Goal: Task Accomplishment & Management: Use online tool/utility

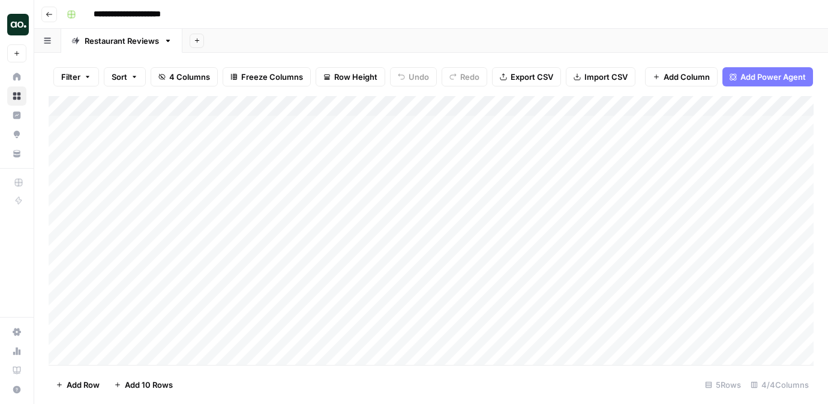
click at [43, 11] on button "Go back" at bounding box center [49, 15] width 16 height 16
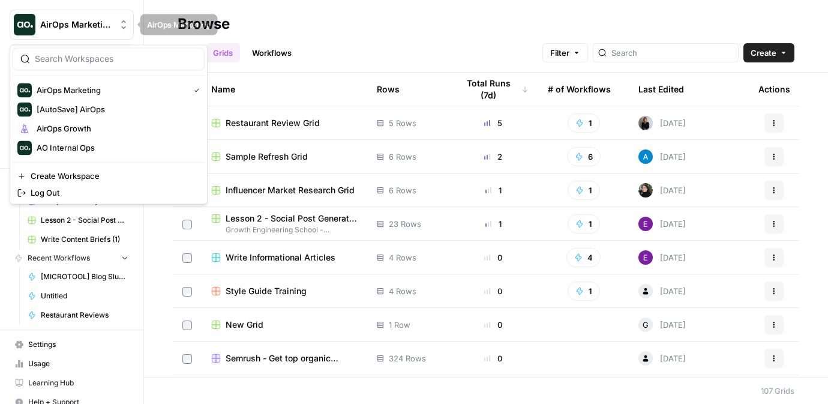
click at [68, 29] on span "AirOps Marketing" at bounding box center [76, 25] width 73 height 12
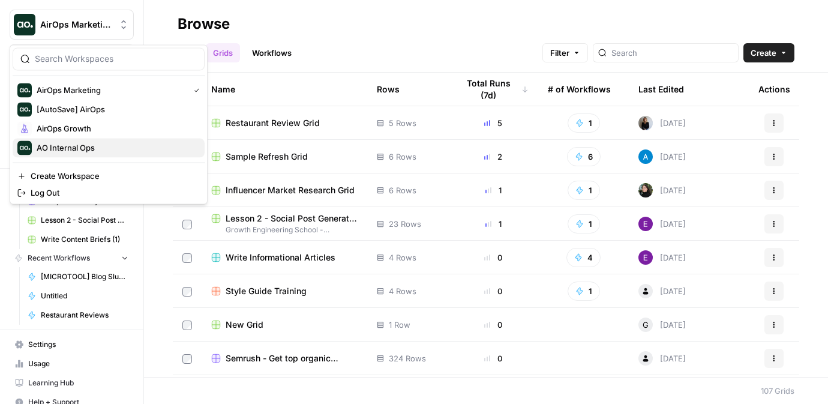
click at [80, 145] on span "AO Internal Ops" at bounding box center [116, 148] width 158 height 12
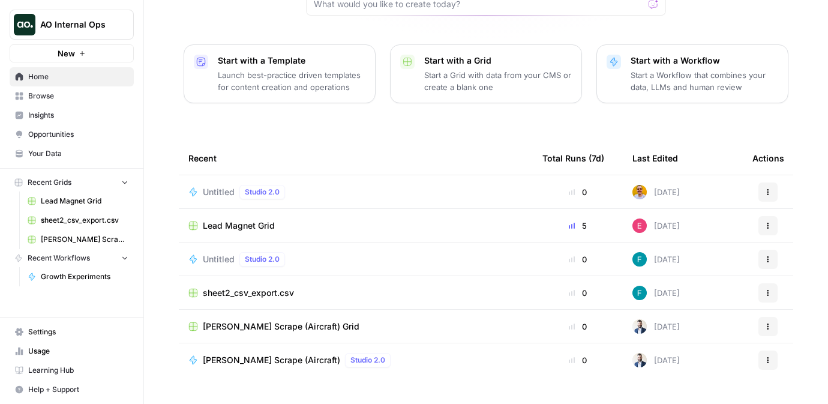
scroll to position [148, 0]
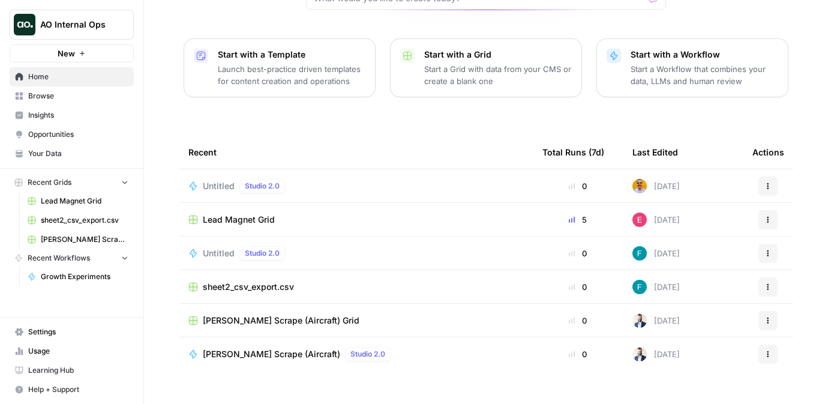
click at [53, 99] on span "Browse" at bounding box center [78, 96] width 100 height 11
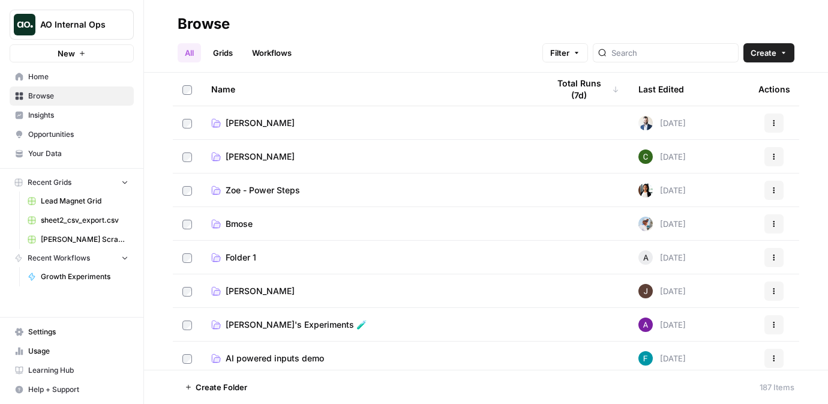
click at [250, 60] on link "Workflows" at bounding box center [272, 52] width 54 height 19
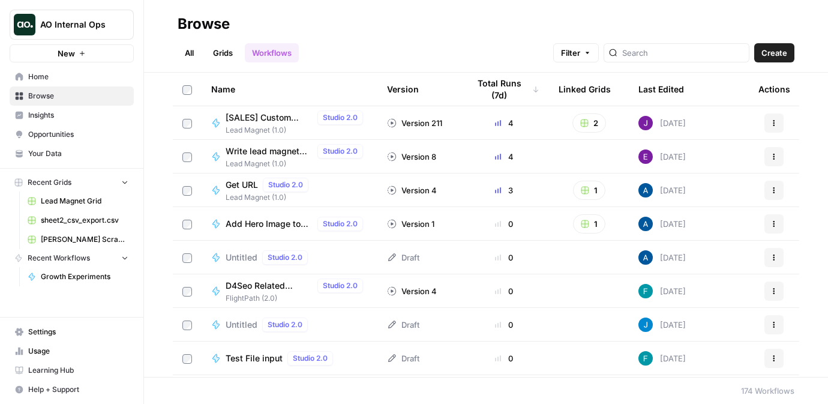
click at [187, 57] on link "All" at bounding box center [189, 52] width 23 height 19
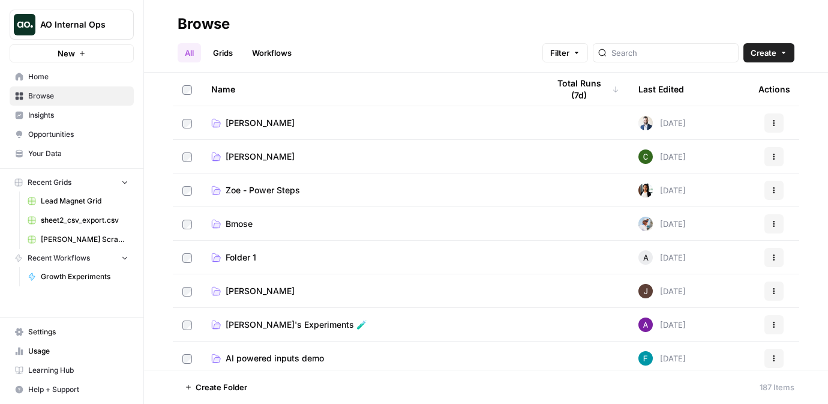
click at [107, 87] on link "Browse" at bounding box center [72, 95] width 124 height 19
click at [106, 76] on span "Home" at bounding box center [78, 76] width 100 height 11
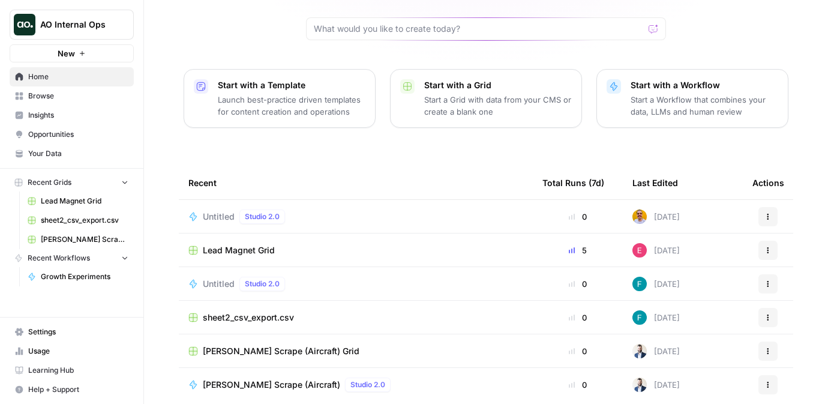
scroll to position [110, 0]
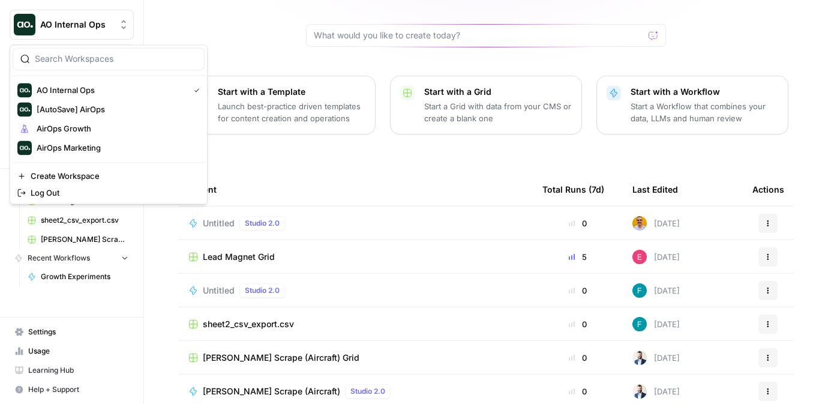
click at [53, 29] on span "AO Internal Ops" at bounding box center [76, 25] width 73 height 12
click at [73, 105] on span "[AutoSave] AirOps" at bounding box center [116, 109] width 158 height 12
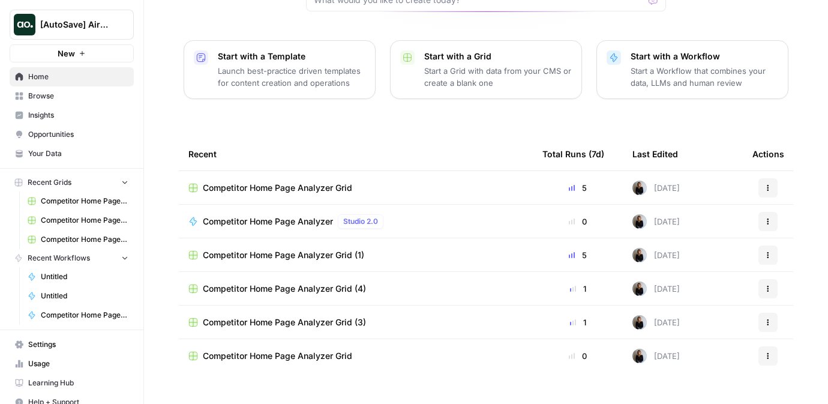
scroll to position [148, 0]
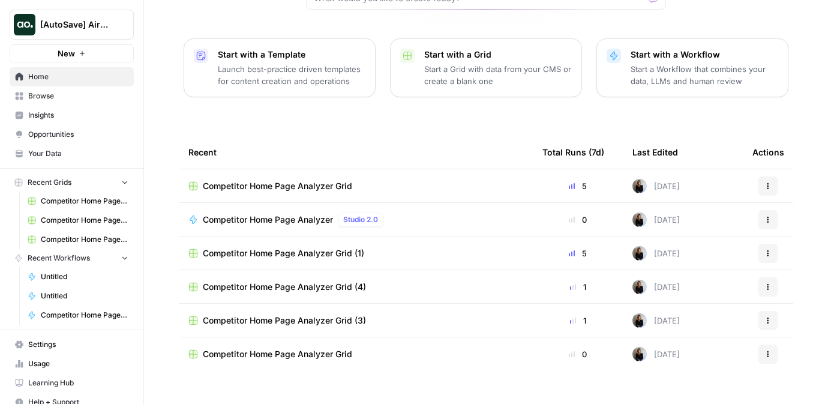
click at [248, 180] on span "Competitor Home Page Analyzer Grid" at bounding box center [277, 186] width 149 height 12
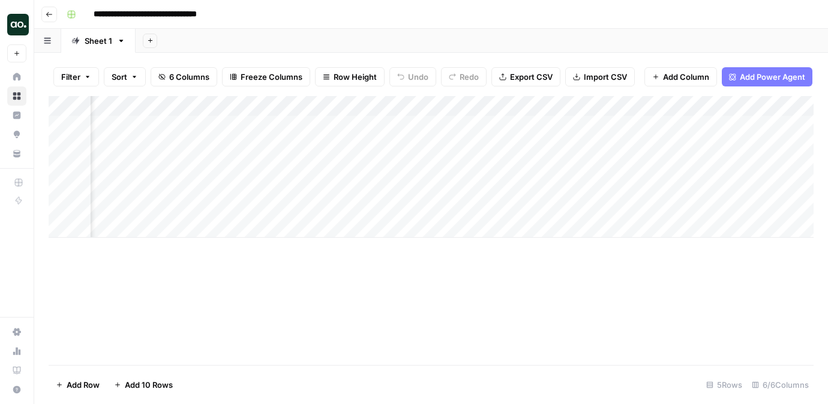
scroll to position [0, 192]
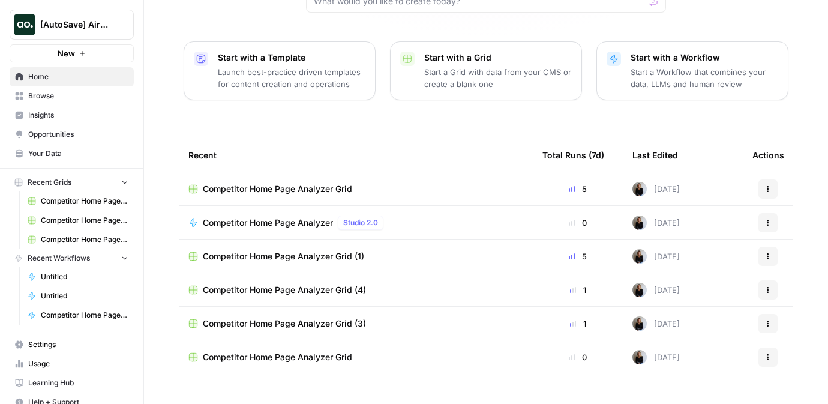
scroll to position [148, 0]
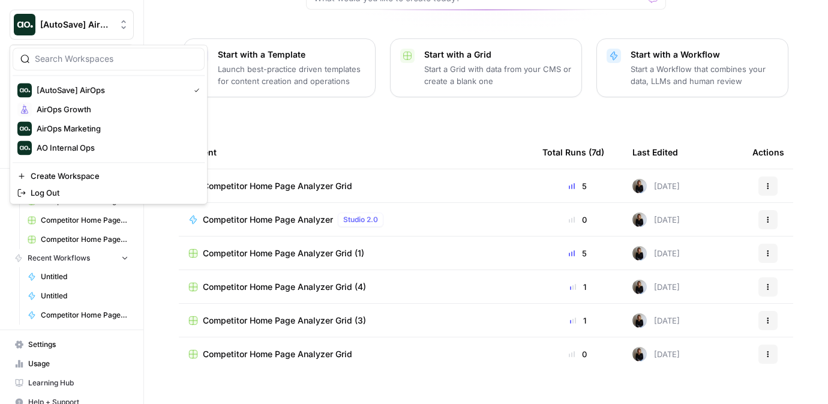
click at [64, 29] on span "[AutoSave] AirOps" at bounding box center [76, 25] width 73 height 12
click at [72, 112] on span "AirOps Growth" at bounding box center [116, 109] width 158 height 12
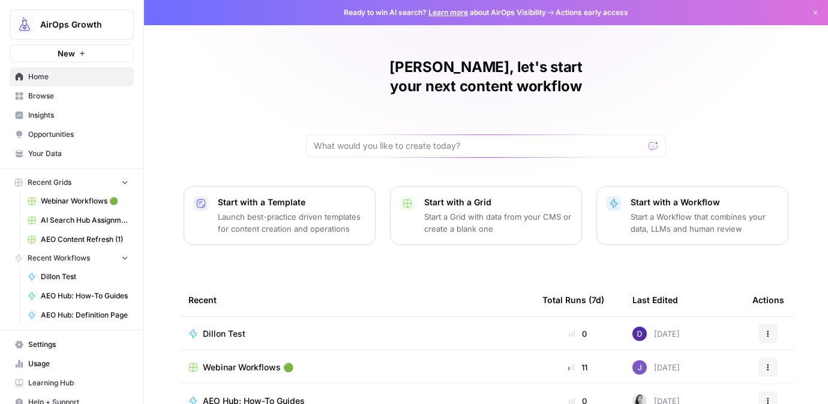
click at [76, 56] on button "New" at bounding box center [72, 53] width 124 height 18
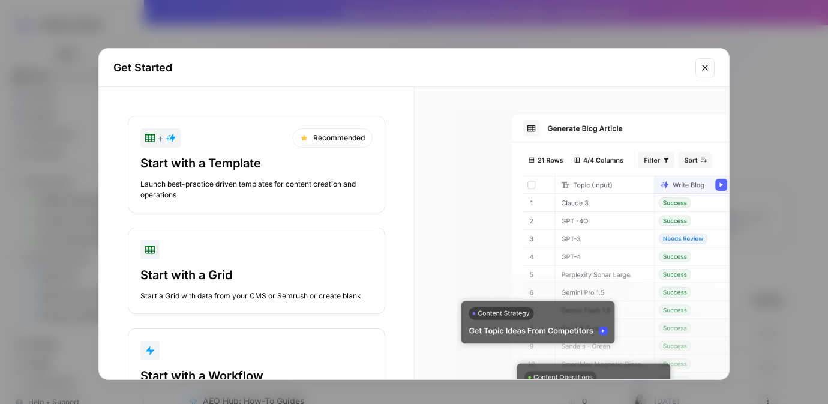
click at [195, 146] on div "+ Recommended" at bounding box center [256, 137] width 232 height 19
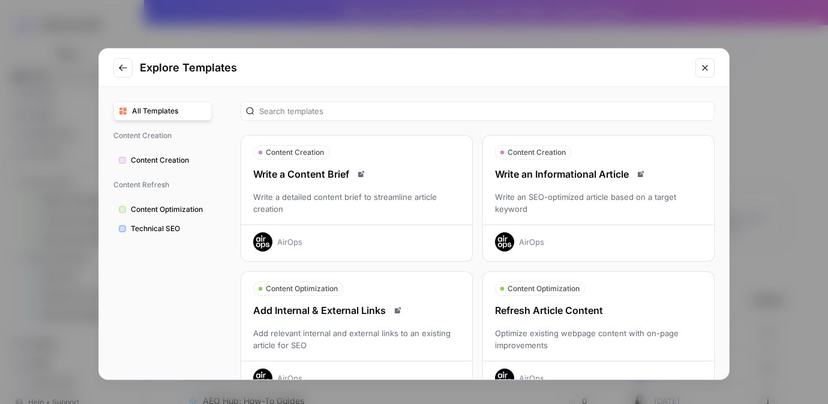
click at [711, 66] on button "Close modal" at bounding box center [704, 67] width 19 height 19
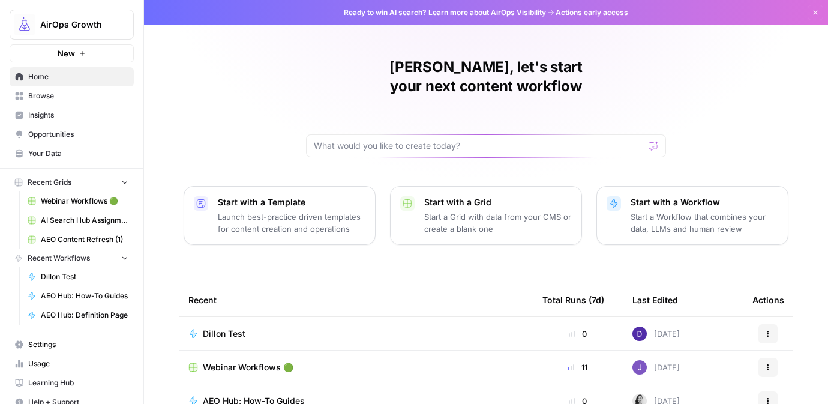
click at [636, 196] on p "Start with a Workflow" at bounding box center [704, 202] width 148 height 12
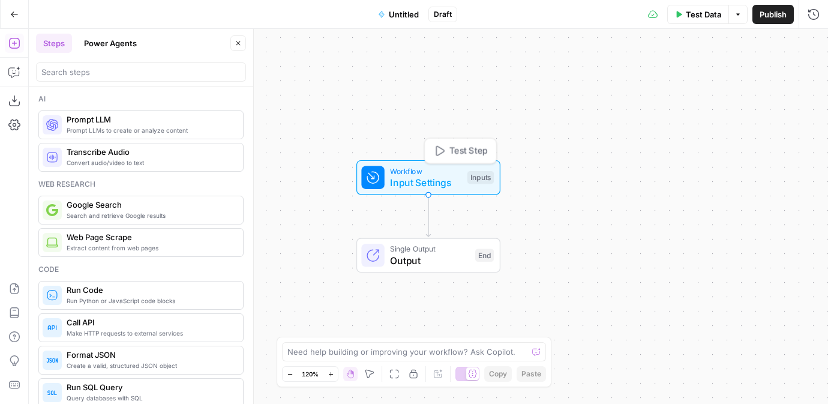
click at [383, 175] on div at bounding box center [372, 177] width 23 height 23
click at [699, 78] on span "Add Field" at bounding box center [692, 82] width 35 height 12
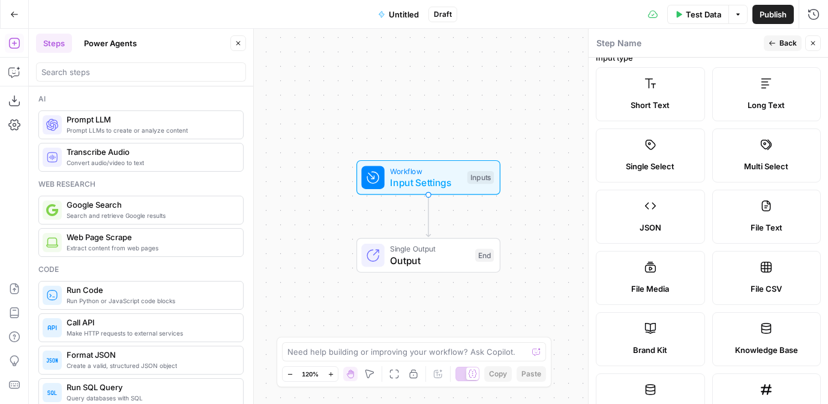
scroll to position [10, 0]
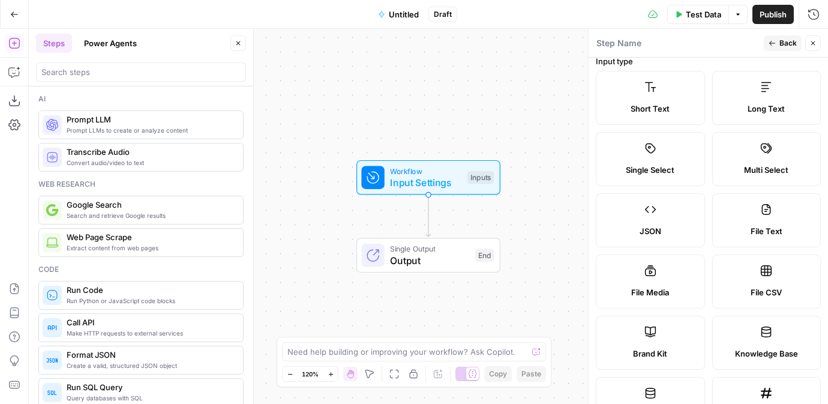
click at [693, 98] on label "Short Text" at bounding box center [650, 98] width 109 height 54
click at [440, 257] on span "Output" at bounding box center [429, 260] width 79 height 14
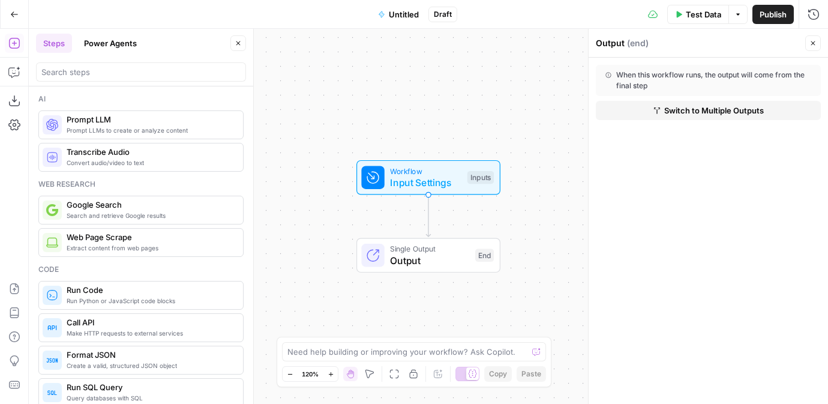
click at [665, 80] on div "When this workflow runs, the output will come from the final step" at bounding box center [708, 81] width 206 height 22
click at [679, 115] on span "Switch to Multiple Outputs" at bounding box center [714, 110] width 100 height 12
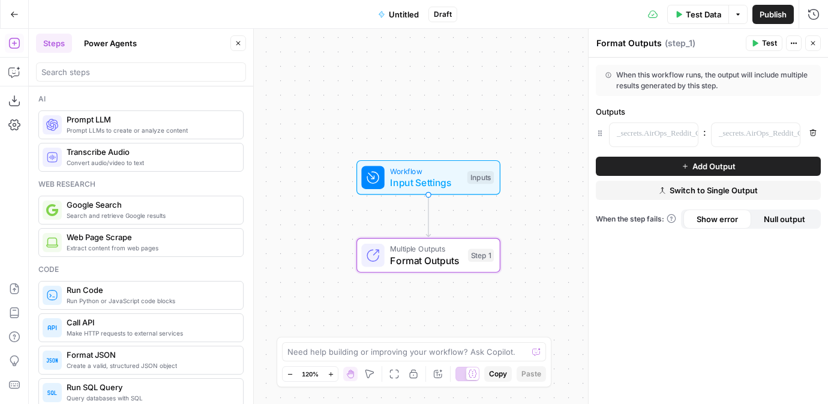
click at [812, 42] on icon "button" at bounding box center [812, 43] width 7 height 7
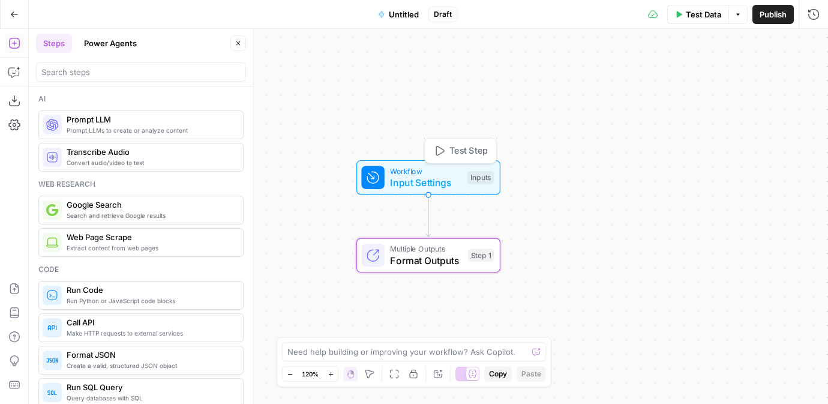
click at [436, 178] on span "Input Settings" at bounding box center [425, 182] width 71 height 14
click at [436, 178] on span "Input Settings" at bounding box center [424, 182] width 71 height 14
click at [436, 178] on span "Input Settings" at bounding box center [425, 182] width 72 height 14
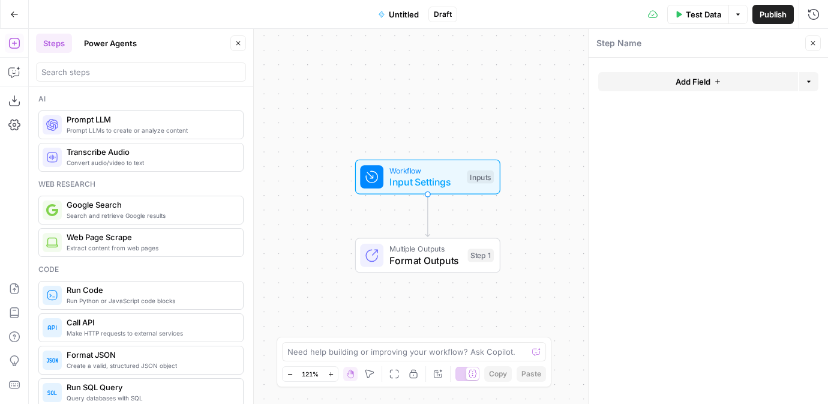
click at [674, 74] on button "Add Field" at bounding box center [698, 81] width 200 height 19
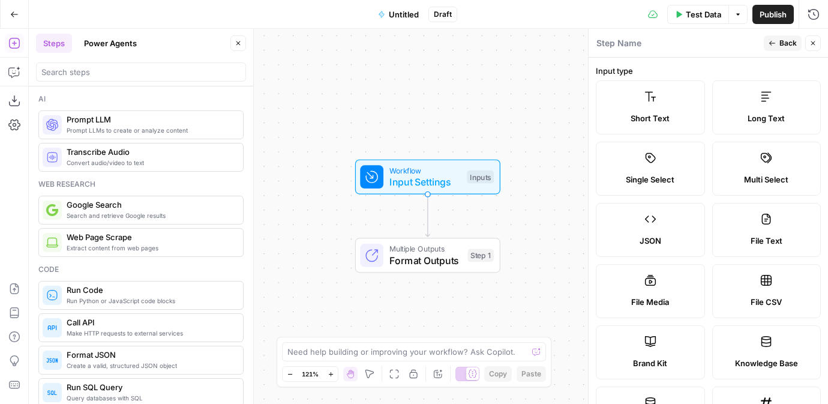
click at [661, 128] on label "Short Text" at bounding box center [650, 107] width 109 height 54
click at [654, 119] on span "Short Text" at bounding box center [649, 118] width 39 height 12
click at [648, 107] on label "Short Text" at bounding box center [650, 107] width 109 height 54
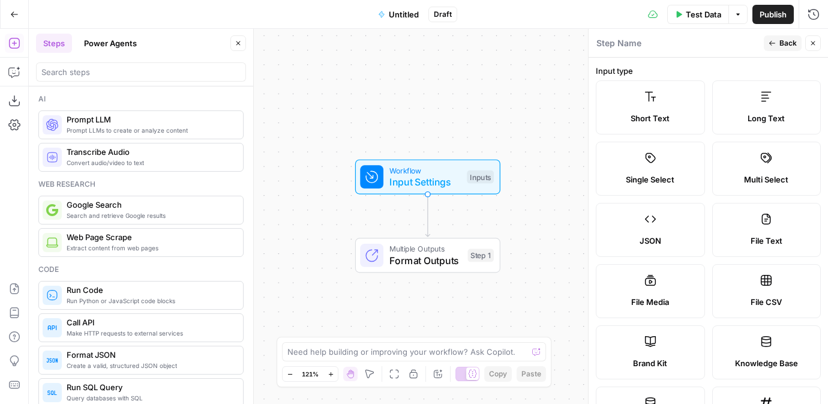
click at [648, 107] on label "Short Text" at bounding box center [650, 107] width 109 height 54
click at [626, 110] on label "Short Text" at bounding box center [650, 107] width 109 height 54
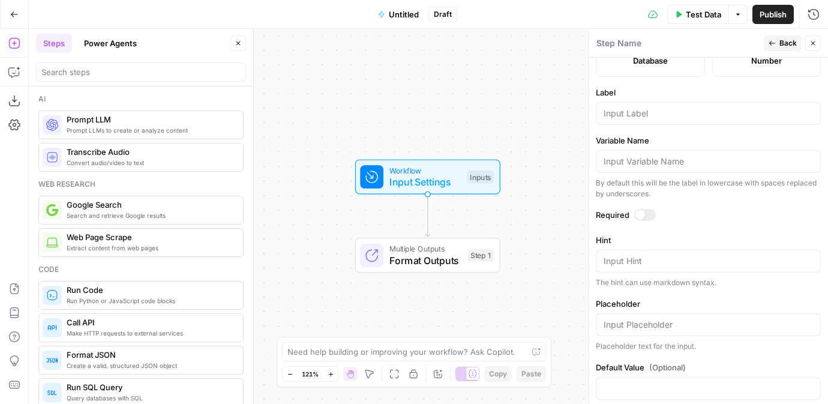
scroll to position [380, 0]
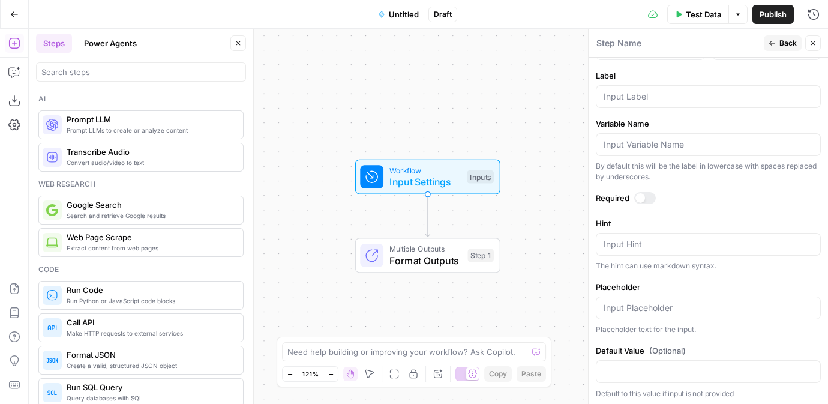
click at [632, 103] on div at bounding box center [708, 96] width 225 height 23
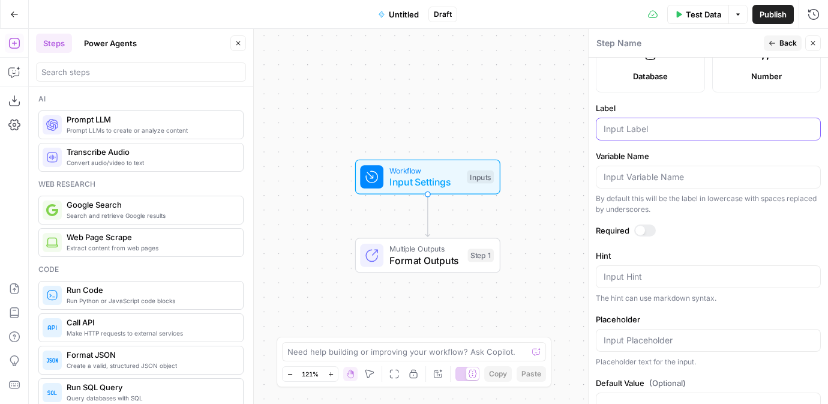
scroll to position [326, 0]
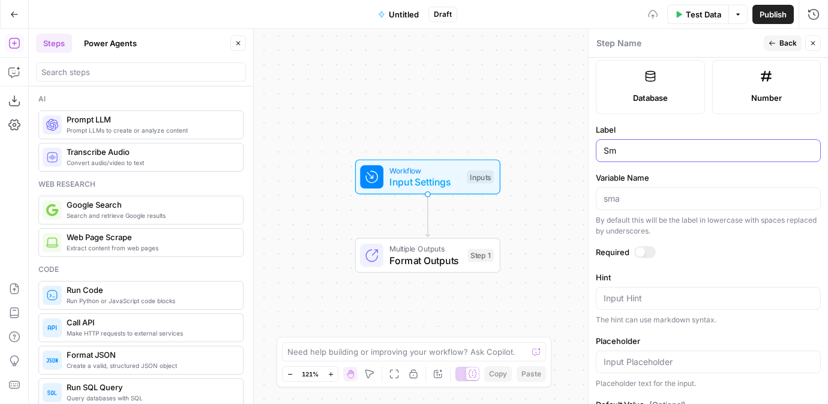
type input "S"
click at [647, 153] on input "Topic" at bounding box center [708, 151] width 209 height 12
type input "topic"
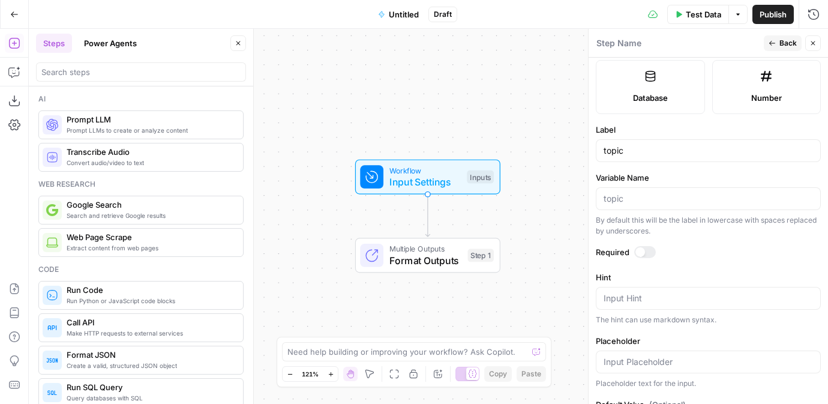
click at [767, 48] on button "Back" at bounding box center [783, 43] width 38 height 16
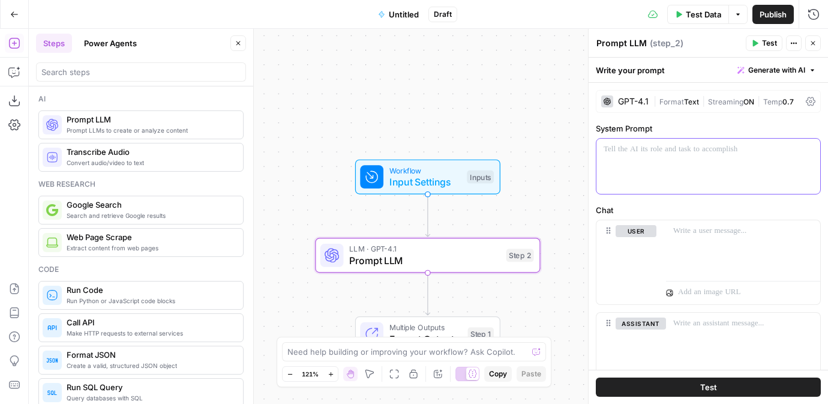
click at [644, 174] on div at bounding box center [708, 166] width 224 height 55
click at [82, 81] on div at bounding box center [141, 71] width 210 height 19
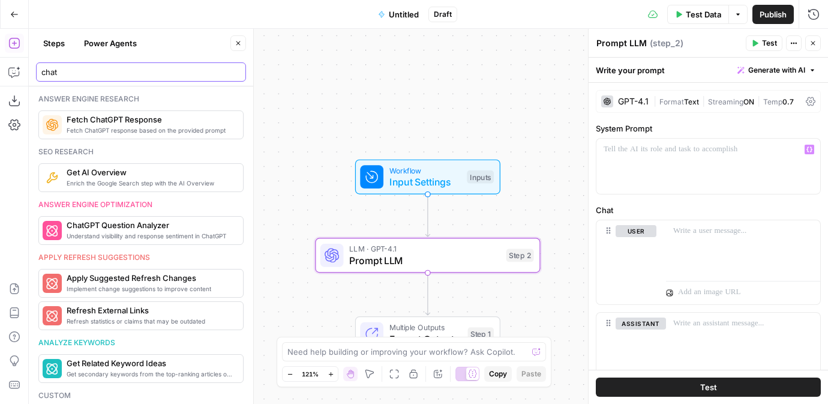
type input "chat"
click at [634, 151] on p at bounding box center [708, 149] width 209 height 12
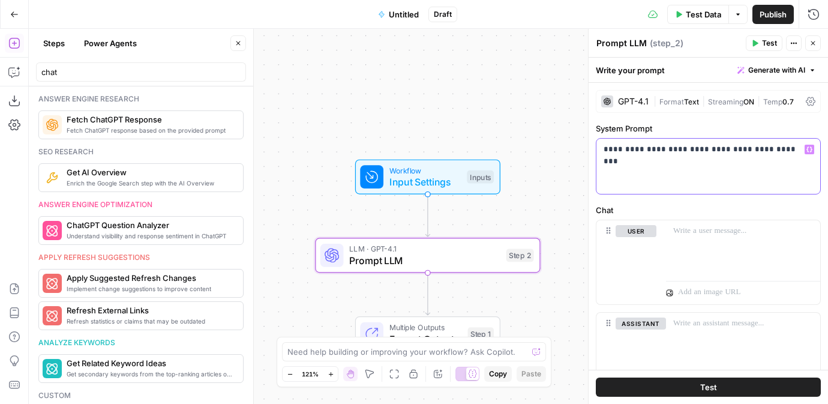
drag, startPoint x: 748, startPoint y: 149, endPoint x: 814, endPoint y: 150, distance: 66.0
click at [814, 150] on div "**********" at bounding box center [708, 166] width 224 height 55
click at [710, 383] on span "Test" at bounding box center [708, 387] width 17 height 12
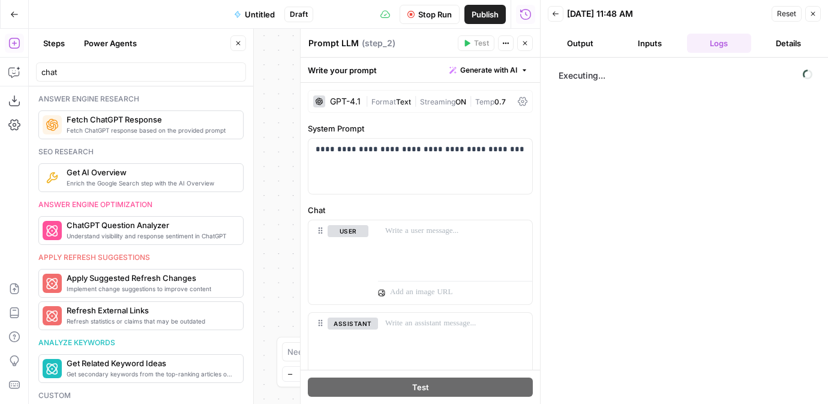
click at [581, 47] on button "Output" at bounding box center [580, 43] width 65 height 19
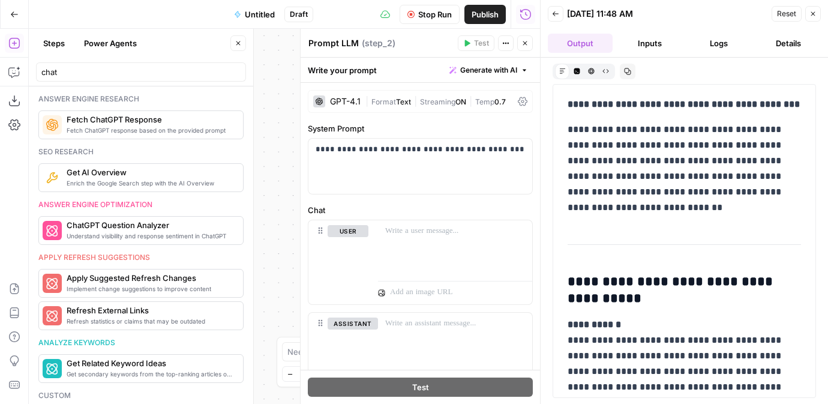
click at [560, 14] on button "Back" at bounding box center [556, 14] width 16 height 16
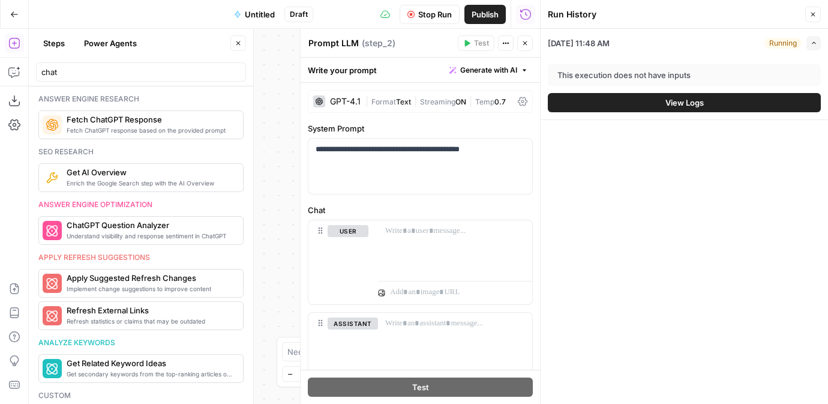
click at [813, 16] on icon "button" at bounding box center [812, 14] width 7 height 7
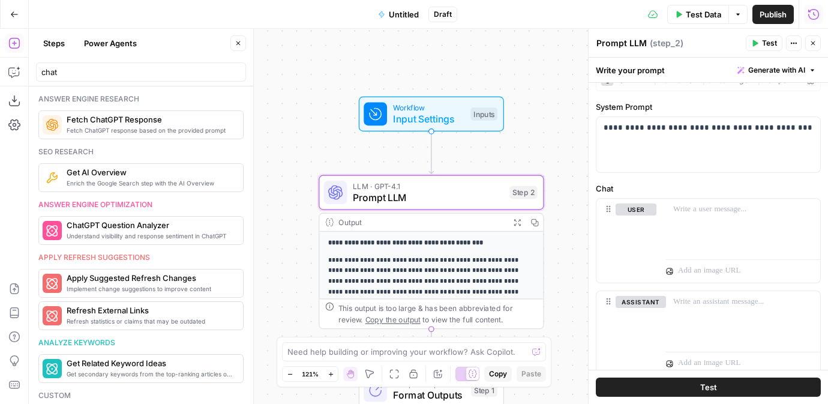
scroll to position [61, 0]
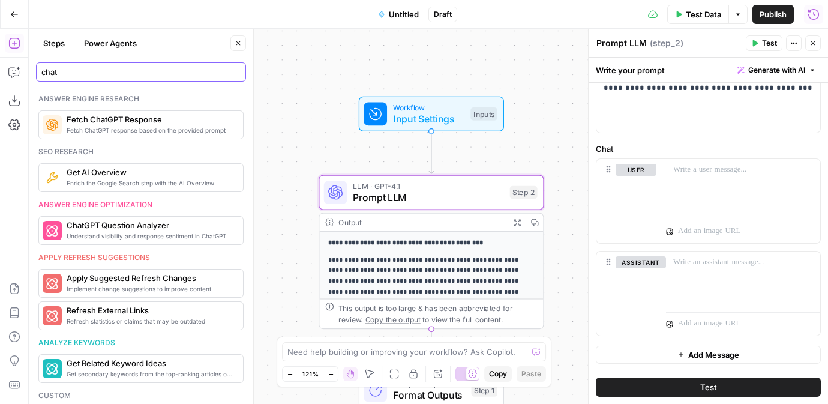
click at [232, 72] on input "chat" at bounding box center [140, 72] width 199 height 12
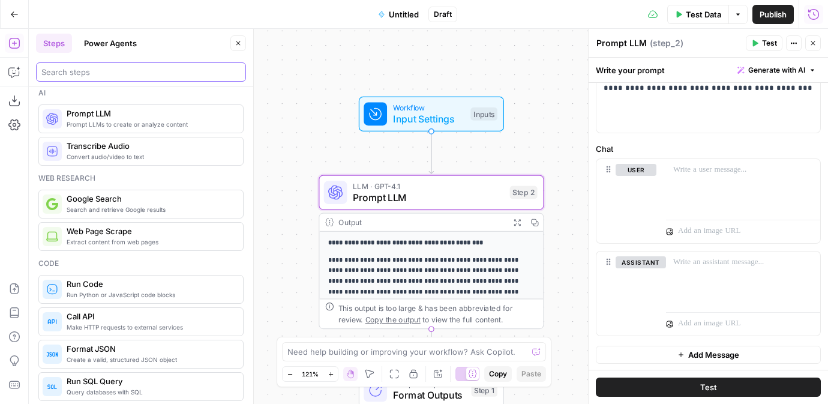
scroll to position [4, 0]
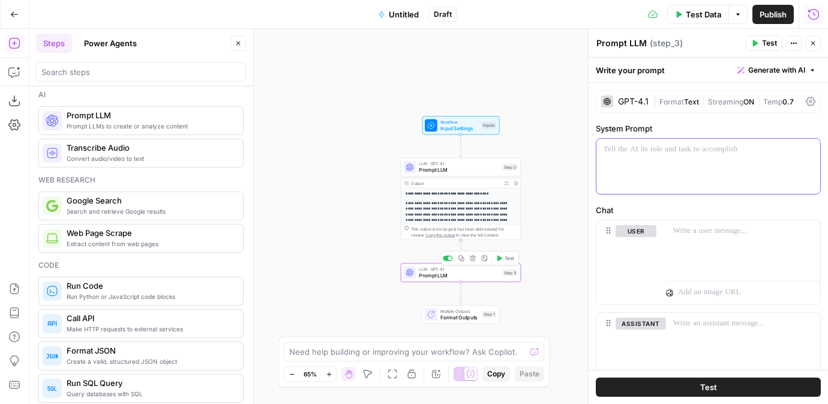
click at [702, 158] on div at bounding box center [708, 166] width 224 height 55
click at [704, 251] on div at bounding box center [743, 247] width 154 height 55
click at [807, 230] on icon "button" at bounding box center [809, 231] width 6 height 6
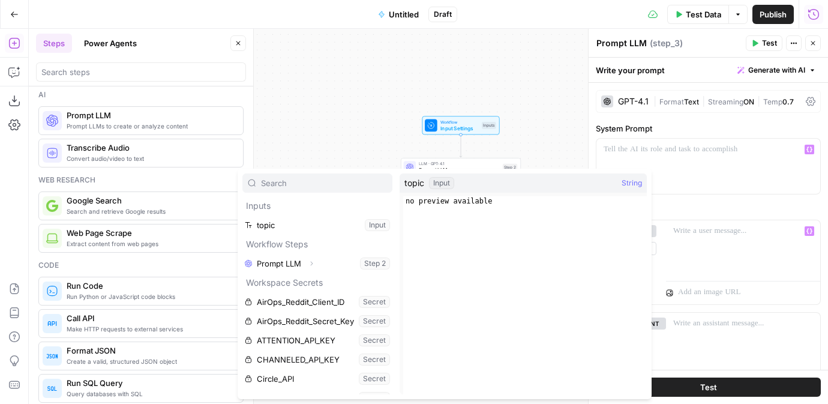
click at [512, 187] on div "topic Input String" at bounding box center [523, 182] width 247 height 19
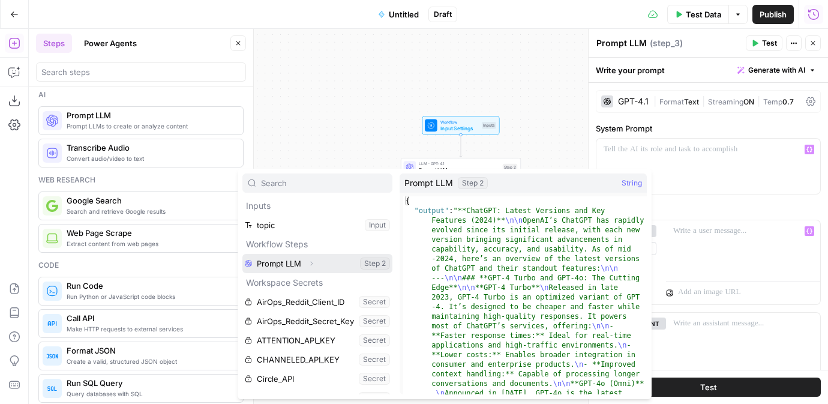
click at [345, 259] on button "Select variable Prompt LLM" at bounding box center [317, 263] width 150 height 19
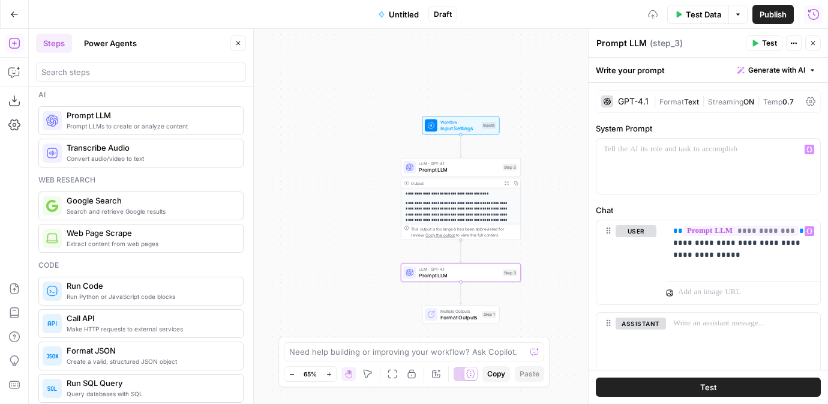
click at [767, 43] on span "Test" at bounding box center [769, 43] width 15 height 11
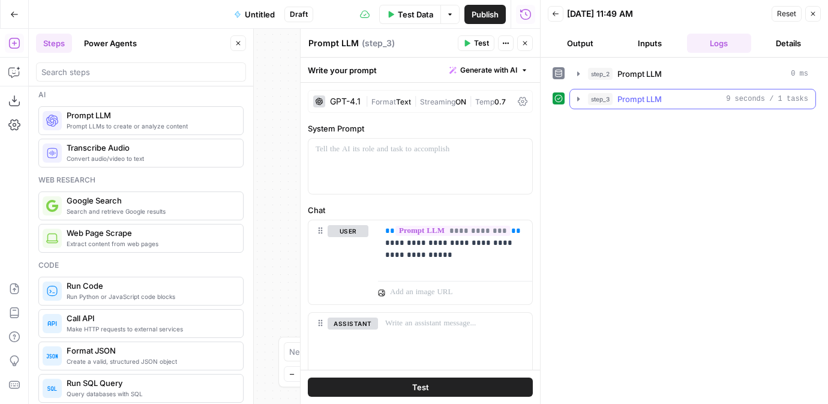
click at [574, 100] on icon "button" at bounding box center [579, 99] width 10 height 10
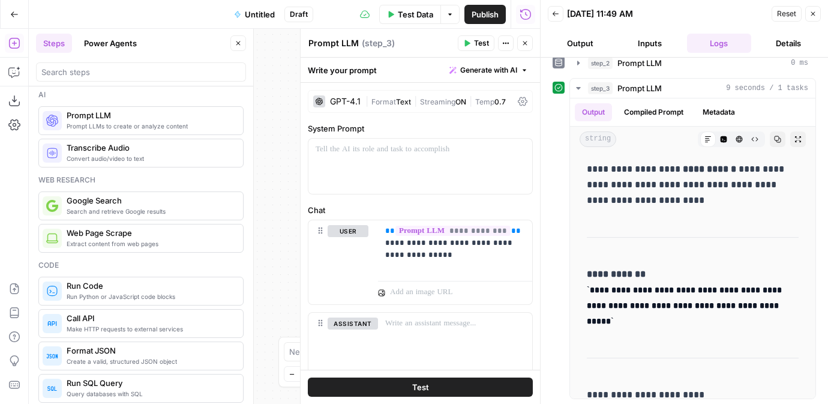
click at [558, 14] on icon "button" at bounding box center [555, 13] width 7 height 7
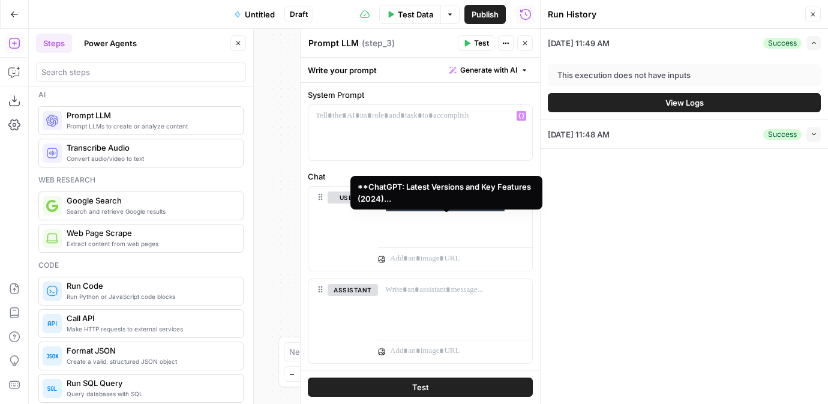
scroll to position [61, 0]
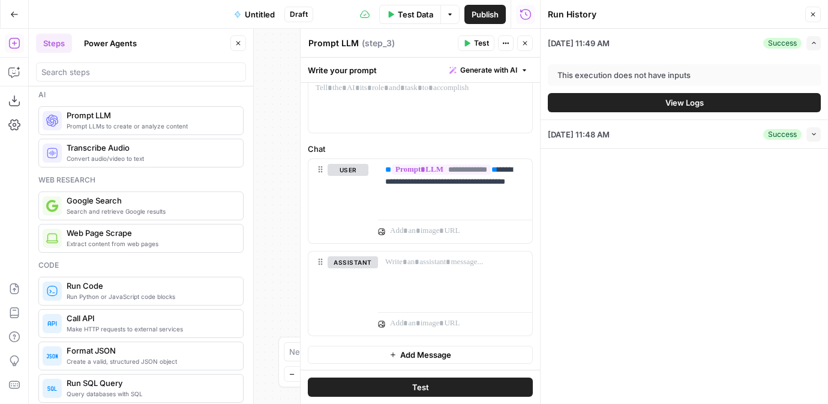
click at [527, 45] on icon "button" at bounding box center [525, 43] width 4 height 4
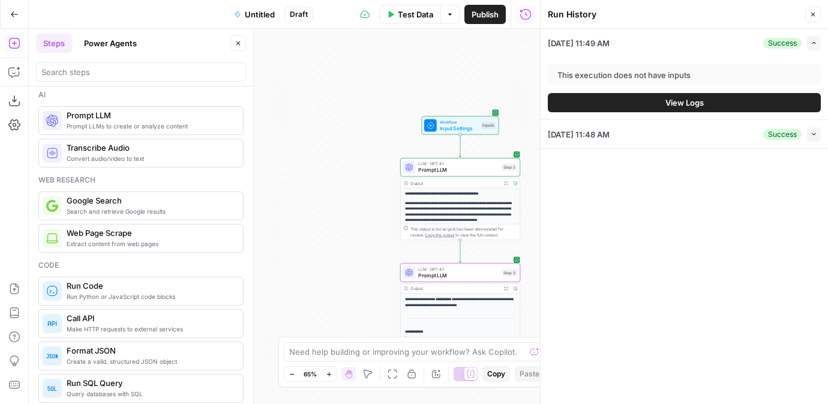
click at [374, 216] on div "**********" at bounding box center [284, 216] width 511 height 375
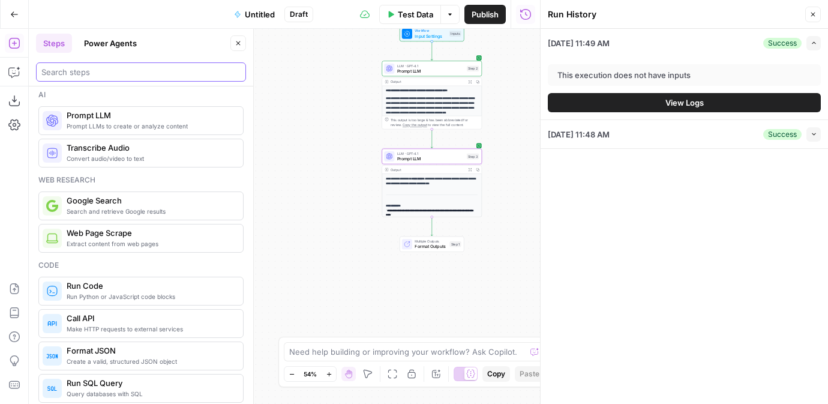
click at [88, 68] on input "search" at bounding box center [140, 72] width 199 height 12
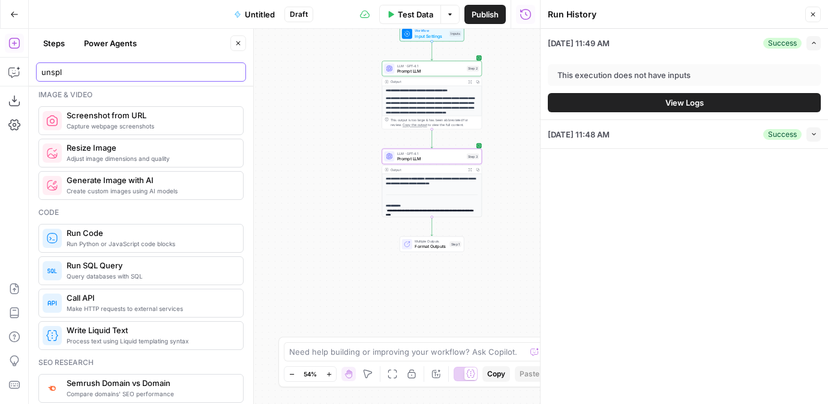
scroll to position [0, 0]
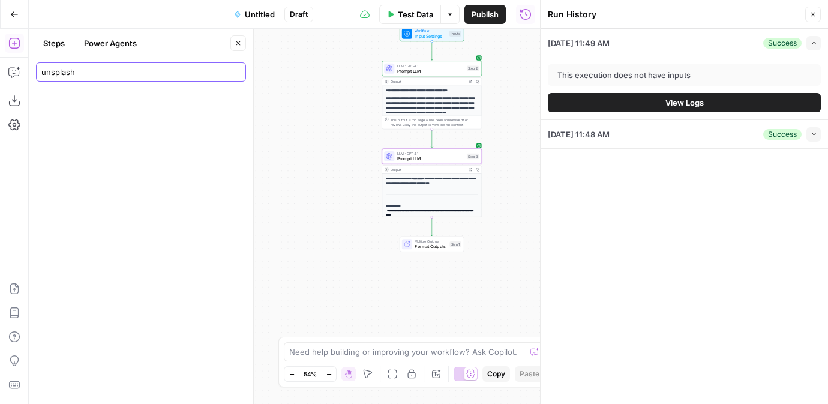
type input "unsplash"
click at [242, 79] on div "unsplash" at bounding box center [141, 71] width 210 height 19
click at [237, 74] on input "unsplash" at bounding box center [140, 72] width 199 height 12
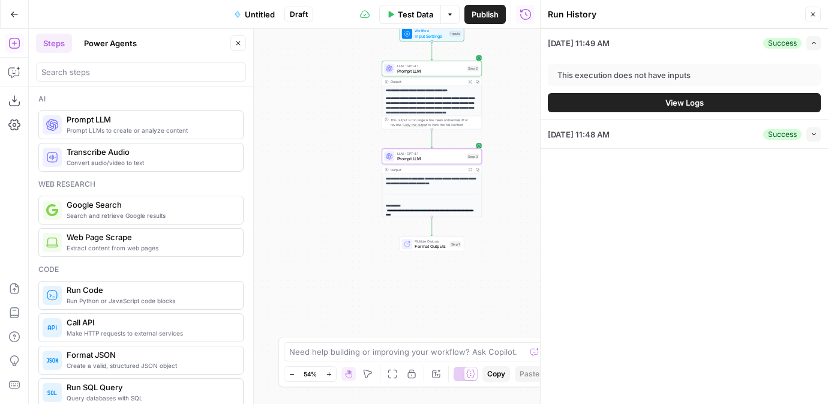
click at [808, 19] on button "Close" at bounding box center [813, 15] width 16 height 16
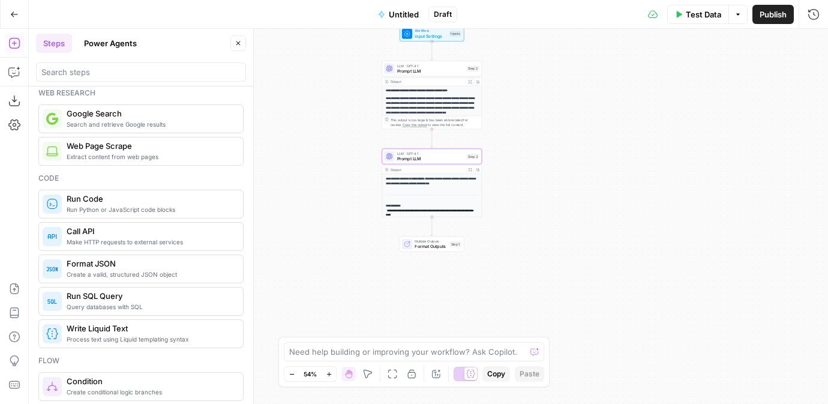
scroll to position [97, 0]
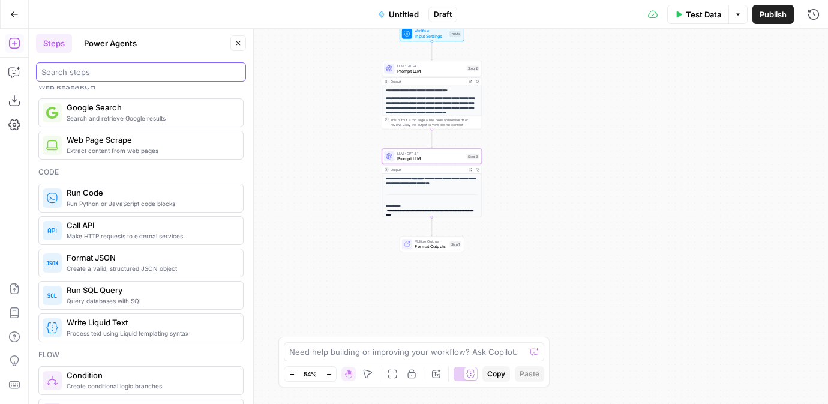
click at [106, 73] on input "search" at bounding box center [140, 72] width 199 height 12
type input "utility"
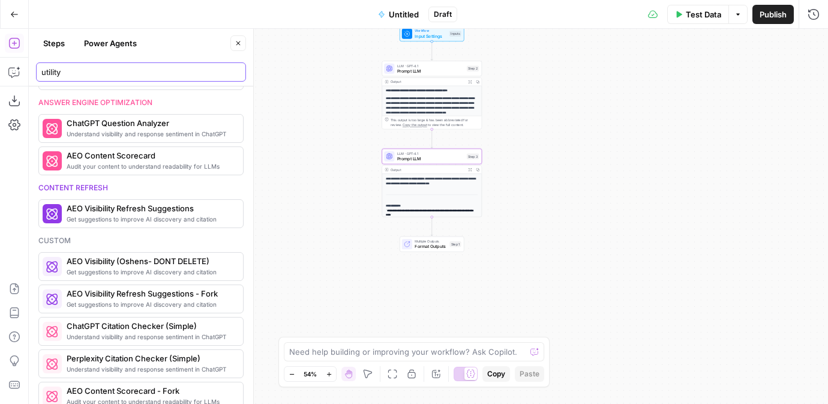
scroll to position [113, 0]
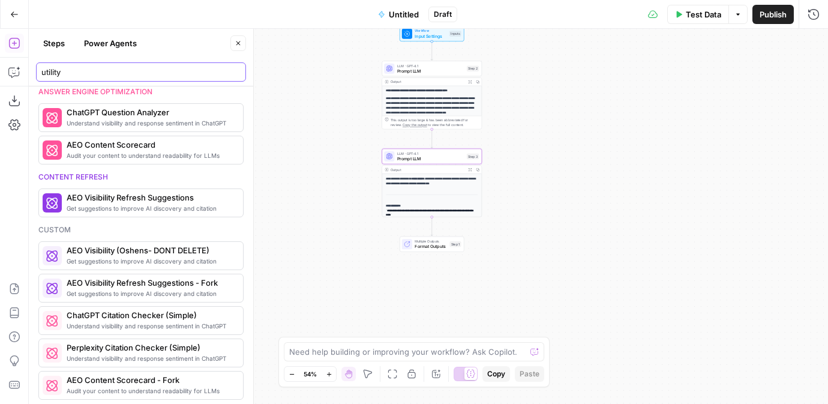
click at [232, 70] on input "utility" at bounding box center [140, 72] width 199 height 12
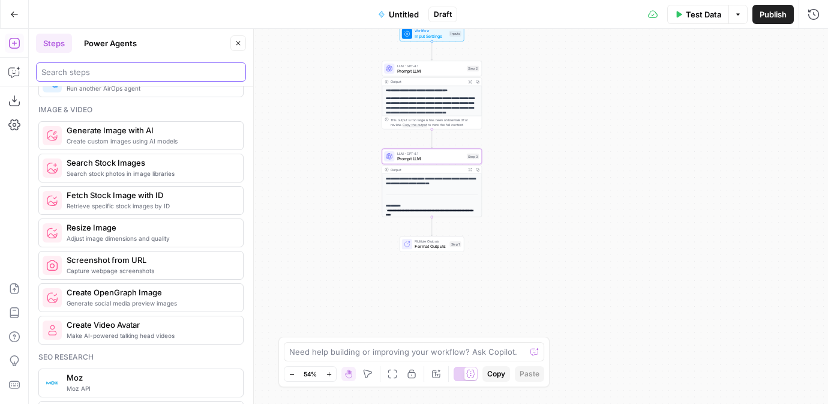
scroll to position [789, 0]
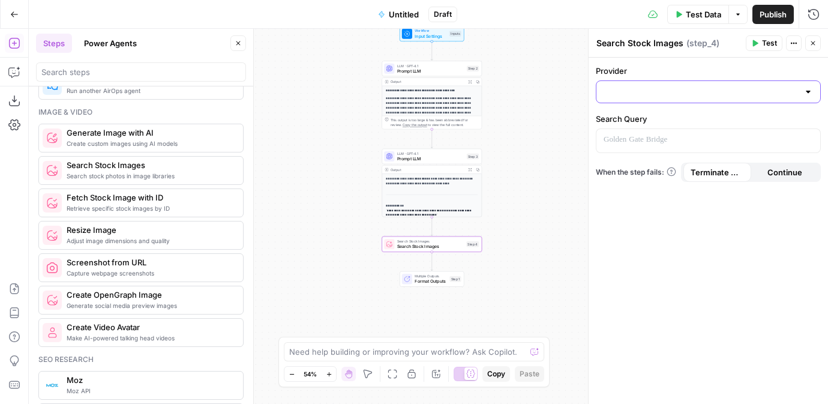
click at [729, 97] on input "Provider" at bounding box center [701, 92] width 195 height 12
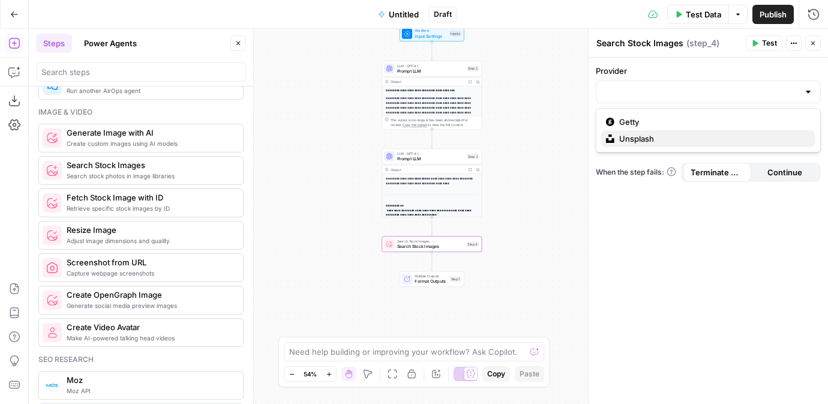
click at [706, 140] on span "Unsplash" at bounding box center [712, 139] width 187 height 12
type input "Unsplash"
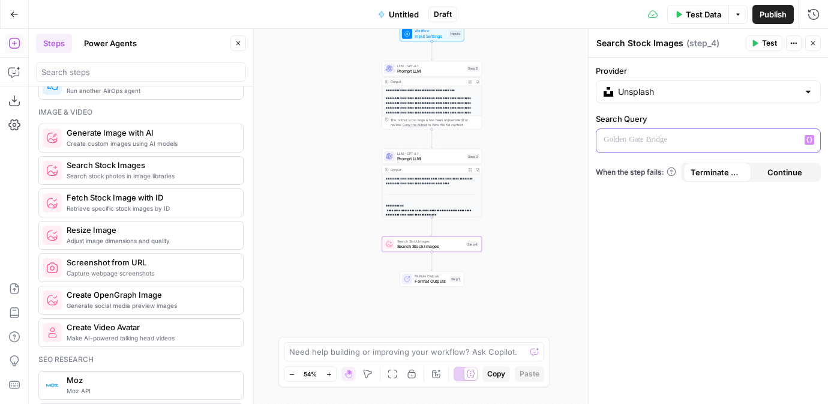
click at [695, 145] on p at bounding box center [699, 140] width 190 height 12
click at [436, 196] on div "**********" at bounding box center [432, 233] width 100 height 119
click at [429, 193] on div "**********" at bounding box center [432, 233] width 100 height 119
click at [416, 156] on span "Prompt LLM" at bounding box center [430, 158] width 67 height 7
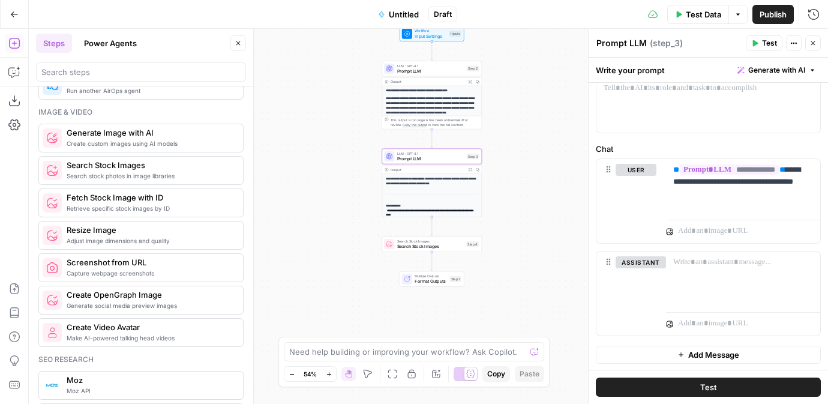
scroll to position [0, 0]
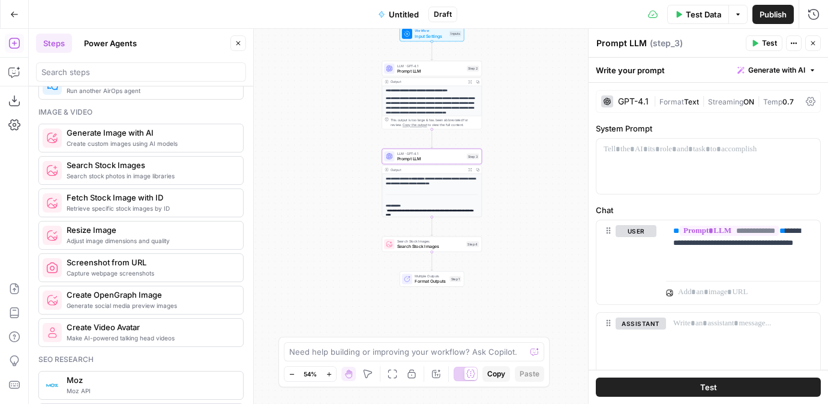
click at [759, 44] on button "Test" at bounding box center [764, 43] width 37 height 16
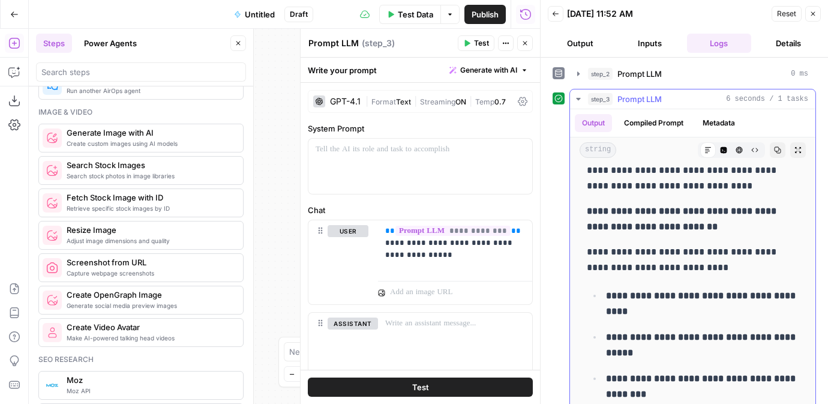
scroll to position [13, 0]
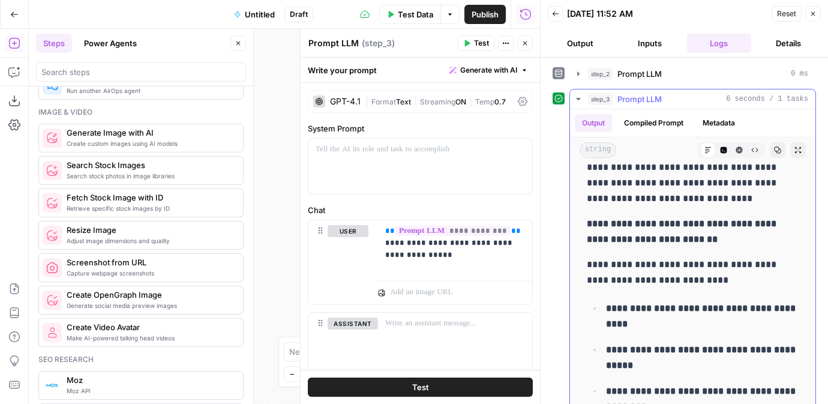
drag, startPoint x: 696, startPoint y: 238, endPoint x: 593, endPoint y: 222, distance: 104.4
click at [593, 222] on strong "**********" at bounding box center [683, 231] width 192 height 25
copy strong "**********"
click at [555, 14] on icon "button" at bounding box center [555, 13] width 7 height 7
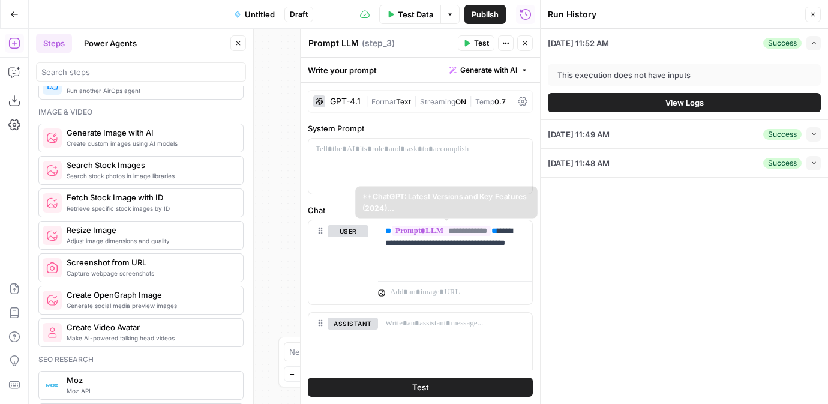
scroll to position [61, 0]
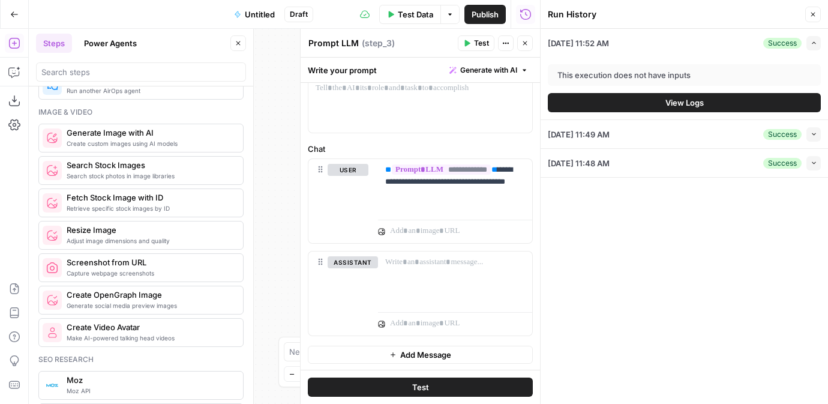
click at [808, 16] on button "Close" at bounding box center [813, 15] width 16 height 16
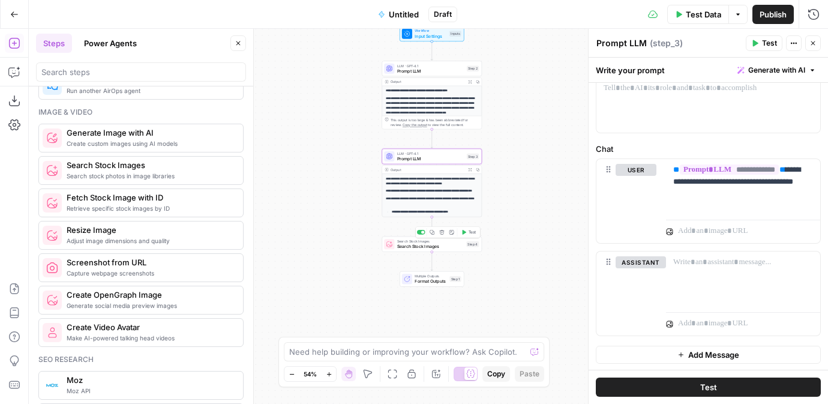
click at [431, 245] on span "Search Stock Images" at bounding box center [430, 246] width 67 height 7
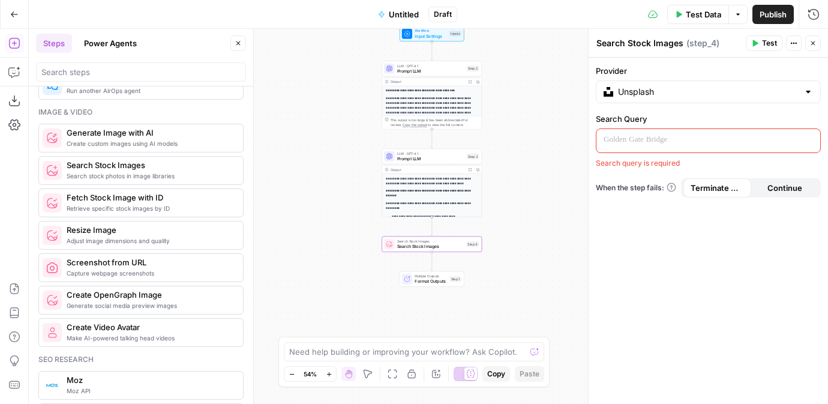
click at [648, 130] on div at bounding box center [698, 140] width 205 height 23
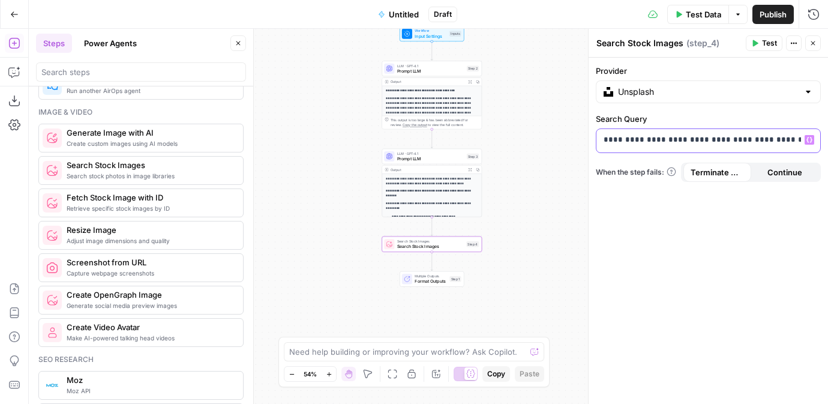
scroll to position [0, 64]
drag, startPoint x: 770, startPoint y: 140, endPoint x: 833, endPoint y: 140, distance: 63.0
click at [827, 140] on html "**********" at bounding box center [414, 202] width 828 height 404
click at [730, 139] on p "**********" at bounding box center [634, 140] width 191 height 12
drag, startPoint x: 753, startPoint y: 139, endPoint x: 634, endPoint y: 142, distance: 119.4
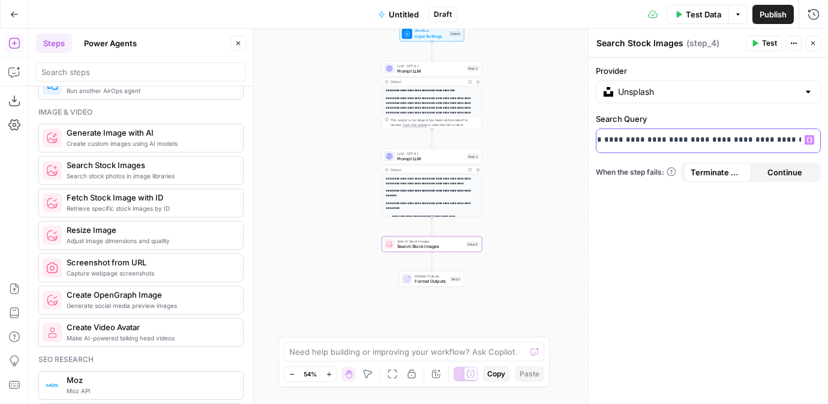
click at [634, 142] on p "**********" at bounding box center [634, 140] width 191 height 12
click at [663, 146] on div "**********" at bounding box center [698, 140] width 205 height 23
drag, startPoint x: 656, startPoint y: 138, endPoint x: 537, endPoint y: 140, distance: 118.8
click at [536, 140] on body "**********" at bounding box center [414, 202] width 828 height 404
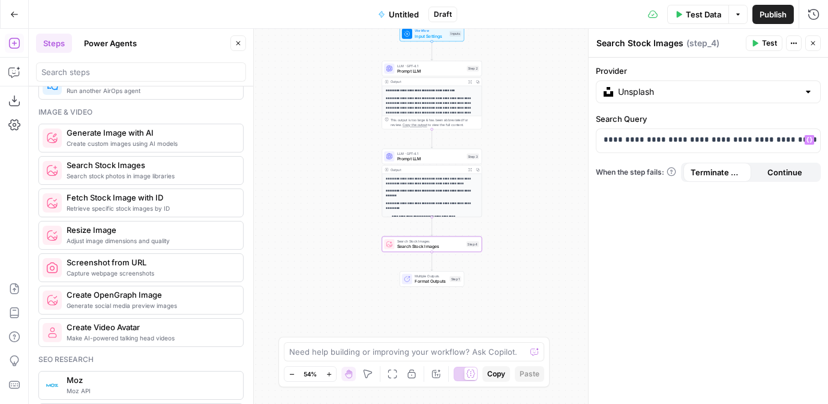
click at [764, 44] on span "Test" at bounding box center [769, 43] width 15 height 11
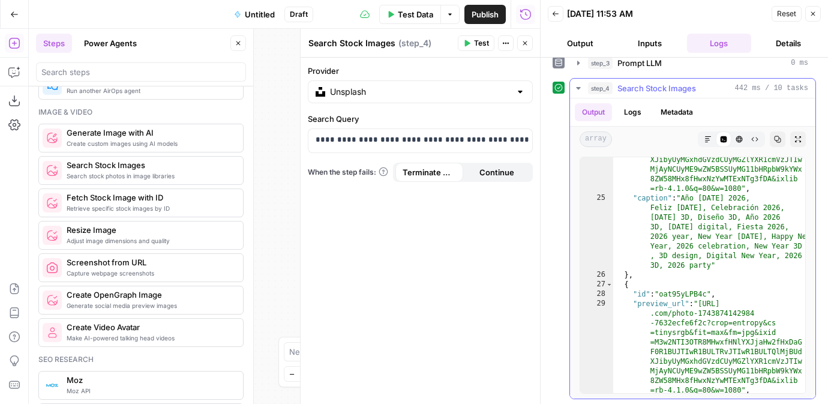
scroll to position [835, 0]
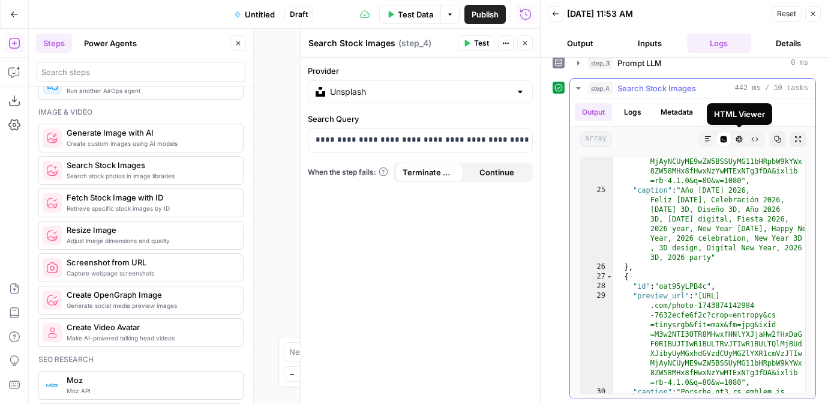
click at [740, 139] on icon "button" at bounding box center [739, 139] width 7 height 7
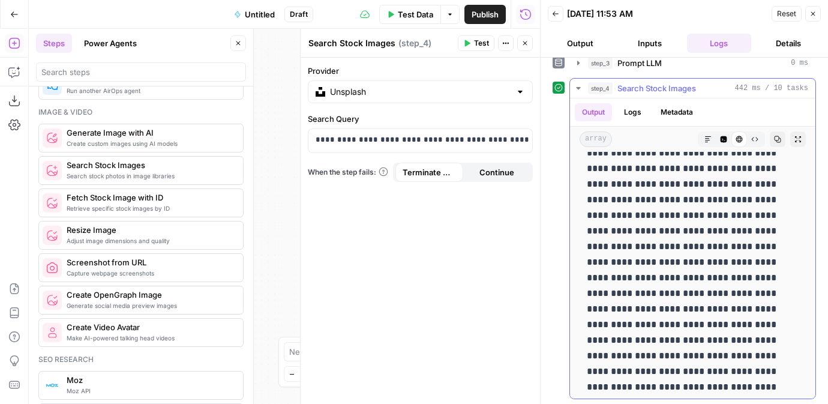
scroll to position [0, 0]
click at [707, 139] on icon "button" at bounding box center [708, 139] width 6 height 6
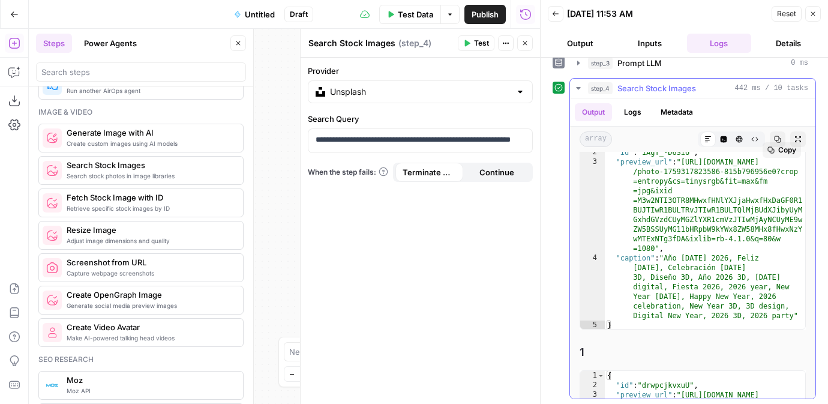
scroll to position [43, 0]
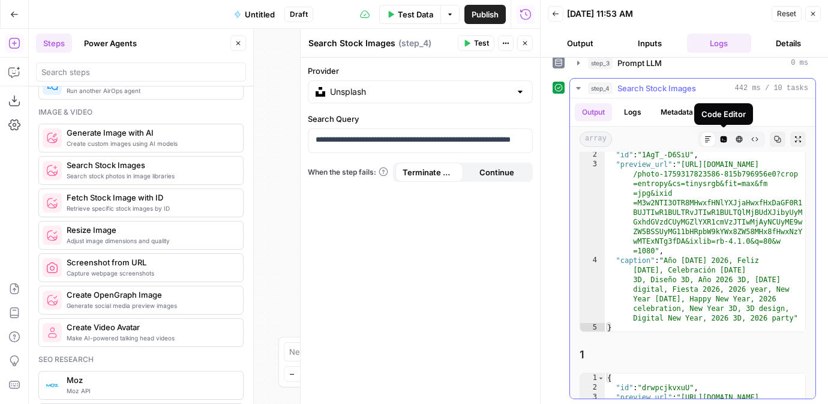
click at [726, 137] on icon "button" at bounding box center [723, 139] width 7 height 7
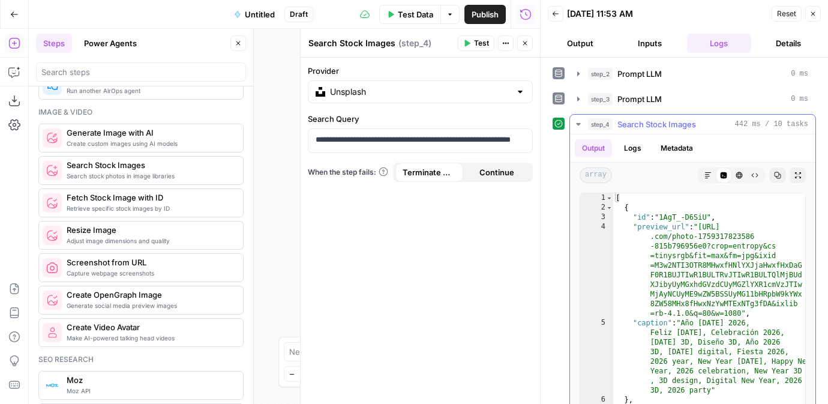
scroll to position [36, 0]
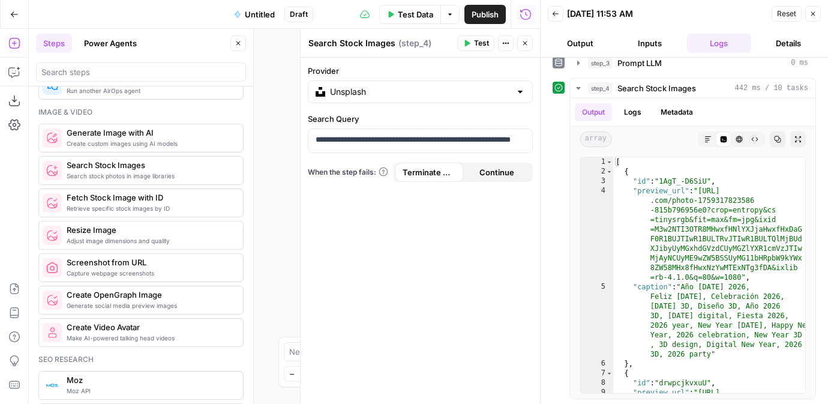
click at [503, 210] on div "**********" at bounding box center [420, 231] width 239 height 346
click at [578, 49] on button "Output" at bounding box center [580, 43] width 65 height 19
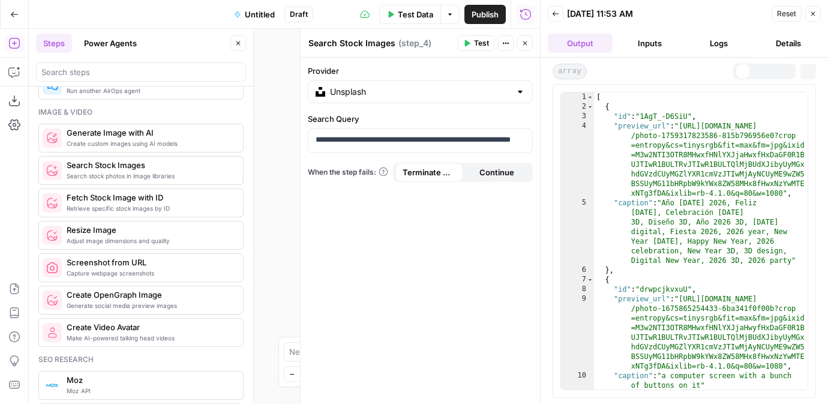
scroll to position [0, 0]
click at [479, 45] on span "Test" at bounding box center [481, 43] width 15 height 11
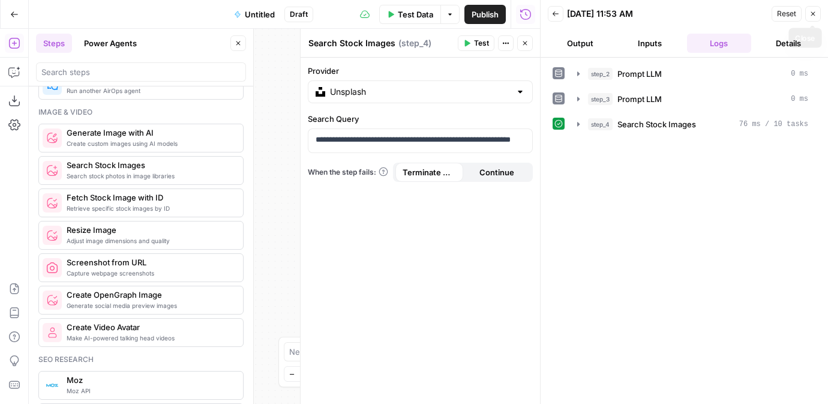
click at [810, 15] on icon "button" at bounding box center [812, 13] width 7 height 7
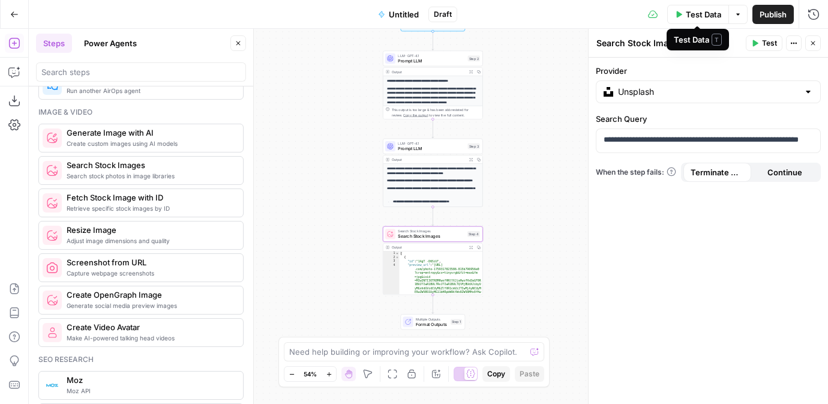
click at [692, 13] on span "Test Data" at bounding box center [703, 14] width 35 height 12
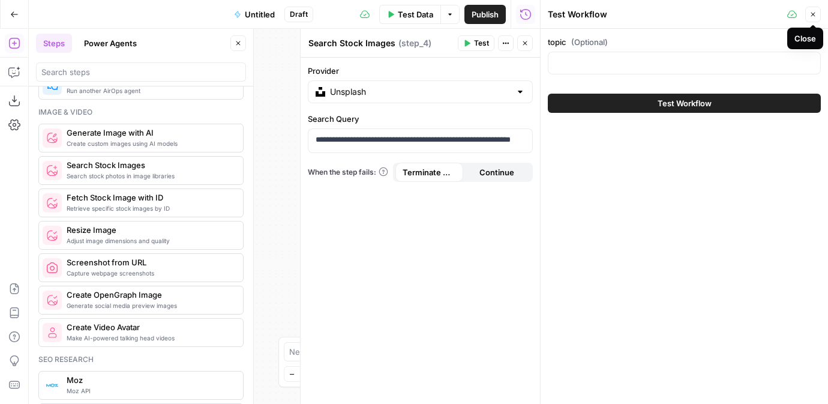
click at [816, 13] on button "Close" at bounding box center [813, 15] width 16 height 16
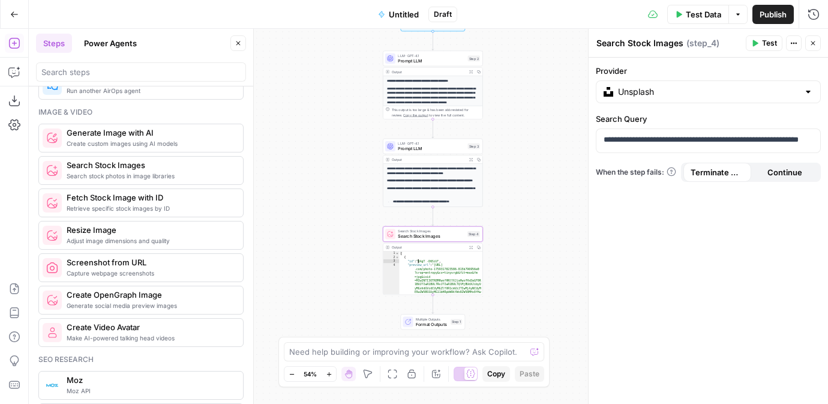
click at [433, 271] on div "[ { "id" : "1AgT_-D6SiU" , "preview_url" : "https://images.unsplash .com/photo-…" at bounding box center [440, 294] width 83 height 86
click at [421, 236] on span "Search Stock Images" at bounding box center [431, 236] width 67 height 7
click at [433, 268] on div "[ { "id" : "1AgT_-D6SiU" , "preview_url" : "https://images.unsplash .com/photo-…" at bounding box center [440, 294] width 83 height 86
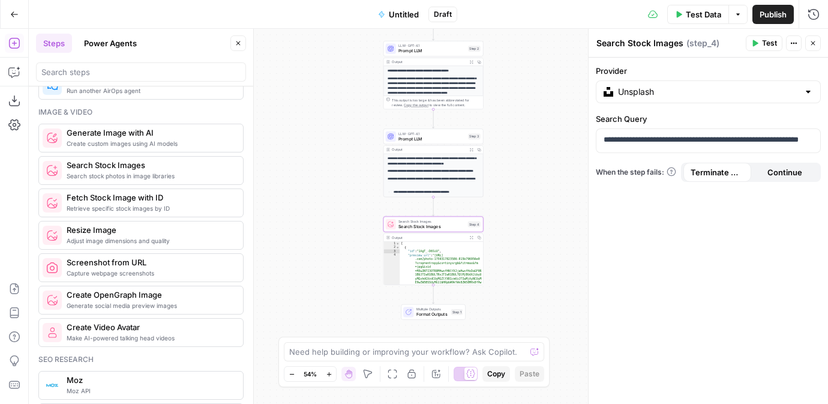
click at [441, 224] on span "Search Stock Images" at bounding box center [431, 226] width 67 height 7
click at [760, 45] on button "Test" at bounding box center [764, 43] width 37 height 16
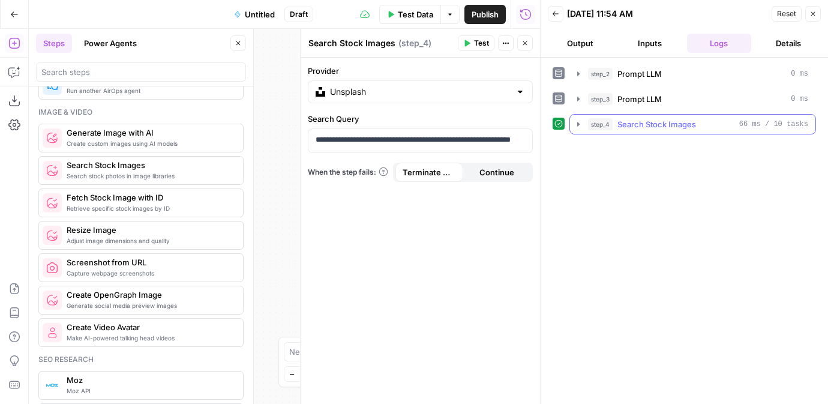
click at [576, 122] on icon "button" at bounding box center [579, 124] width 10 height 10
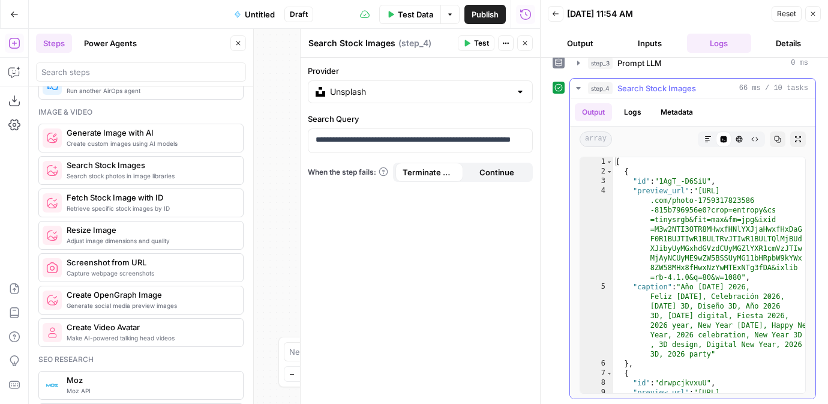
click at [581, 88] on icon "button" at bounding box center [579, 88] width 10 height 10
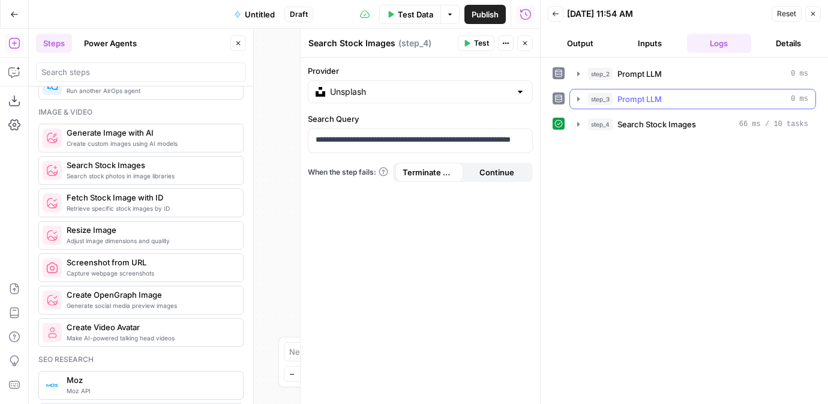
click at [577, 92] on button "step_3 Prompt LLM 0 ms" at bounding box center [692, 98] width 245 height 19
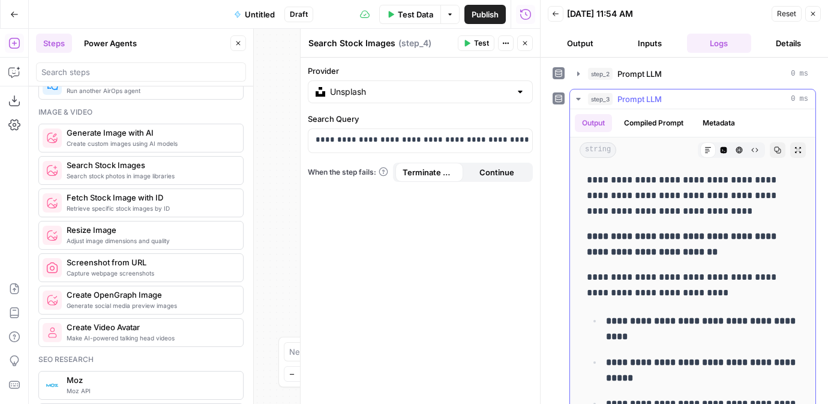
click at [578, 98] on icon "button" at bounding box center [578, 99] width 4 height 2
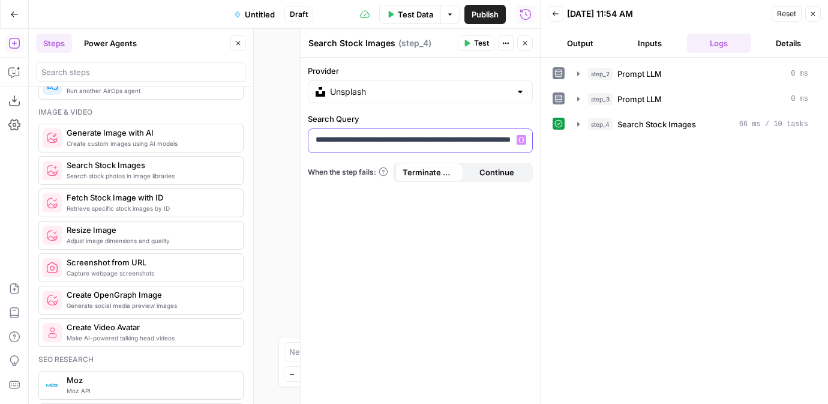
scroll to position [0, 64]
drag, startPoint x: 502, startPoint y: 138, endPoint x: 568, endPoint y: 138, distance: 66.0
click at [569, 138] on body "**********" at bounding box center [414, 202] width 828 height 404
click at [469, 138] on p "**********" at bounding box center [411, 140] width 191 height 12
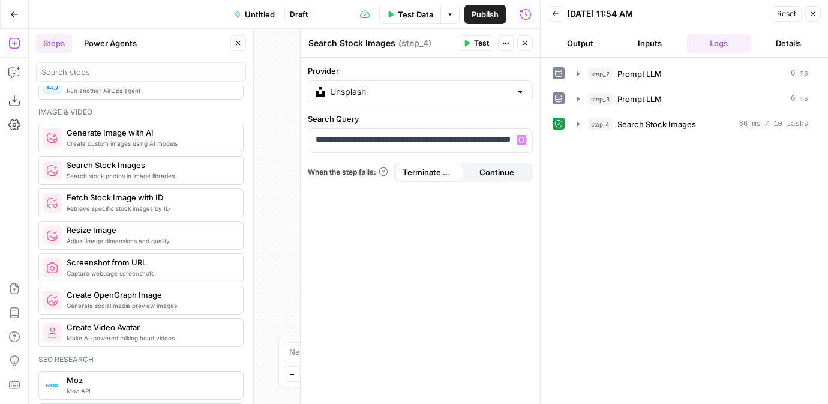
click at [478, 41] on span "Test" at bounding box center [481, 43] width 15 height 11
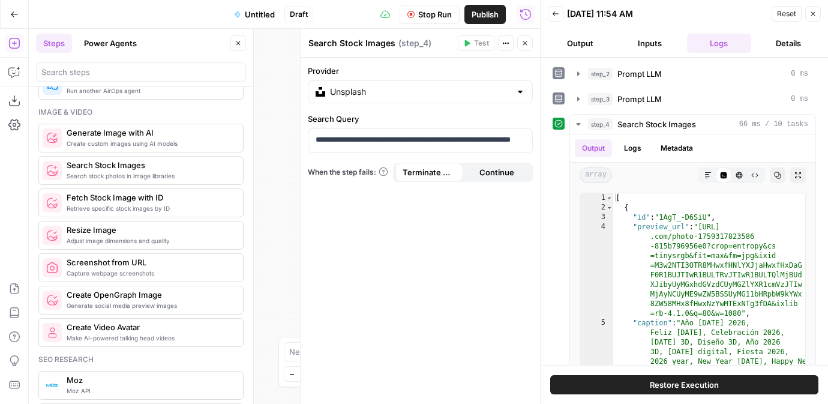
click at [809, 20] on button "Close" at bounding box center [813, 14] width 16 height 16
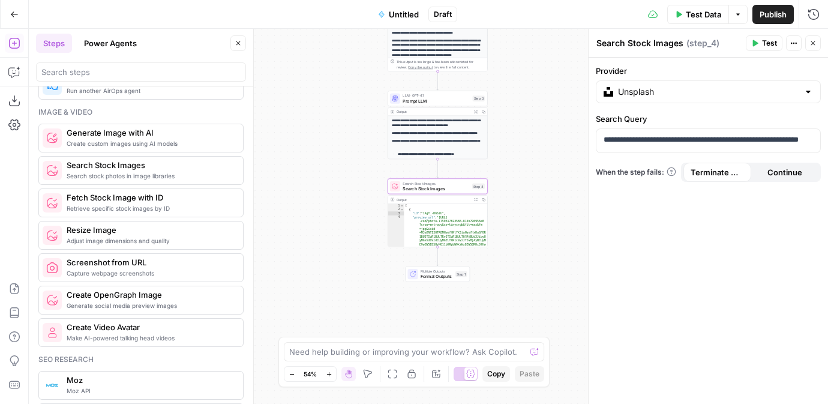
click at [428, 274] on span "Format Outputs" at bounding box center [437, 276] width 32 height 7
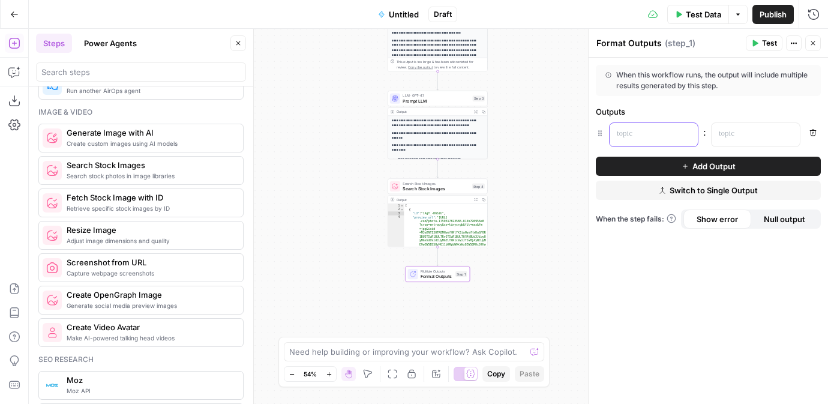
click at [665, 140] on div at bounding box center [644, 134] width 69 height 23
click at [809, 41] on icon "button" at bounding box center [812, 43] width 7 height 7
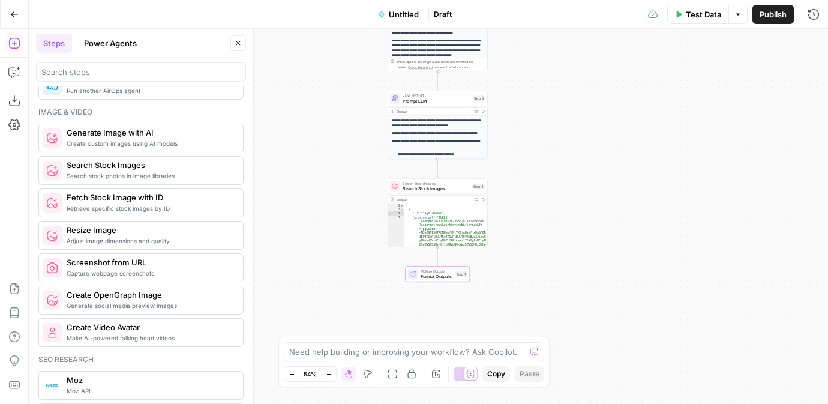
type textarea "*"
click at [430, 217] on div "[ { "id" : "1AgT_-D6SiU" , "preview_url" : "https://images.unsplash .com/photo-…" at bounding box center [445, 246] width 83 height 86
click at [421, 198] on div "Output" at bounding box center [434, 199] width 74 height 5
click at [474, 201] on button "Expand Output" at bounding box center [476, 200] width 8 height 8
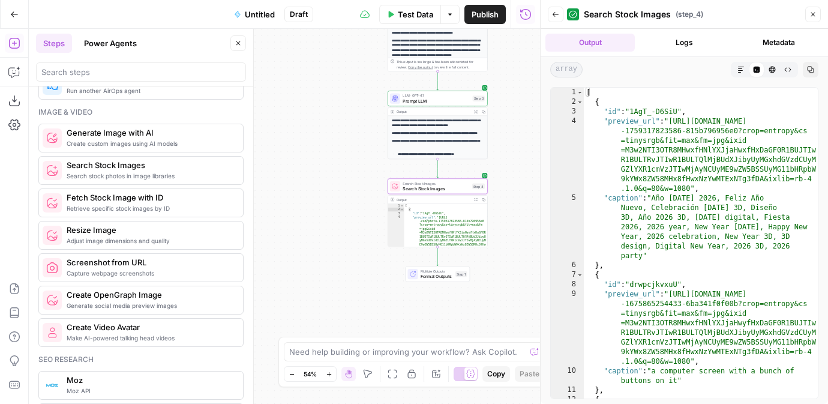
click at [809, 16] on icon "button" at bounding box center [812, 14] width 7 height 7
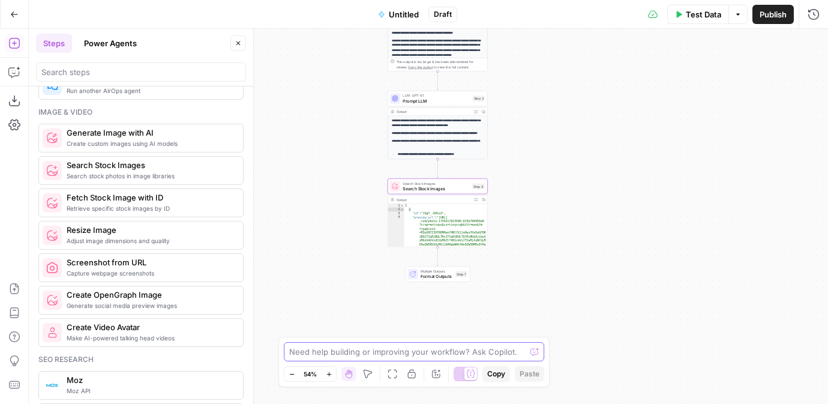
click at [306, 351] on textarea at bounding box center [407, 352] width 236 height 12
drag, startPoint x: 382, startPoint y: 349, endPoint x: 434, endPoint y: 352, distance: 51.7
click at [434, 352] on textarea "generate multiple images with the" at bounding box center [402, 352] width 226 height 12
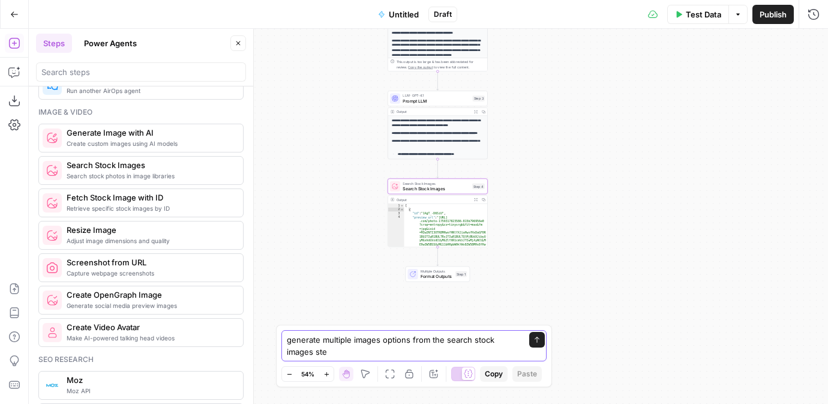
type textarea "generate multiple images options from the search stock images step"
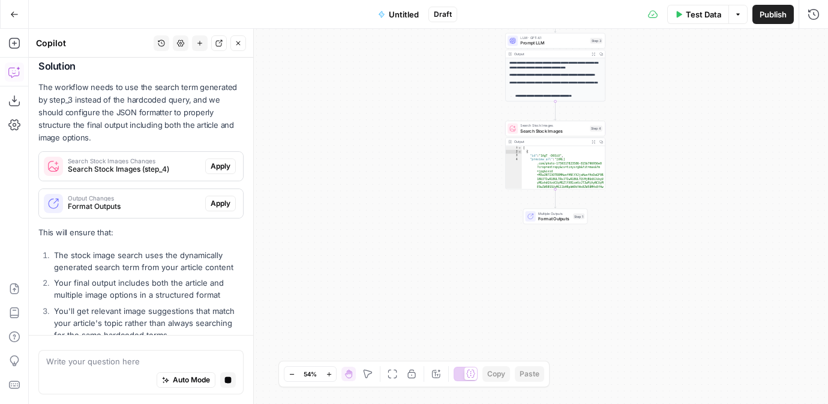
scroll to position [199, 0]
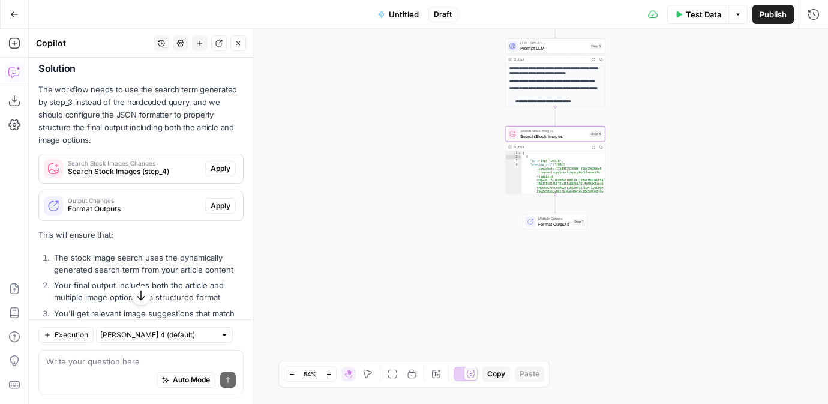
click at [221, 163] on span "Apply" at bounding box center [221, 168] width 20 height 11
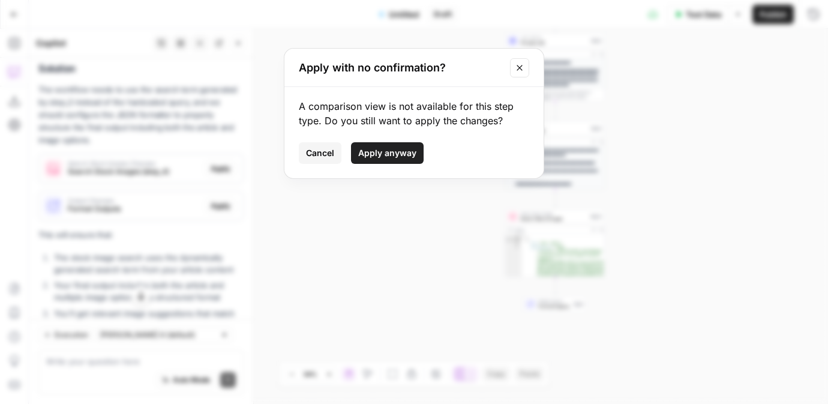
click at [359, 158] on span "Apply anyway" at bounding box center [387, 153] width 58 height 12
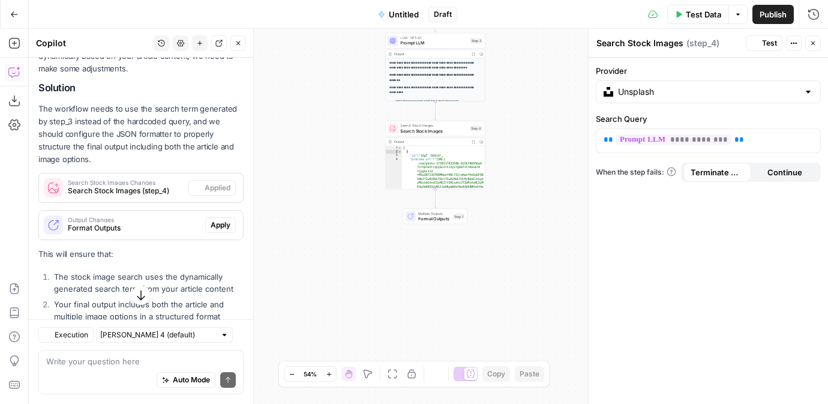
scroll to position [218, 0]
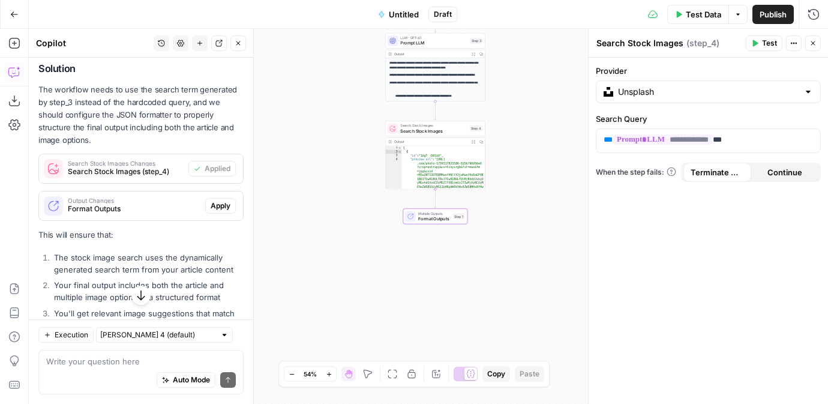
click at [223, 198] on button "Apply" at bounding box center [220, 206] width 31 height 16
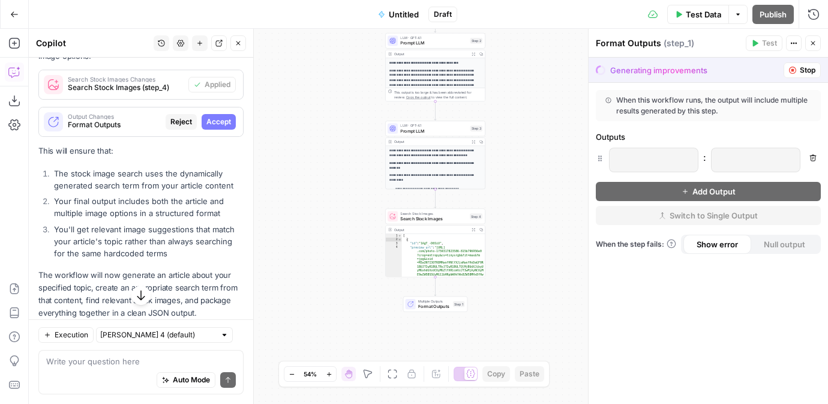
scroll to position [283, 0]
click at [811, 45] on icon "button" at bounding box center [812, 43] width 7 height 7
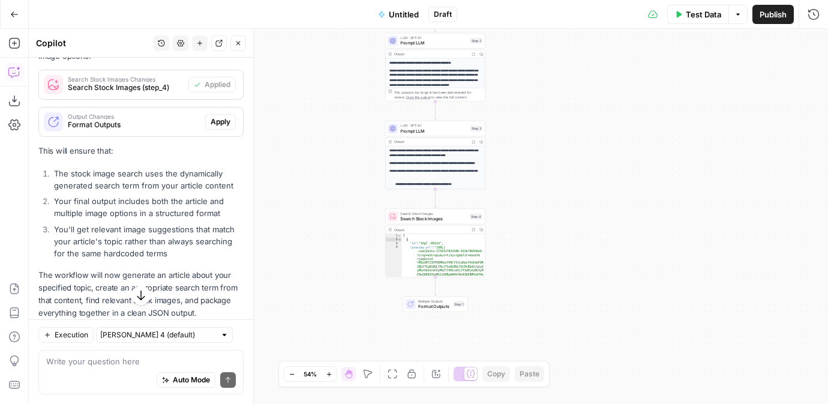
scroll to position [317, 0]
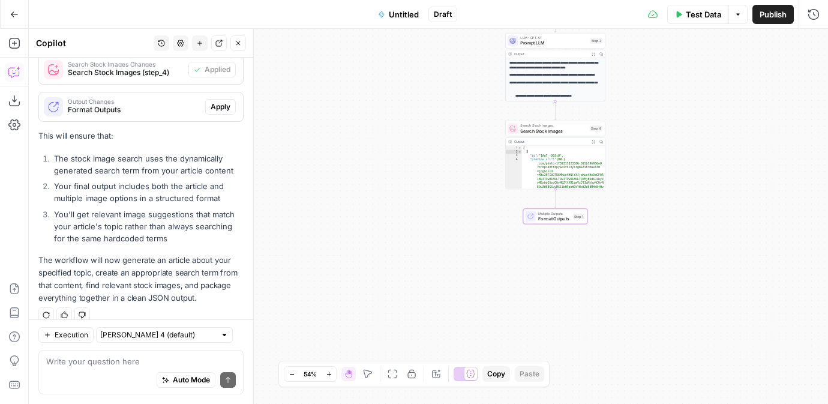
click at [216, 101] on span "Apply" at bounding box center [221, 106] width 20 height 11
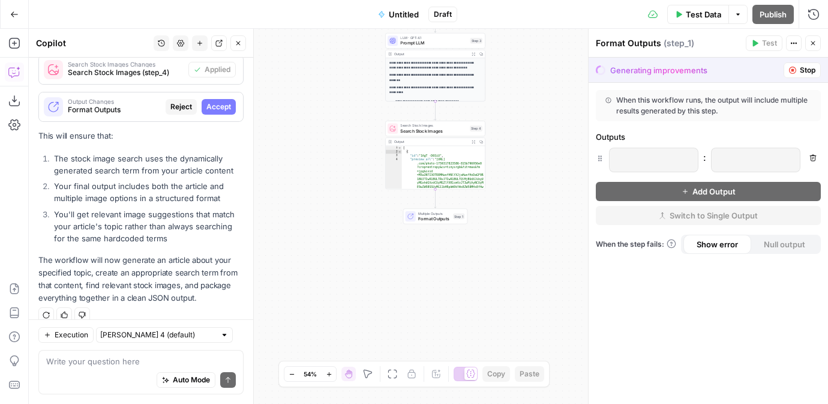
click at [421, 224] on div "**********" at bounding box center [428, 216] width 799 height 375
click at [421, 214] on span "Multiple Outputs" at bounding box center [434, 212] width 32 height 5
click at [815, 43] on icon "button" at bounding box center [812, 43] width 7 height 7
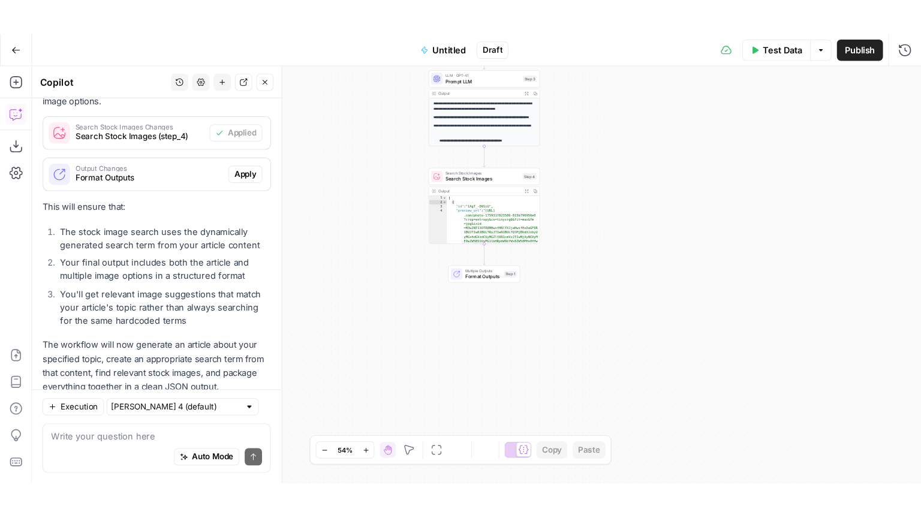
scroll to position [317, 0]
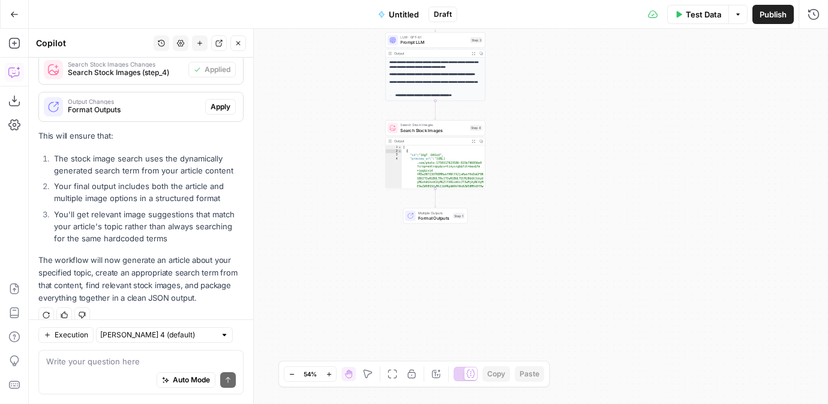
click at [427, 215] on span "Format Outputs" at bounding box center [434, 218] width 32 height 7
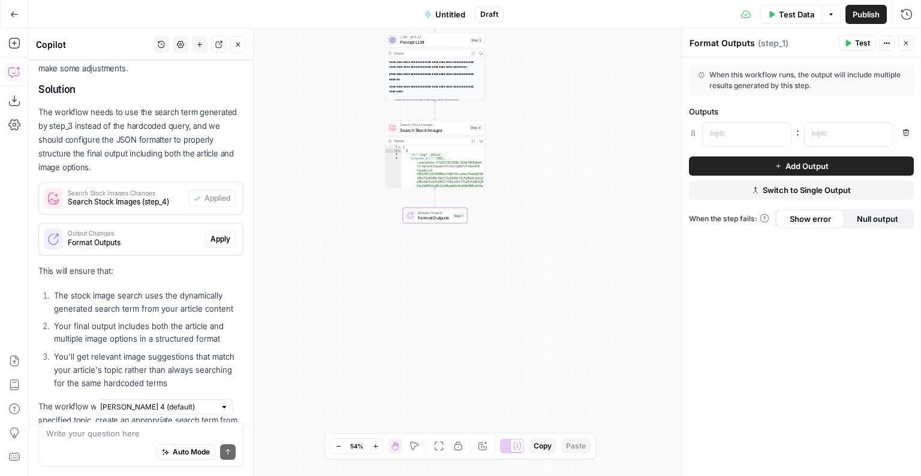
scroll to position [245, 0]
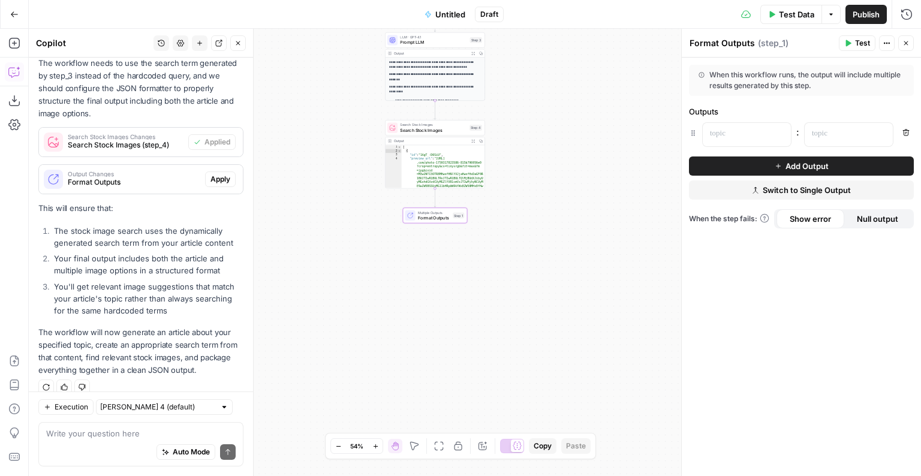
click at [221, 174] on span "Apply" at bounding box center [221, 179] width 20 height 11
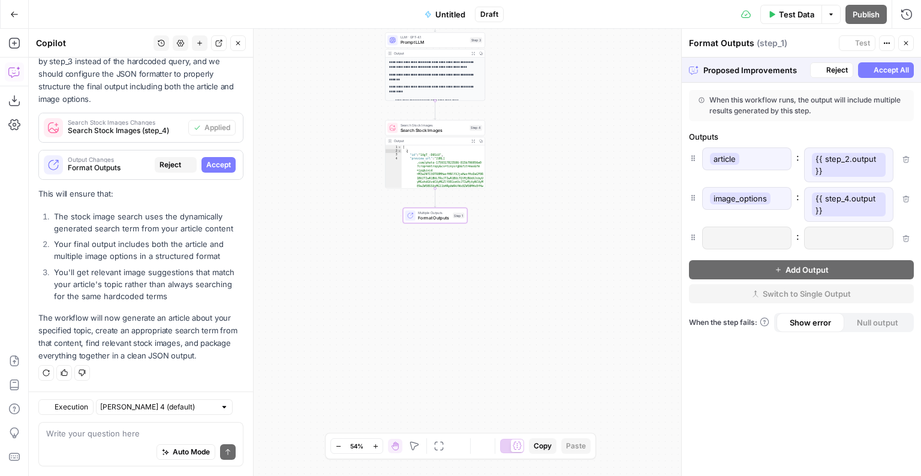
scroll to position [226, 0]
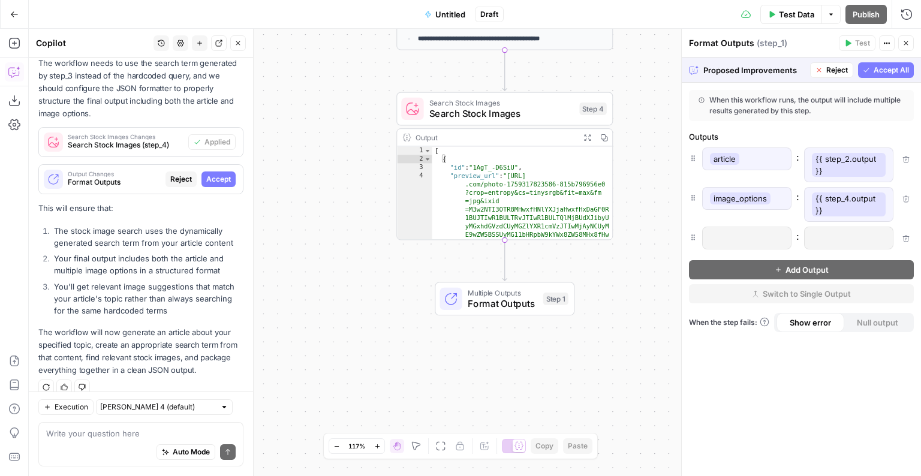
click at [621, 298] on div "**********" at bounding box center [475, 253] width 893 height 448
click at [734, 200] on p "image_options" at bounding box center [740, 199] width 61 height 12
click at [827, 73] on span "Accept All" at bounding box center [891, 70] width 35 height 11
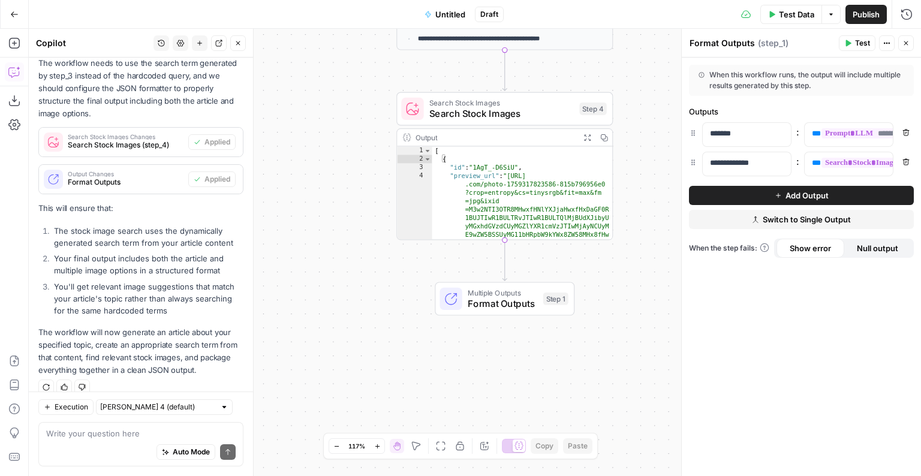
click at [739, 188] on button "Add Output" at bounding box center [801, 195] width 225 height 19
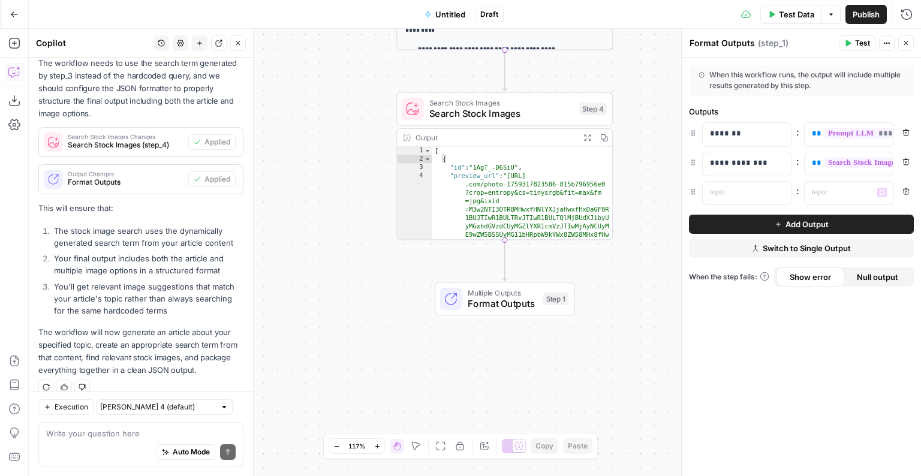
click at [827, 188] on button "Remove" at bounding box center [907, 192] width 16 height 16
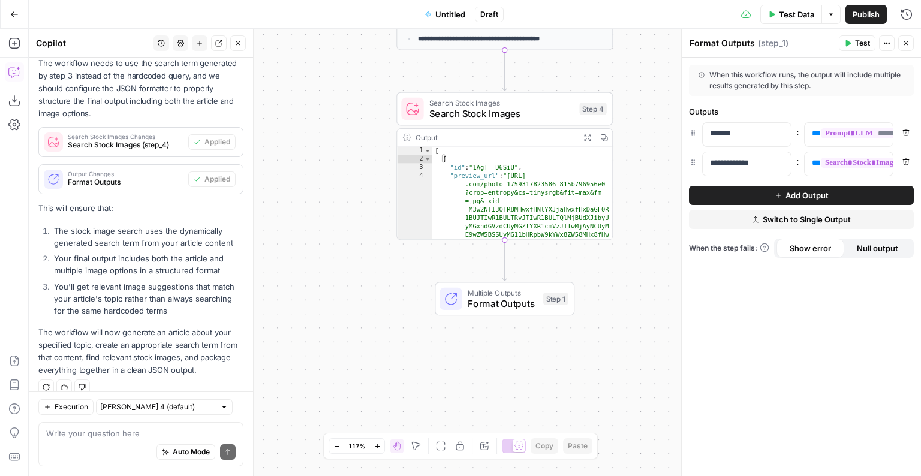
click at [827, 43] on icon "button" at bounding box center [907, 43] width 4 height 4
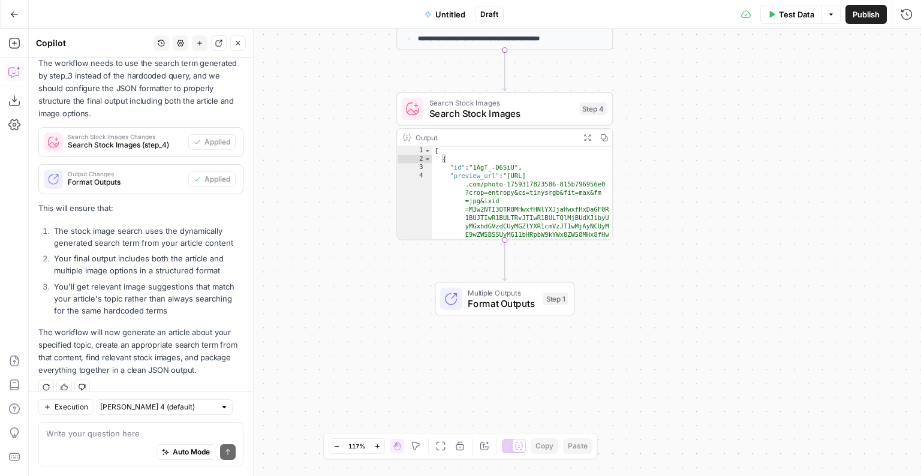
type textarea "**********"
click at [472, 220] on div "[ { "id" : "1AgT_-D6SiU" , "preview_url" : "https://images.unsplash .com/photo-…" at bounding box center [523, 239] width 181 height 186
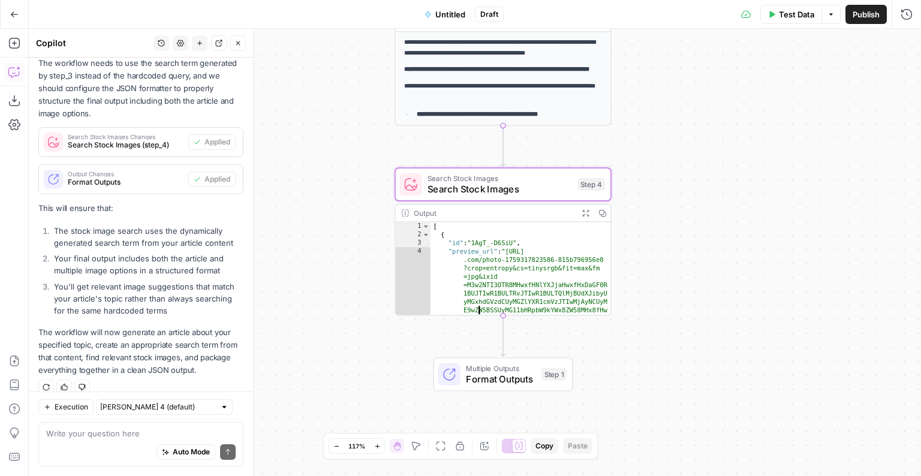
click at [470, 86] on div "**********" at bounding box center [503, 124] width 215 height 184
click at [678, 203] on div "**********" at bounding box center [475, 253] width 893 height 448
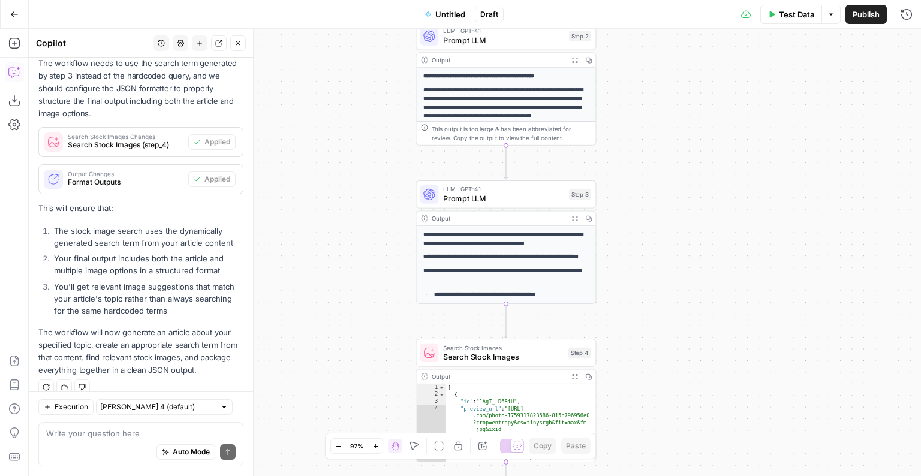
click at [545, 100] on p "**********" at bounding box center [507, 103] width 166 height 34
click at [520, 59] on div "Output" at bounding box center [498, 60] width 133 height 10
click at [630, 110] on div "**********" at bounding box center [475, 253] width 893 height 448
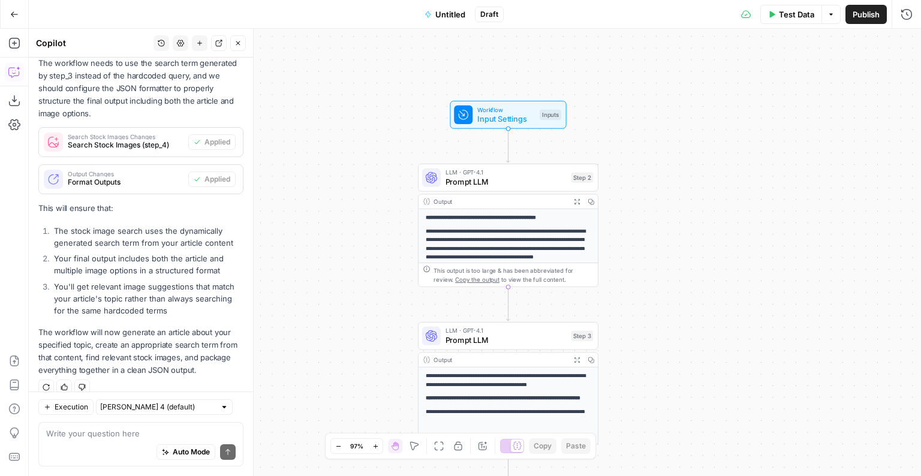
click at [509, 176] on span "Prompt LLM" at bounding box center [506, 181] width 121 height 11
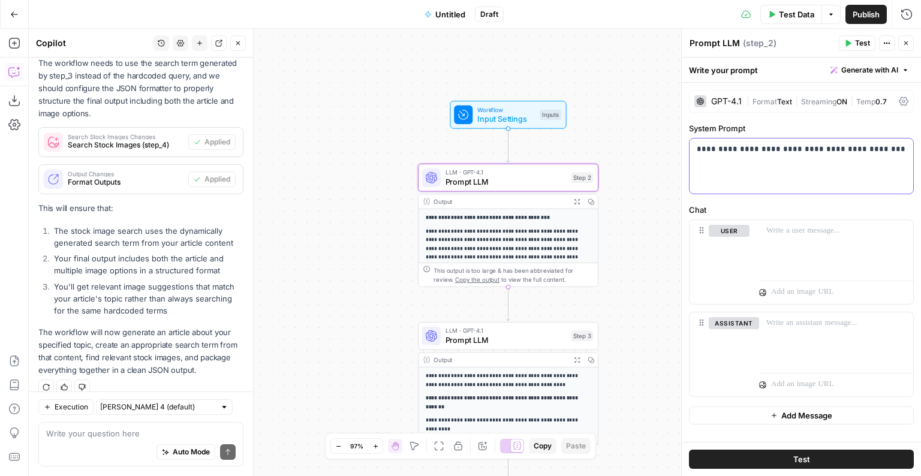
click at [732, 149] on p "**********" at bounding box center [802, 149] width 210 height 12
click at [753, 149] on p "**********" at bounding box center [802, 149] width 210 height 12
drag, startPoint x: 782, startPoint y: 149, endPoint x: 929, endPoint y: 150, distance: 147.0
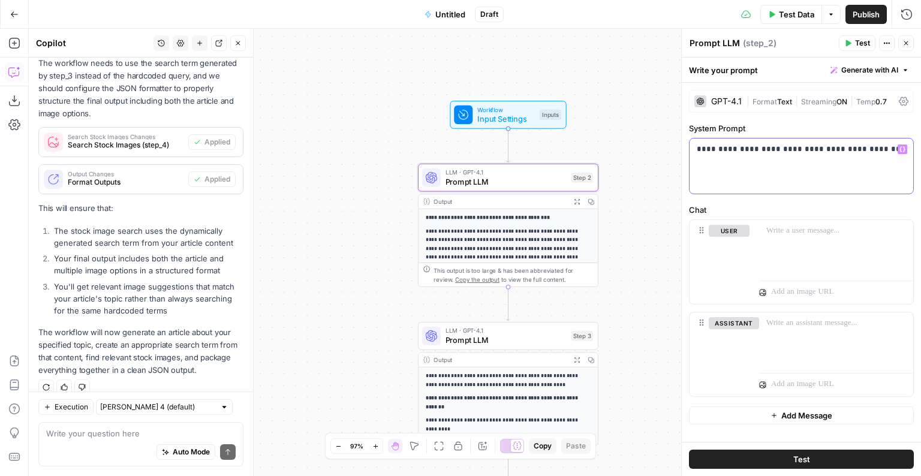
click at [827, 150] on html "**********" at bounding box center [460, 238] width 921 height 476
click at [827, 149] on icon "button" at bounding box center [903, 149] width 6 height 6
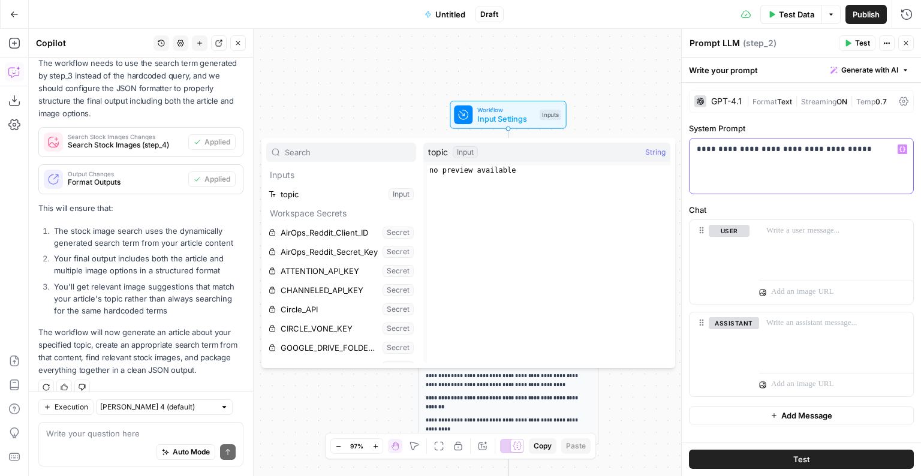
click at [827, 154] on p "**********" at bounding box center [802, 149] width 210 height 12
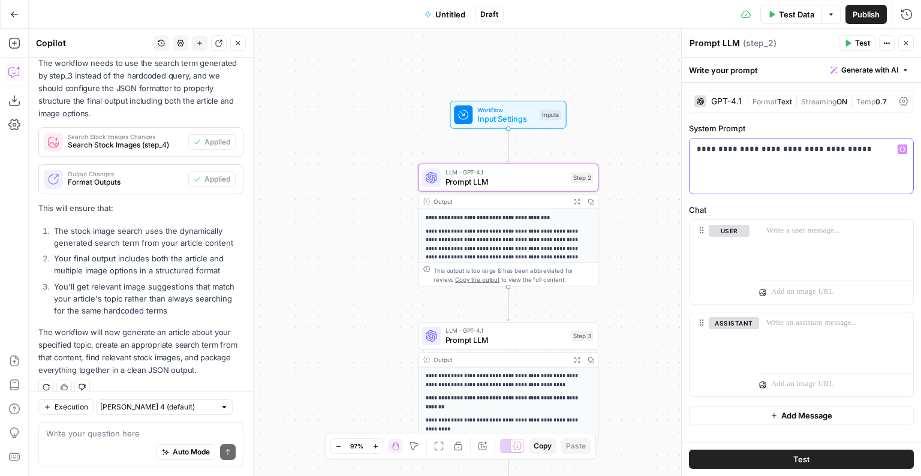
click at [737, 160] on div "**********" at bounding box center [802, 166] width 224 height 55
click at [827, 155] on div "**********" at bounding box center [802, 166] width 224 height 55
click at [827, 148] on icon "button" at bounding box center [903, 149] width 6 height 6
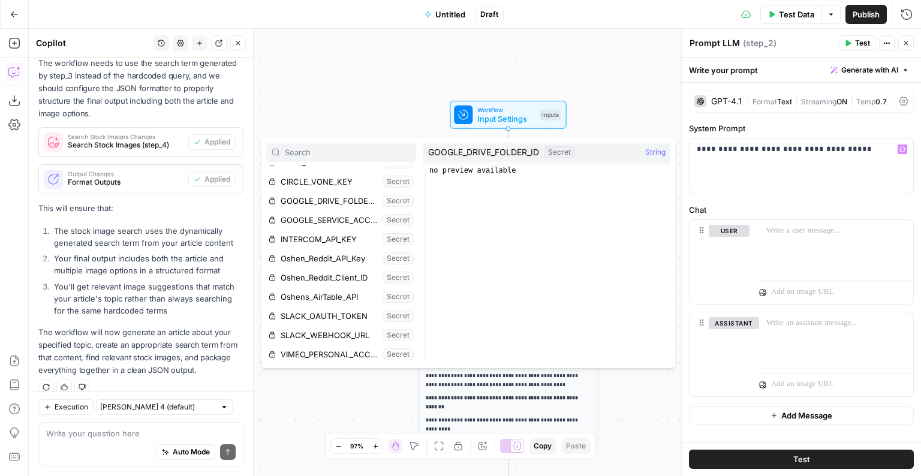
scroll to position [0, 0]
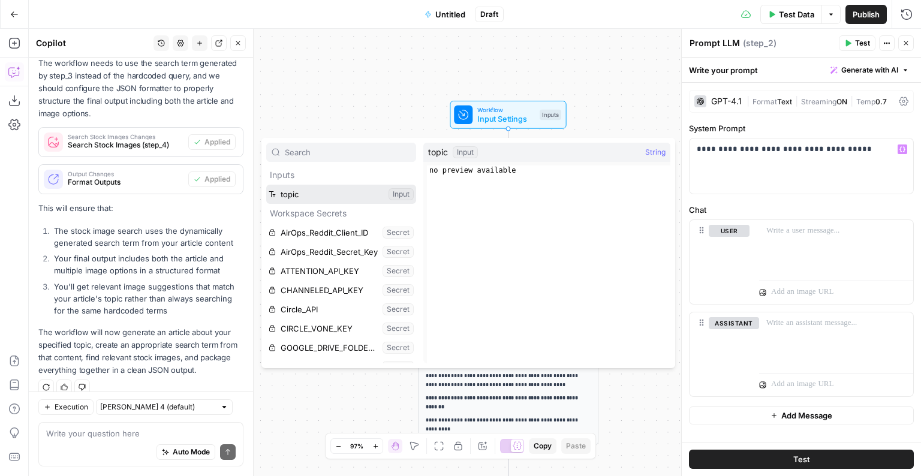
click at [343, 199] on button "Select variable topic" at bounding box center [341, 194] width 150 height 19
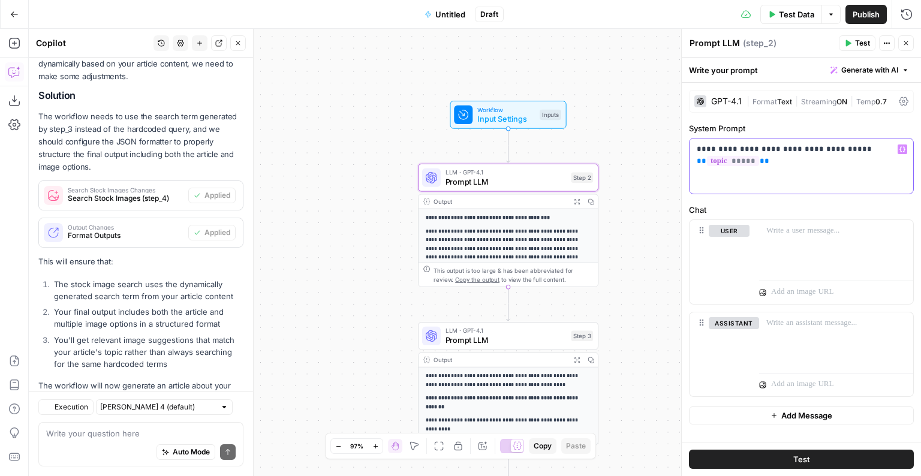
scroll to position [245, 0]
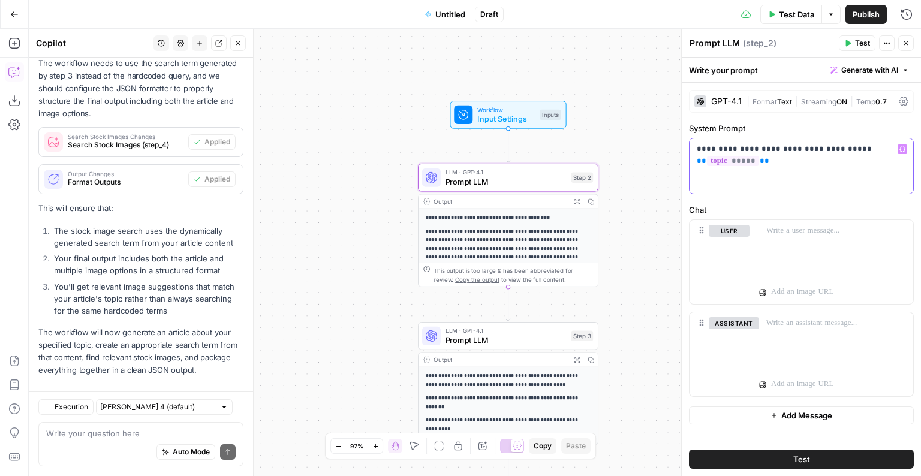
drag, startPoint x: 767, startPoint y: 162, endPoint x: 692, endPoint y: 156, distance: 75.2
click at [692, 156] on div "**********" at bounding box center [802, 166] width 224 height 55
click at [827, 46] on button "Test" at bounding box center [857, 43] width 37 height 16
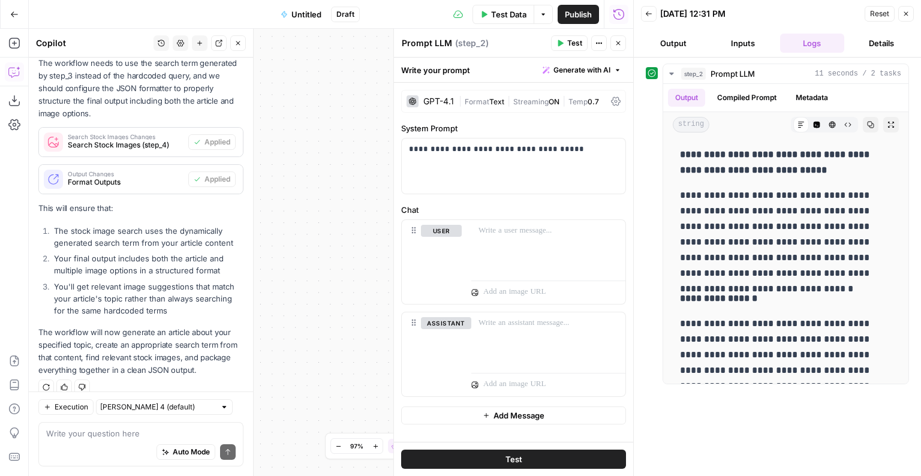
click at [827, 11] on icon "button" at bounding box center [906, 13] width 7 height 7
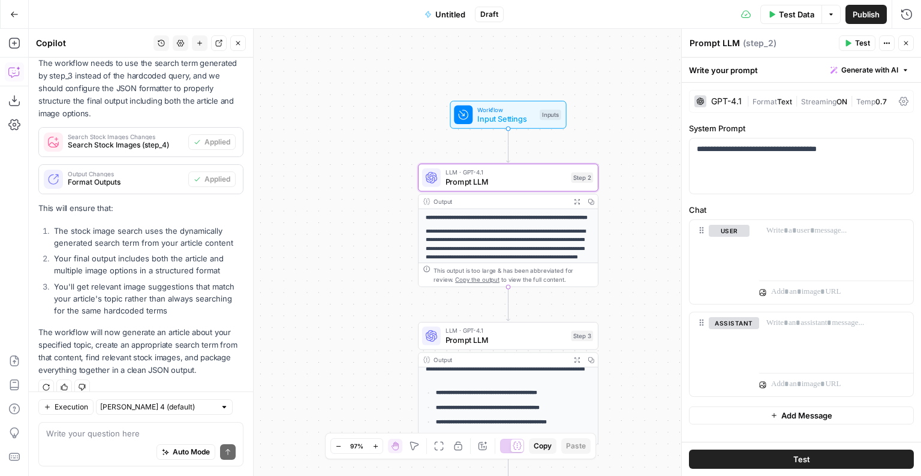
scroll to position [46, 0]
click at [636, 388] on div "**********" at bounding box center [475, 253] width 893 height 448
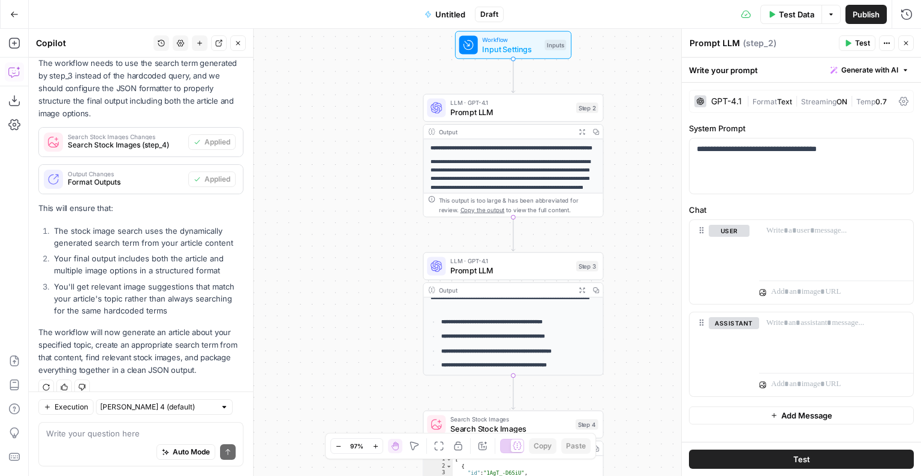
click at [543, 325] on strong "**********" at bounding box center [492, 322] width 101 height 5
click at [535, 263] on span "LLM · GPT-4.1" at bounding box center [511, 261] width 121 height 10
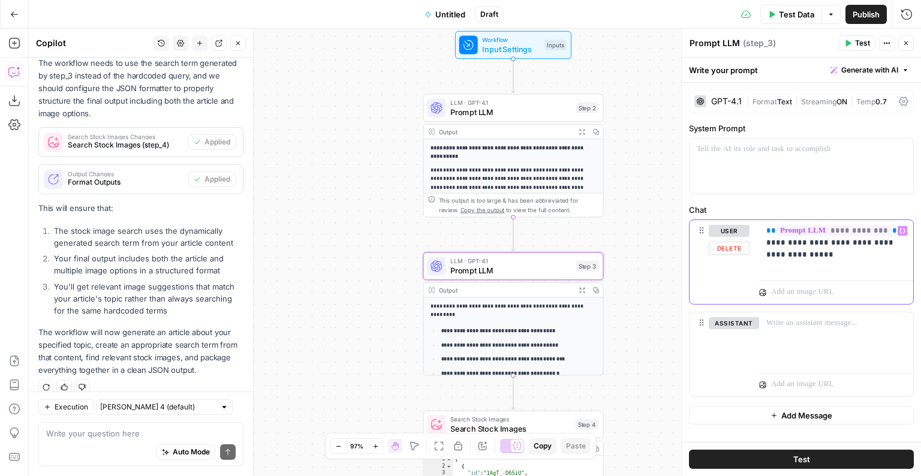
click at [807, 250] on p "**********" at bounding box center [837, 243] width 140 height 36
click at [827, 40] on span "Test" at bounding box center [862, 43] width 15 height 11
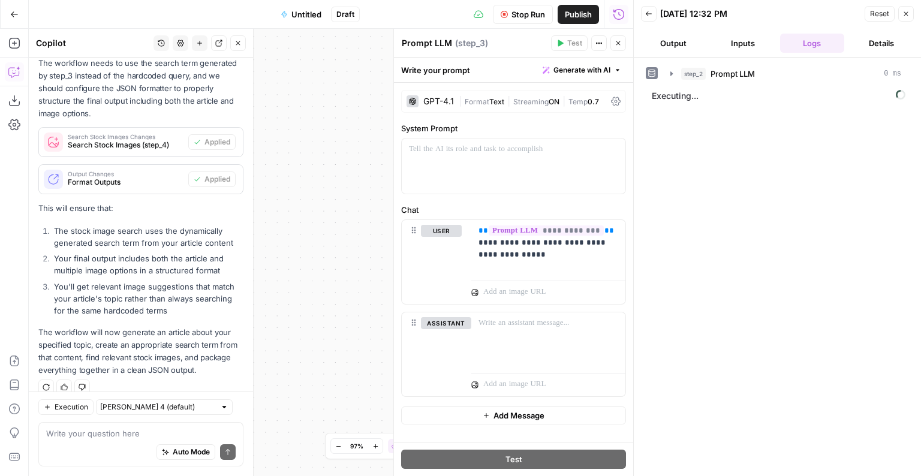
click at [669, 46] on button "Output" at bounding box center [673, 43] width 65 height 19
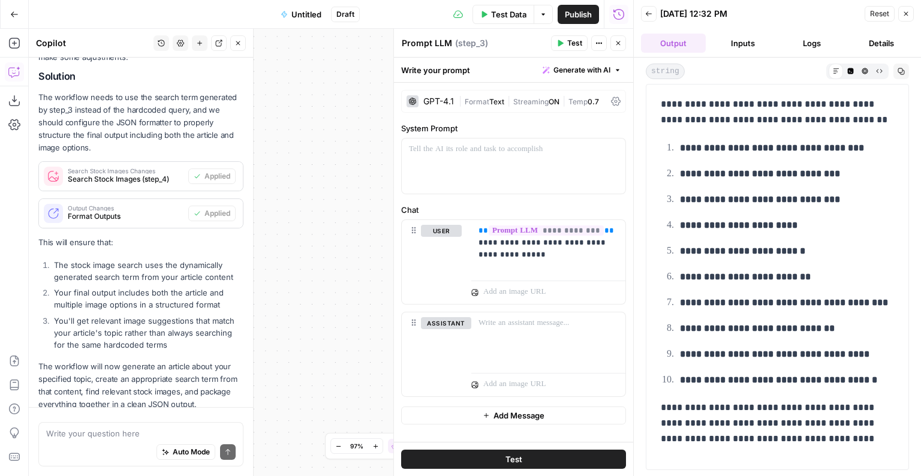
scroll to position [245, 0]
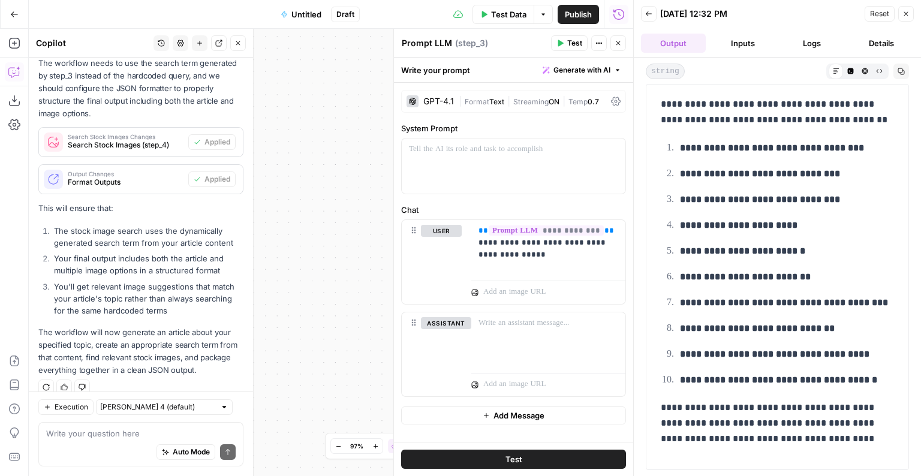
drag, startPoint x: 860, startPoint y: 148, endPoint x: 677, endPoint y: 148, distance: 183.0
click at [677, 148] on li "**********" at bounding box center [786, 148] width 218 height 16
copy strong "**********"
click at [646, 13] on icon "button" at bounding box center [648, 13] width 7 height 7
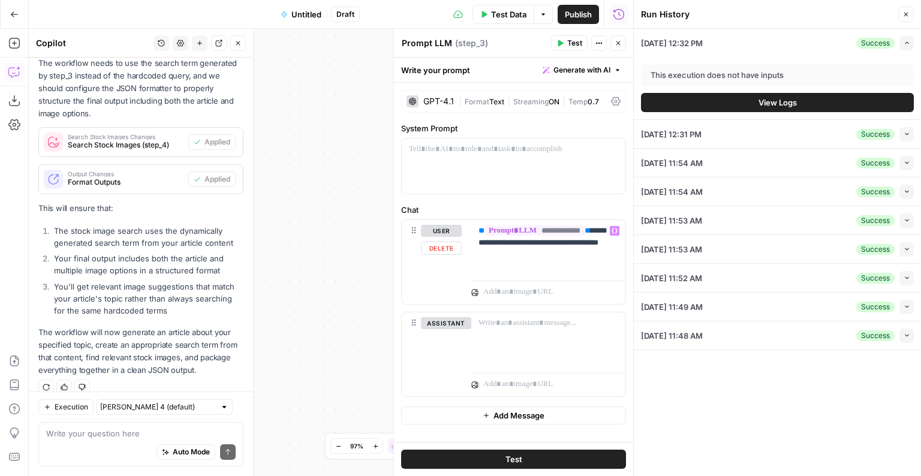
scroll to position [0, 0]
click at [827, 9] on button "Close" at bounding box center [907, 15] width 16 height 16
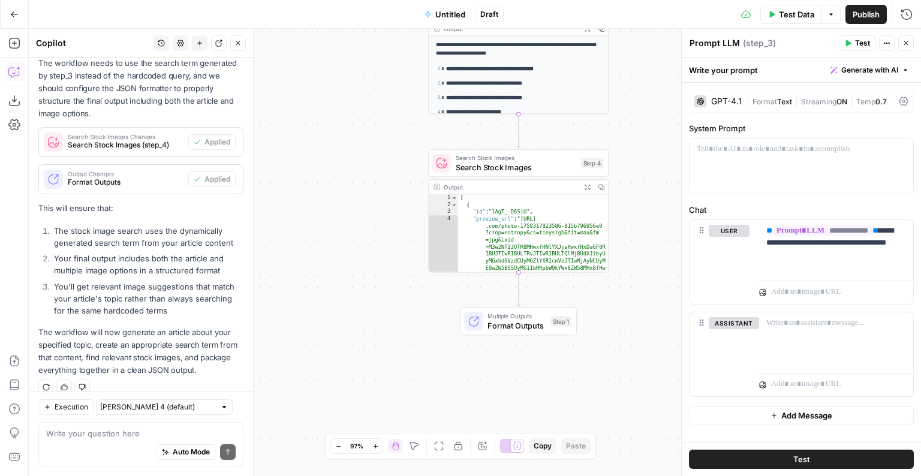
click at [518, 316] on span "Multiple Outputs" at bounding box center [517, 317] width 58 height 10
click at [520, 164] on span "Search Stock Images" at bounding box center [515, 166] width 121 height 11
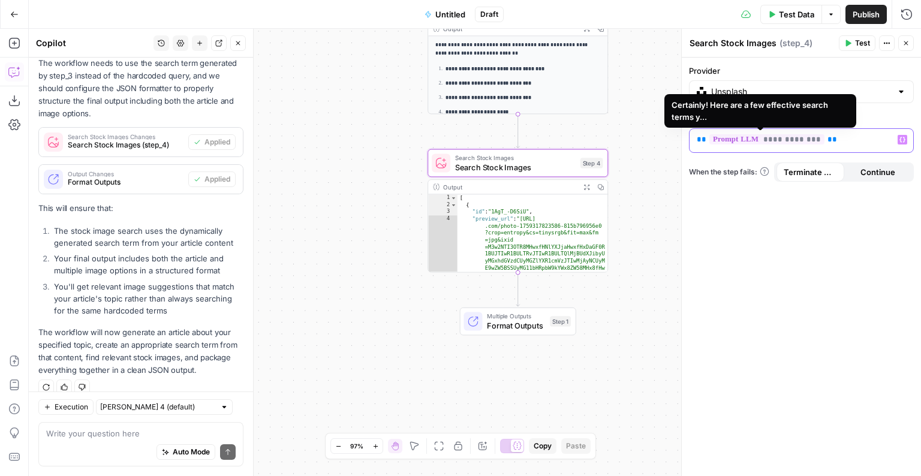
click at [761, 135] on span "**********" at bounding box center [767, 139] width 115 height 10
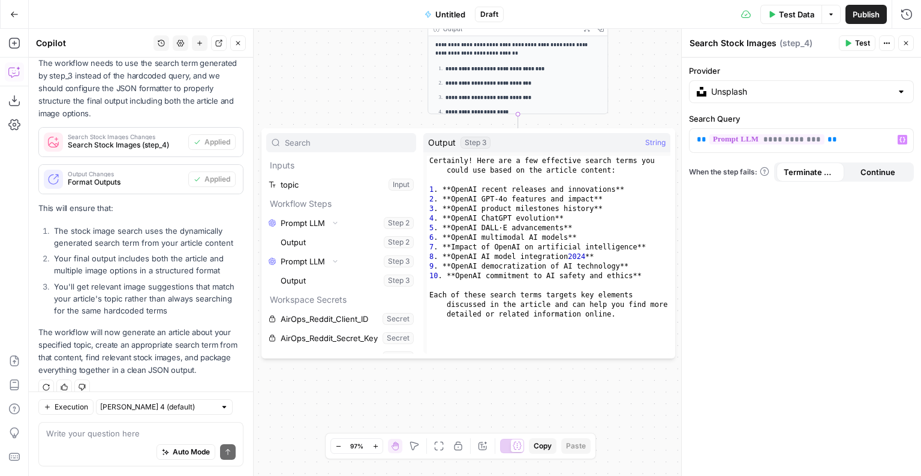
click at [315, 277] on button "Select variable Output" at bounding box center [347, 280] width 138 height 19
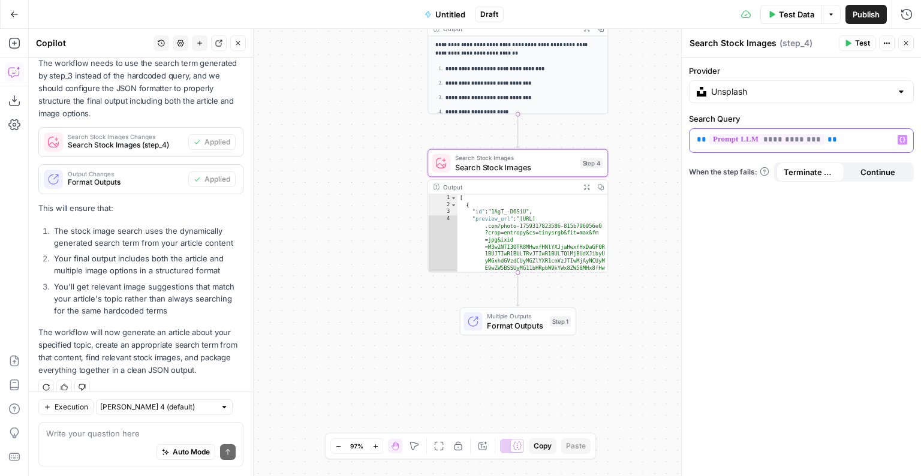
click at [786, 148] on div "**********" at bounding box center [792, 140] width 205 height 23
click at [827, 142] on button "Variables Menu" at bounding box center [903, 140] width 10 height 10
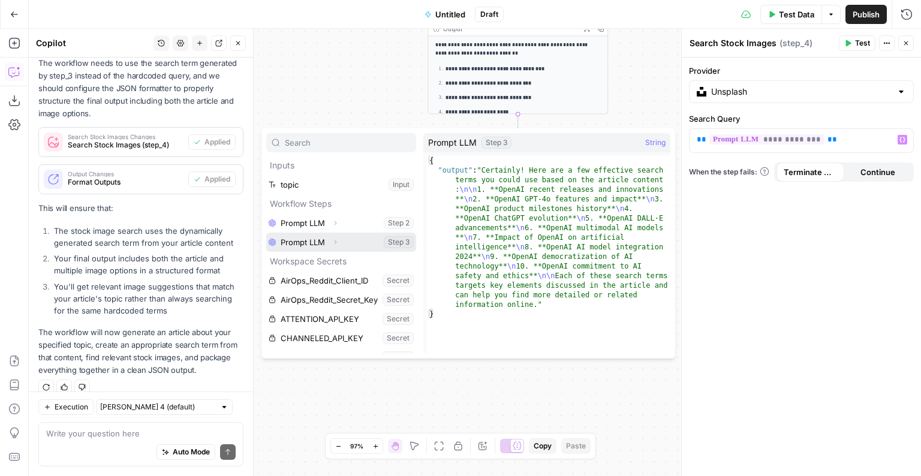
click at [322, 238] on button "Select variable Prompt LLM" at bounding box center [341, 242] width 150 height 19
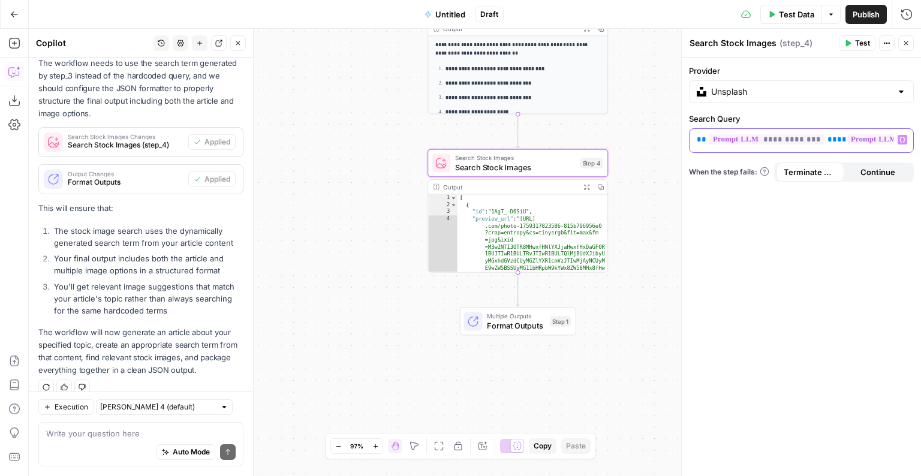
click at [728, 140] on span "**********" at bounding box center [767, 139] width 115 height 10
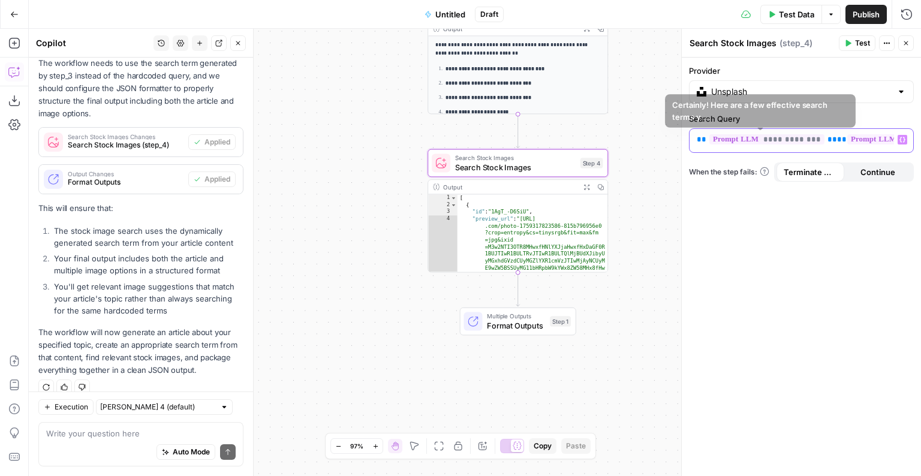
drag, startPoint x: 821, startPoint y: 141, endPoint x: 671, endPoint y: 124, distance: 150.9
click at [671, 124] on body "**********" at bounding box center [460, 238] width 921 height 476
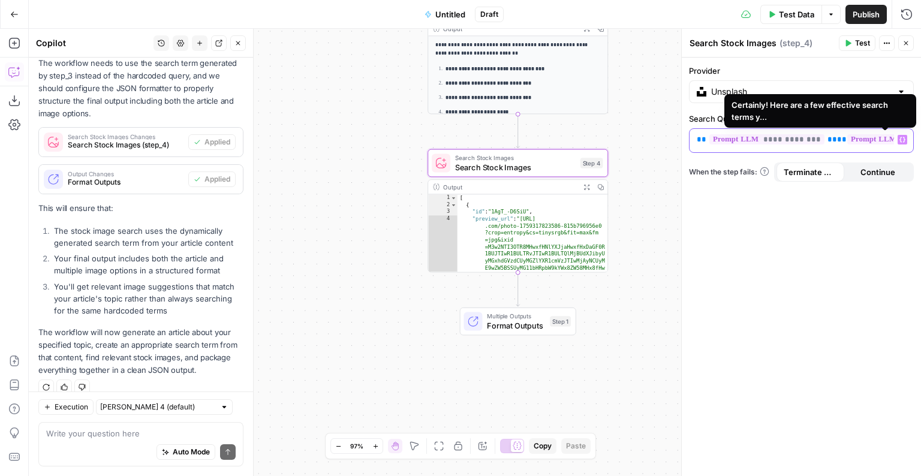
click at [827, 137] on span "**" at bounding box center [833, 140] width 10 height 8
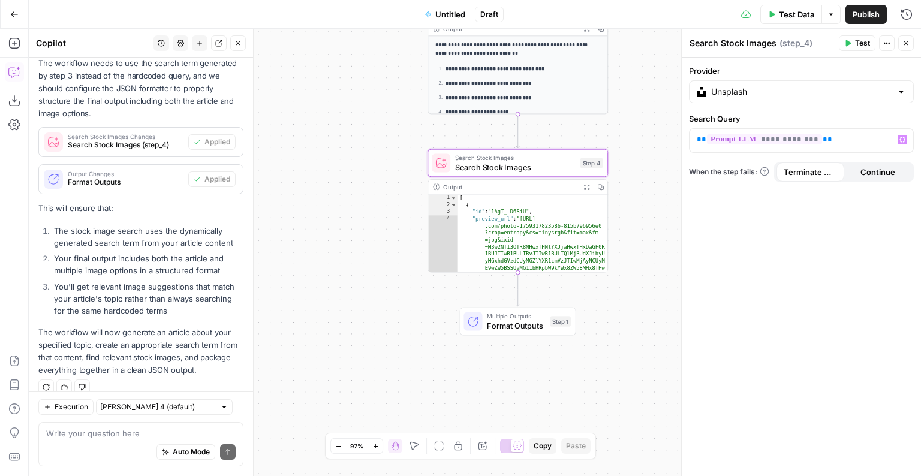
click at [827, 41] on icon "button" at bounding box center [848, 43] width 7 height 7
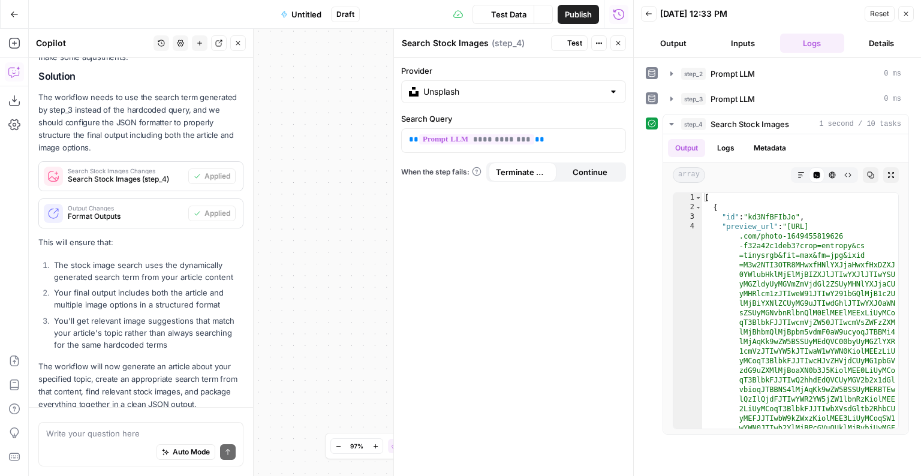
scroll to position [245, 0]
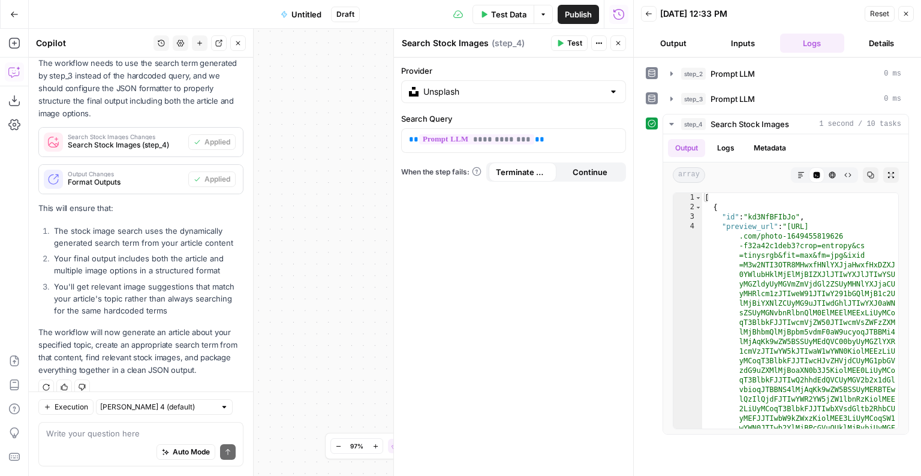
click at [827, 15] on icon "button" at bounding box center [906, 13] width 7 height 7
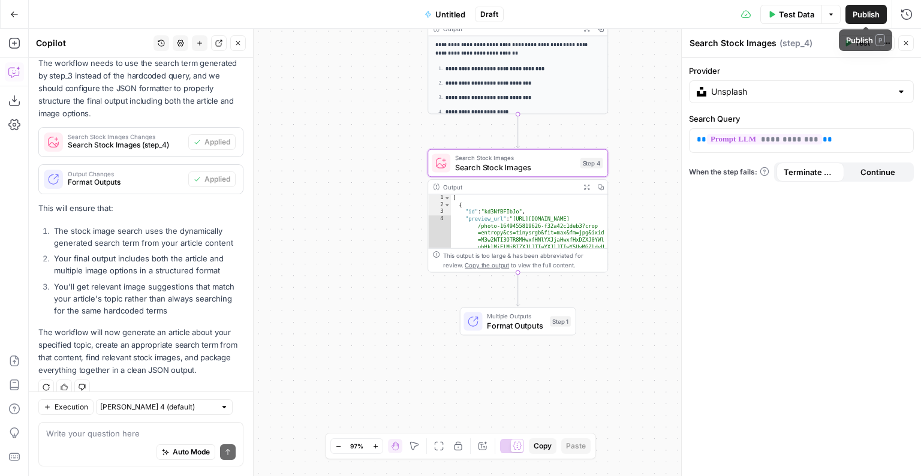
click at [827, 13] on button "Publish" at bounding box center [866, 14] width 41 height 19
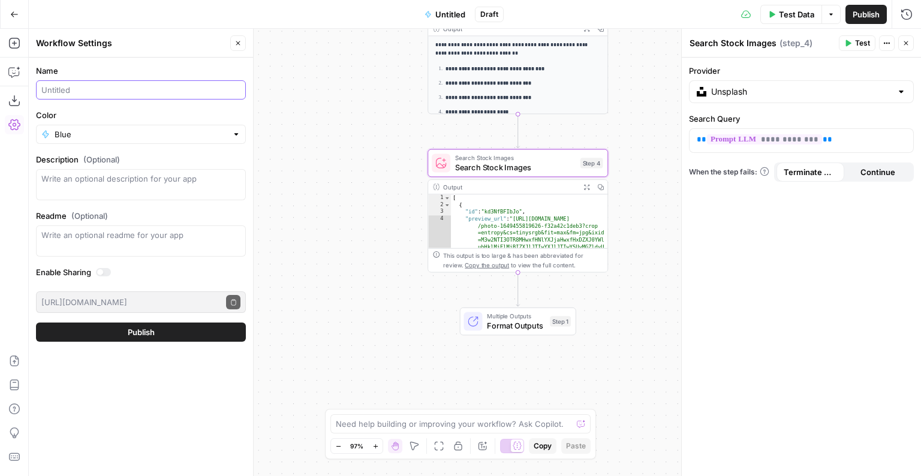
click at [130, 85] on input "Name" at bounding box center [140, 90] width 199 height 12
paste input "Smart Image Selector"
type input "Smart Image Selector"
click at [154, 324] on button "Publish" at bounding box center [141, 332] width 210 height 19
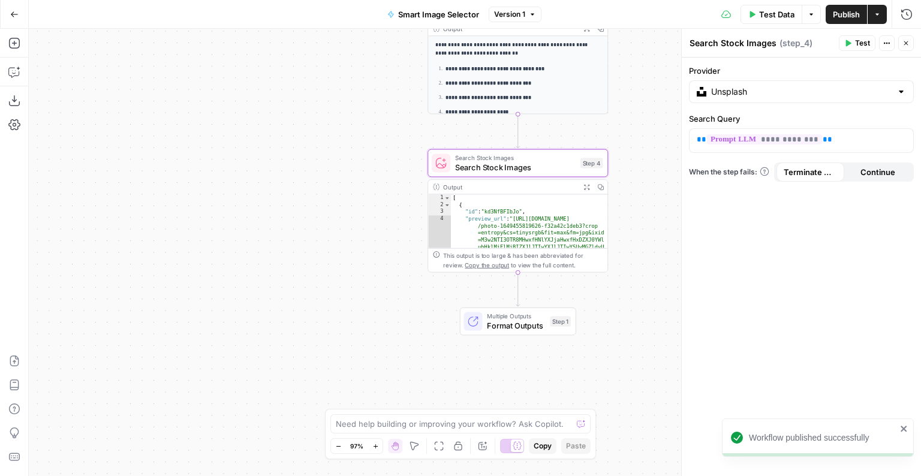
click at [766, 15] on span "Test Data" at bounding box center [776, 14] width 35 height 12
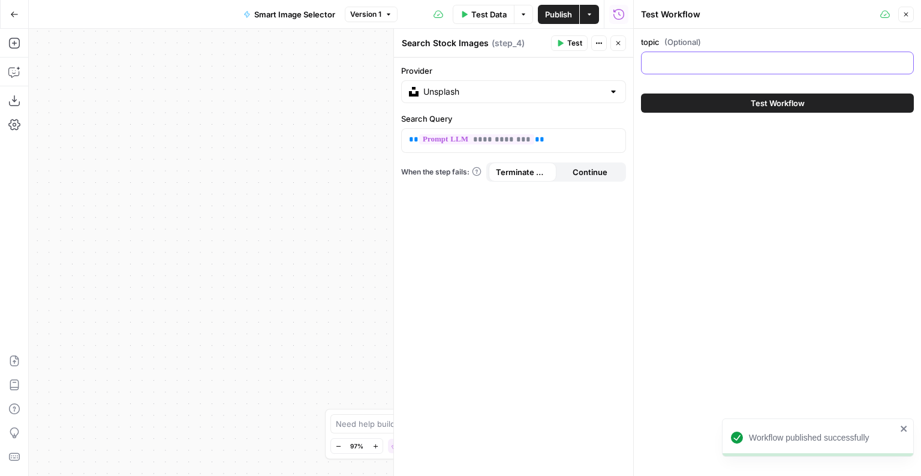
click at [742, 59] on input "topic (Optional)" at bounding box center [777, 63] width 257 height 12
click at [827, 18] on button "Close" at bounding box center [907, 15] width 16 height 16
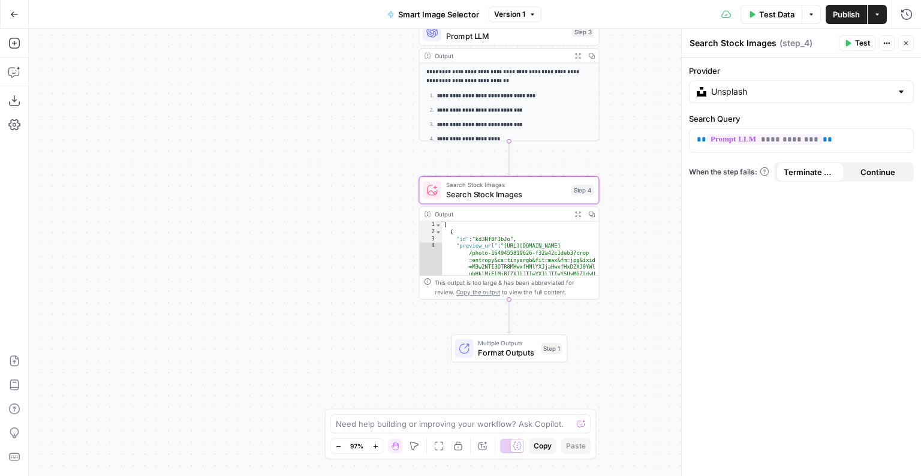
click at [475, 112] on strong "**********" at bounding box center [480, 109] width 86 height 5
click at [475, 110] on strong "**********" at bounding box center [480, 109] width 86 height 5
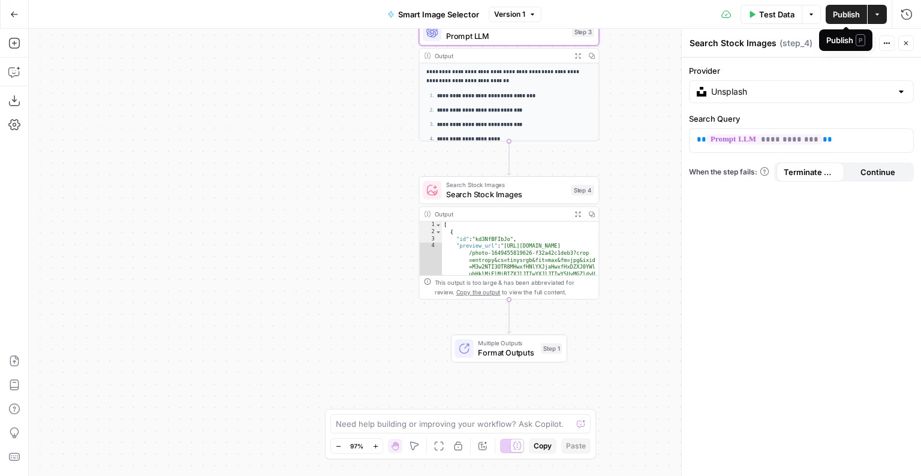
click at [827, 13] on span "Publish" at bounding box center [846, 14] width 27 height 12
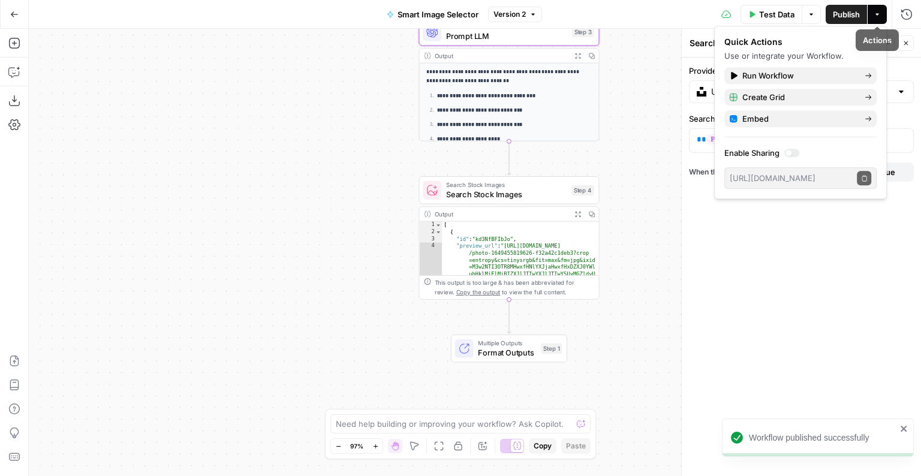
click at [785, 11] on span "Test Data" at bounding box center [776, 14] width 35 height 12
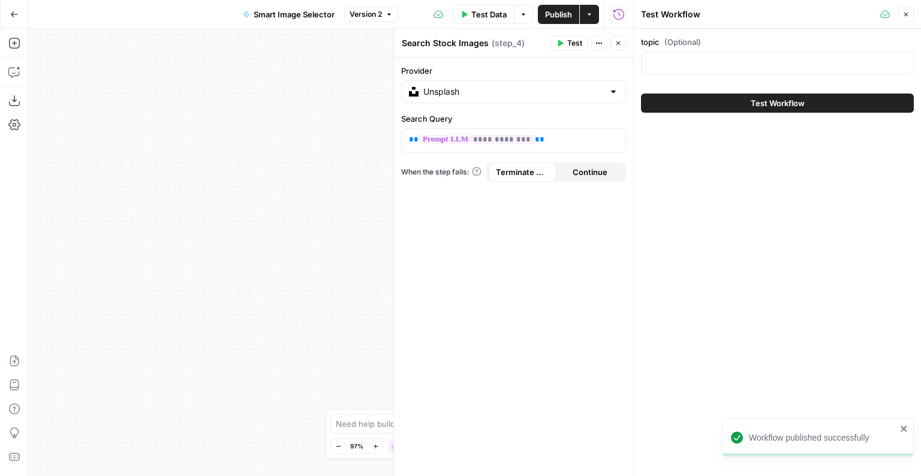
click at [744, 55] on div at bounding box center [777, 63] width 273 height 23
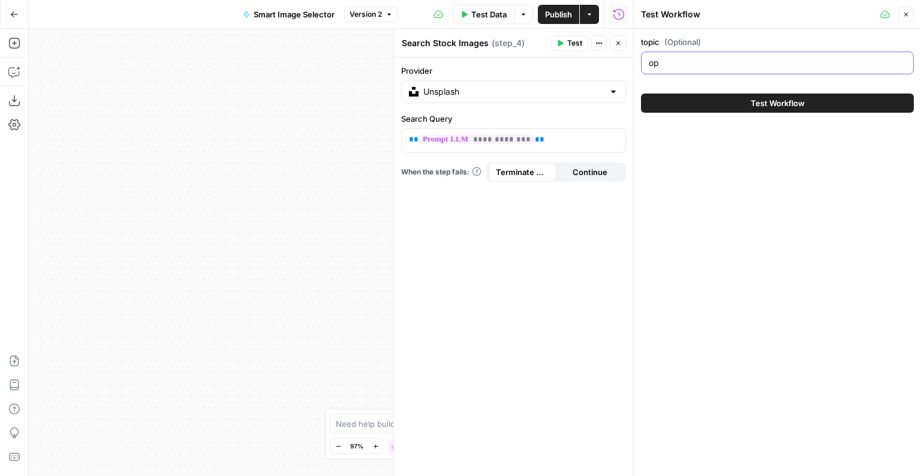
type input "o"
click at [821, 106] on button "Test Workflow" at bounding box center [777, 103] width 273 height 19
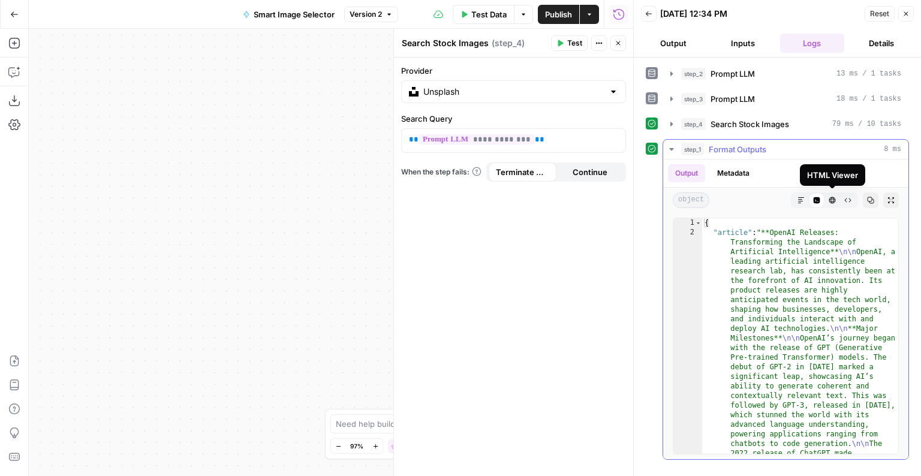
click at [801, 200] on icon "button" at bounding box center [801, 200] width 7 height 7
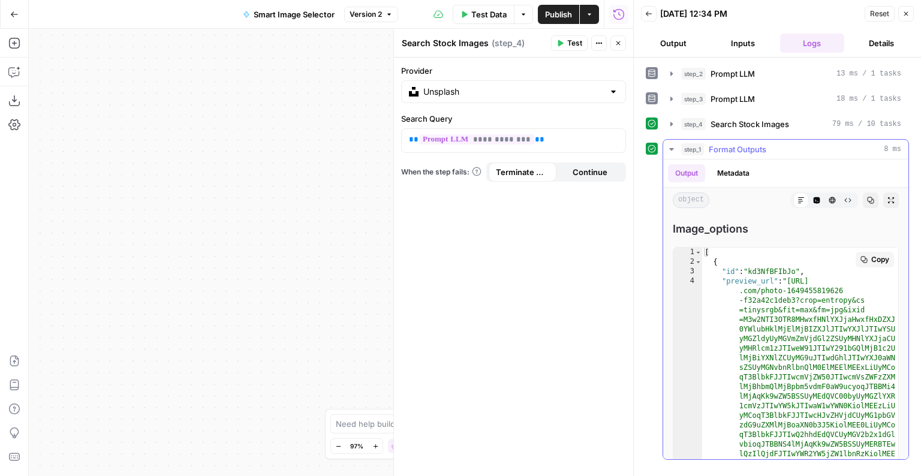
scroll to position [987, 0]
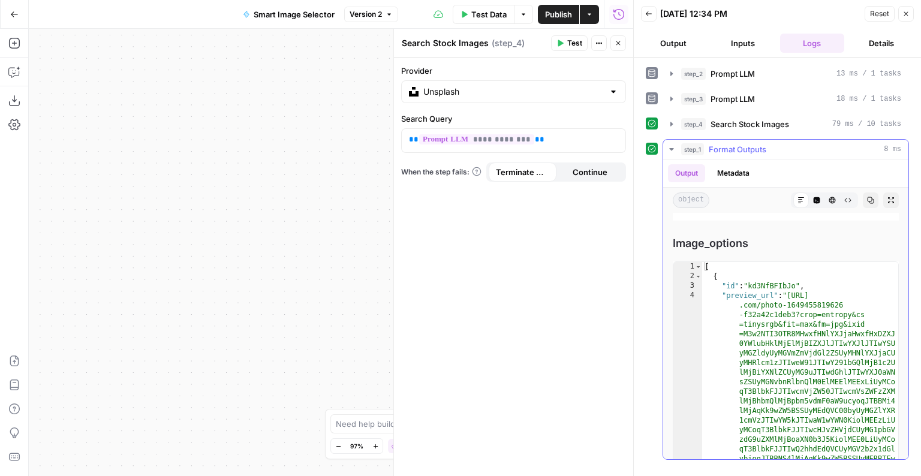
click at [827, 206] on div "object Markdown Code Editor HTML Viewer Raw Output Copy Expand Output" at bounding box center [785, 200] width 245 height 25
click at [827, 199] on icon "button" at bounding box center [833, 200] width 7 height 7
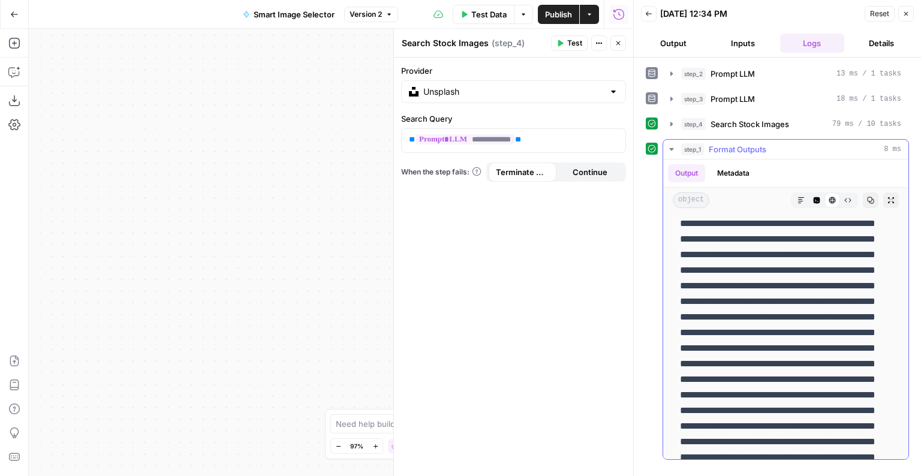
scroll to position [1722, 0]
click at [798, 197] on icon "button" at bounding box center [801, 200] width 7 height 7
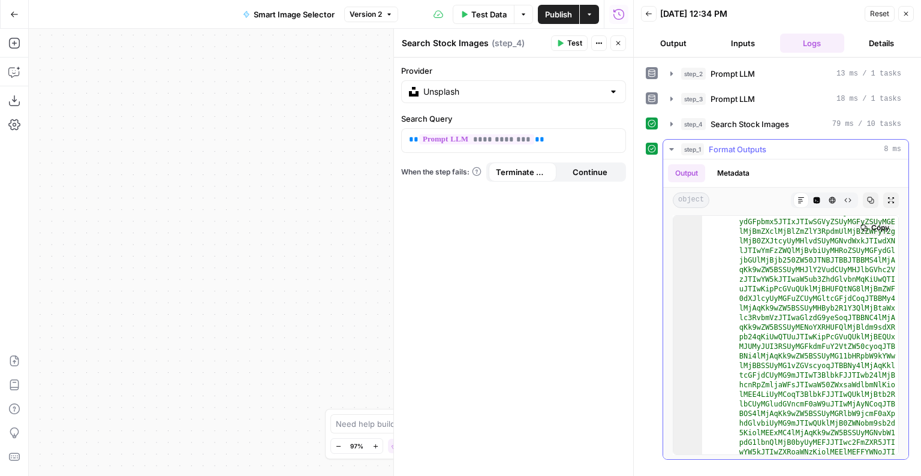
scroll to position [4118, 0]
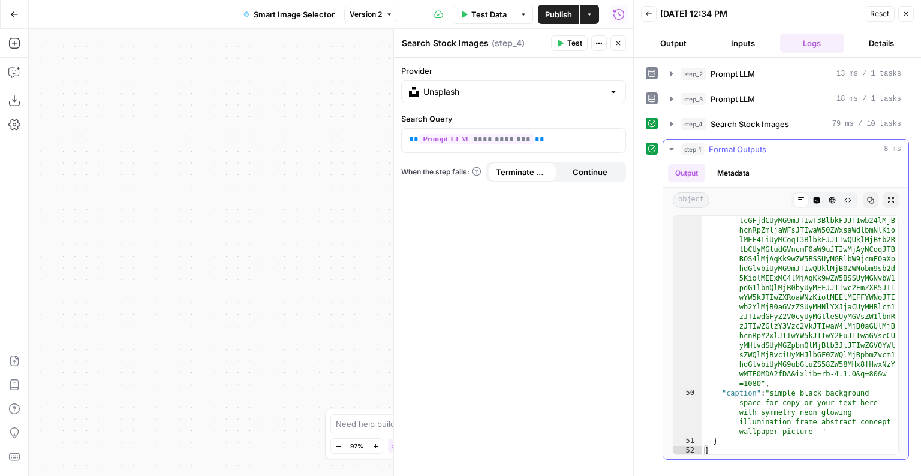
click at [827, 202] on button "Expand Output" at bounding box center [892, 201] width 16 height 16
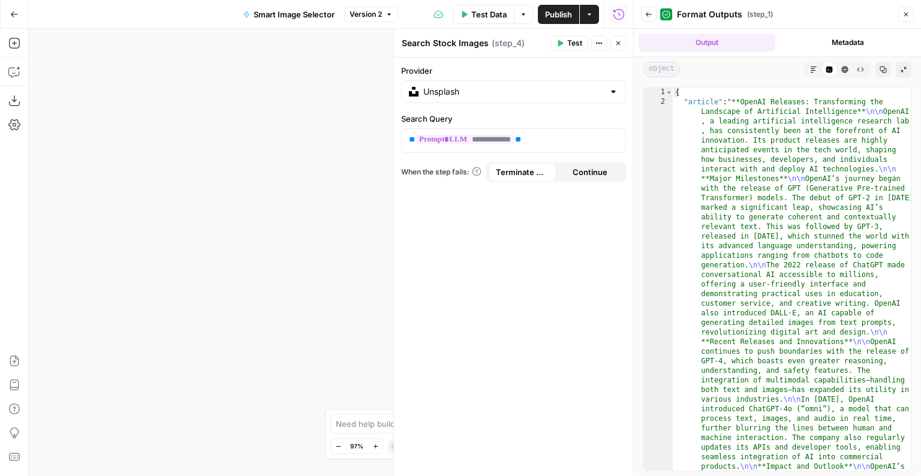
click at [827, 73] on button "Collapse Output" at bounding box center [904, 70] width 16 height 16
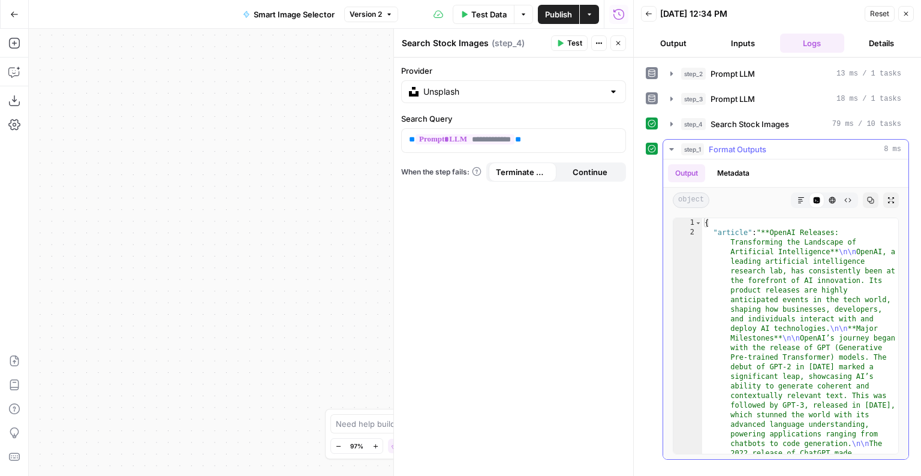
click at [672, 148] on icon "button" at bounding box center [671, 149] width 4 height 2
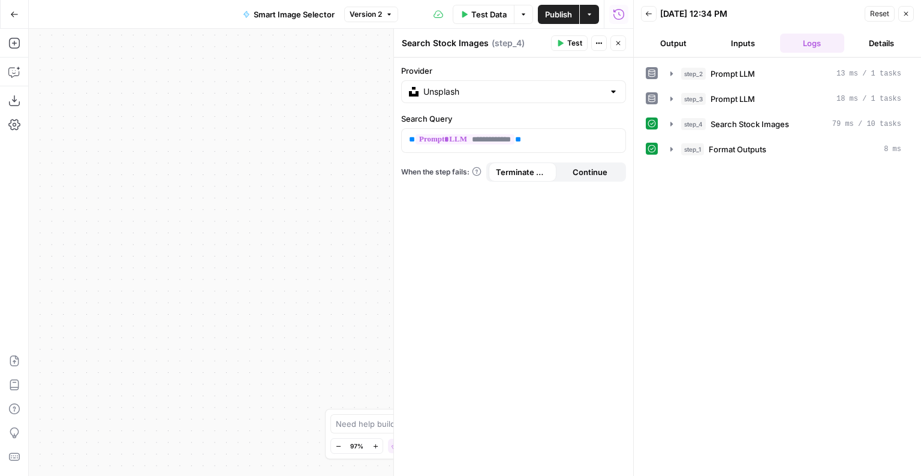
click at [827, 8] on button "Close" at bounding box center [907, 14] width 16 height 16
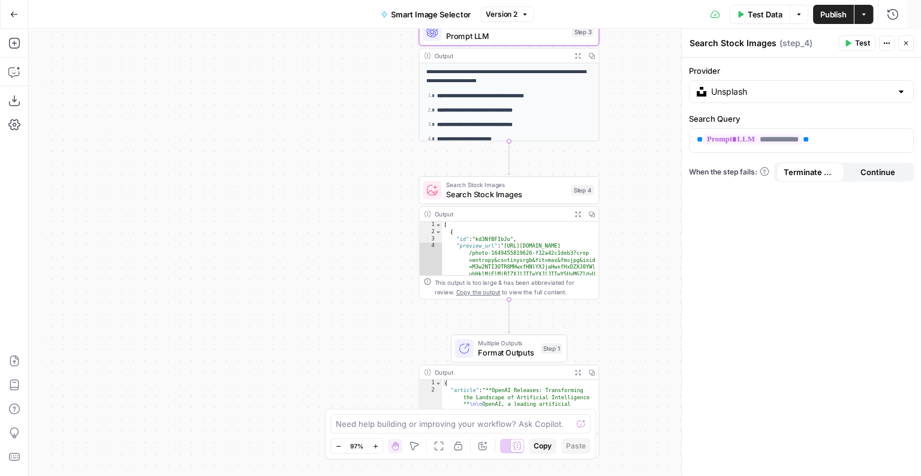
scroll to position [0, 0]
click at [827, 16] on button "Actions" at bounding box center [877, 14] width 19 height 19
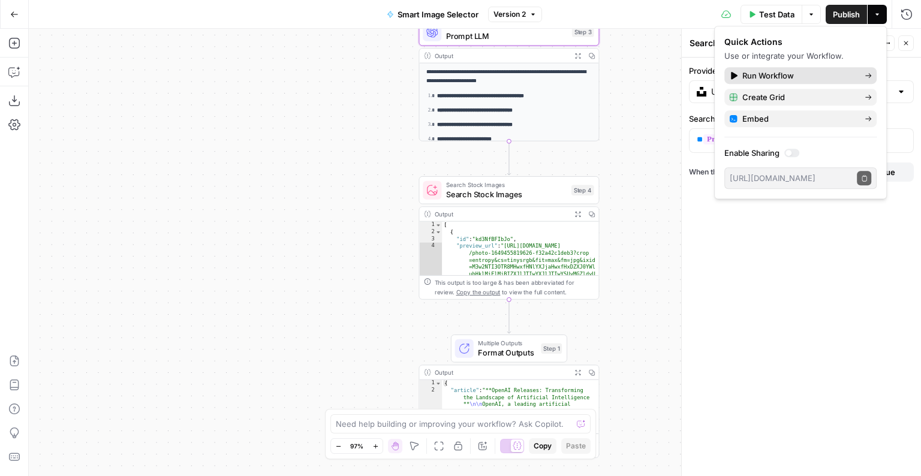
click at [754, 70] on span "Run Workflow" at bounding box center [799, 76] width 113 height 12
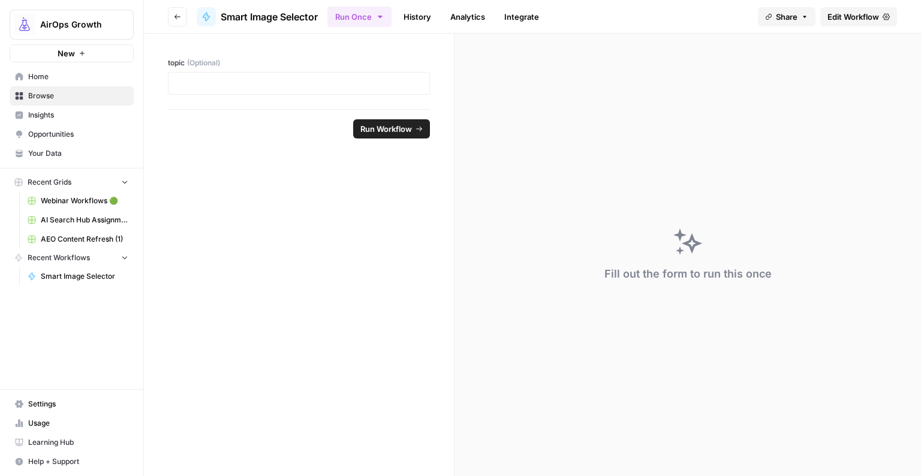
click at [365, 124] on span "Run Workflow" at bounding box center [387, 129] width 52 height 12
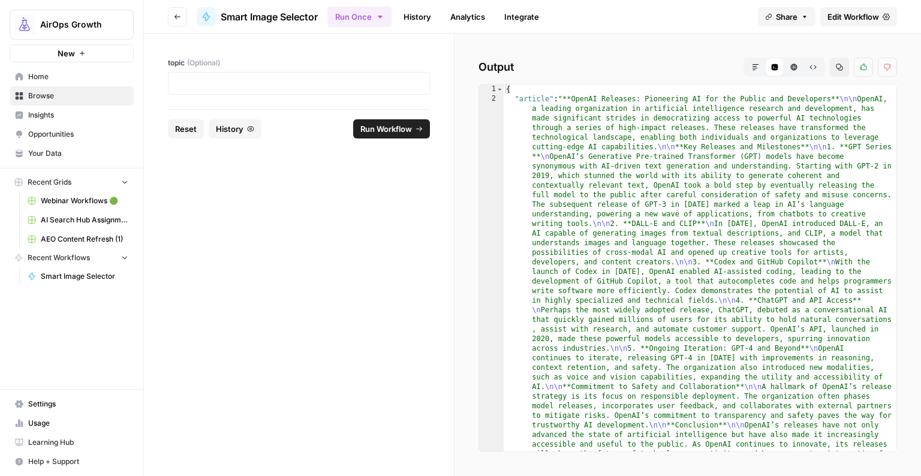
click at [755, 67] on icon "button" at bounding box center [755, 67] width 7 height 7
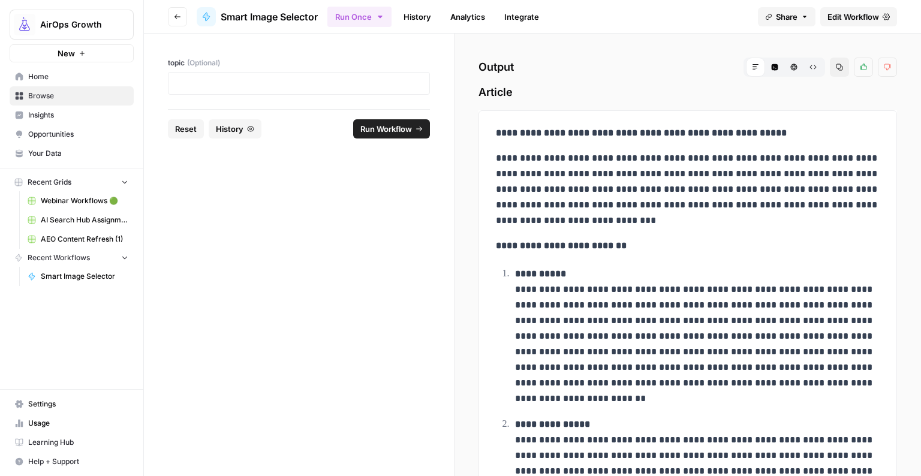
click at [797, 68] on icon "button" at bounding box center [794, 67] width 7 height 7
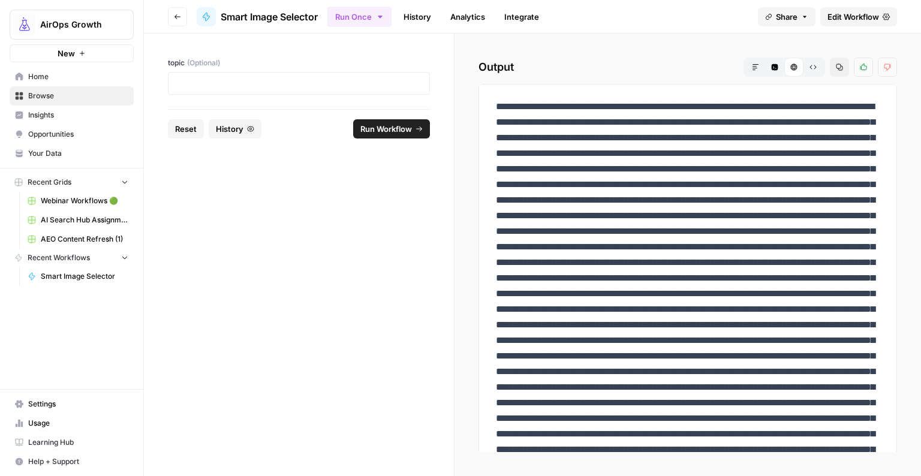
click at [827, 16] on span "Edit Workflow" at bounding box center [854, 17] width 52 height 12
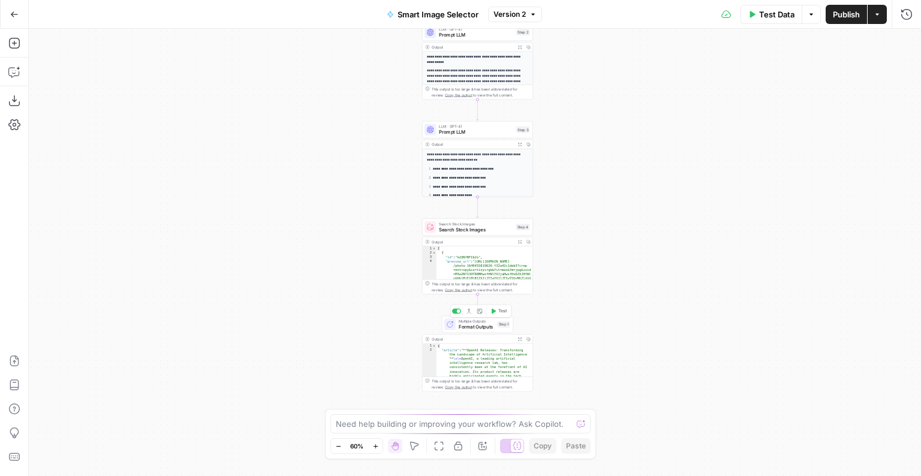
click at [482, 326] on span "Format Outputs" at bounding box center [477, 326] width 36 height 7
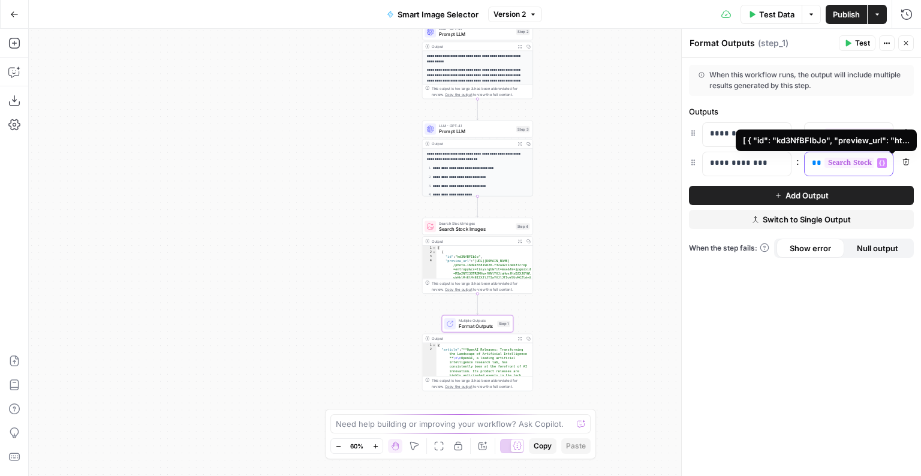
drag, startPoint x: 827, startPoint y: 164, endPoint x: 849, endPoint y: 164, distance: 21.6
click at [827, 164] on span "**********" at bounding box center [895, 163] width 140 height 10
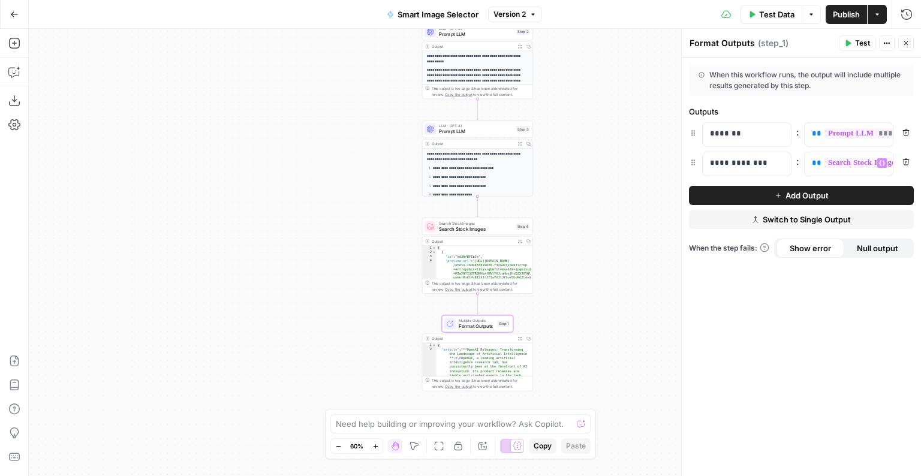
click at [820, 266] on div "**********" at bounding box center [801, 267] width 239 height 419
click at [827, 45] on button "Test" at bounding box center [857, 43] width 37 height 16
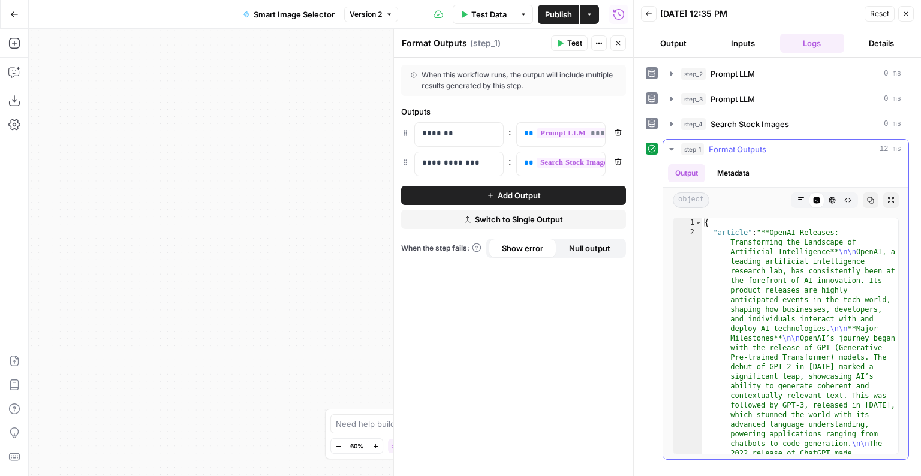
click at [737, 175] on button "Metadata" at bounding box center [733, 173] width 47 height 18
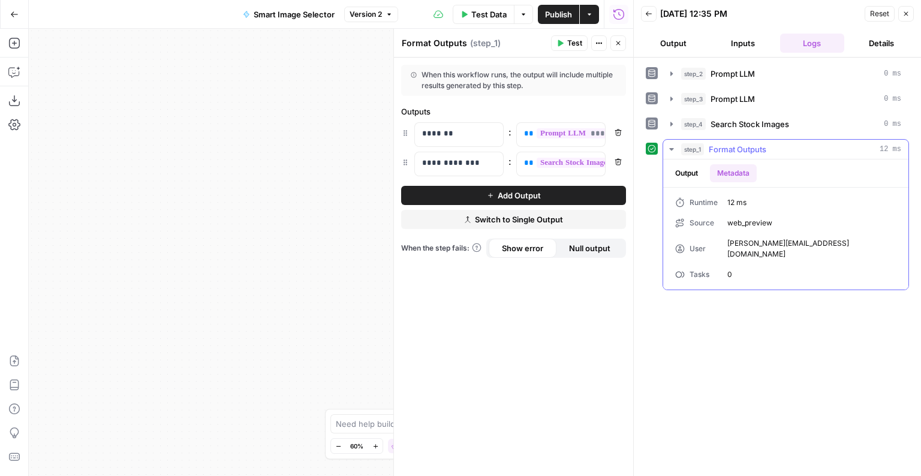
click at [693, 172] on button "Output" at bounding box center [686, 173] width 37 height 18
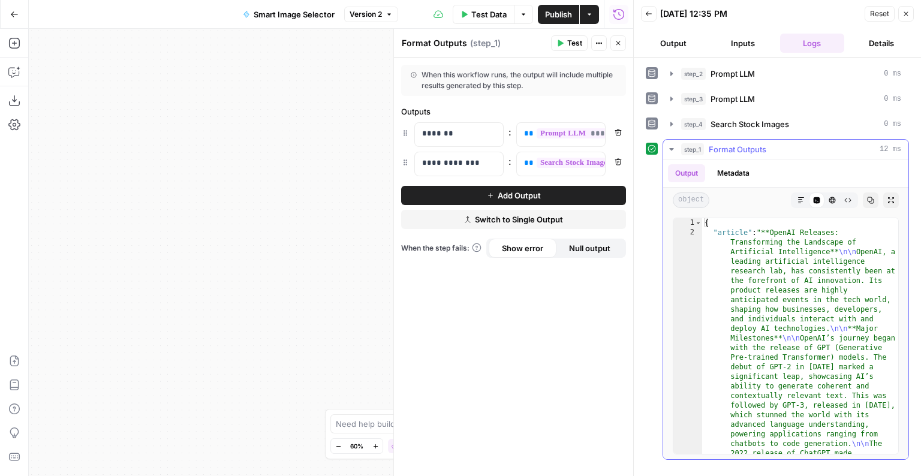
click at [827, 199] on icon "button" at bounding box center [833, 200] width 7 height 7
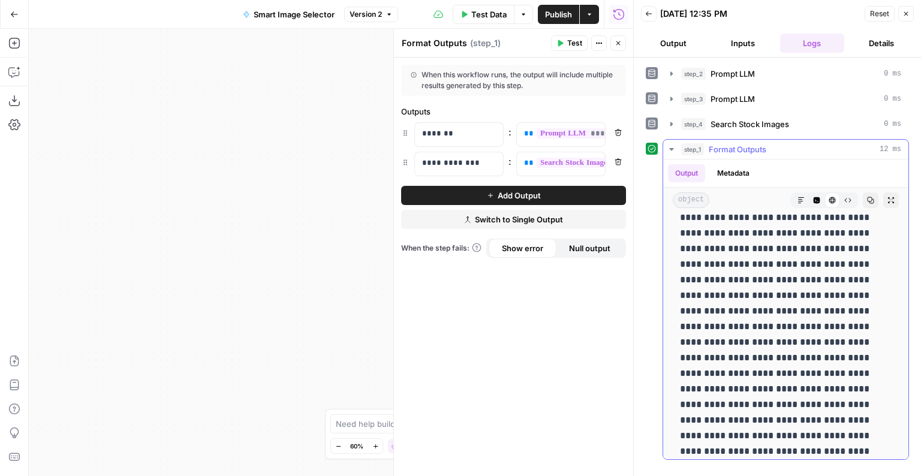
click at [803, 197] on icon "button" at bounding box center [801, 200] width 7 height 7
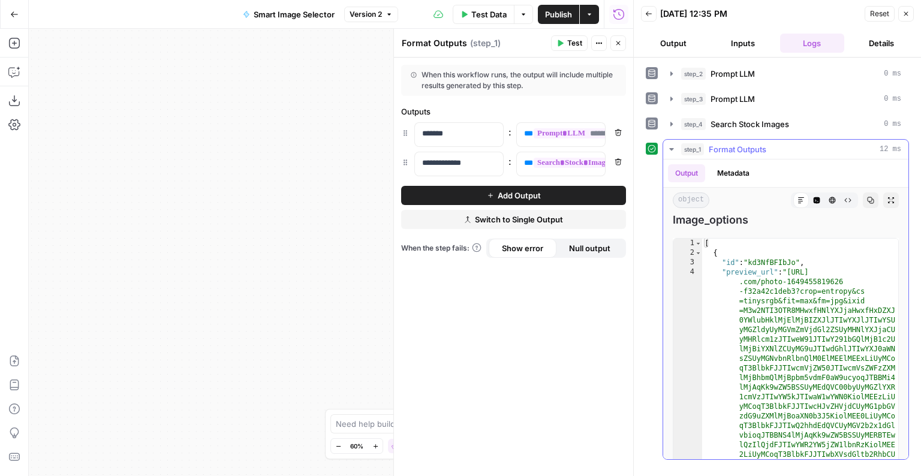
scroll to position [1002, 0]
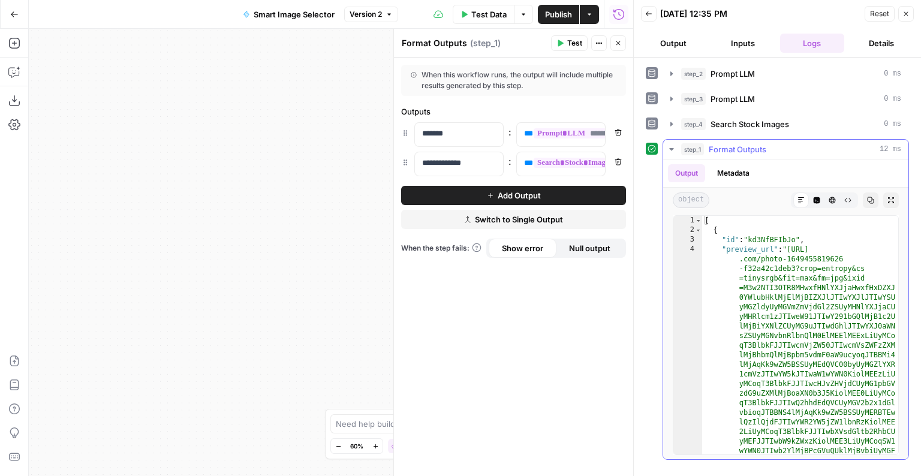
click at [688, 198] on span "object" at bounding box center [691, 201] width 37 height 16
click at [827, 16] on icon "button" at bounding box center [906, 13] width 7 height 7
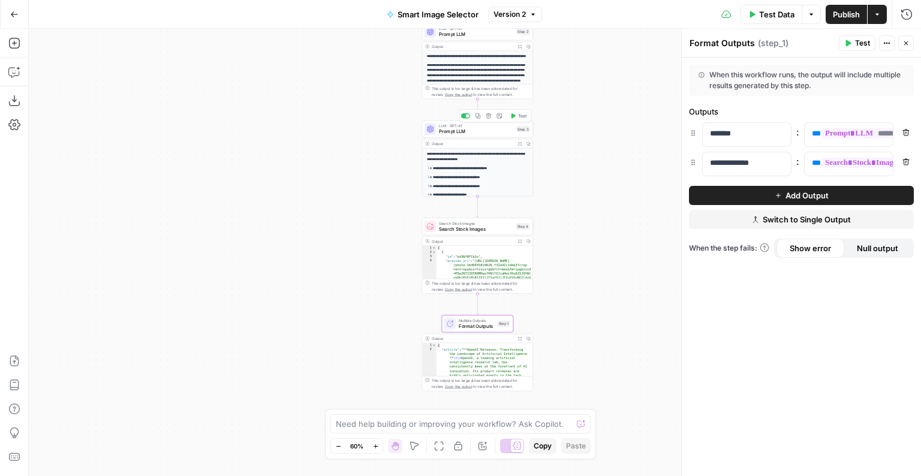
click at [471, 128] on span "Prompt LLM" at bounding box center [476, 131] width 74 height 7
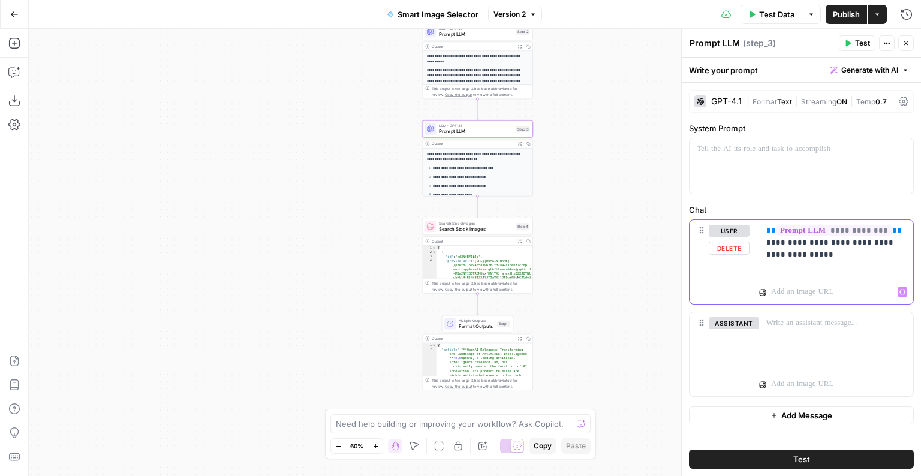
click at [777, 296] on p at bounding box center [829, 292] width 117 height 12
click at [827, 293] on icon "button" at bounding box center [903, 291] width 6 height 5
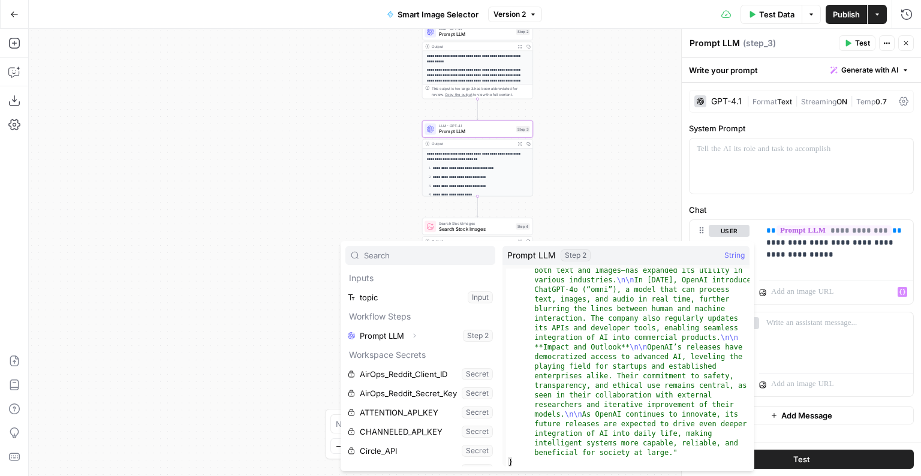
scroll to position [301, 0]
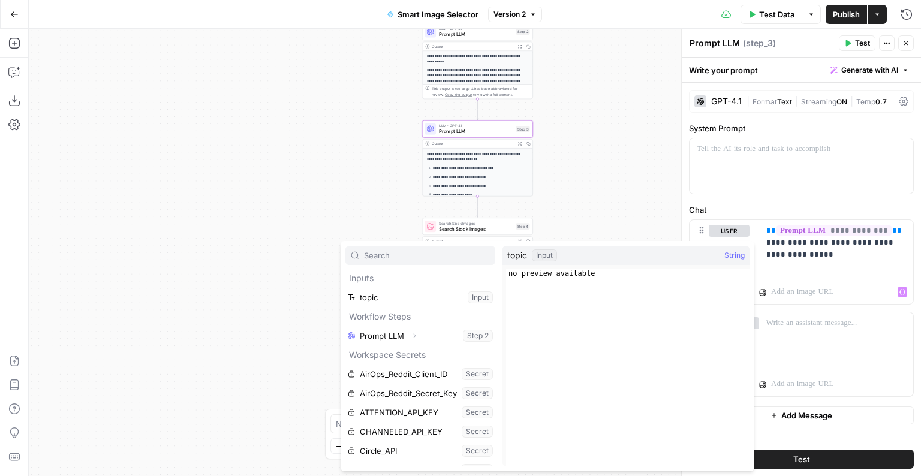
click at [395, 200] on div "**********" at bounding box center [475, 253] width 893 height 448
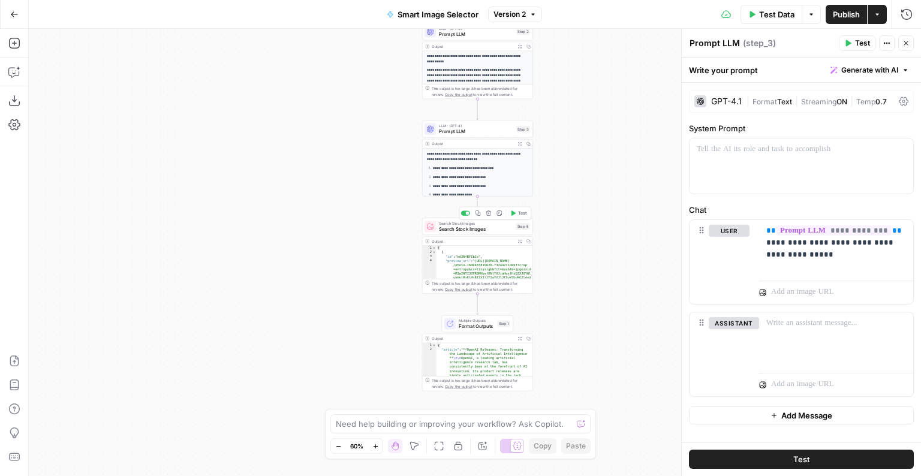
click at [474, 226] on span "Search Stock Images" at bounding box center [476, 229] width 74 height 7
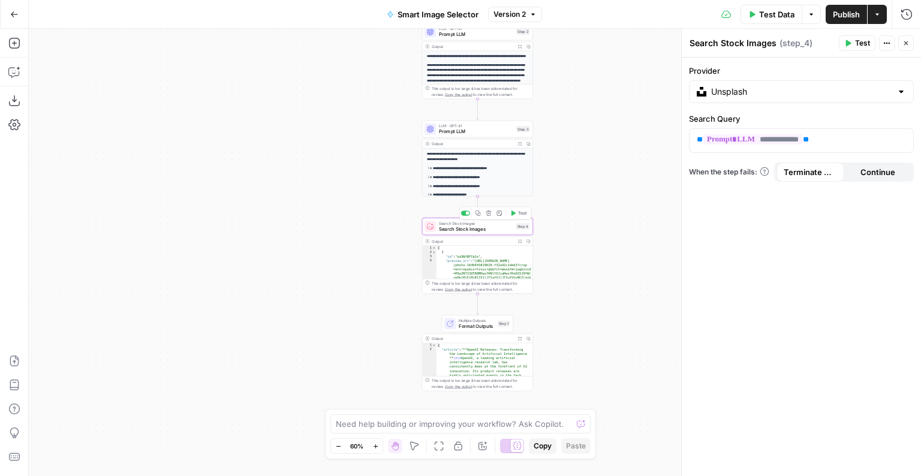
click at [456, 264] on div "[ { "id" : "kd3NfBFIbJo" , "preview_url" : "https://images.unsplash.com /photo-…" at bounding box center [485, 338] width 97 height 184
click at [463, 161] on div "**********" at bounding box center [477, 211] width 110 height 125
click at [599, 164] on div "**********" at bounding box center [475, 253] width 893 height 448
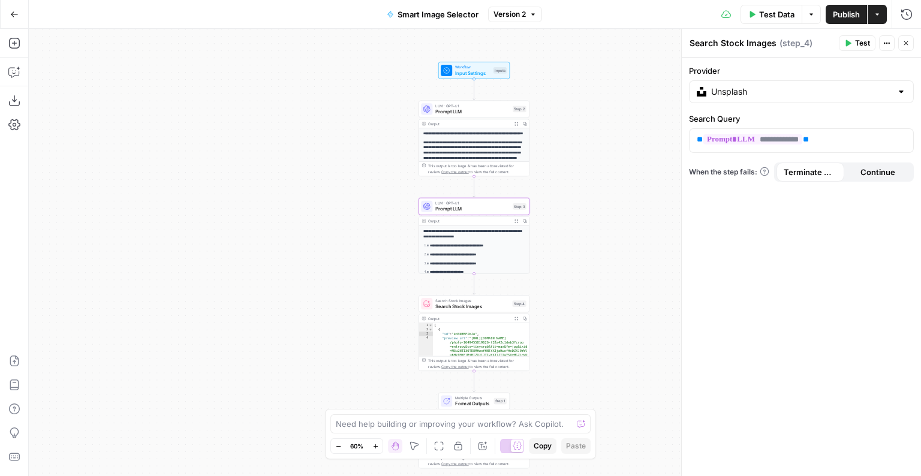
click at [452, 305] on span "Search Stock Images" at bounding box center [473, 306] width 74 height 7
click at [460, 340] on div "[ { "id" : "kd3NfBFIbJo" , "preview_url" : "https://images.unsplash.com /photo-…" at bounding box center [481, 415] width 97 height 184
click at [352, 403] on textarea at bounding box center [454, 424] width 236 height 12
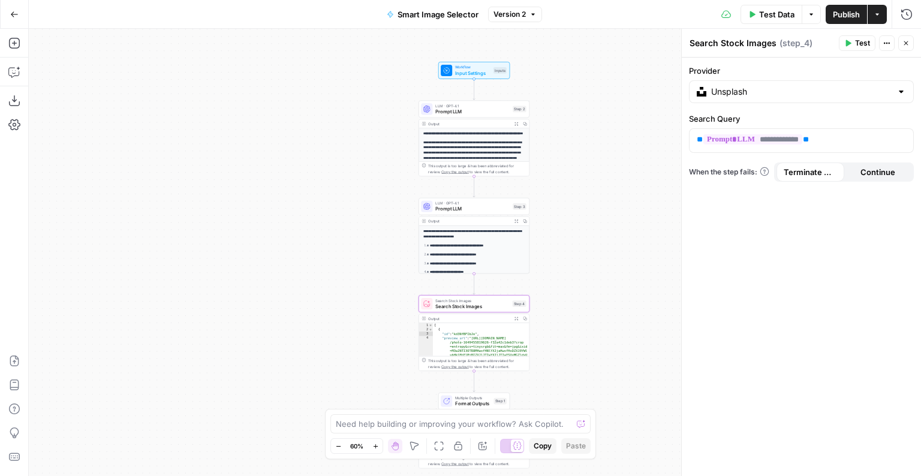
click at [443, 322] on div "Output Expand Output Copy" at bounding box center [474, 318] width 110 height 9
type textarea "*"
click at [443, 335] on div "[ { "id" : "kd3NfBFIbJo" , "preview_url" : "https://images.unsplash.com /photo-…" at bounding box center [481, 415] width 97 height 184
click at [455, 365] on div "This output is too large & has been abbreviated for review. Copy the output to …" at bounding box center [477, 363] width 98 height 11
click at [473, 364] on div "This output is too large & has been abbreviated for review. Copy the output to …" at bounding box center [477, 363] width 98 height 11
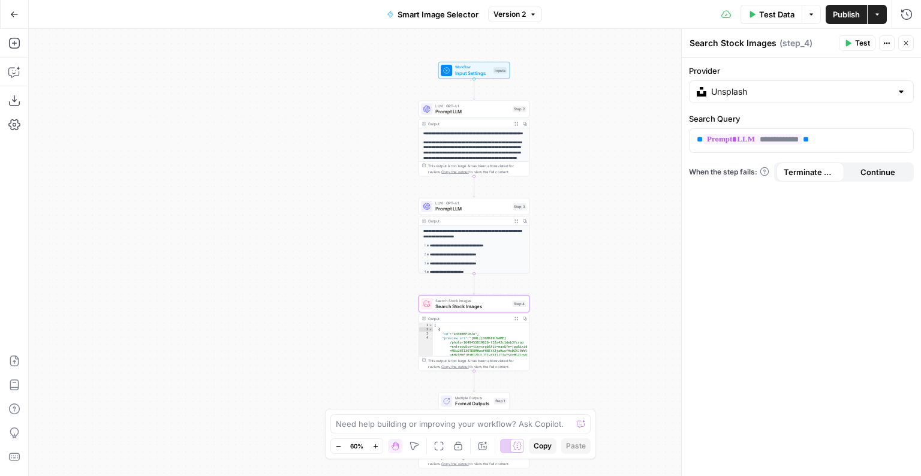
click at [473, 364] on div "This output is too large & has been abbreviated for review. Copy the output to …" at bounding box center [477, 363] width 98 height 11
click at [447, 367] on span "Copy the output" at bounding box center [455, 367] width 27 height 4
click at [516, 319] on icon "button" at bounding box center [516, 318] width 3 height 3
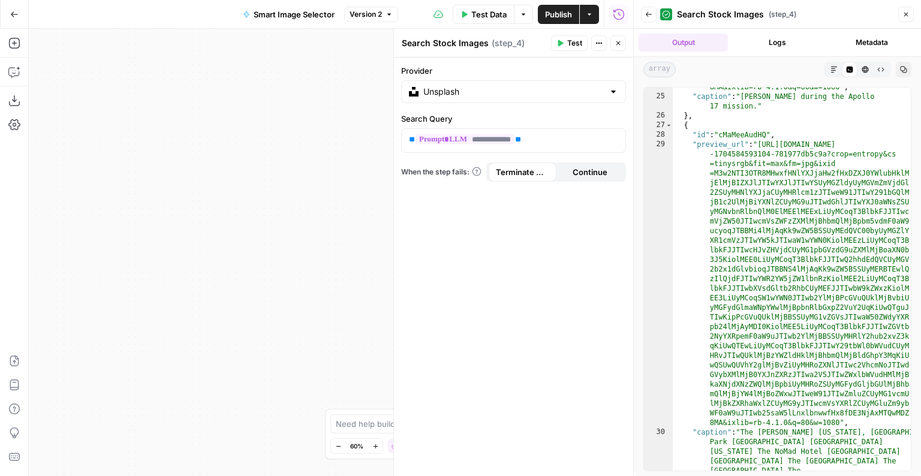
scroll to position [1828, 0]
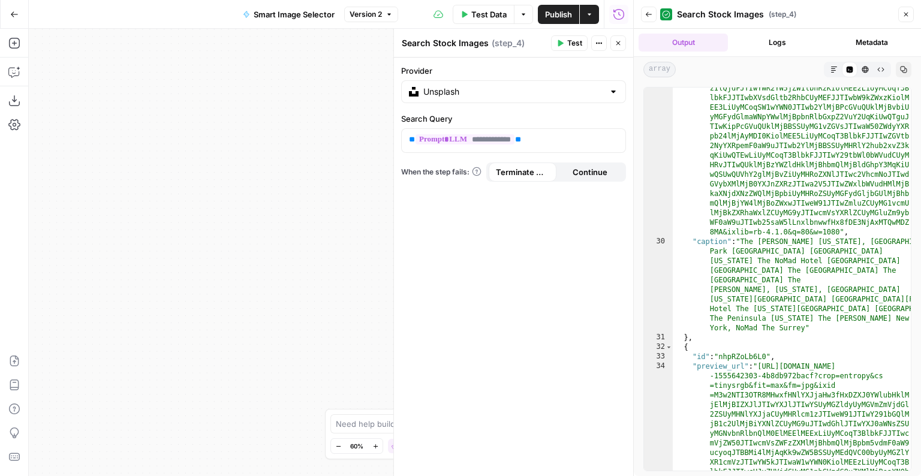
click at [827, 71] on icon "button" at bounding box center [904, 70] width 7 height 7
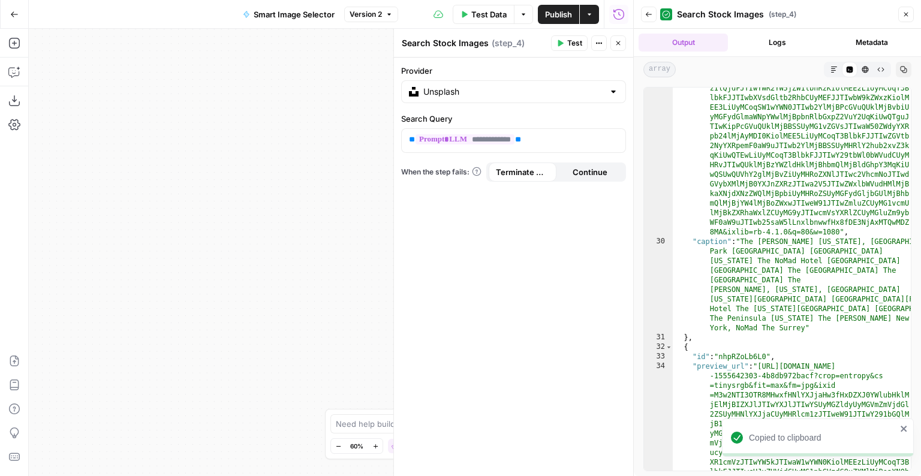
click at [827, 16] on icon "button" at bounding box center [906, 14] width 7 height 7
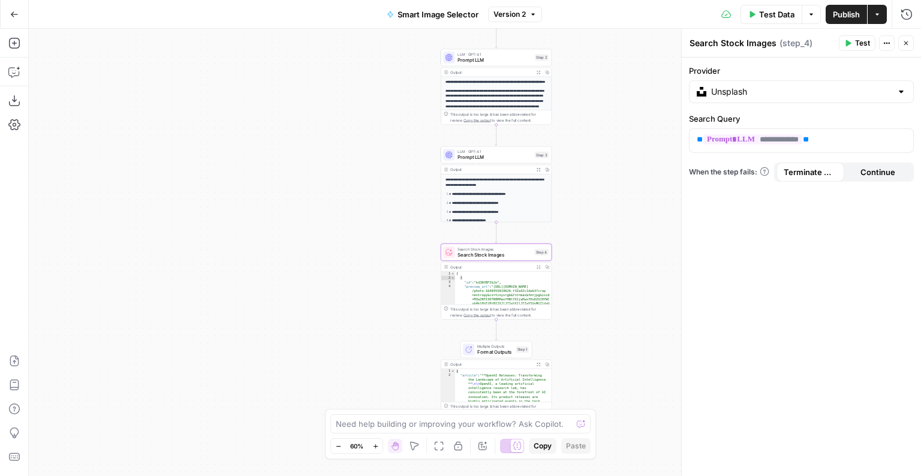
drag, startPoint x: 558, startPoint y: 206, endPoint x: 580, endPoint y: 155, distance: 56.2
click at [580, 155] on div "**********" at bounding box center [475, 253] width 893 height 448
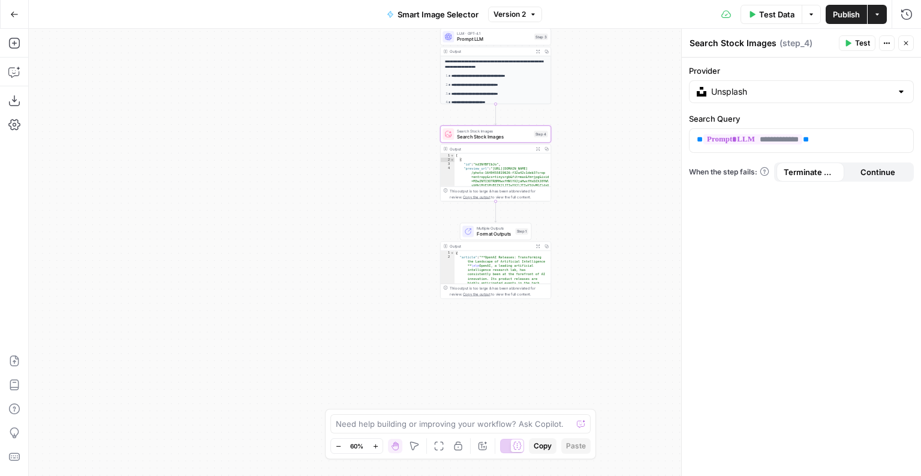
drag, startPoint x: 570, startPoint y: 196, endPoint x: 570, endPoint y: 107, distance: 88.8
click at [570, 107] on div "**********" at bounding box center [475, 253] width 893 height 448
click at [496, 244] on div "Output" at bounding box center [492, 247] width 82 height 6
click at [493, 141] on div "Search Stock Images Search Stock Images Step 4 Copy step Delete step Add Note T…" at bounding box center [496, 133] width 111 height 17
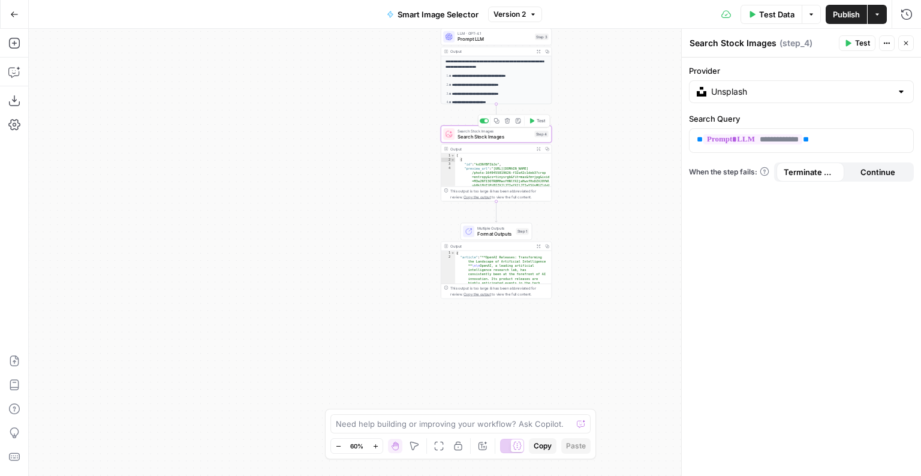
click at [493, 141] on div "Search Stock Images Search Stock Images Step 4 Copy step Delete step Add Note T…" at bounding box center [496, 133] width 111 height 17
click at [776, 138] on span "**********" at bounding box center [753, 139] width 99 height 10
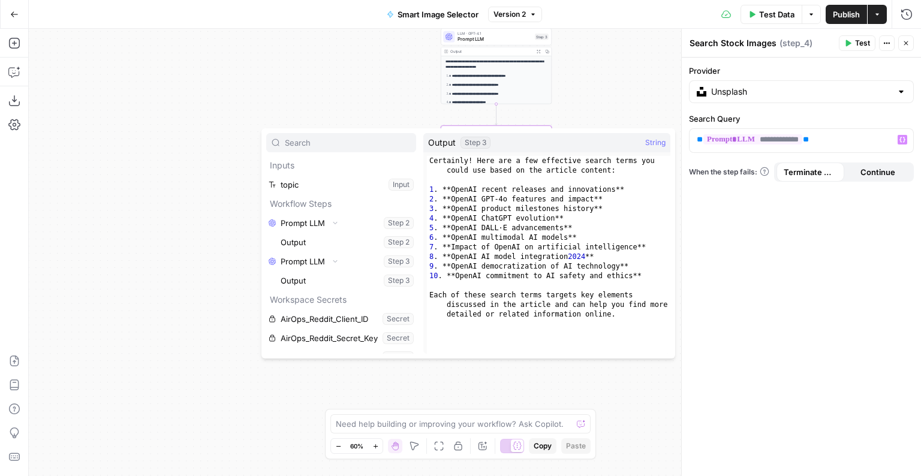
click at [733, 236] on div "**********" at bounding box center [801, 267] width 239 height 419
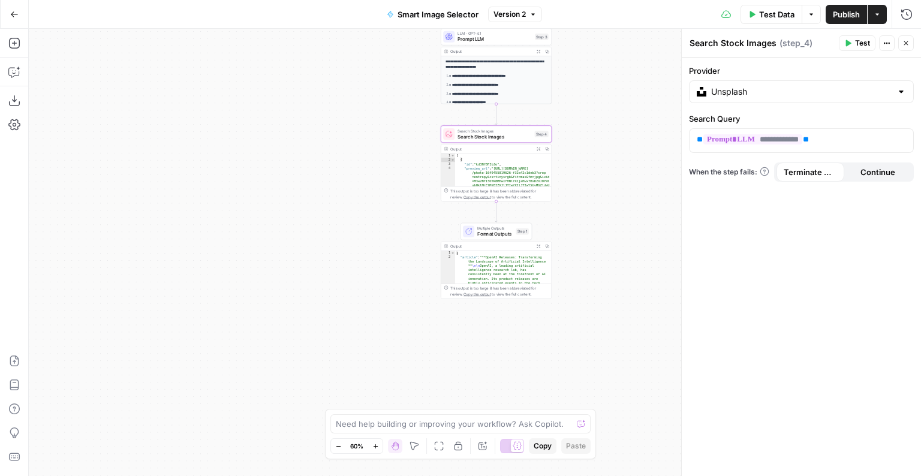
click at [827, 44] on span "Test" at bounding box center [862, 43] width 15 height 11
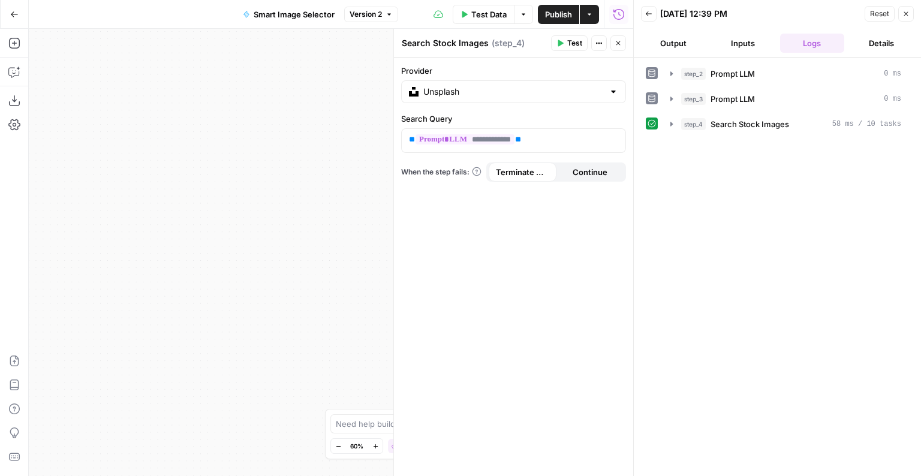
click at [827, 16] on icon "button" at bounding box center [906, 13] width 7 height 7
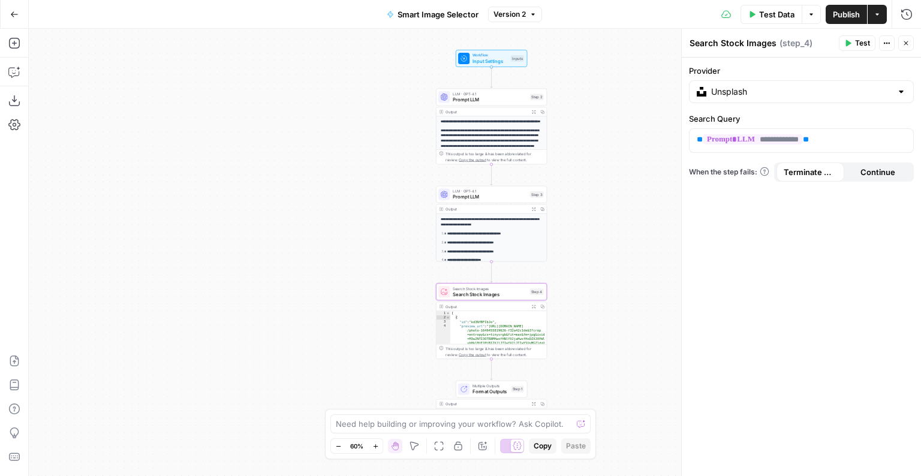
drag, startPoint x: 413, startPoint y: 140, endPoint x: 408, endPoint y: 283, distance: 142.3
click at [408, 283] on div "**********" at bounding box center [475, 253] width 893 height 448
click at [485, 58] on span "Input Settings" at bounding box center [490, 61] width 35 height 7
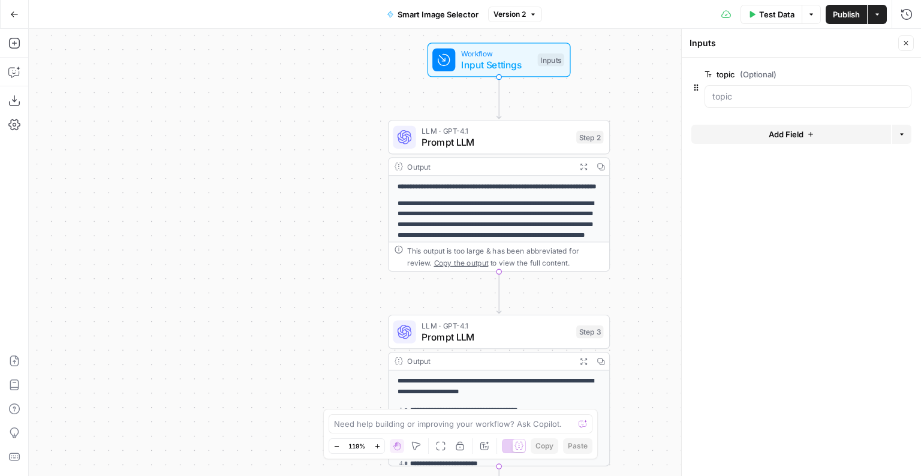
click at [756, 121] on form "topic (Optional) edit field Delete group Add Field Options" at bounding box center [801, 267] width 239 height 419
click at [756, 133] on button "Add Field" at bounding box center [792, 134] width 200 height 19
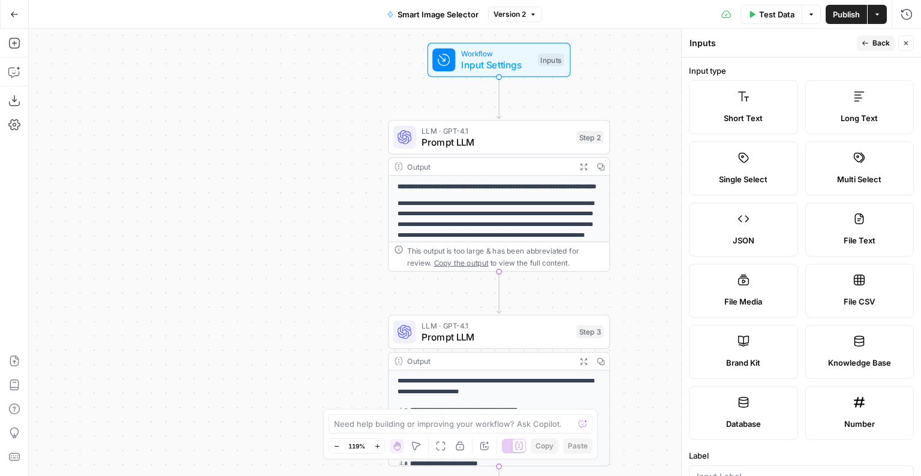
click at [761, 350] on label "Brand Kit" at bounding box center [743, 352] width 109 height 54
type input "Brand Kit"
type input "brand_kit"
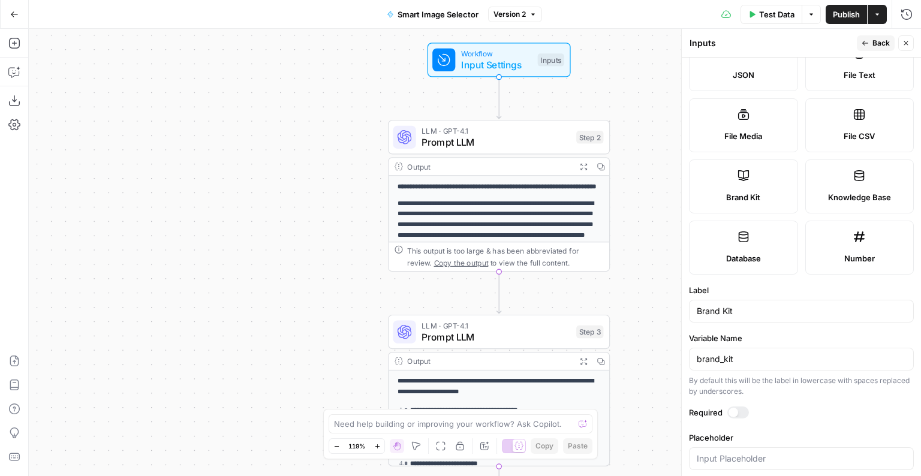
scroll to position [181, 0]
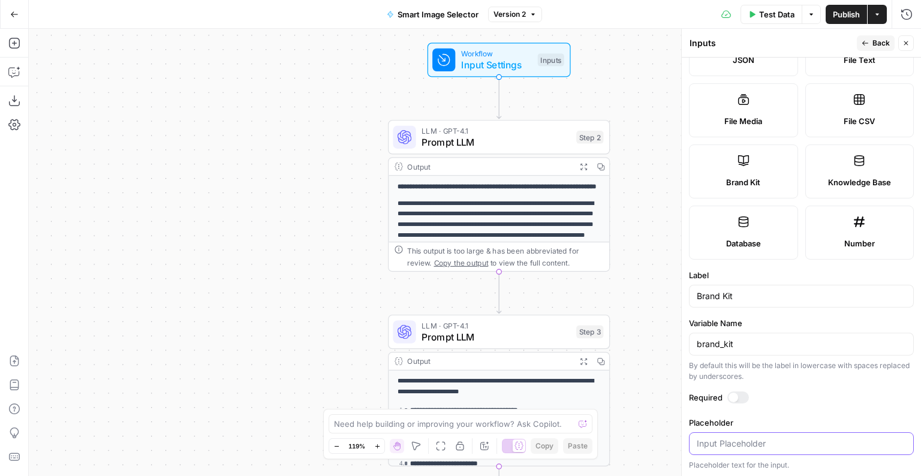
click at [739, 445] on input "Placeholder" at bounding box center [801, 444] width 209 height 12
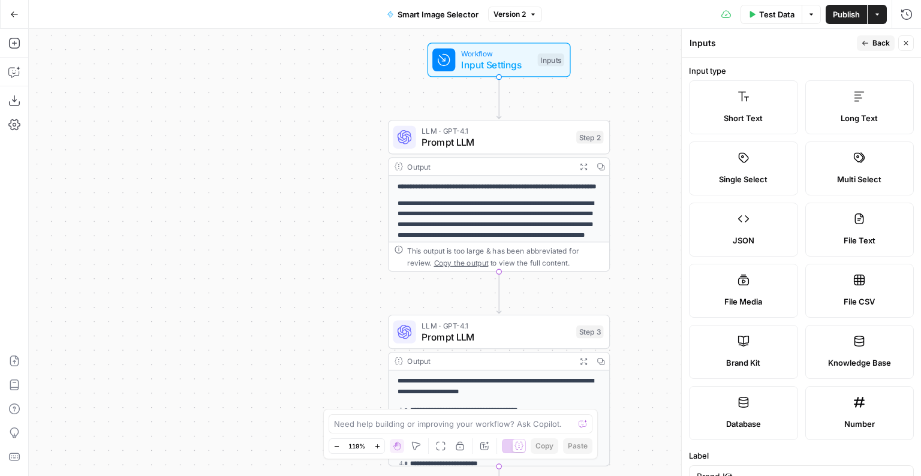
scroll to position [5, 0]
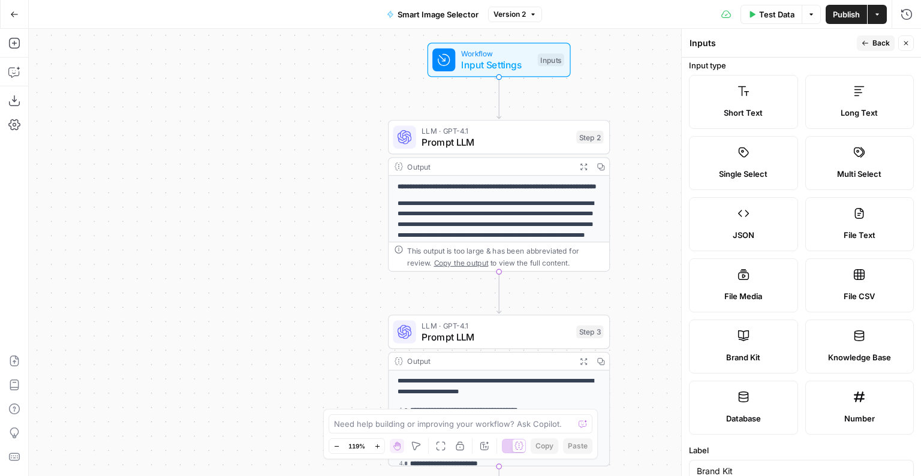
click at [827, 343] on label "Knowledge Base" at bounding box center [860, 347] width 109 height 54
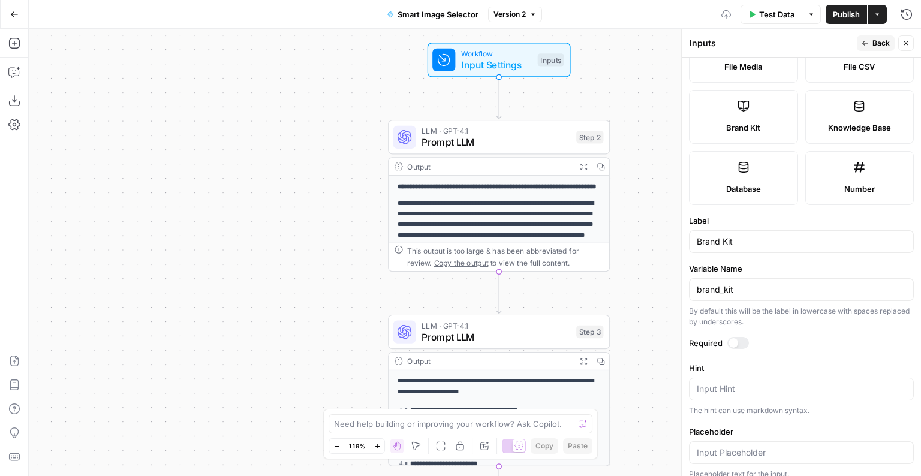
scroll to position [244, 0]
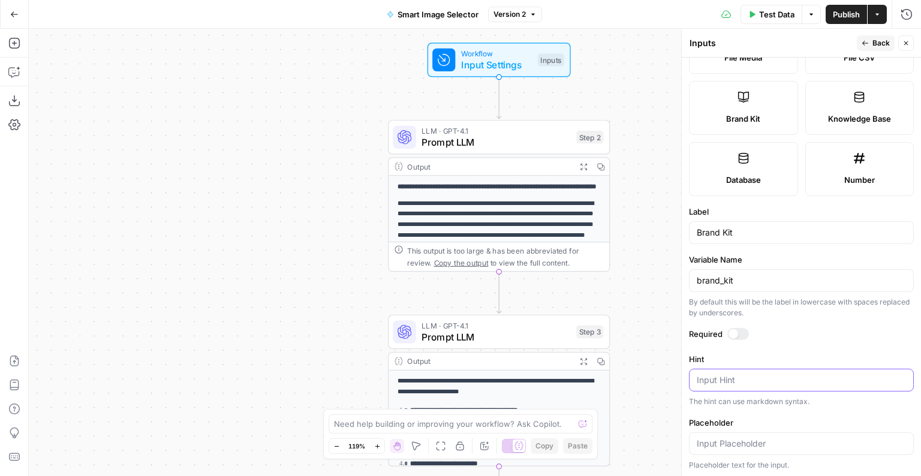
click at [784, 376] on textarea "Hint" at bounding box center [801, 380] width 209 height 12
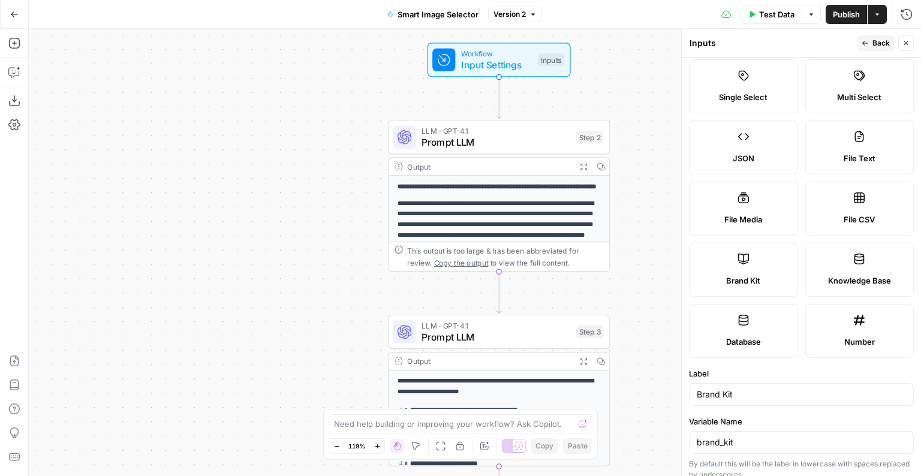
scroll to position [72, 0]
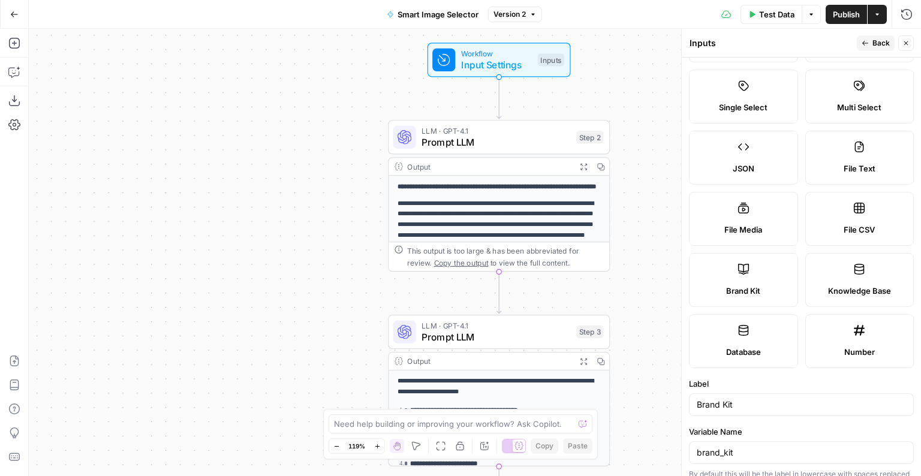
click at [744, 270] on icon at bounding box center [743, 269] width 11 height 11
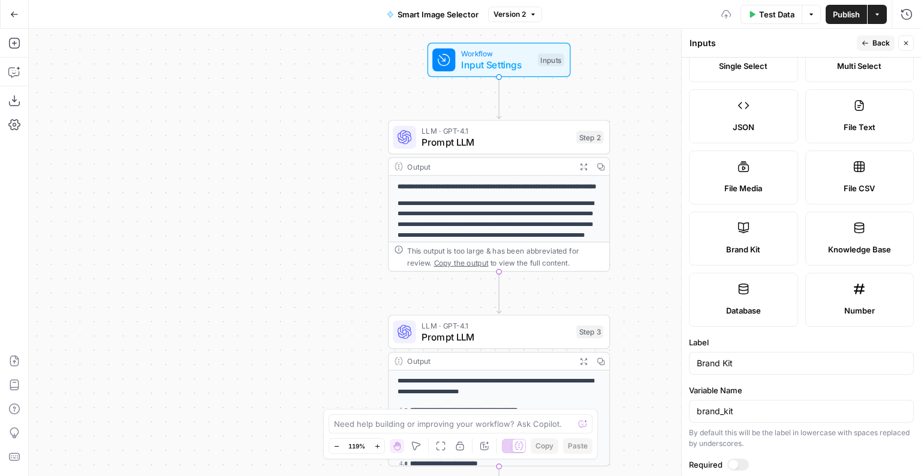
scroll to position [181, 0]
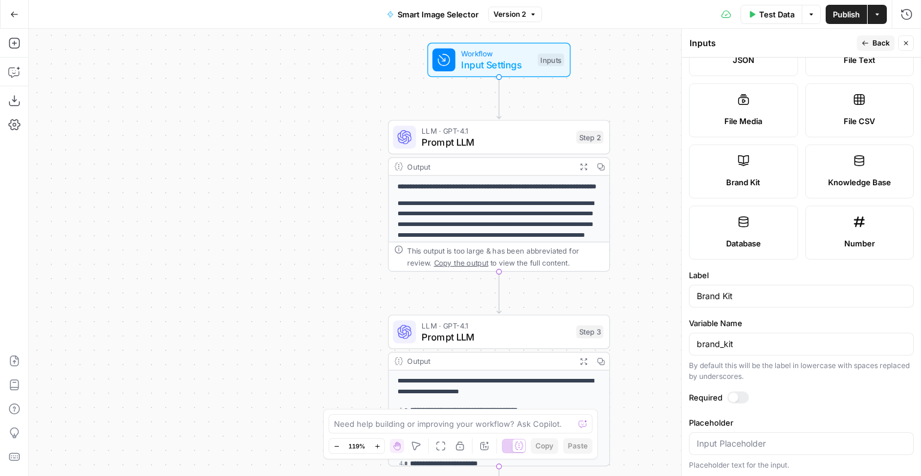
click at [746, 304] on div "Brand Kit" at bounding box center [801, 296] width 225 height 23
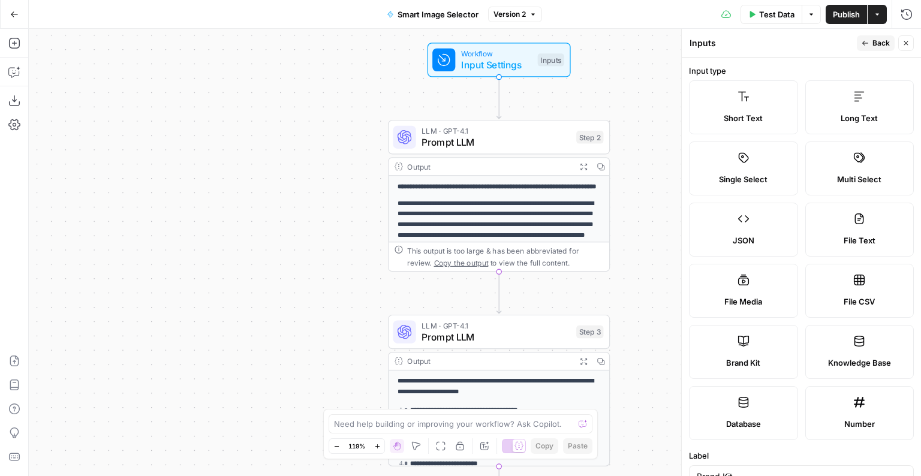
click at [866, 45] on icon "button" at bounding box center [865, 43] width 7 height 7
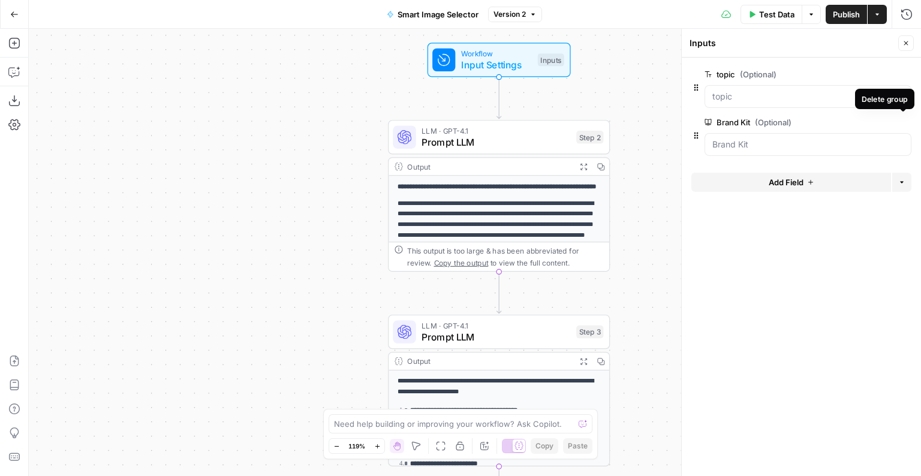
click at [904, 121] on icon "button" at bounding box center [905, 122] width 6 height 6
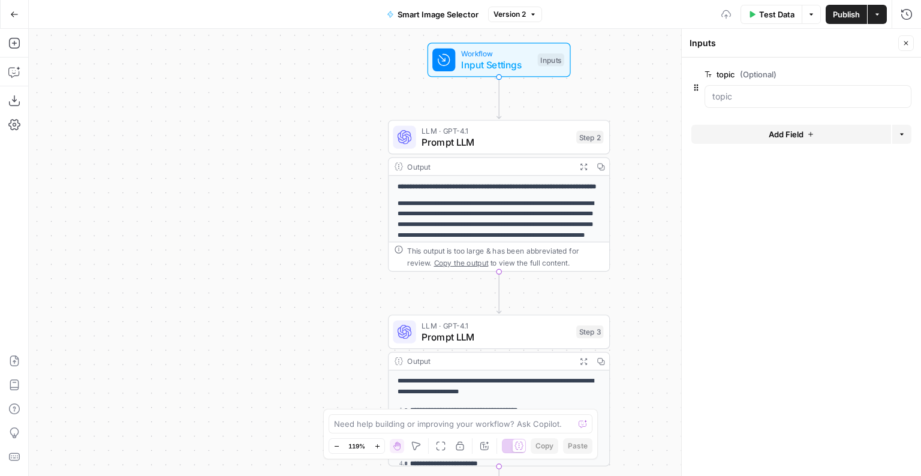
click at [881, 75] on button "edit field" at bounding box center [872, 74] width 46 height 14
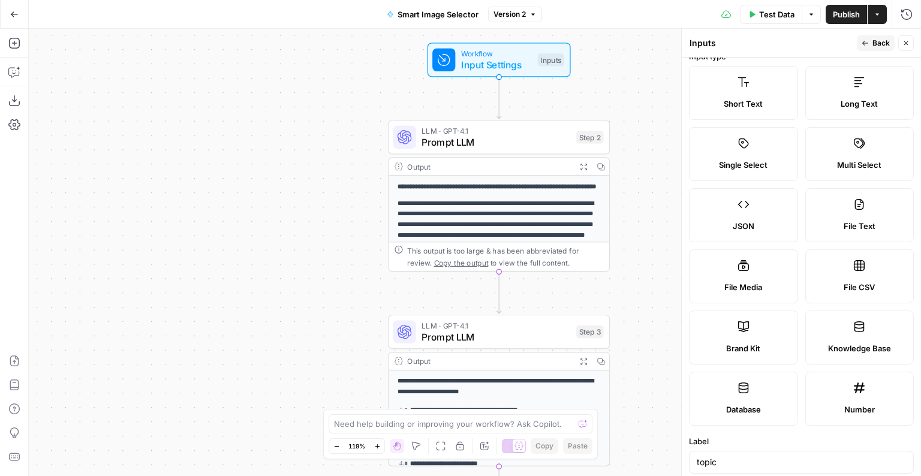
scroll to position [11, 0]
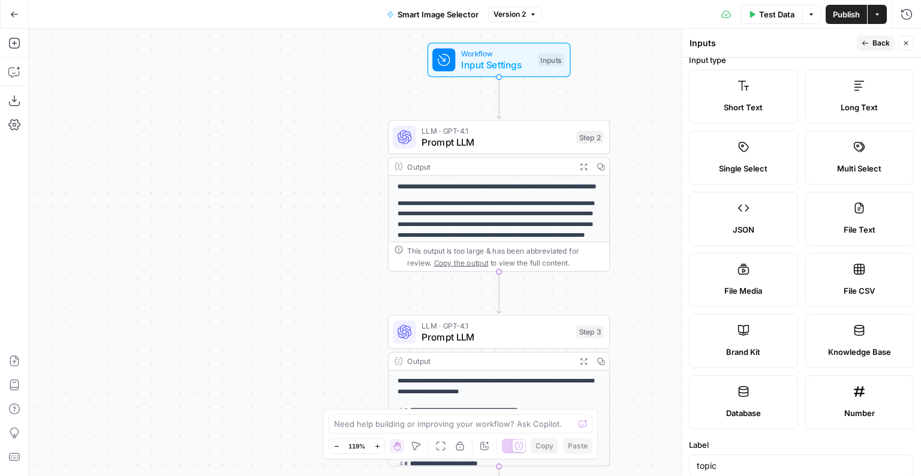
click at [755, 334] on label "Brand Kit" at bounding box center [743, 341] width 109 height 54
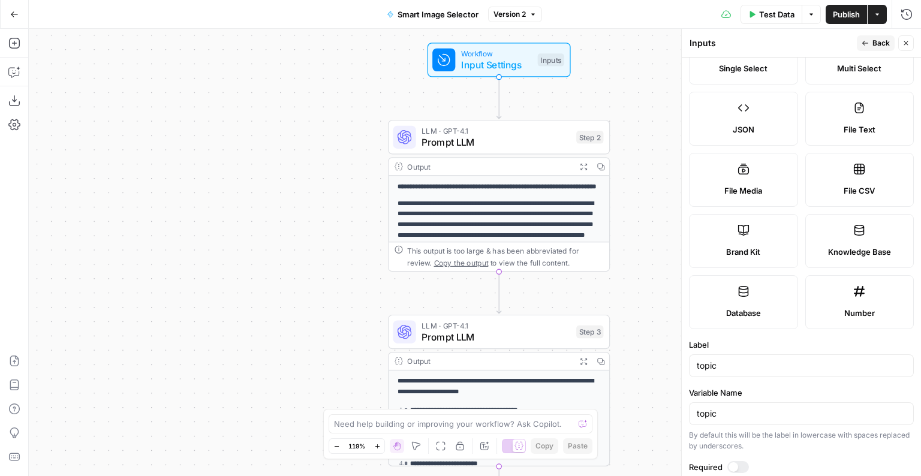
scroll to position [181, 0]
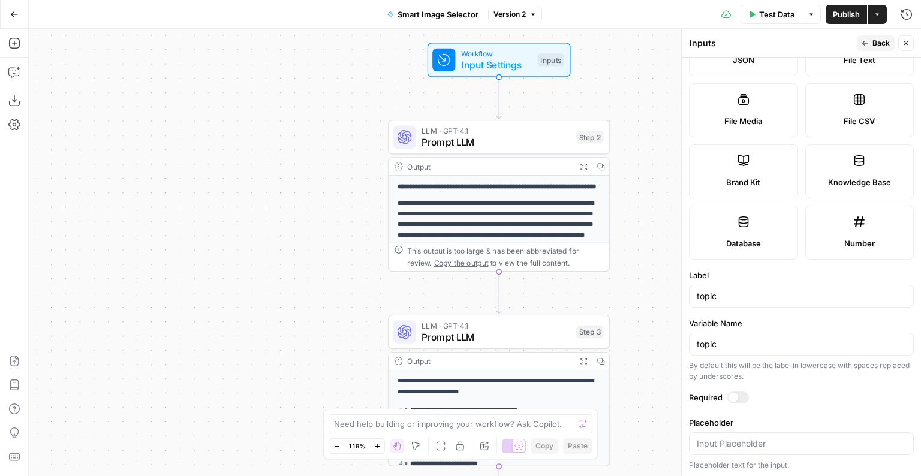
click at [902, 46] on button "Close" at bounding box center [907, 43] width 16 height 16
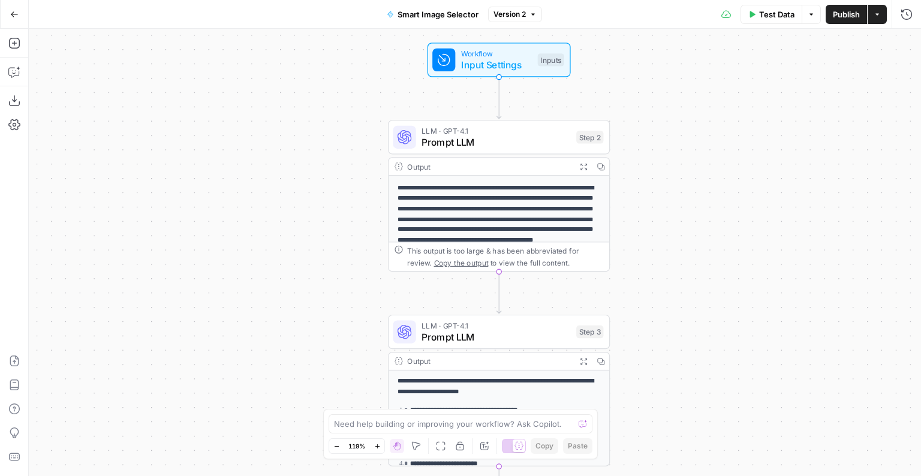
scroll to position [133, 0]
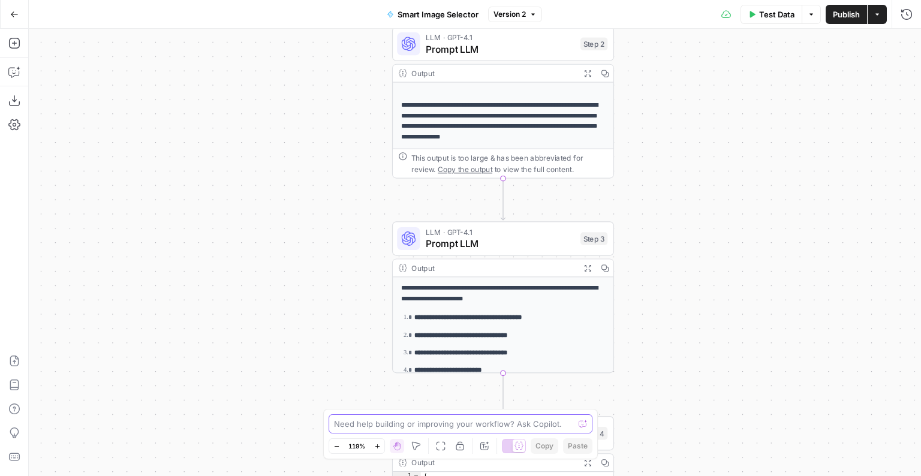
click at [398, 425] on textarea at bounding box center [454, 424] width 240 height 12
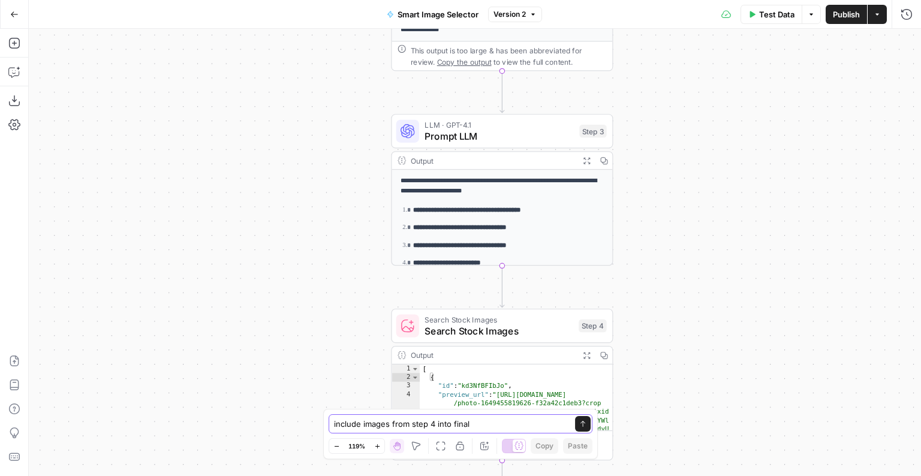
click at [504, 424] on textarea "include images from step 4 into final" at bounding box center [448, 424] width 229 height 12
paste textarea "create an array of ONLY the image URLs, and then pass this as the input into th…"
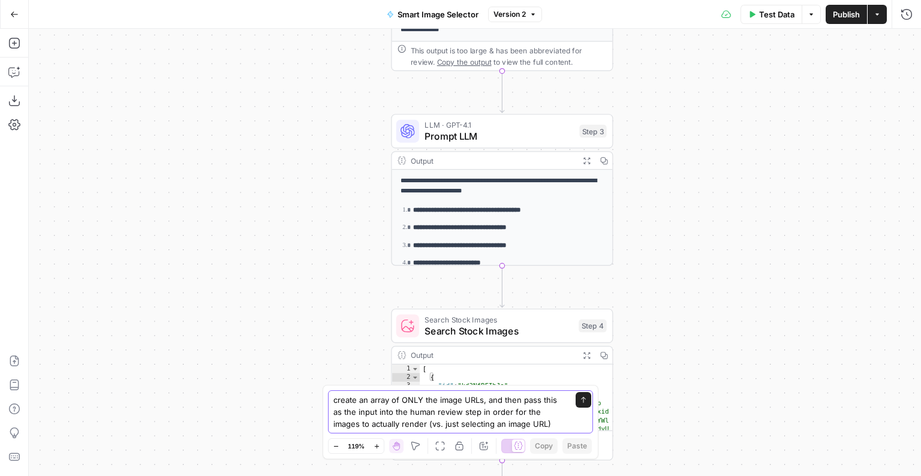
type textarea "create an array of ONLY the image URLs, and then pass this as the input into th…"
click at [584, 404] on button "Send" at bounding box center [584, 400] width 16 height 16
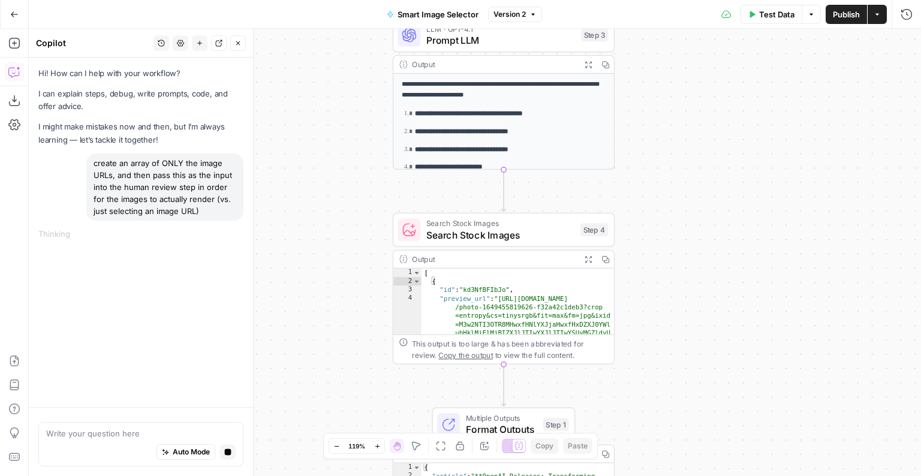
drag, startPoint x: 362, startPoint y: 283, endPoint x: 364, endPoint y: 172, distance: 111.0
click at [364, 172] on div "**********" at bounding box center [475, 253] width 893 height 448
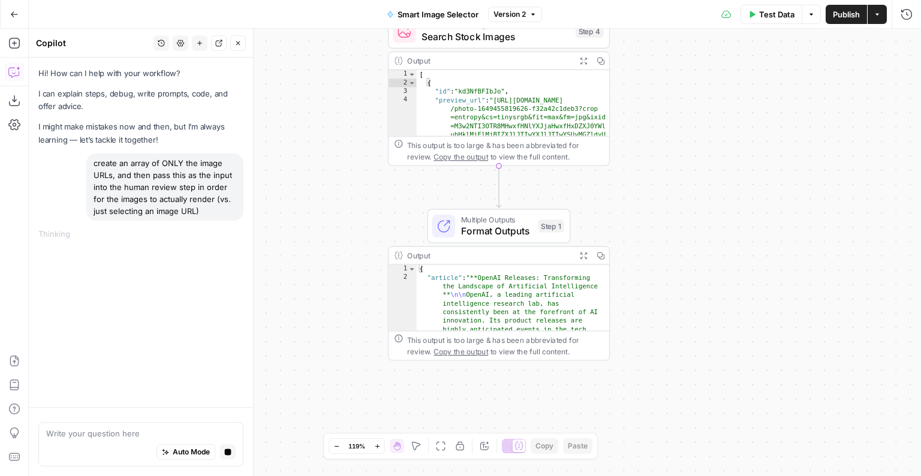
drag, startPoint x: 349, startPoint y: 250, endPoint x: 343, endPoint y: 86, distance: 163.9
click at [343, 86] on div "**********" at bounding box center [475, 253] width 893 height 448
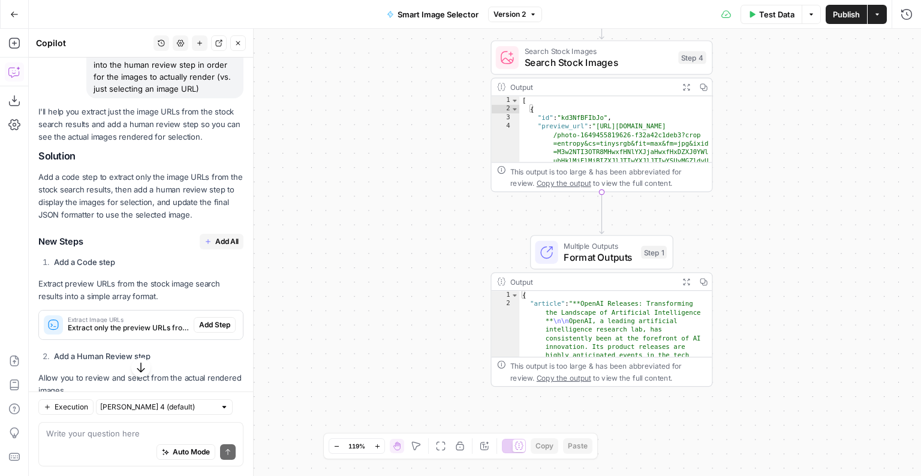
scroll to position [146, 0]
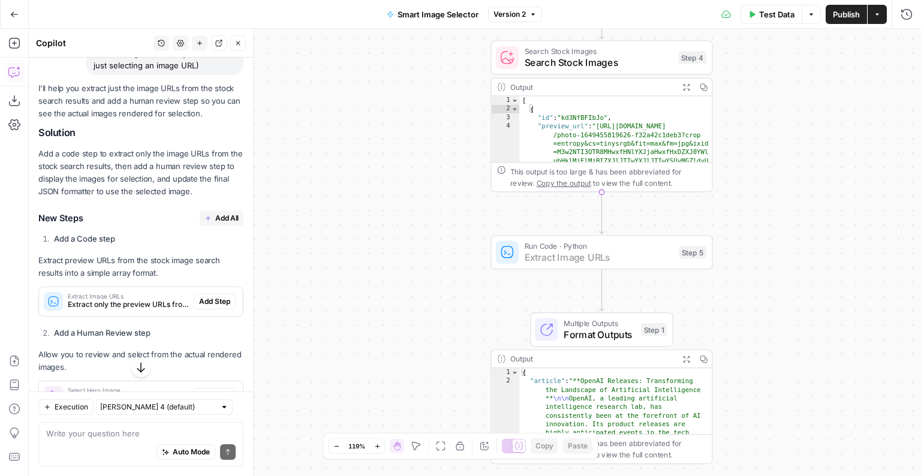
click at [217, 298] on span "Add Step" at bounding box center [214, 301] width 31 height 11
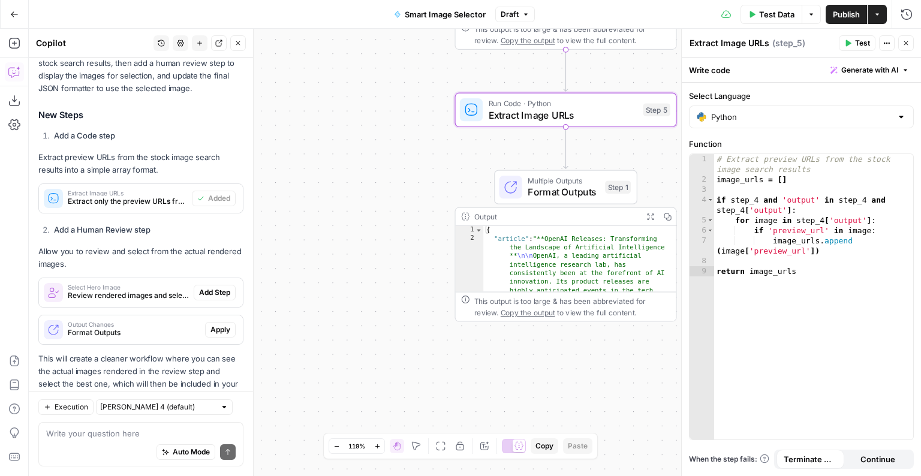
scroll to position [307, 0]
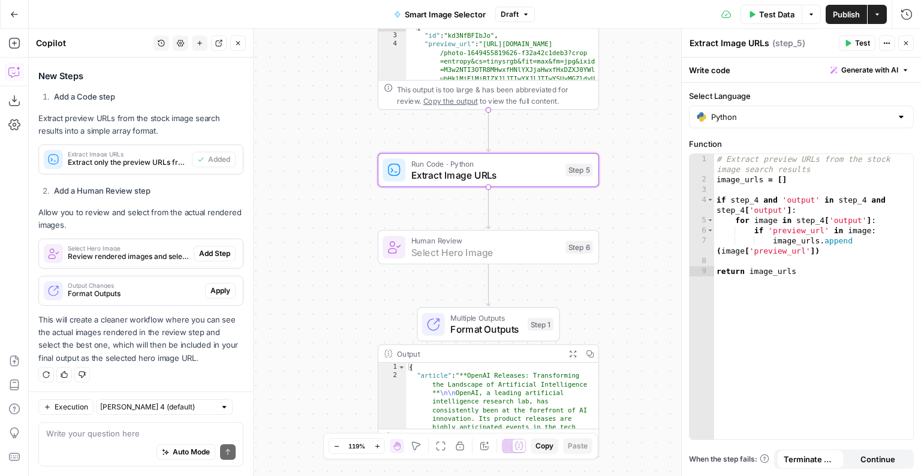
click at [217, 255] on span "Add Step" at bounding box center [214, 253] width 31 height 11
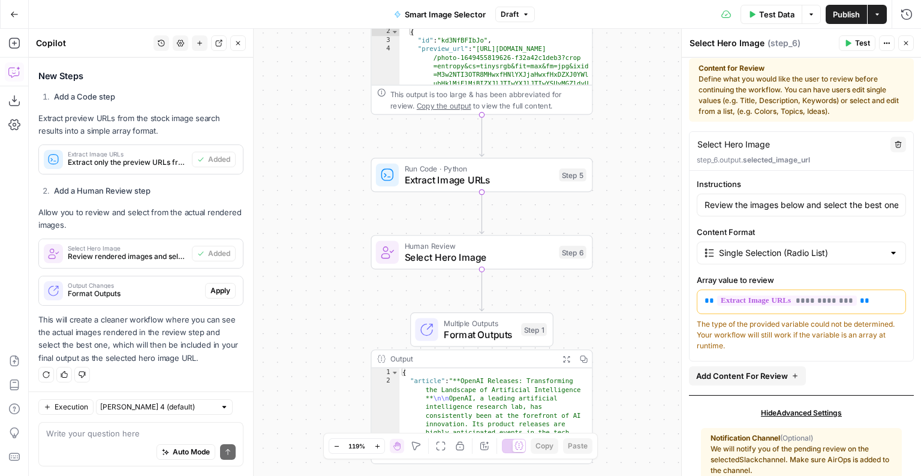
scroll to position [0, 0]
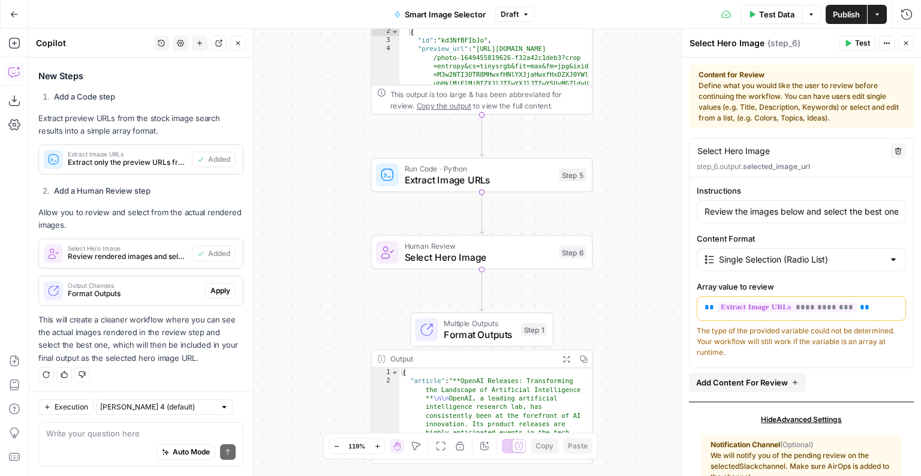
click at [776, 18] on span "Test Data" at bounding box center [776, 14] width 35 height 12
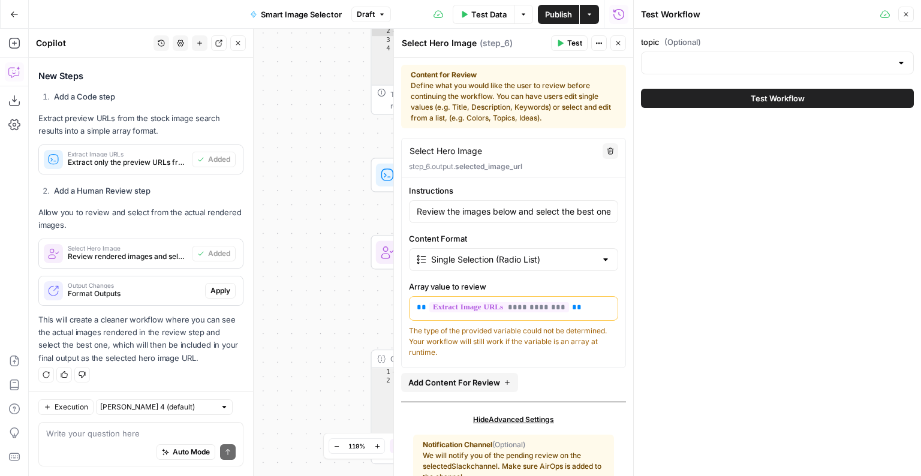
click at [732, 97] on button "Test Workflow" at bounding box center [777, 98] width 273 height 19
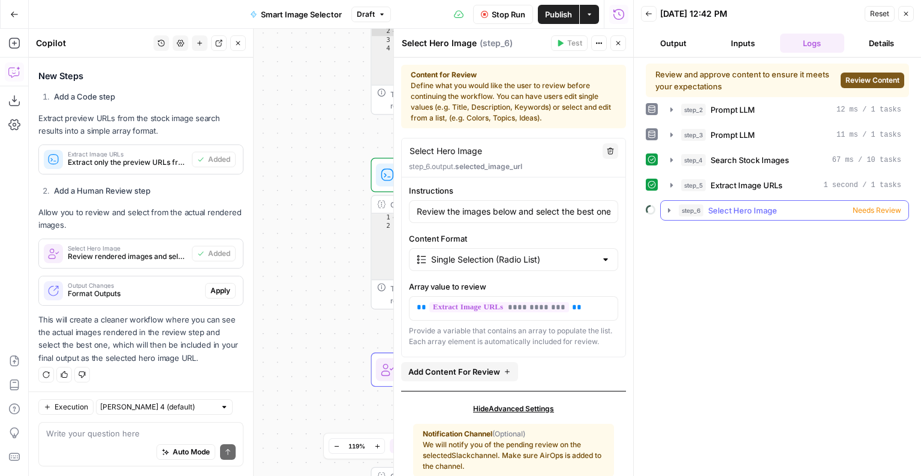
click at [666, 211] on icon "button" at bounding box center [670, 211] width 10 height 10
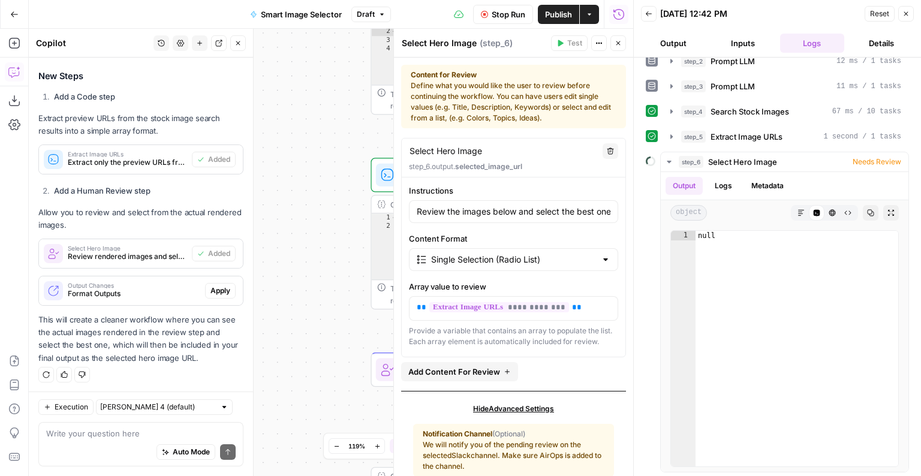
scroll to position [55, 0]
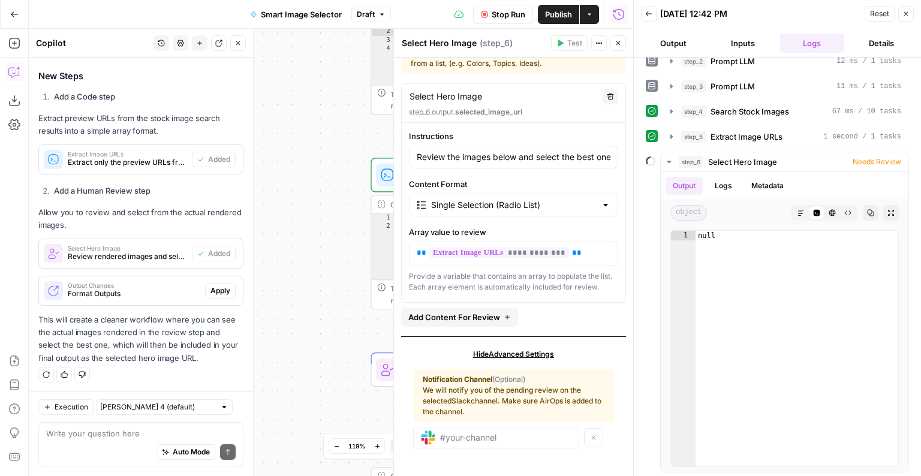
click at [904, 10] on icon "button" at bounding box center [906, 13] width 7 height 7
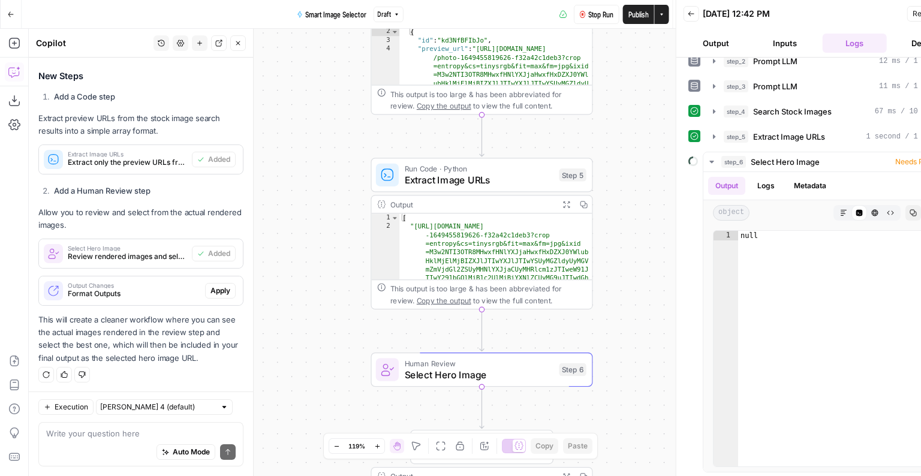
scroll to position [0, 0]
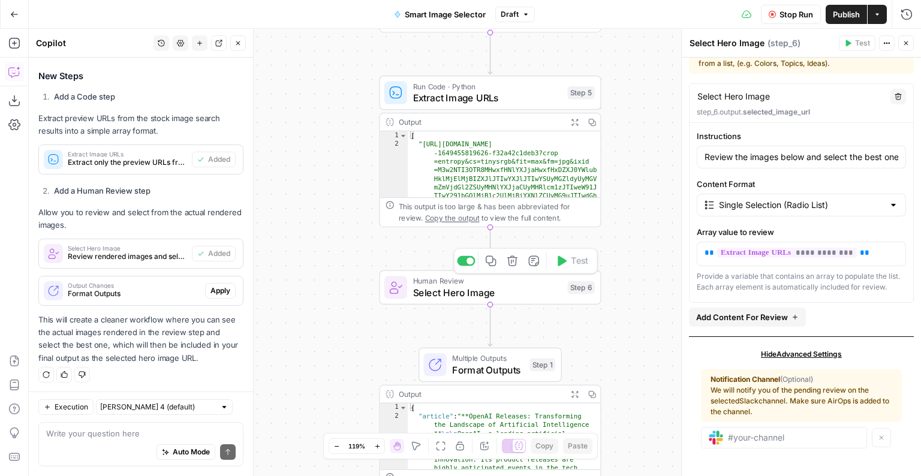
click at [481, 287] on span "Select Hero Image" at bounding box center [487, 293] width 149 height 14
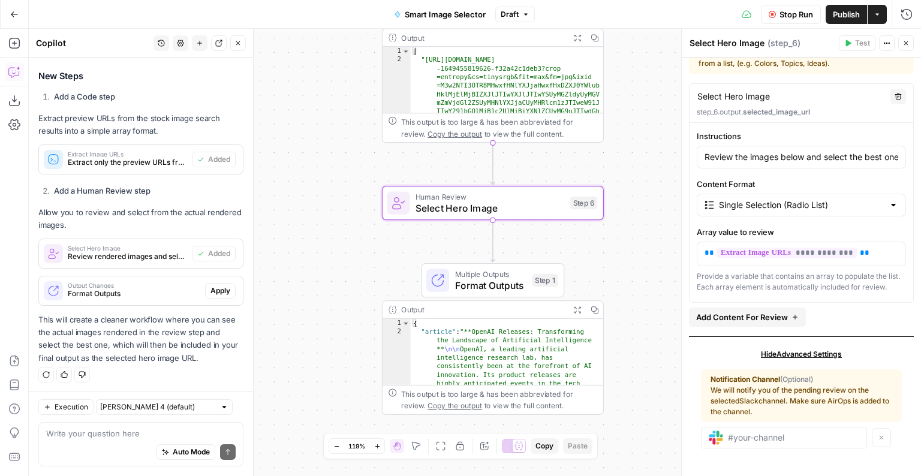
click at [906, 36] on button "Close" at bounding box center [907, 43] width 16 height 16
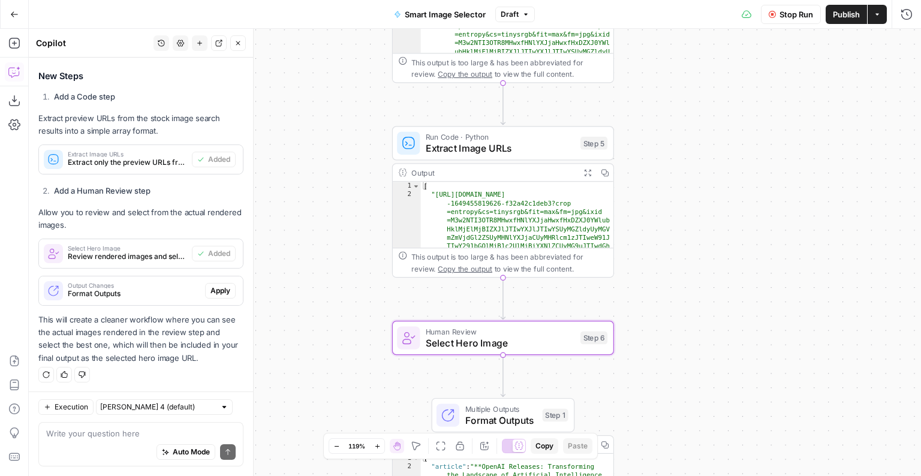
drag, startPoint x: 633, startPoint y: 133, endPoint x: 643, endPoint y: 267, distance: 134.1
click at [643, 267] on div "**********" at bounding box center [475, 253] width 893 height 448
click at [493, 149] on span "Extract Image URLs" at bounding box center [501, 147] width 149 height 14
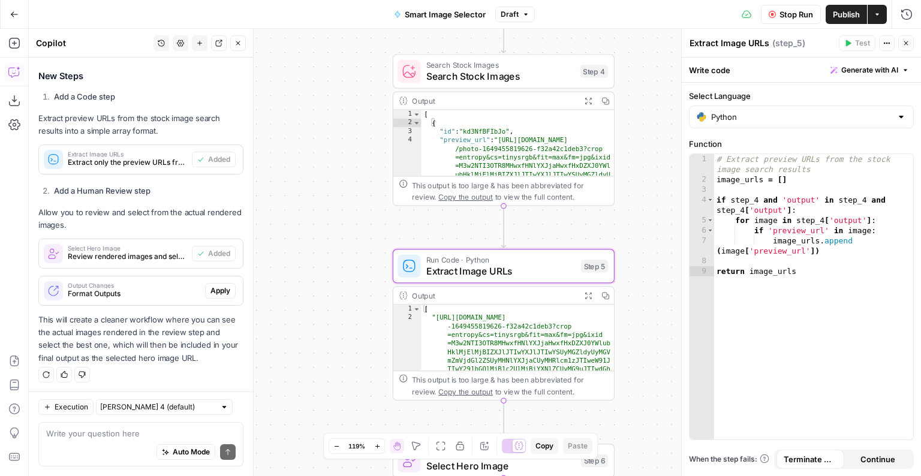
drag, startPoint x: 605, startPoint y: 106, endPoint x: 606, endPoint y: 229, distance: 123.0
click at [606, 229] on div "**********" at bounding box center [475, 253] width 893 height 448
click at [502, 79] on span "Search Stock Images" at bounding box center [502, 76] width 148 height 14
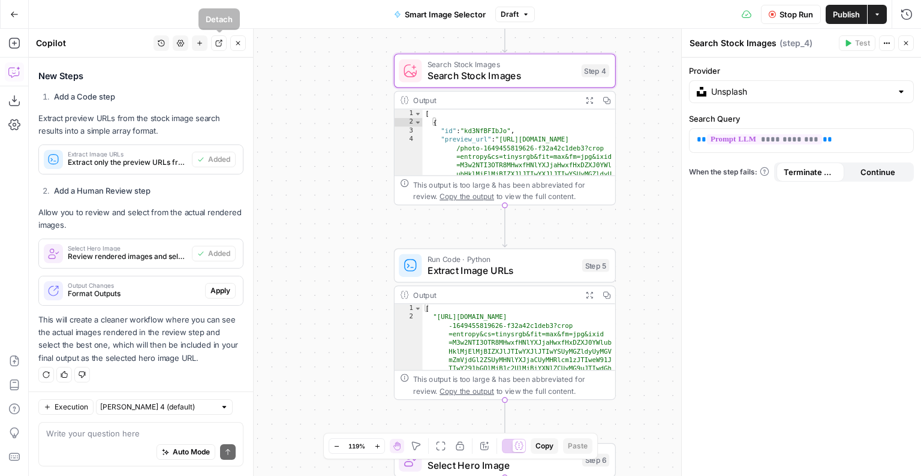
click at [235, 44] on button "Close" at bounding box center [238, 43] width 16 height 16
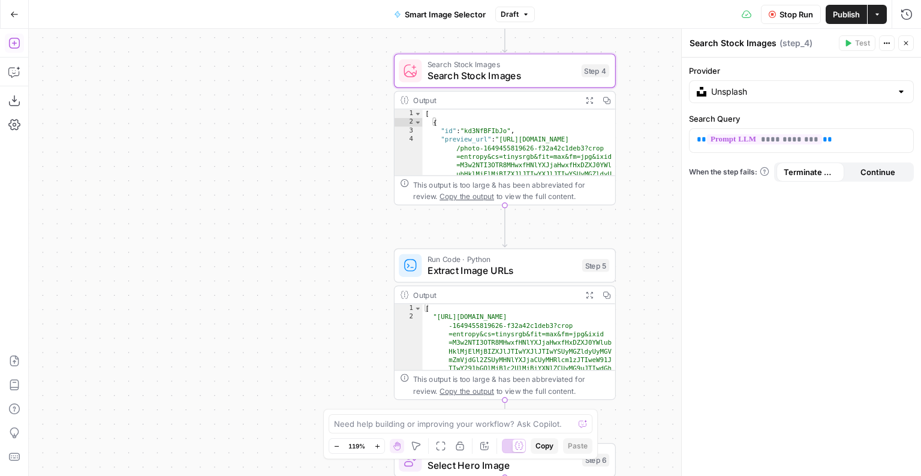
click at [5, 47] on button "Add Steps" at bounding box center [14, 43] width 19 height 19
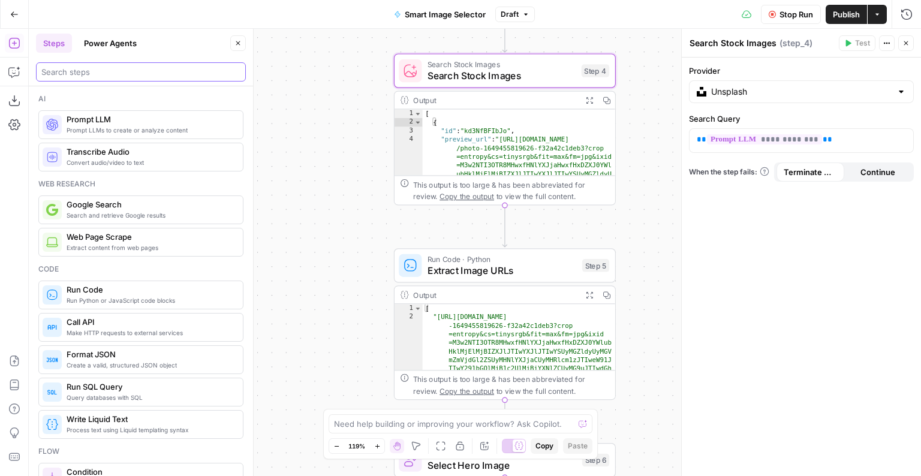
click at [83, 73] on input "search" at bounding box center [140, 72] width 199 height 12
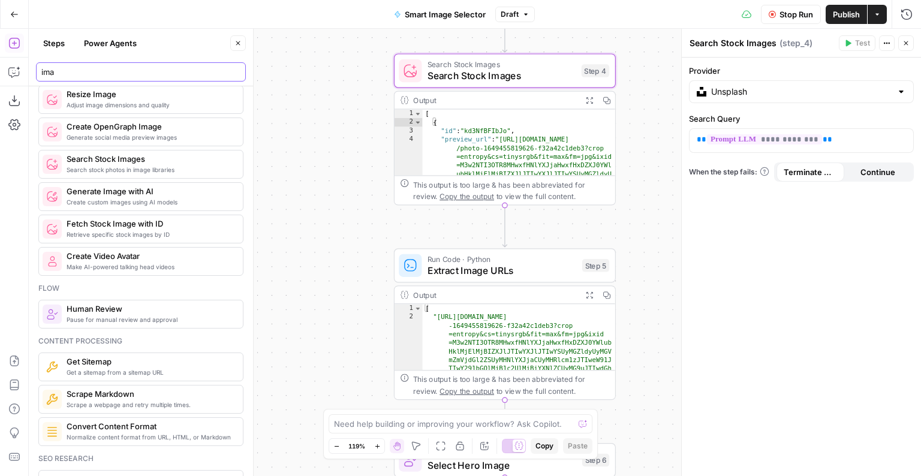
scroll to position [32, 0]
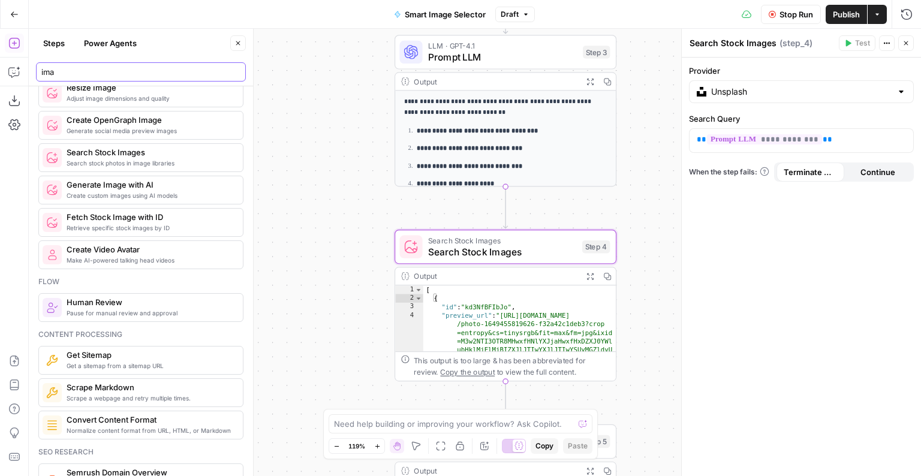
type input "ima"
click at [460, 155] on ol "**********" at bounding box center [505, 210] width 203 height 170
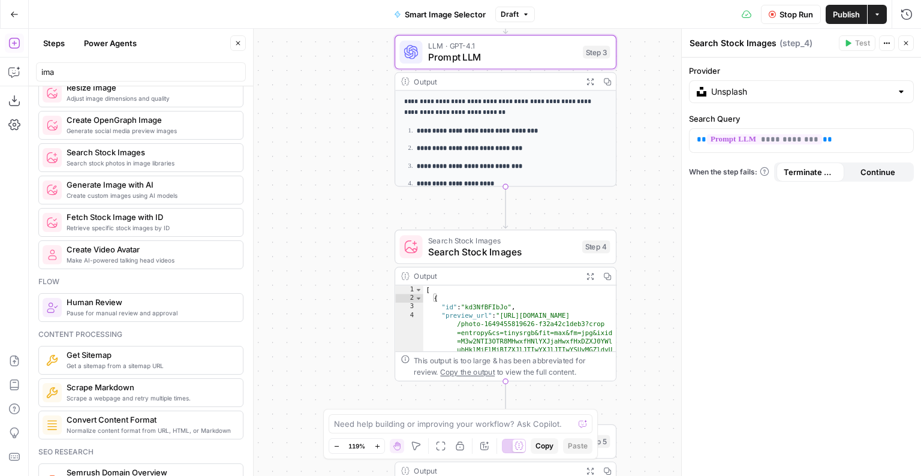
drag, startPoint x: 420, startPoint y: 145, endPoint x: 517, endPoint y: 172, distance: 101.0
click at [517, 172] on ol "**********" at bounding box center [505, 210] width 203 height 170
click at [555, 79] on div "Output" at bounding box center [495, 81] width 163 height 11
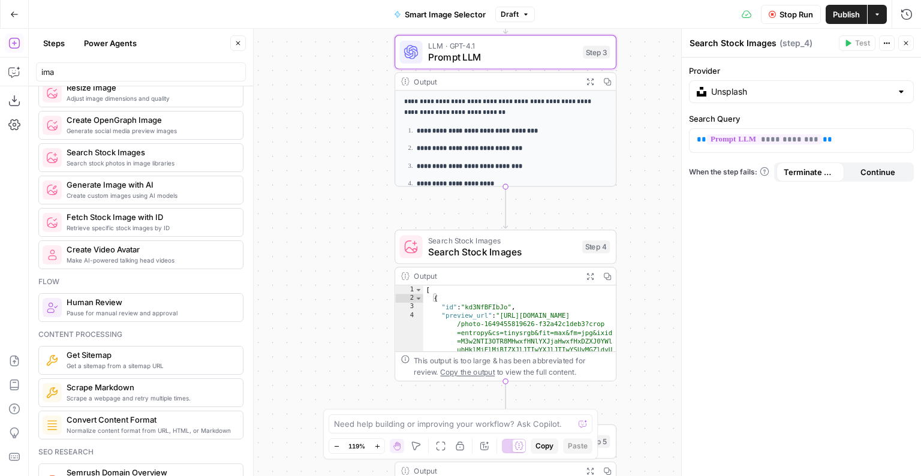
click at [555, 79] on div "Output" at bounding box center [495, 81] width 163 height 11
click at [590, 81] on icon "button" at bounding box center [590, 81] width 8 height 8
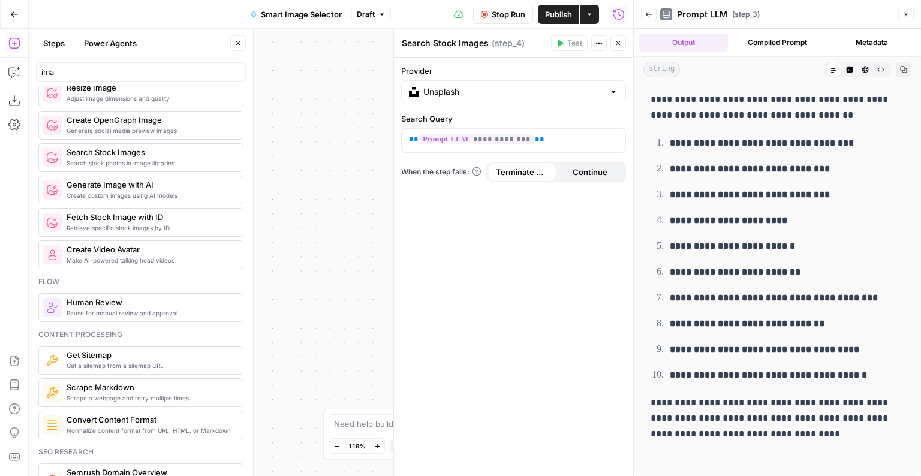
scroll to position [0, 0]
click at [903, 11] on icon "button" at bounding box center [906, 14] width 7 height 7
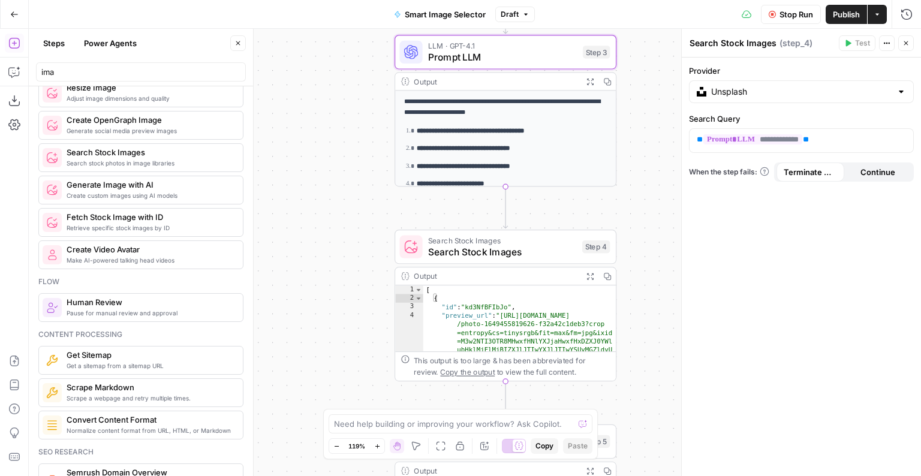
drag, startPoint x: 588, startPoint y: 139, endPoint x: 584, endPoint y: 267, distance: 128.4
click at [584, 267] on div "**********" at bounding box center [928, 30] width 1066 height 535
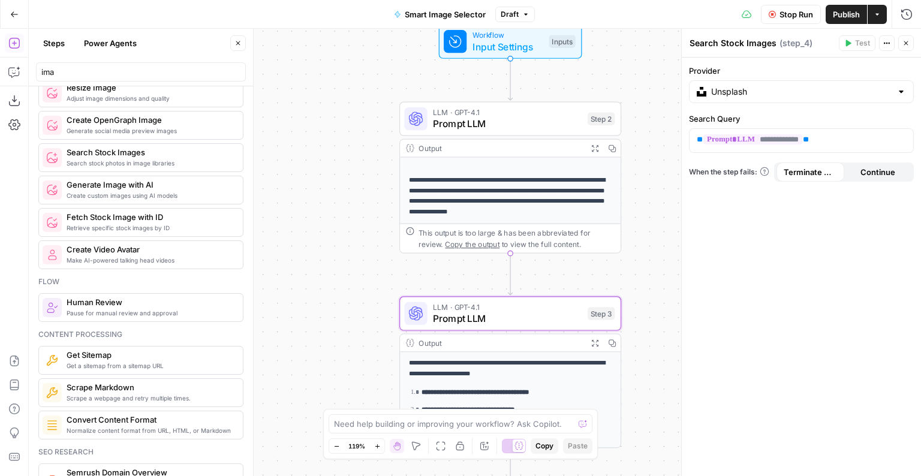
drag, startPoint x: 547, startPoint y: 68, endPoint x: 551, endPoint y: 332, distance: 263.4
click at [551, 334] on div "**********" at bounding box center [511, 372] width 222 height 152
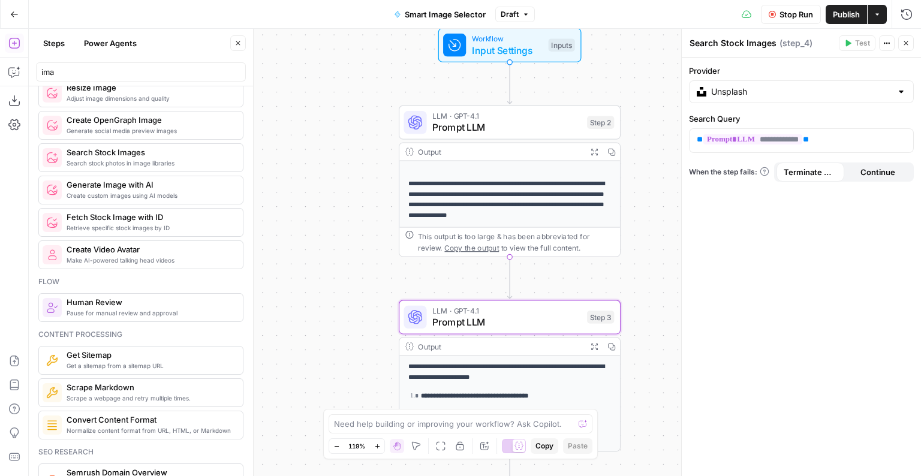
click at [503, 131] on span "Prompt LLM" at bounding box center [507, 128] width 149 height 14
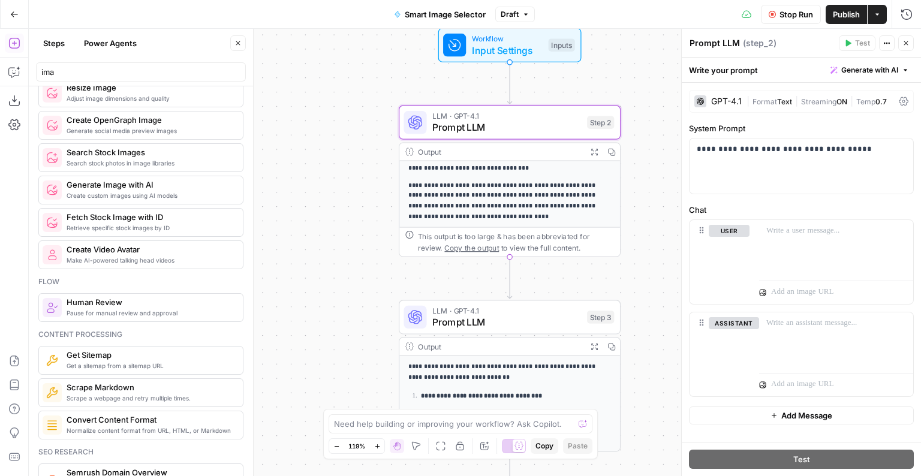
click at [500, 329] on span "Prompt LLM" at bounding box center [507, 322] width 149 height 14
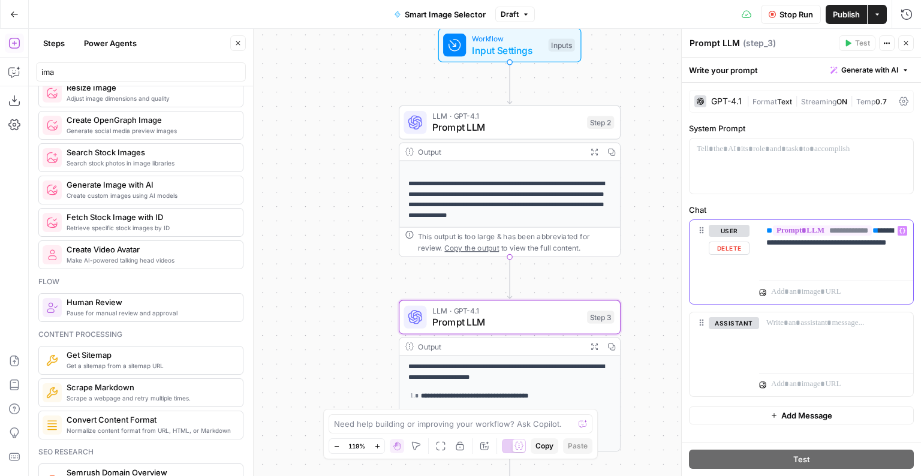
click at [797, 242] on p "**********" at bounding box center [837, 243] width 140 height 36
click at [907, 44] on icon "button" at bounding box center [906, 43] width 7 height 7
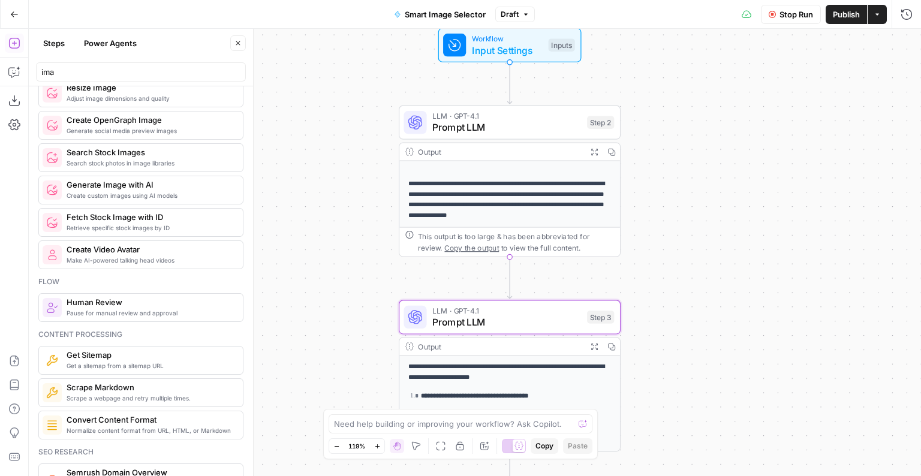
click at [791, 24] on div "Stop Run Publish Actions Run History" at bounding box center [728, 14] width 387 height 28
click at [789, 15] on span "Stop Run" at bounding box center [797, 14] width 34 height 12
click at [487, 321] on span "Prompt LLM" at bounding box center [507, 322] width 149 height 14
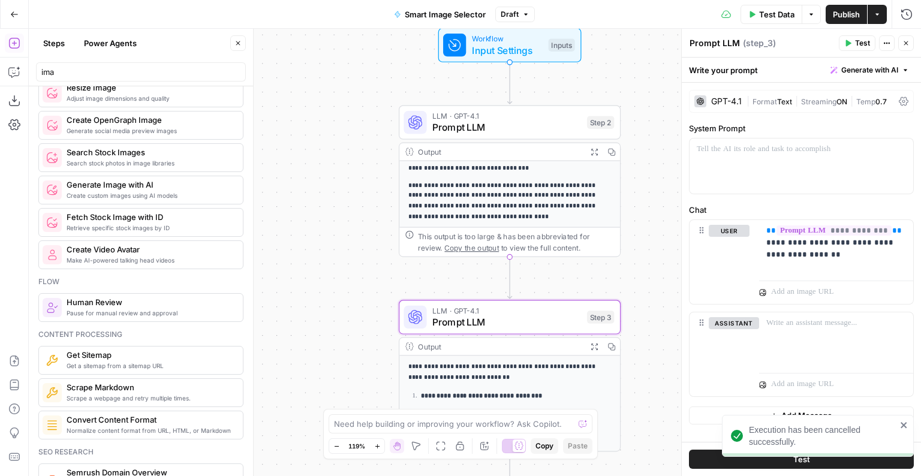
click at [718, 459] on button "Test" at bounding box center [801, 459] width 225 height 19
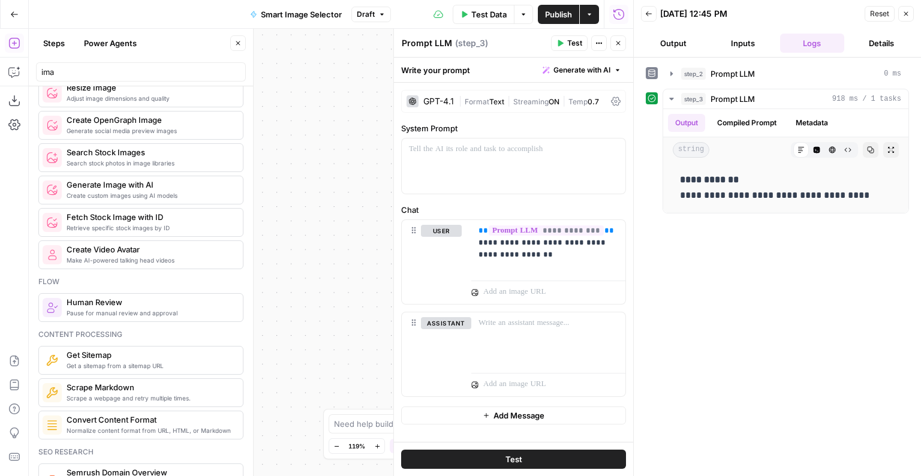
click at [906, 15] on icon "button" at bounding box center [906, 13] width 7 height 7
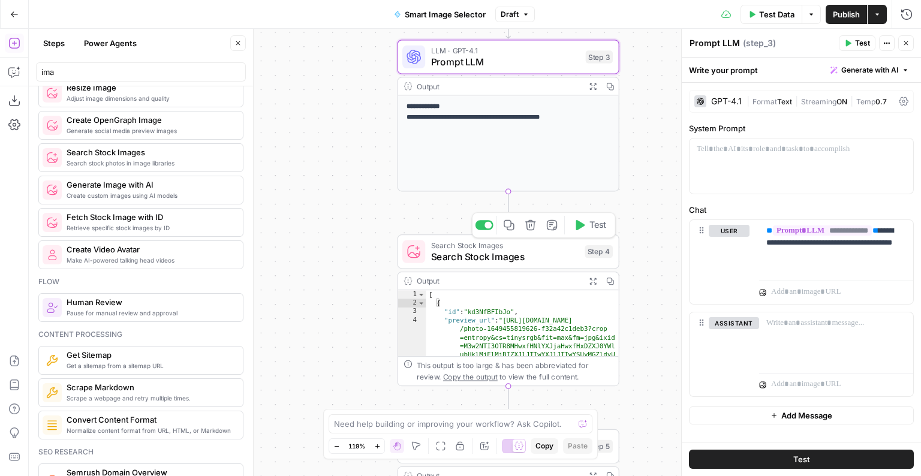
click at [547, 259] on span "Search Stock Images" at bounding box center [505, 257] width 148 height 14
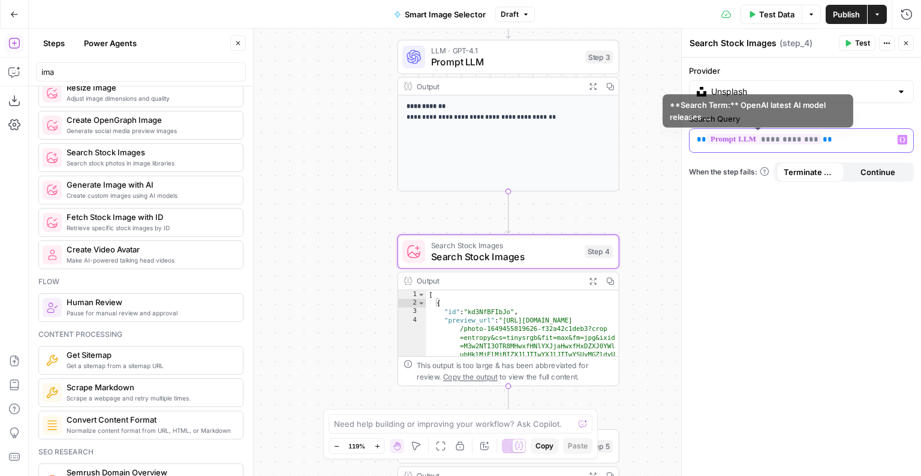
click at [756, 130] on div "**********" at bounding box center [792, 140] width 205 height 23
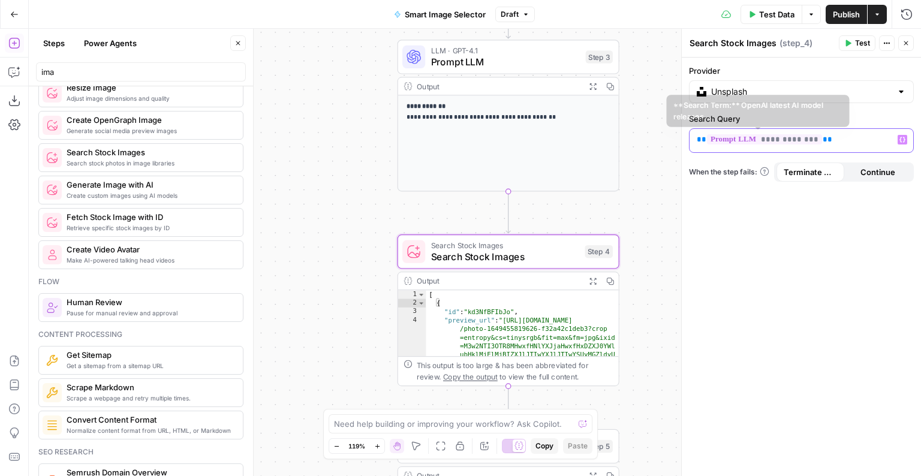
drag, startPoint x: 863, startPoint y: 139, endPoint x: 646, endPoint y: 139, distance: 216.6
click at [646, 139] on body "**********" at bounding box center [460, 238] width 921 height 476
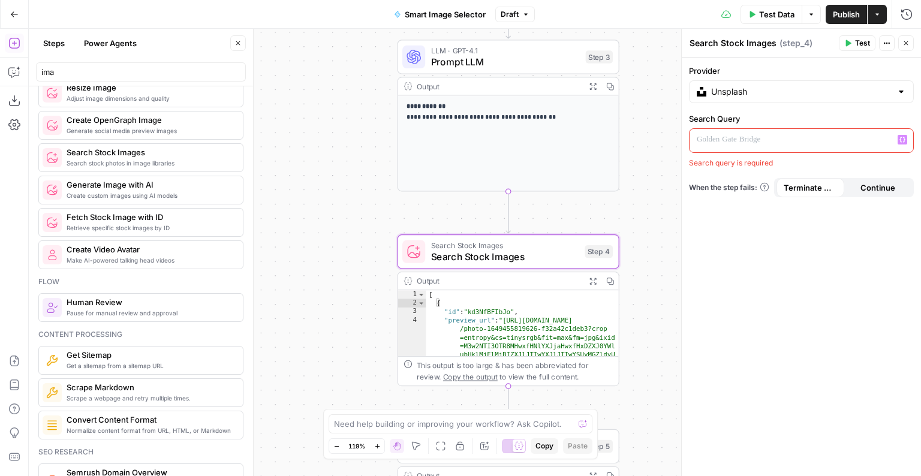
click at [899, 148] on div "“/” to reference Variables Menu" at bounding box center [802, 140] width 224 height 23
click at [899, 140] on button "Variables Menu" at bounding box center [903, 140] width 10 height 10
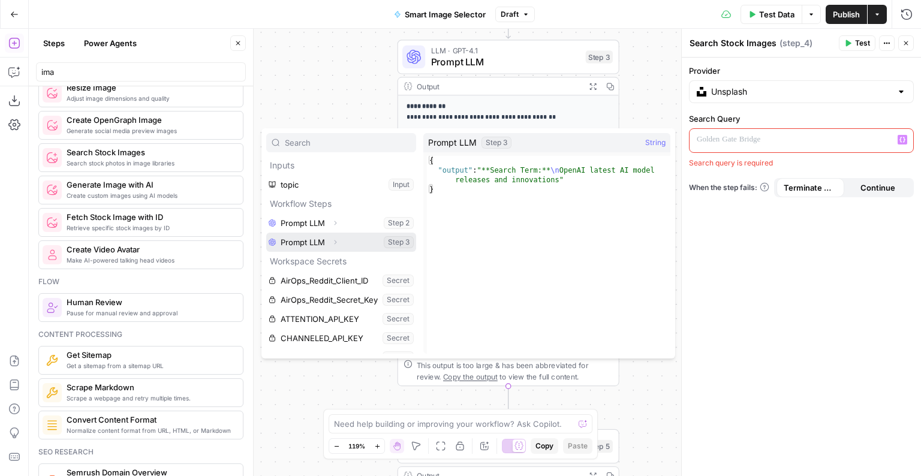
click at [376, 235] on button "Select variable Prompt LLM" at bounding box center [341, 242] width 150 height 19
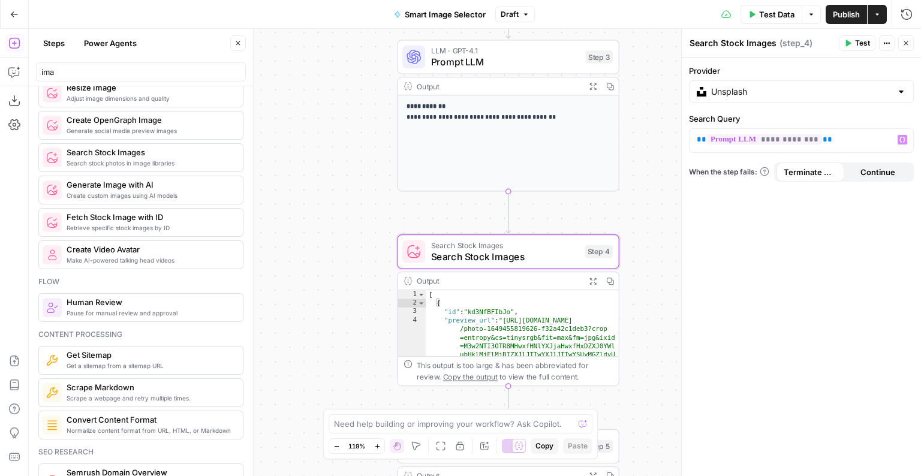
click at [855, 43] on button "Test" at bounding box center [857, 43] width 37 height 16
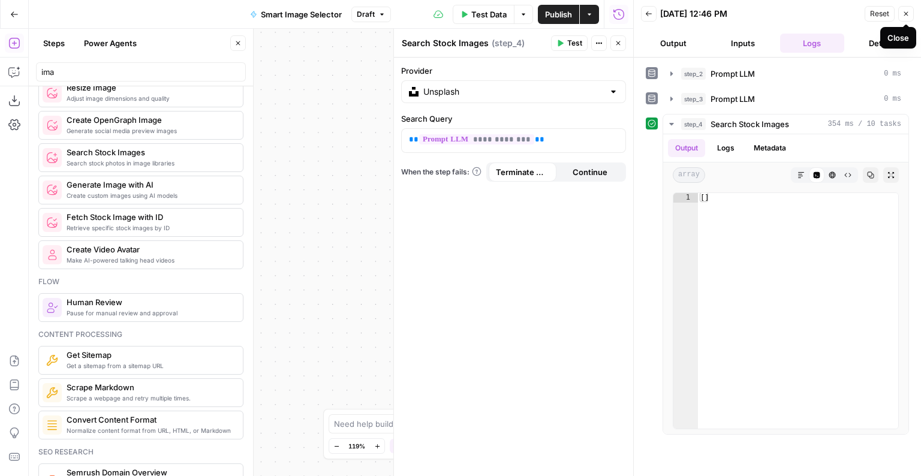
click at [907, 19] on button "Close" at bounding box center [907, 14] width 16 height 16
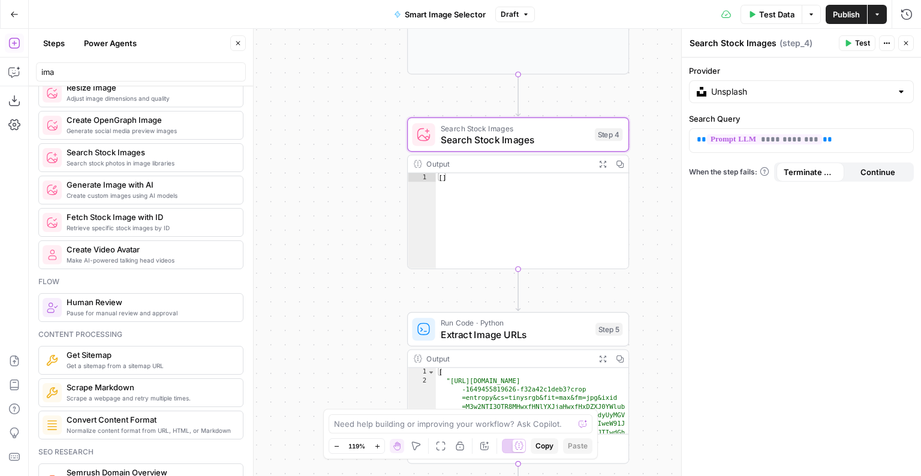
click at [353, 248] on div "**********" at bounding box center [475, 253] width 893 height 448
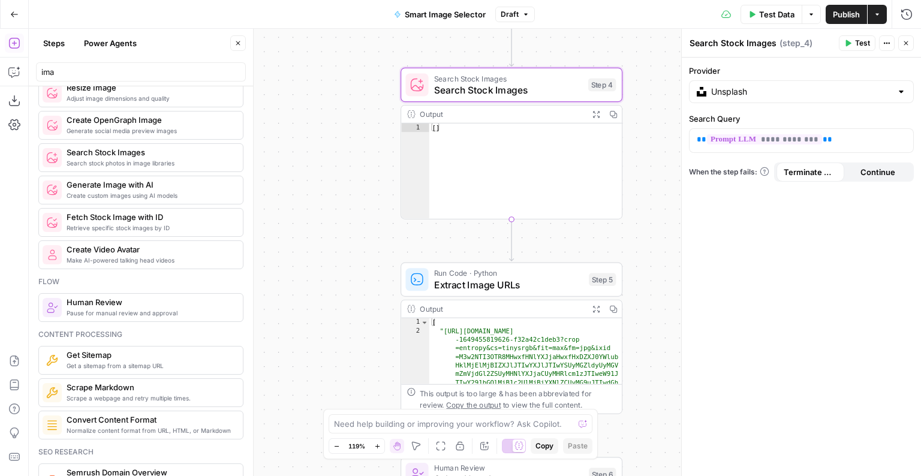
drag, startPoint x: 345, startPoint y: 250, endPoint x: 338, endPoint y: 200, distance: 50.2
click at [338, 199] on div "**********" at bounding box center [475, 253] width 893 height 448
type textarea "**"
click at [451, 124] on div "[ ]" at bounding box center [525, 180] width 193 height 113
click at [422, 115] on div "Output" at bounding box center [500, 114] width 163 height 11
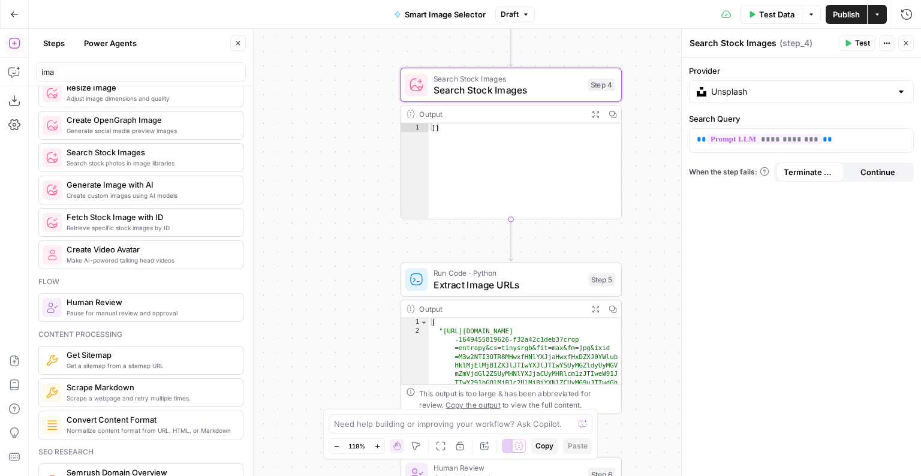
click at [434, 91] on span "Search Stock Images" at bounding box center [508, 90] width 148 height 14
click at [587, 64] on button "Test" at bounding box center [593, 58] width 44 height 19
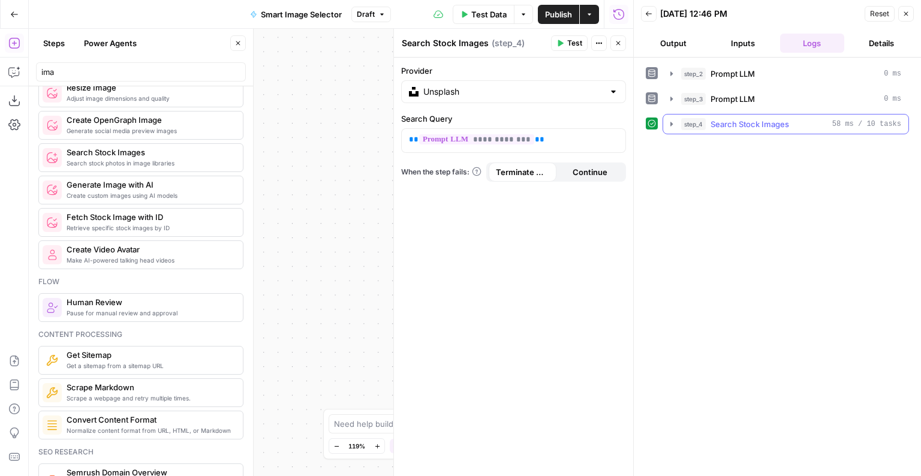
click at [672, 124] on icon "button" at bounding box center [672, 124] width 2 height 4
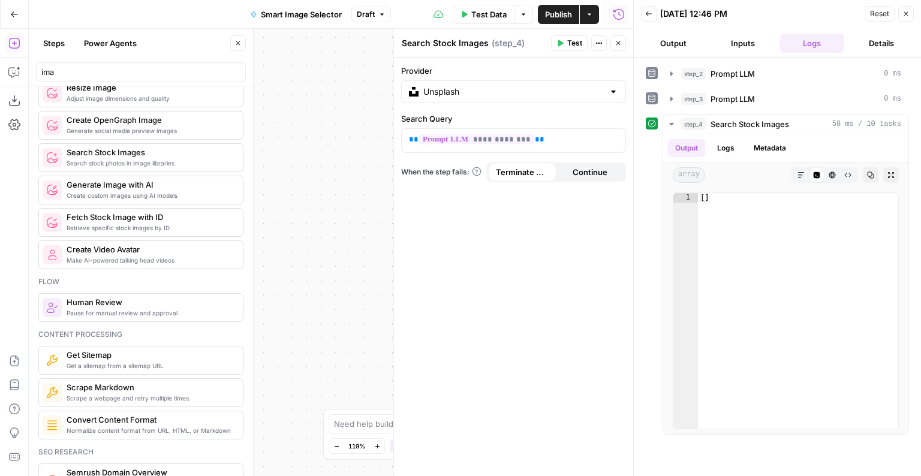
click at [905, 18] on button "Close" at bounding box center [907, 14] width 16 height 16
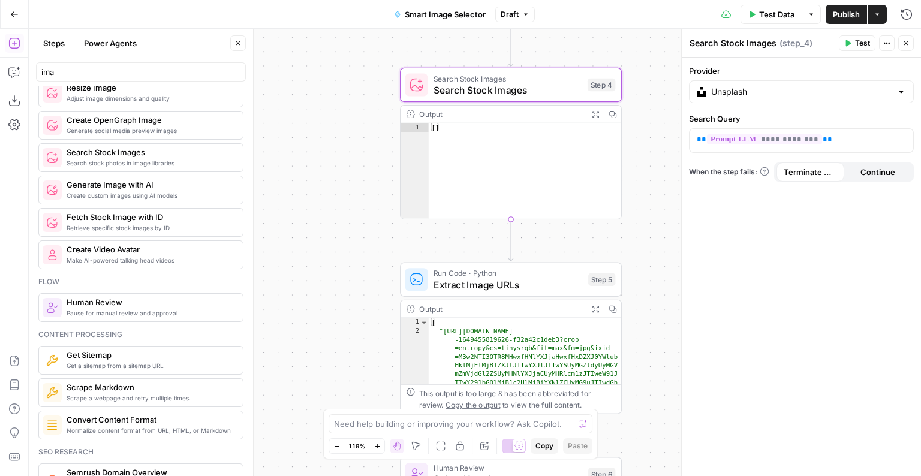
click at [509, 80] on span "Search Stock Images" at bounding box center [508, 78] width 148 height 11
click at [595, 66] on button "Test" at bounding box center [593, 58] width 44 height 19
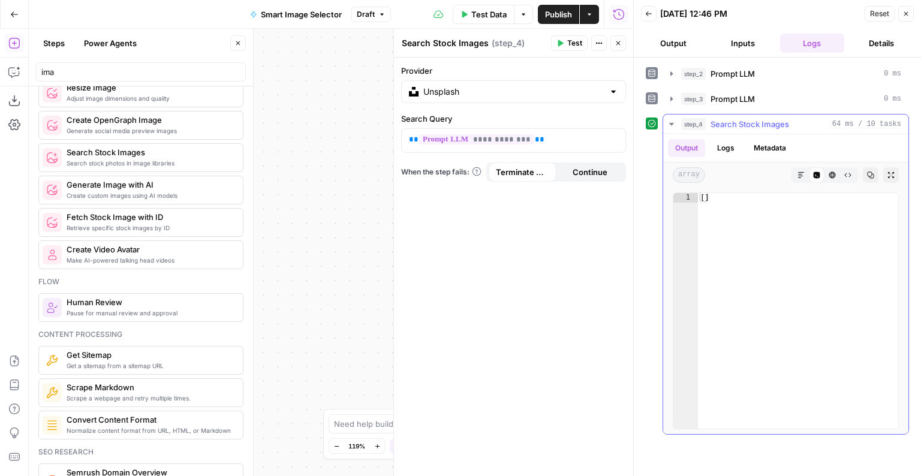
click at [717, 146] on button "Logs" at bounding box center [726, 148] width 32 height 18
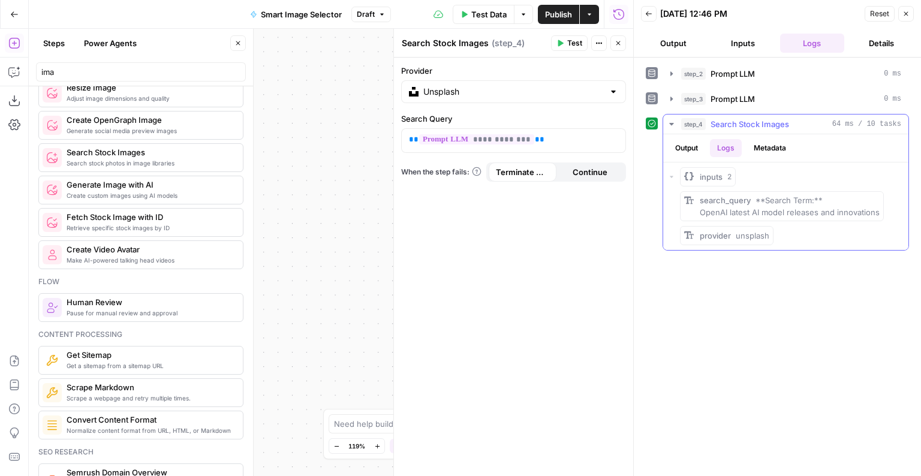
click at [696, 145] on button "Output" at bounding box center [686, 148] width 37 height 18
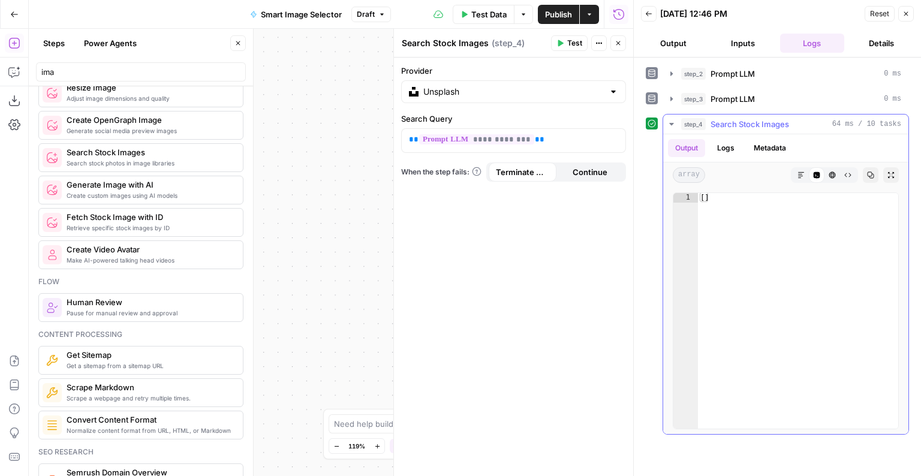
type textarea "**"
click at [717, 196] on div "[ ]" at bounding box center [798, 321] width 201 height 256
click at [668, 97] on icon "button" at bounding box center [672, 99] width 10 height 10
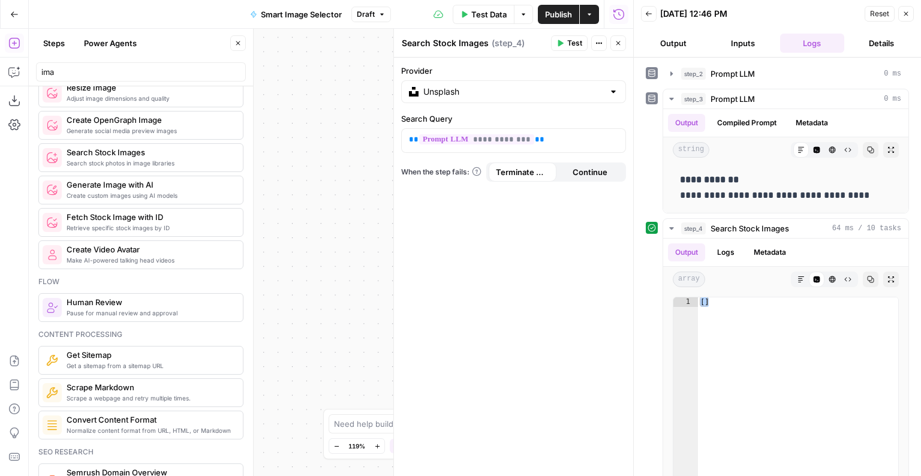
click at [618, 43] on icon "button" at bounding box center [618, 43] width 7 height 7
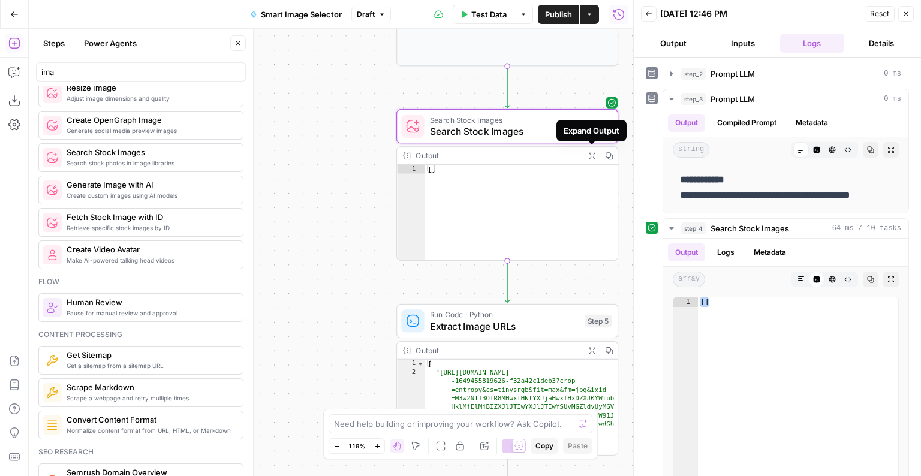
click at [508, 116] on span "Search Stock Images" at bounding box center [504, 119] width 148 height 11
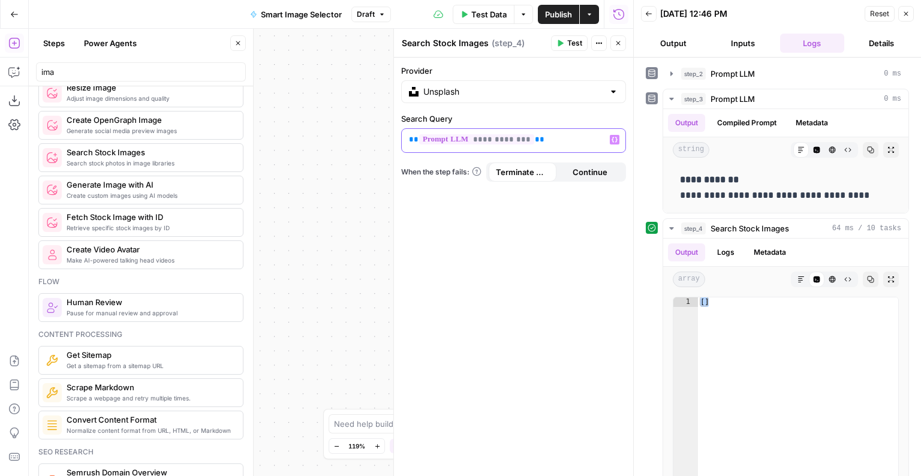
click at [553, 144] on p "**********" at bounding box center [504, 140] width 190 height 12
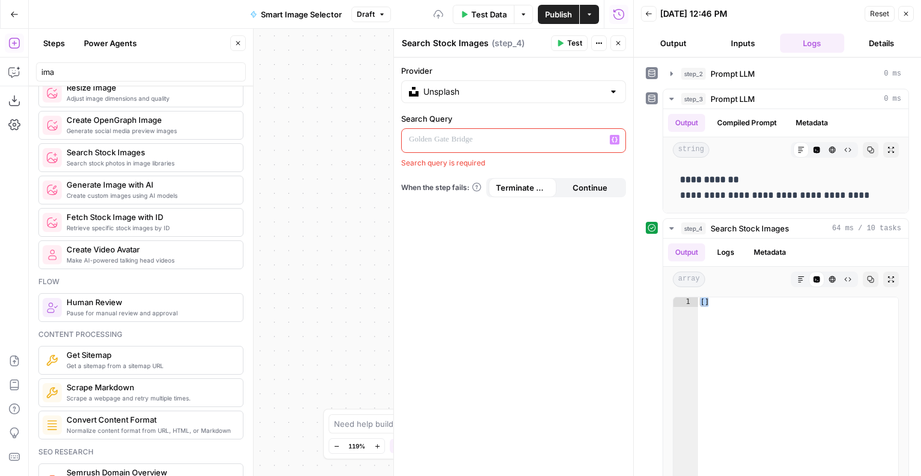
click at [616, 138] on icon "button" at bounding box center [615, 140] width 6 height 6
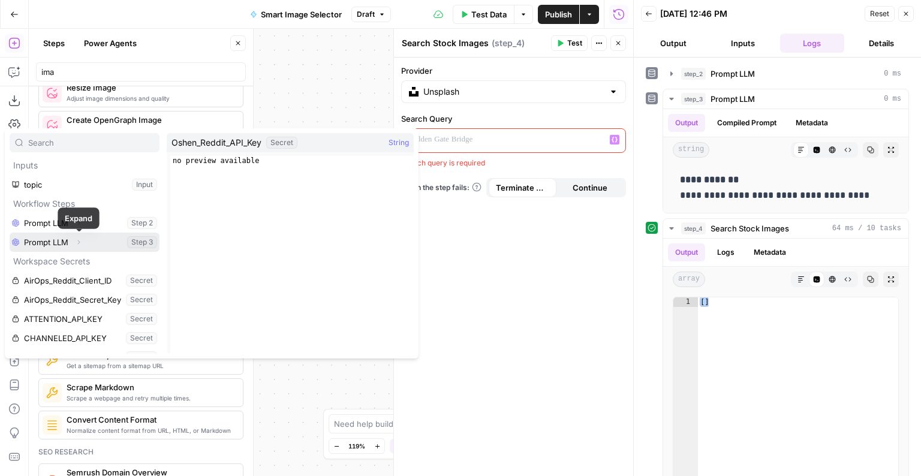
click at [83, 237] on button "Expand" at bounding box center [79, 243] width 16 height 16
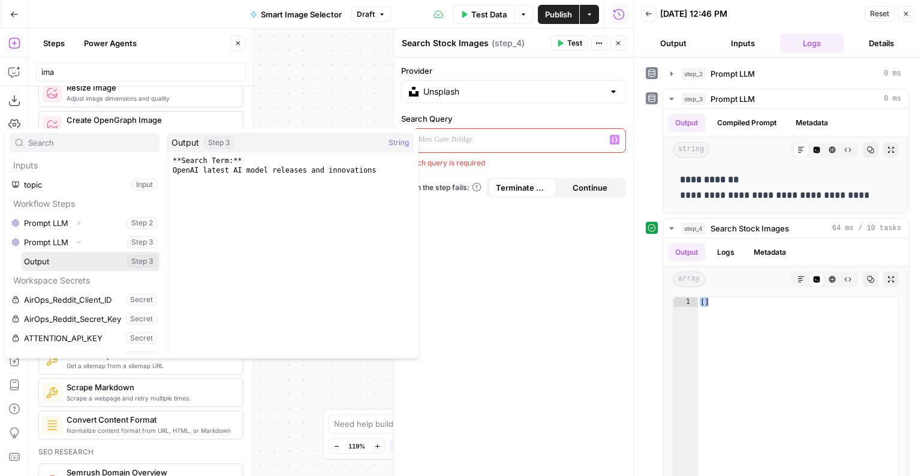
click at [109, 262] on button "Select variable Output" at bounding box center [91, 261] width 138 height 19
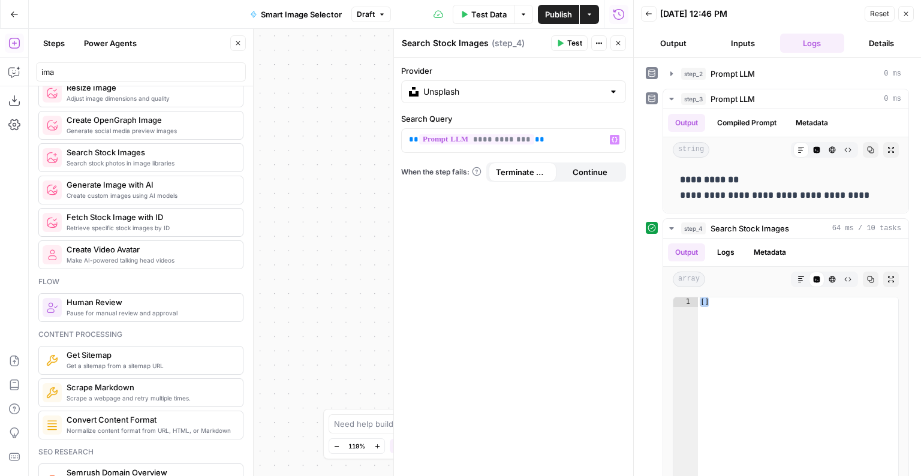
click at [570, 41] on span "Test" at bounding box center [575, 43] width 15 height 11
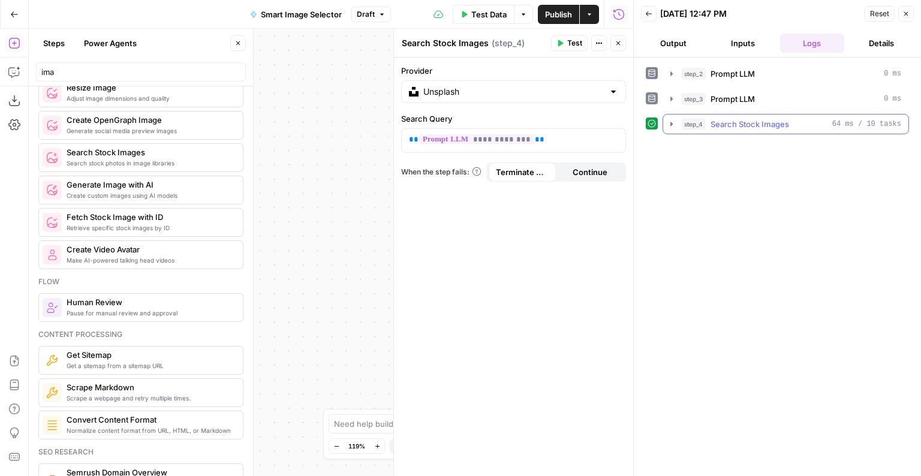
click at [667, 122] on icon "button" at bounding box center [672, 124] width 10 height 10
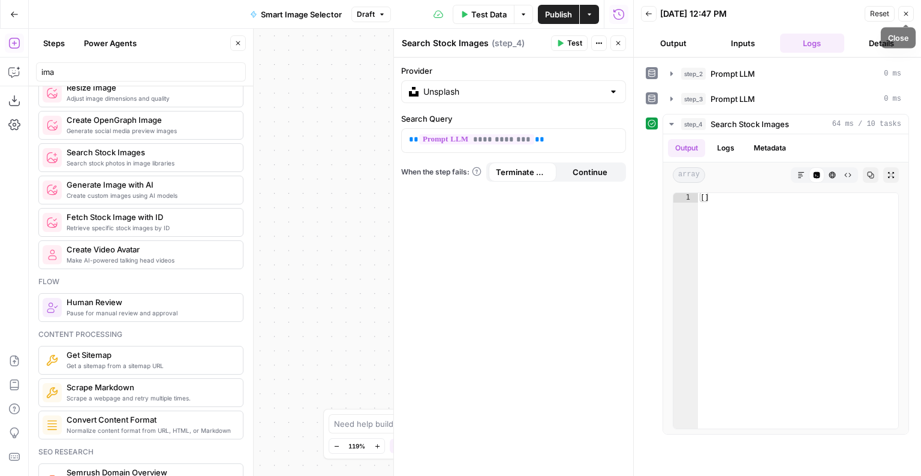
click at [902, 13] on button "Close" at bounding box center [907, 14] width 16 height 16
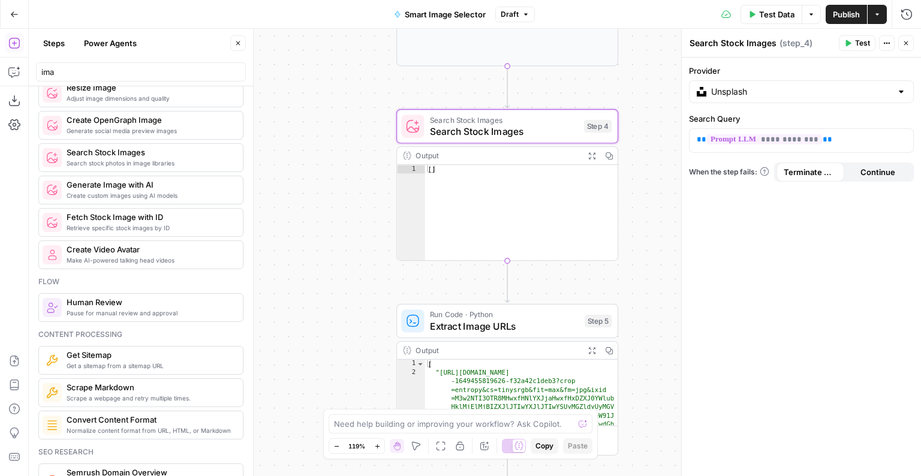
click at [533, 316] on span "Run Code · Python" at bounding box center [504, 314] width 149 height 11
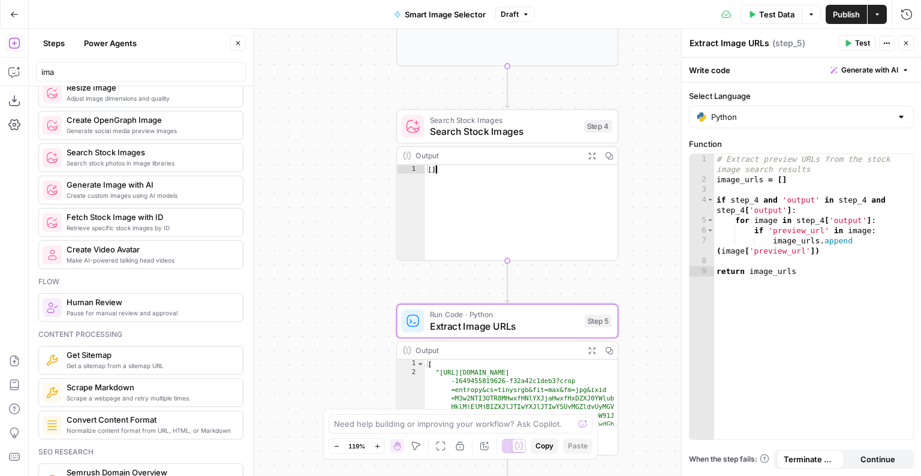
click at [493, 187] on div "[ ]" at bounding box center [521, 221] width 193 height 113
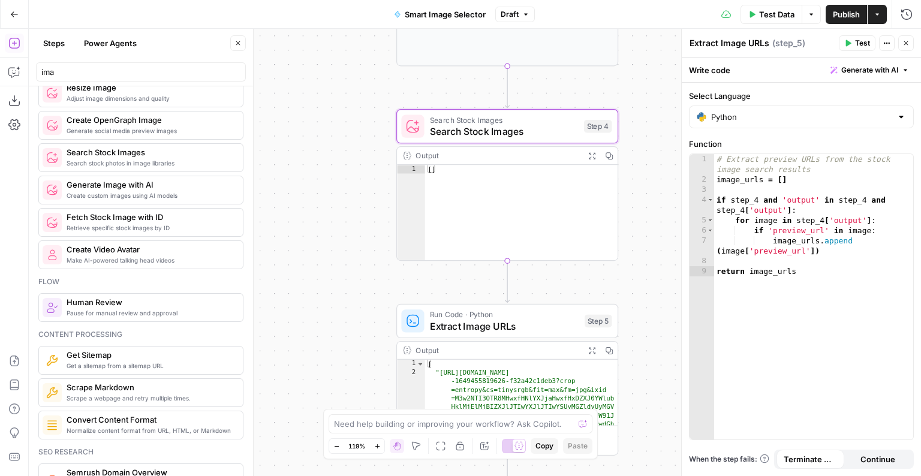
click at [475, 144] on div "Search Stock Images Search Stock Images Step 4 Output Expand Output Copy ** 1 […" at bounding box center [508, 185] width 222 height 152
click at [472, 157] on div "Output" at bounding box center [497, 155] width 163 height 11
click at [471, 124] on span "Search Stock Images" at bounding box center [504, 131] width 148 height 14
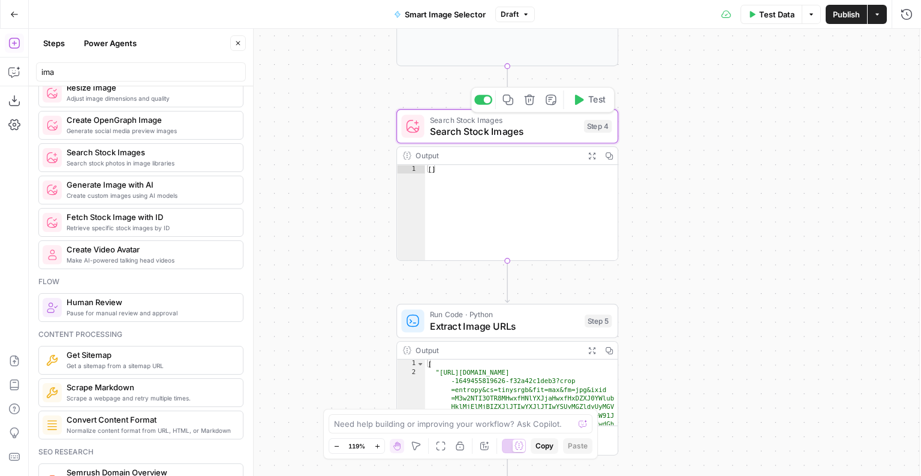
click at [471, 124] on span "Search Stock Images" at bounding box center [504, 131] width 148 height 14
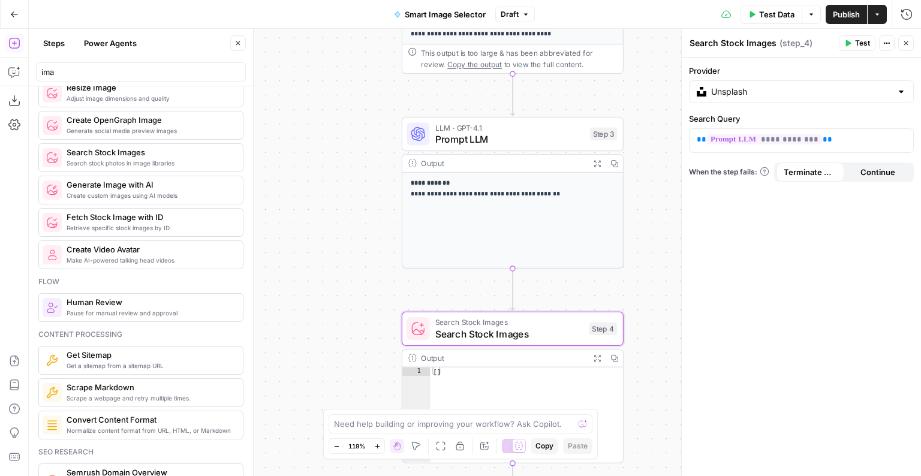
click at [396, 418] on div "Need help building or improving your workflow? Ask Copilot." at bounding box center [461, 424] width 264 height 19
click at [387, 424] on textarea "fix step 3 sp" at bounding box center [448, 424] width 229 height 12
type textarea "fix step 3"
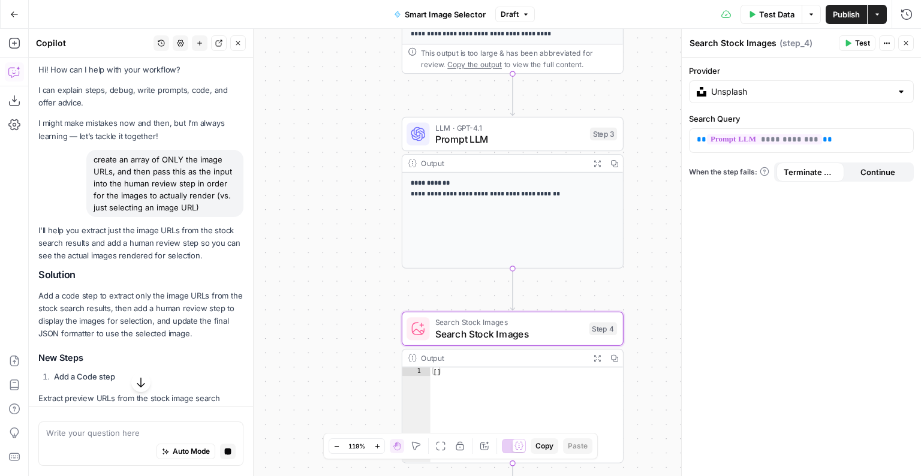
scroll to position [295, 0]
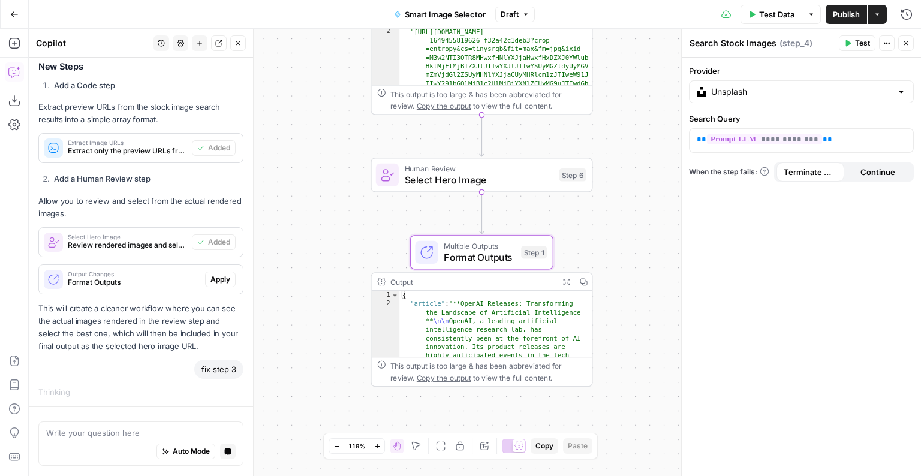
click at [223, 274] on span "Apply" at bounding box center [221, 279] width 20 height 11
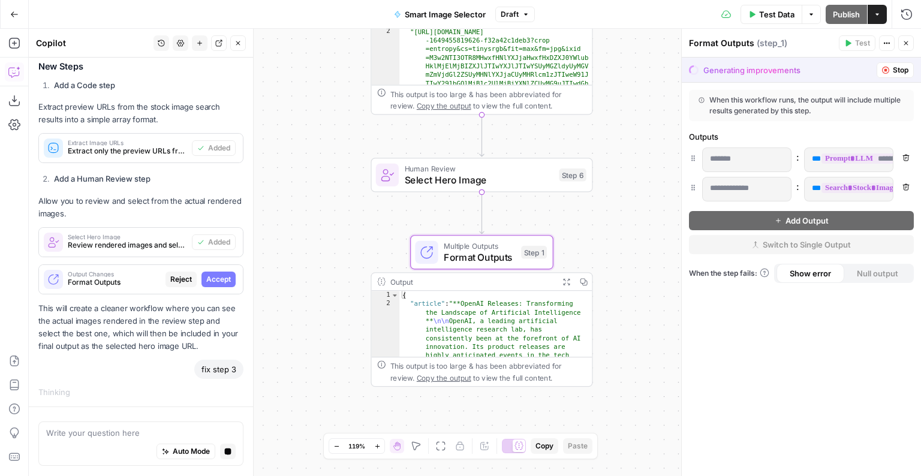
click at [223, 278] on span "Accept" at bounding box center [218, 279] width 25 height 11
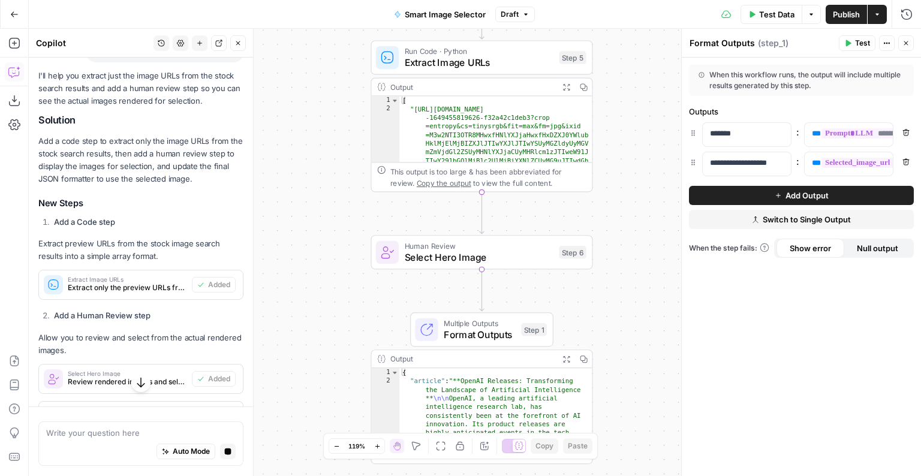
scroll to position [127, 0]
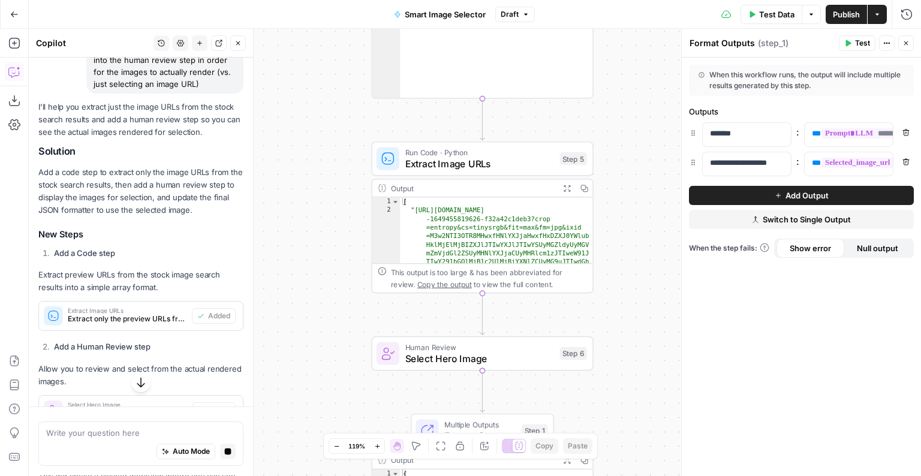
drag, startPoint x: 310, startPoint y: 190, endPoint x: 305, endPoint y: 399, distance: 208.8
click at [305, 399] on div "**********" at bounding box center [475, 253] width 893 height 448
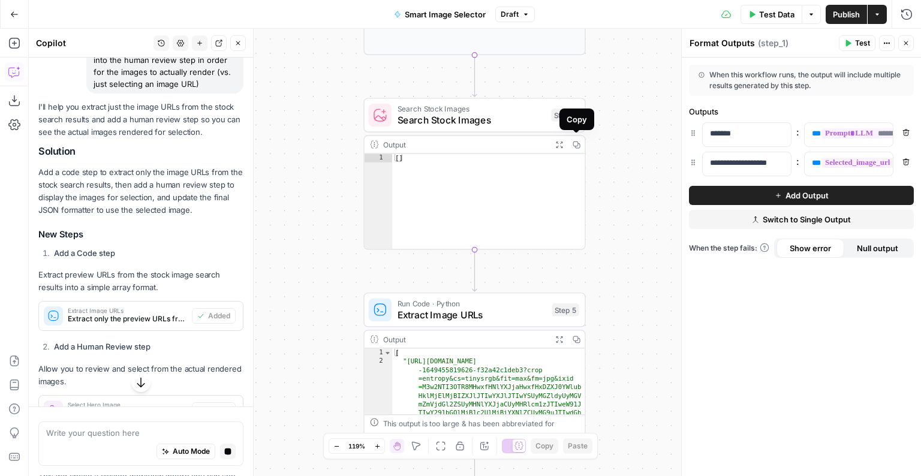
click at [503, 113] on span "Search Stock Images" at bounding box center [472, 120] width 148 height 14
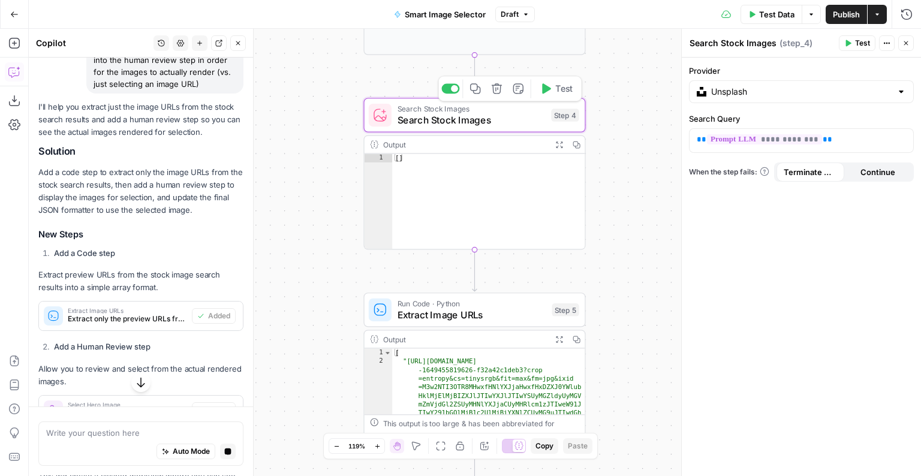
click at [494, 89] on icon "button" at bounding box center [496, 88] width 11 height 11
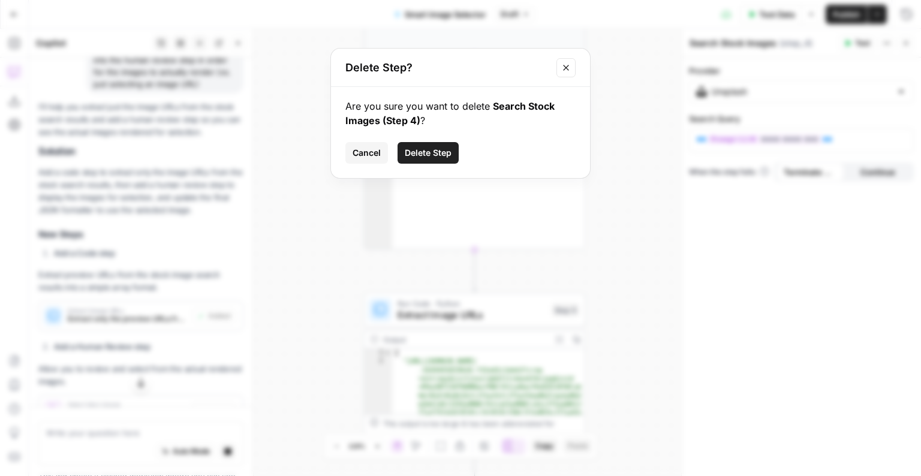
click at [418, 152] on span "Delete Step" at bounding box center [428, 153] width 47 height 12
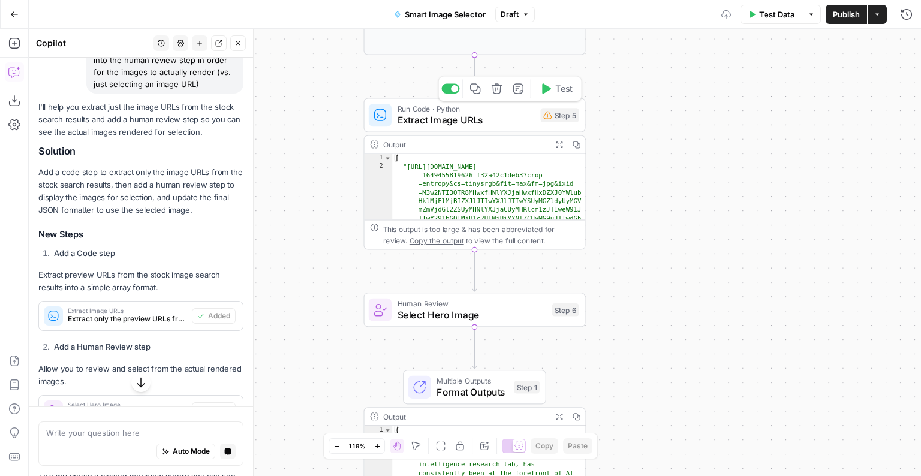
click at [496, 89] on icon "button" at bounding box center [497, 88] width 10 height 10
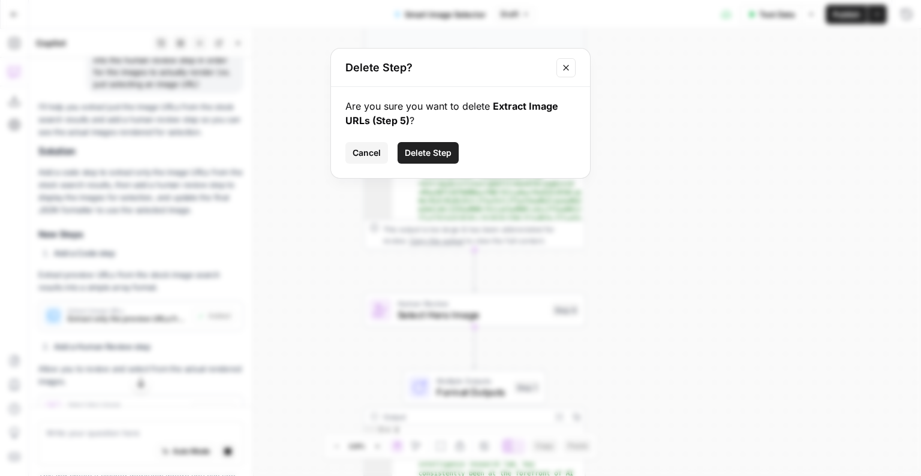
click at [449, 152] on span "Delete Step" at bounding box center [428, 153] width 47 height 12
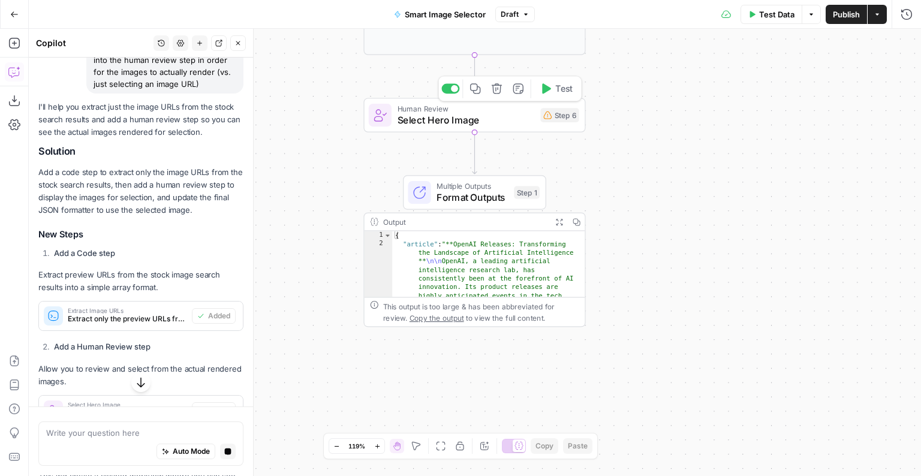
click at [504, 91] on button "Delete step" at bounding box center [497, 88] width 19 height 19
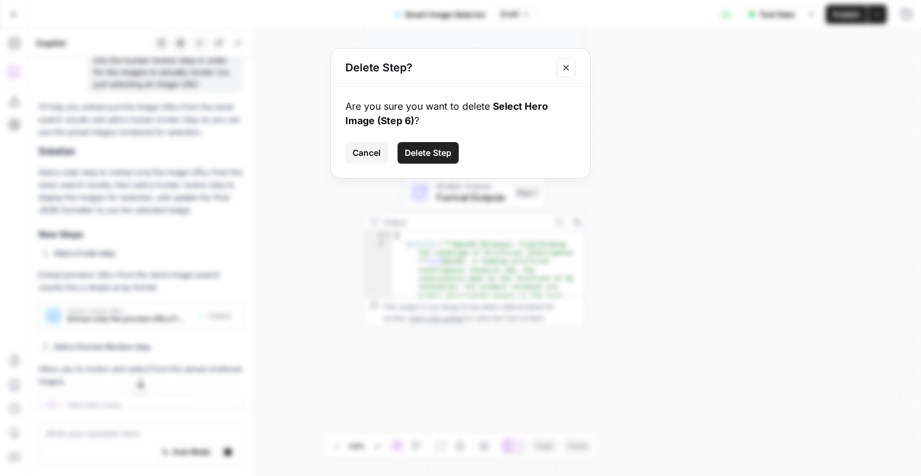
click at [427, 148] on span "Delete Step" at bounding box center [428, 153] width 47 height 12
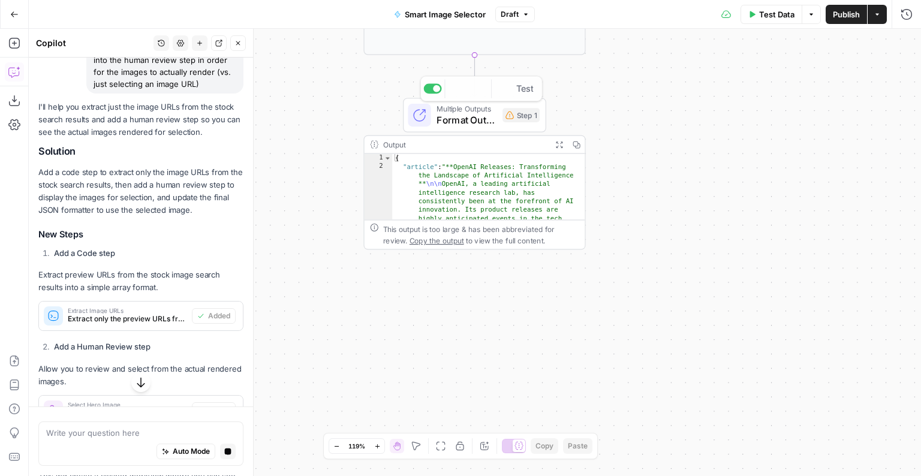
click at [516, 142] on div "Output" at bounding box center [464, 144] width 163 height 11
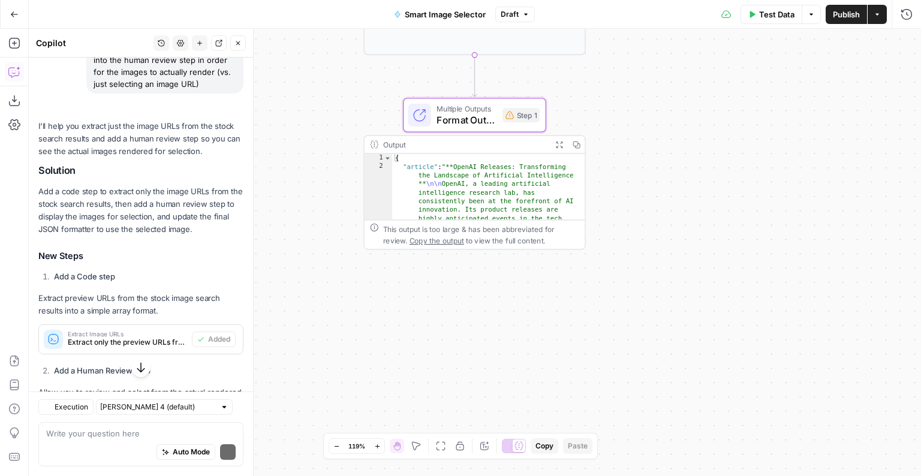
click at [509, 146] on div "Output" at bounding box center [464, 144] width 163 height 11
click at [478, 107] on span "Multiple Outputs" at bounding box center [467, 108] width 60 height 11
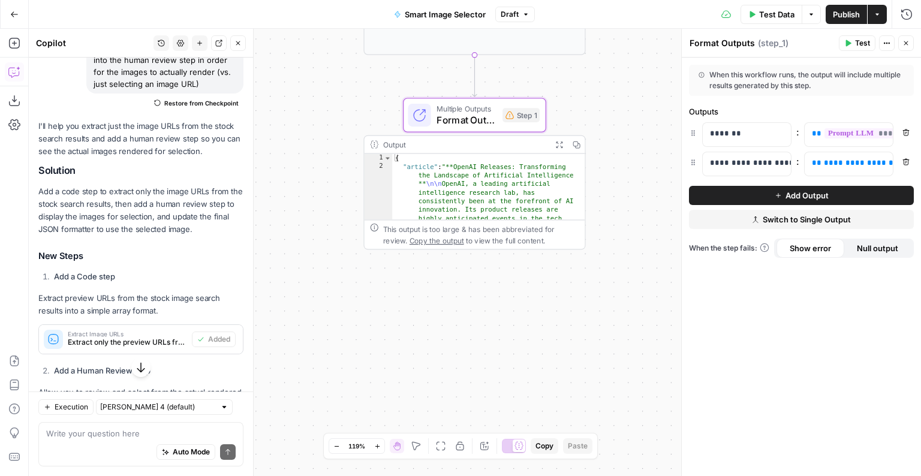
click at [490, 99] on div "Switch to single output Add Note Test" at bounding box center [482, 89] width 122 height 26
type textarea "**********"
click at [468, 196] on div "{ "article" : "**OpenAI Releases: Transforming the Landscape of Artificial Inte…" at bounding box center [488, 441] width 193 height 574
click at [329, 155] on div "**********" at bounding box center [475, 253] width 893 height 448
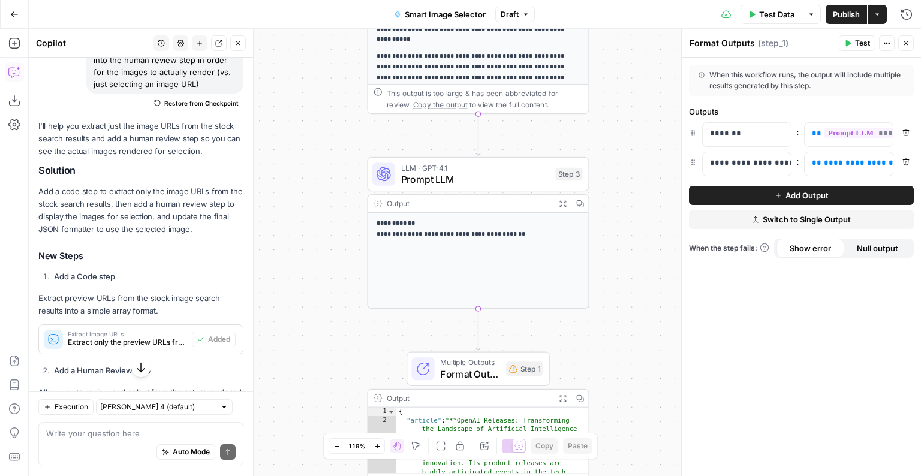
click at [236, 47] on icon "button" at bounding box center [238, 43] width 7 height 7
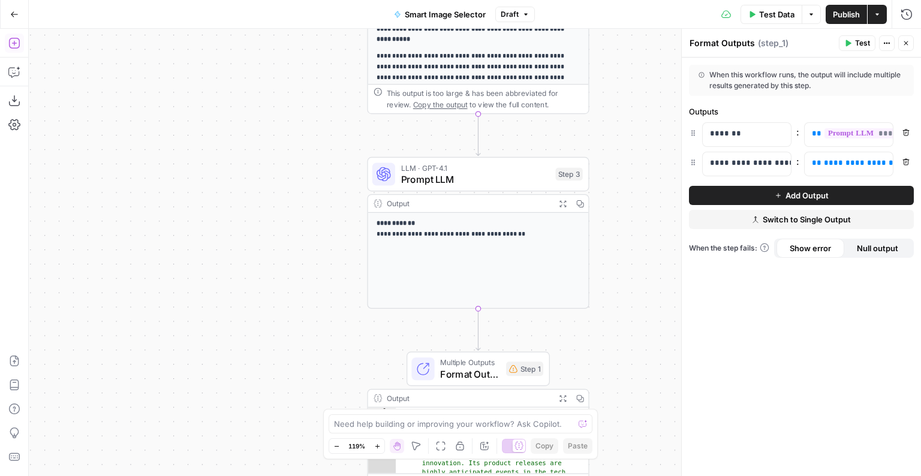
click at [17, 44] on icon "button" at bounding box center [14, 43] width 12 height 12
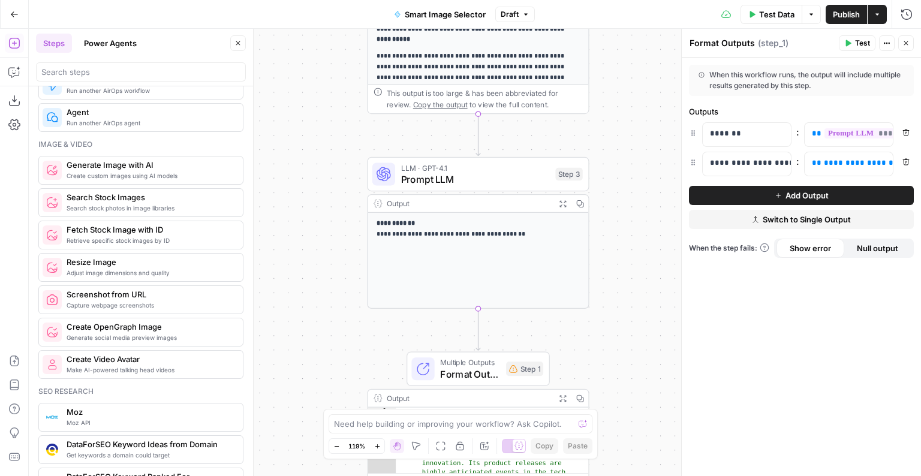
scroll to position [723, 0]
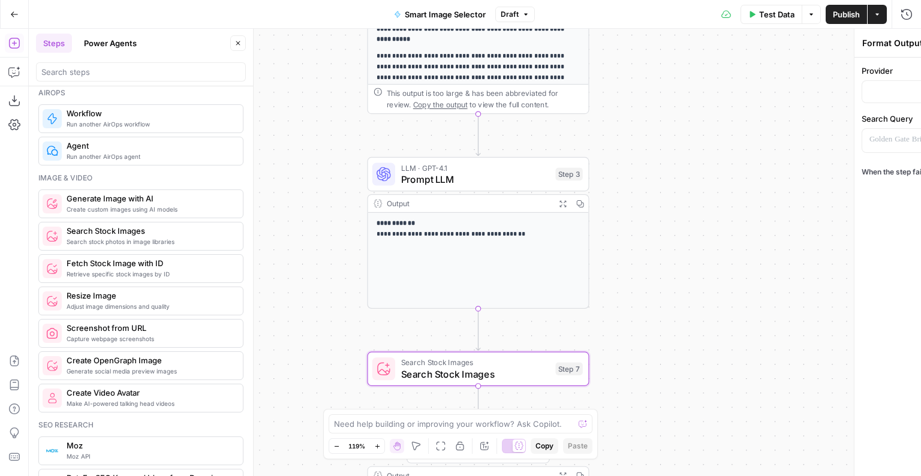
type textarea "Search Stock Images"
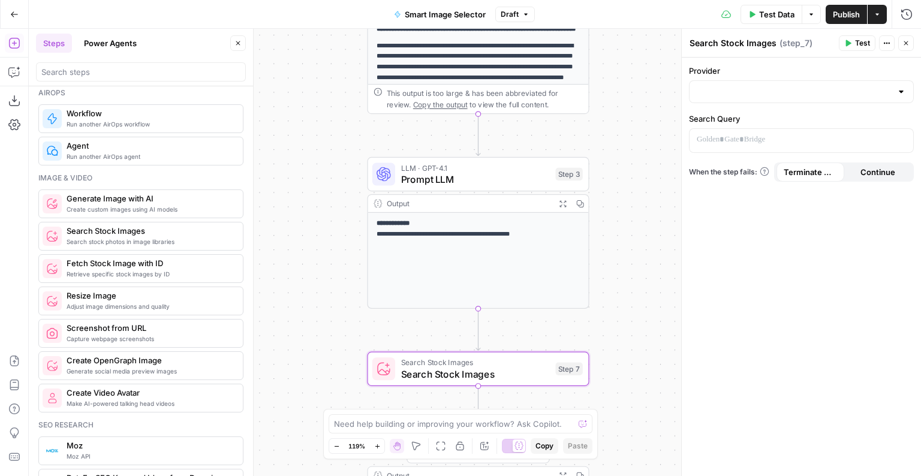
click at [782, 85] on div at bounding box center [801, 91] width 225 height 23
click at [774, 133] on span "Unsplash" at bounding box center [806, 139] width 187 height 12
type input "Unsplash"
click at [774, 134] on p at bounding box center [792, 140] width 190 height 12
click at [906, 144] on div "“/” to reference Variables Menu" at bounding box center [802, 140] width 224 height 23
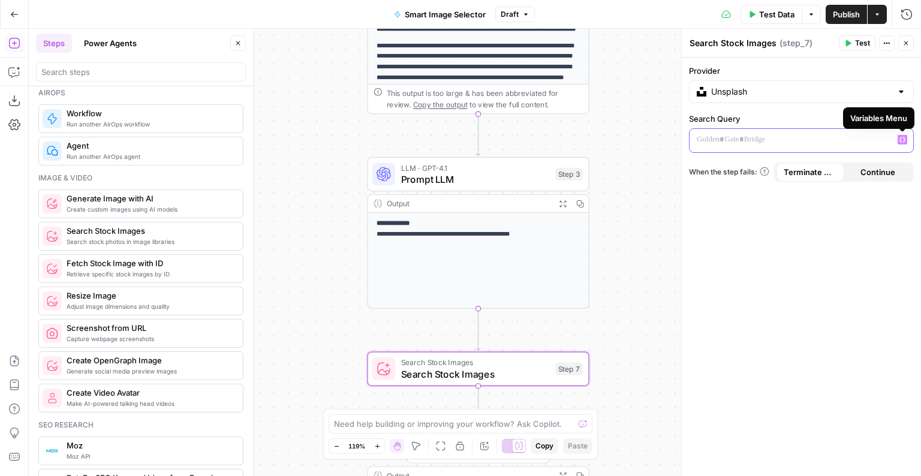
click at [903, 141] on icon "button" at bounding box center [903, 140] width 6 height 6
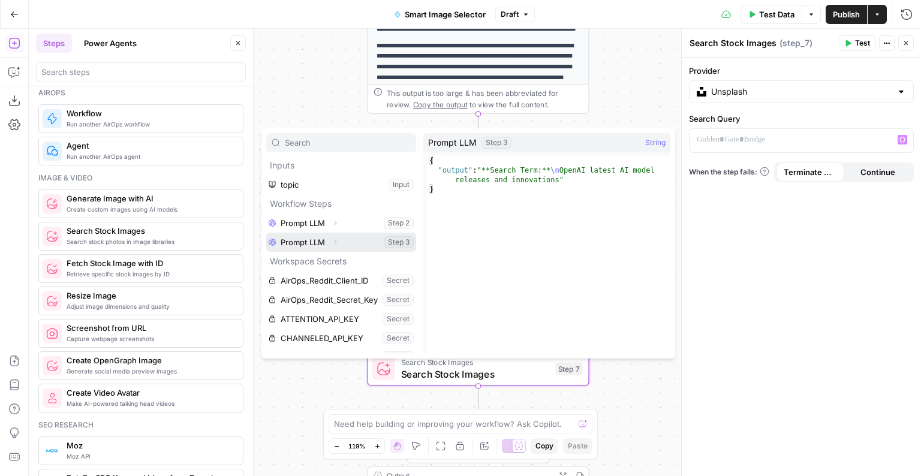
click at [337, 245] on icon "button" at bounding box center [335, 242] width 7 height 7
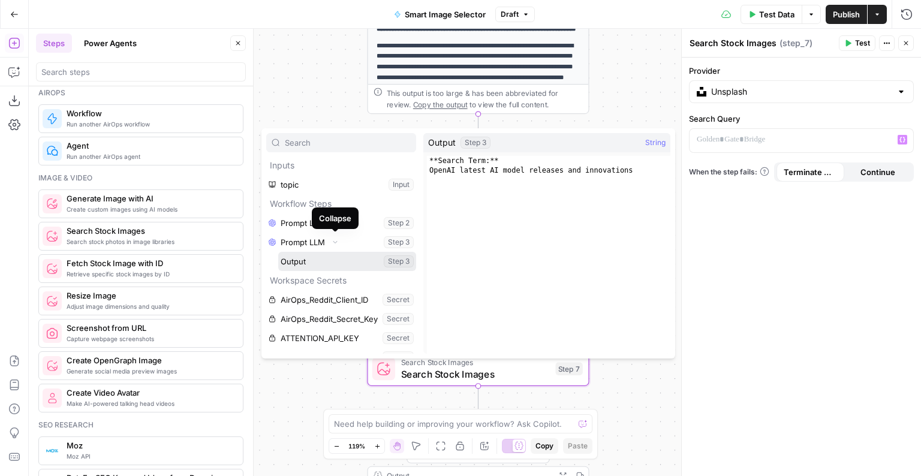
click at [329, 259] on button "Select variable Output" at bounding box center [347, 261] width 138 height 19
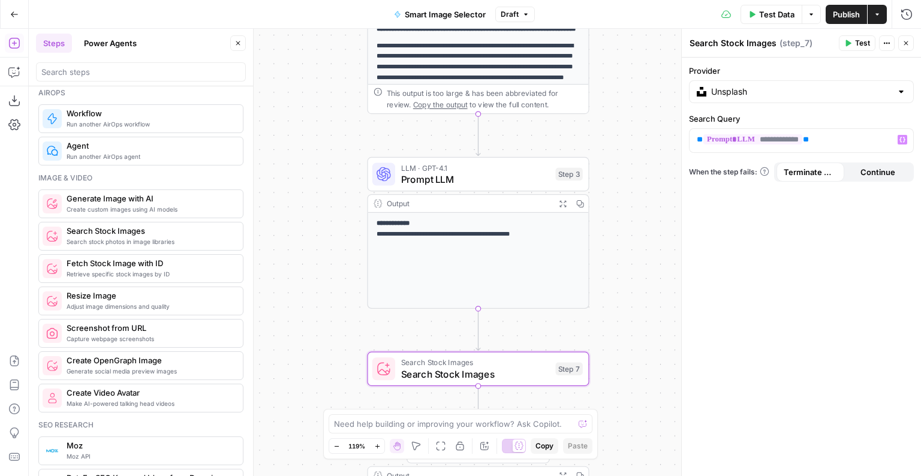
click at [863, 40] on span "Test" at bounding box center [862, 43] width 15 height 11
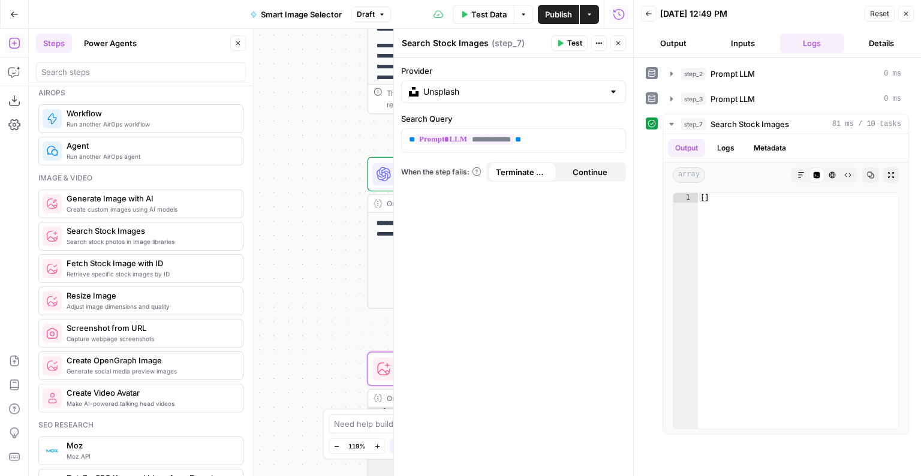
click at [671, 52] on button "Output" at bounding box center [673, 43] width 65 height 19
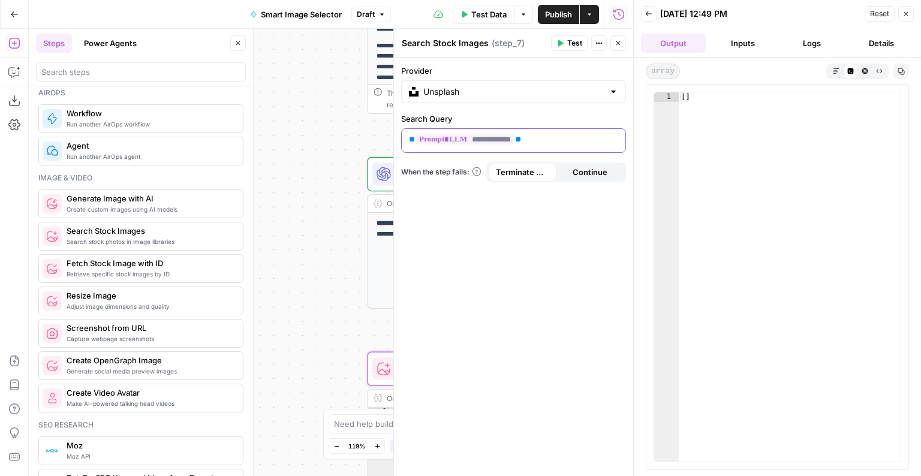
click at [466, 136] on span "**********" at bounding box center [465, 139] width 99 height 10
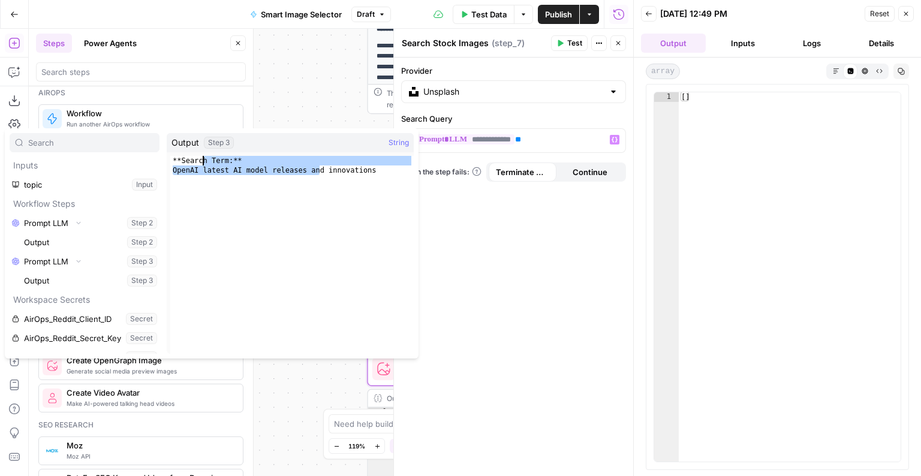
drag, startPoint x: 311, startPoint y: 168, endPoint x: 204, endPoint y: 163, distance: 107.5
click at [204, 163] on div "**Search Term:** OpenAI latest AI model releases and innovations" at bounding box center [292, 264] width 244 height 217
type textarea "**********"
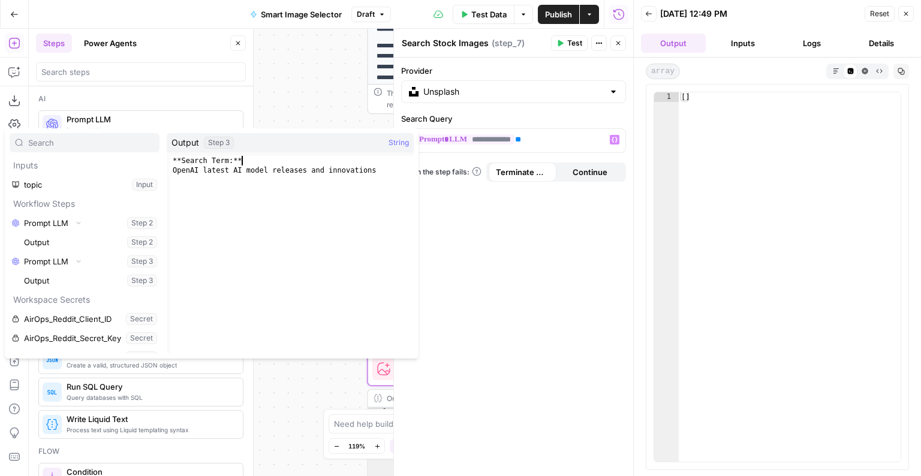
scroll to position [723, 0]
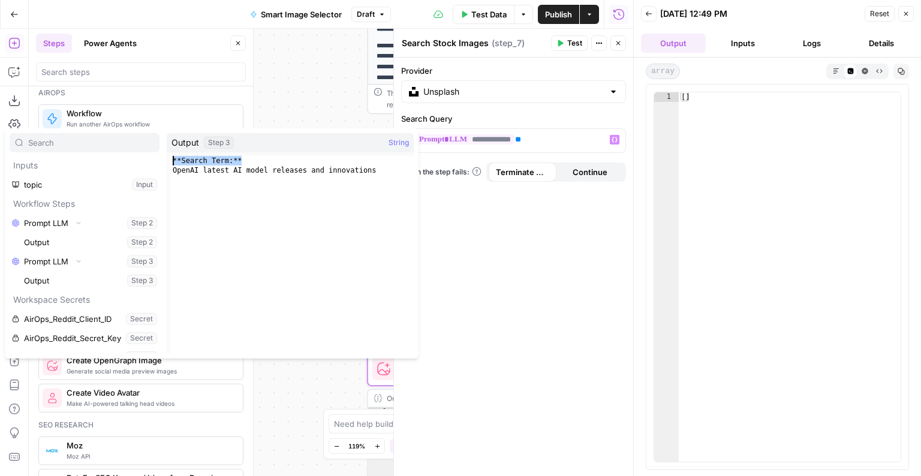
click at [170, 162] on div "**Search Term:** OpenAI latest AI model releases and innovations" at bounding box center [292, 264] width 244 height 217
click at [74, 148] on input "text" at bounding box center [91, 143] width 126 height 12
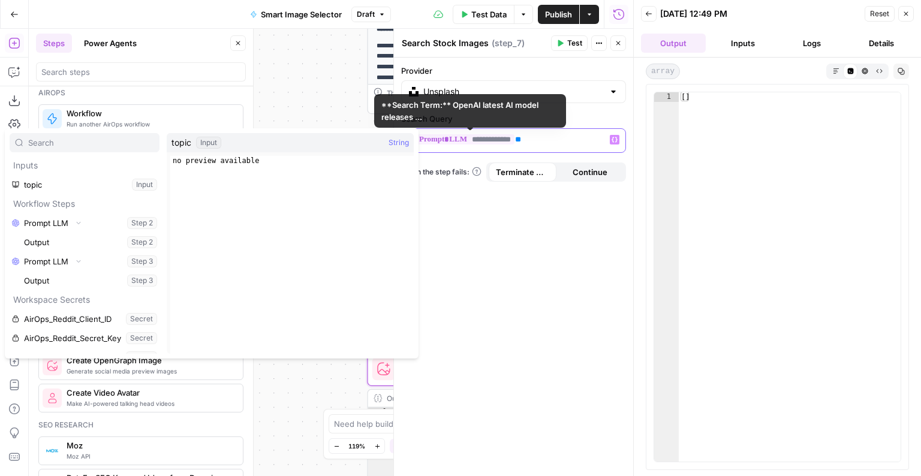
click at [512, 148] on div "**********" at bounding box center [504, 140] width 205 height 23
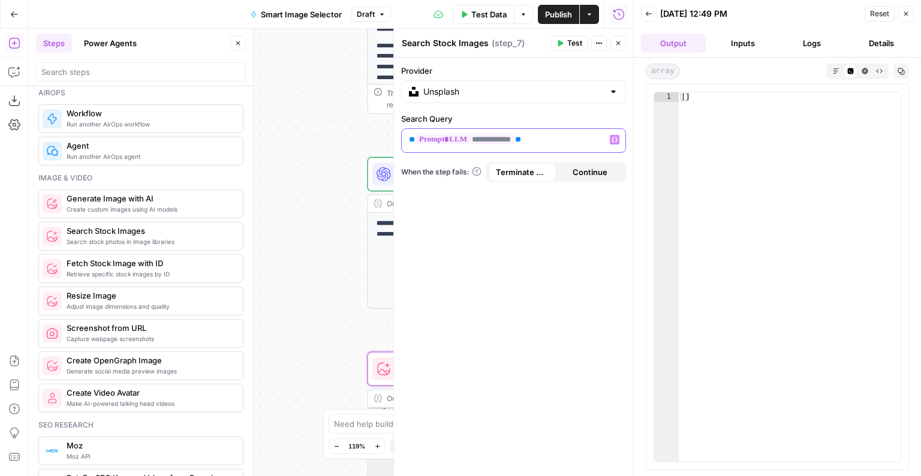
click at [544, 144] on p "**********" at bounding box center [504, 140] width 190 height 12
click at [559, 253] on div "**********" at bounding box center [513, 267] width 239 height 419
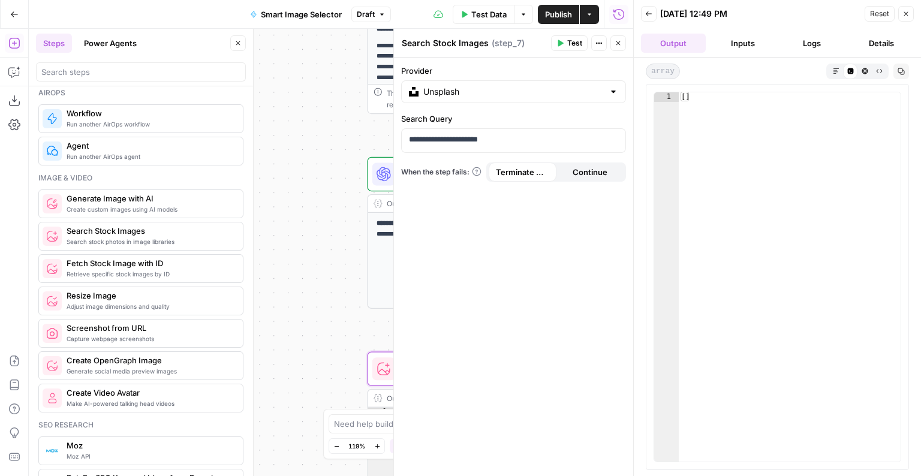
click at [571, 41] on span "Test" at bounding box center [575, 43] width 15 height 11
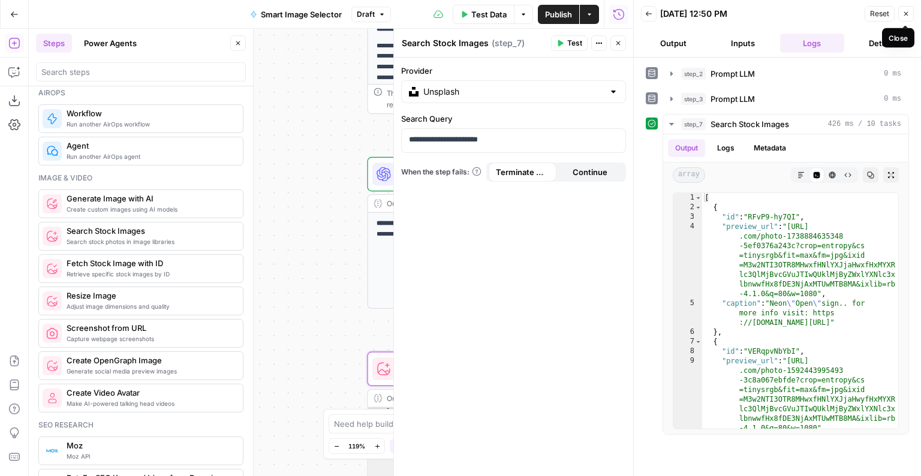
click at [908, 17] on button "Close" at bounding box center [907, 14] width 16 height 16
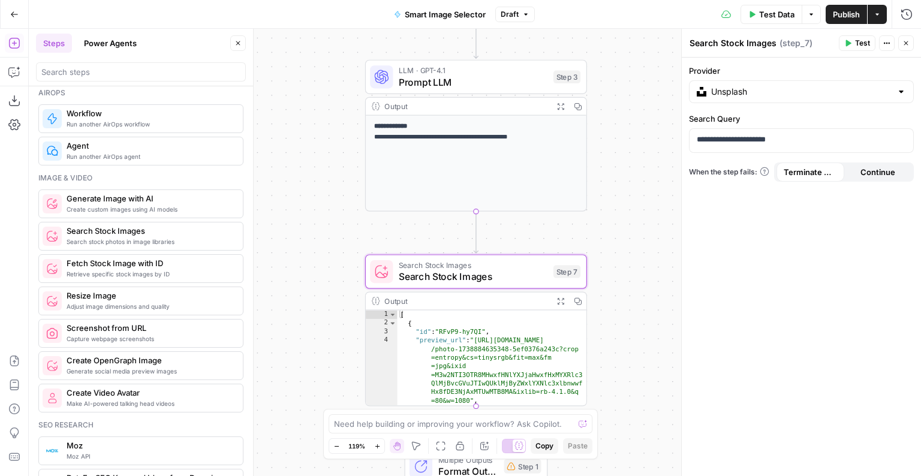
drag, startPoint x: 625, startPoint y: 245, endPoint x: 624, endPoint y: 136, distance: 108.6
click at [624, 136] on div "**********" at bounding box center [475, 253] width 893 height 448
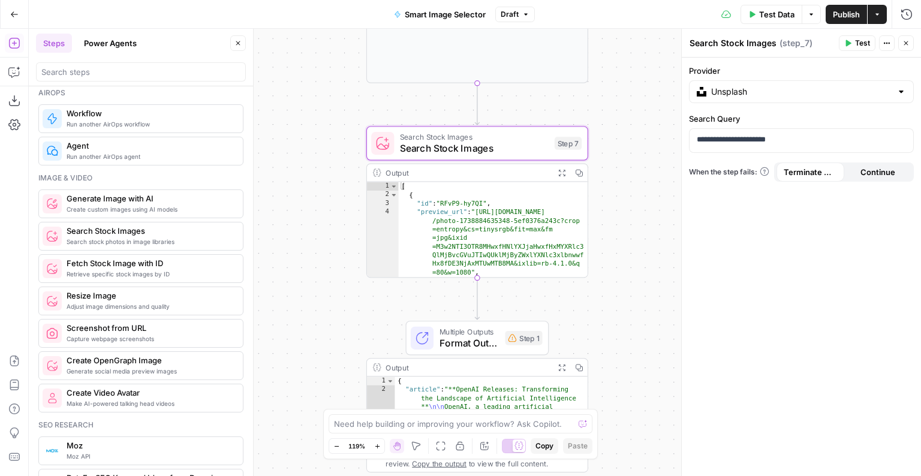
drag, startPoint x: 625, startPoint y: 239, endPoint x: 623, endPoint y: 121, distance: 118.2
click at [623, 121] on div "**********" at bounding box center [475, 253] width 893 height 448
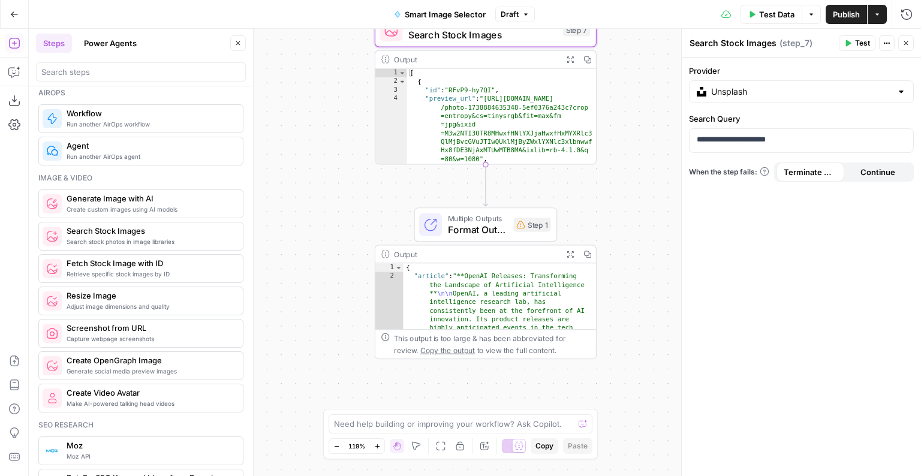
drag, startPoint x: 595, startPoint y: 223, endPoint x: 603, endPoint y: 113, distance: 110.1
click at [603, 113] on div "**********" at bounding box center [475, 253] width 893 height 448
click at [519, 225] on icon at bounding box center [521, 225] width 8 height 8
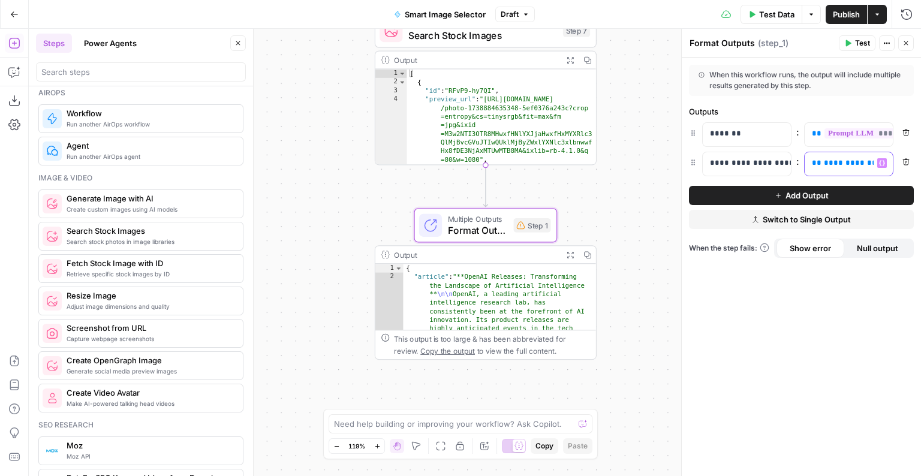
click at [836, 164] on span "**********" at bounding box center [893, 163] width 139 height 8
click at [885, 164] on icon "button" at bounding box center [882, 163] width 6 height 6
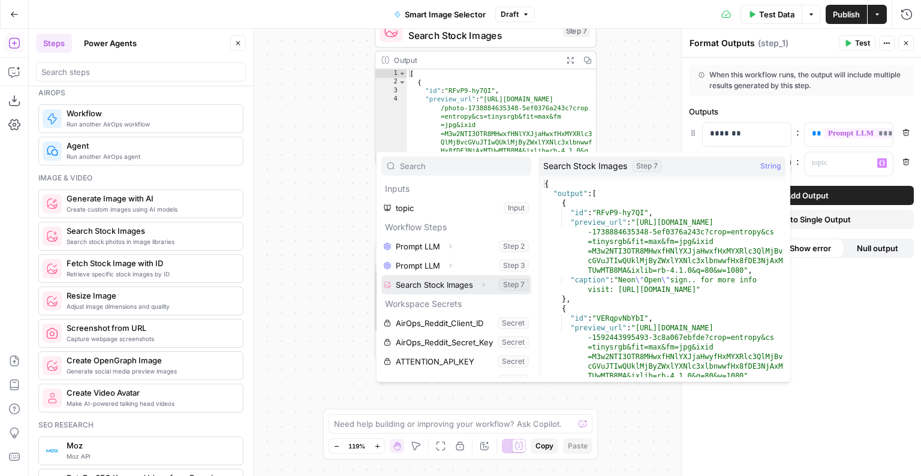
click at [443, 284] on button "Select variable Search Stock Images" at bounding box center [457, 284] width 150 height 19
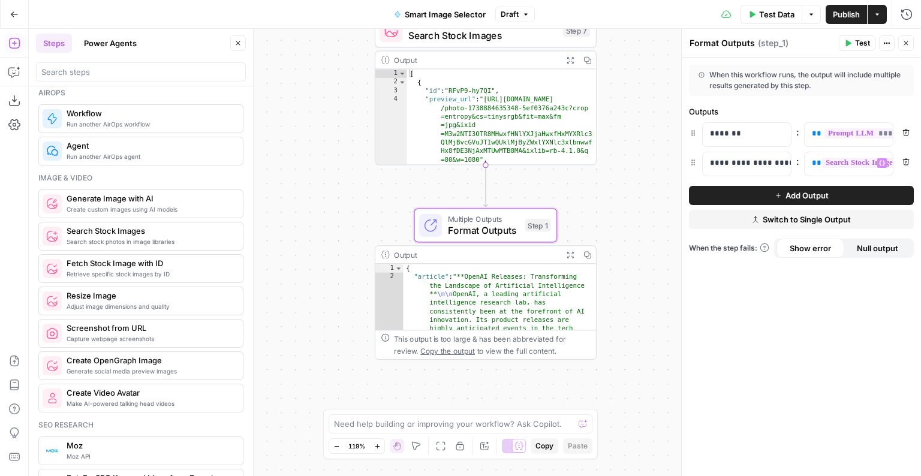
click at [860, 41] on span "Test" at bounding box center [862, 43] width 15 height 11
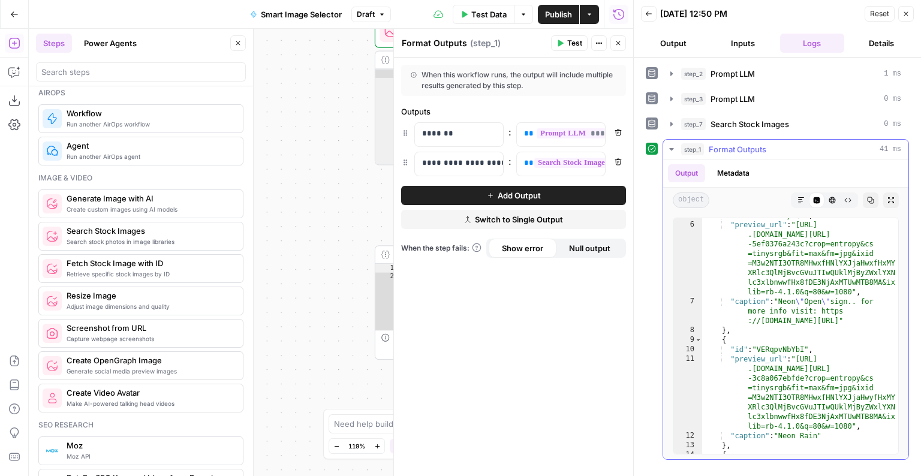
scroll to position [809, 0]
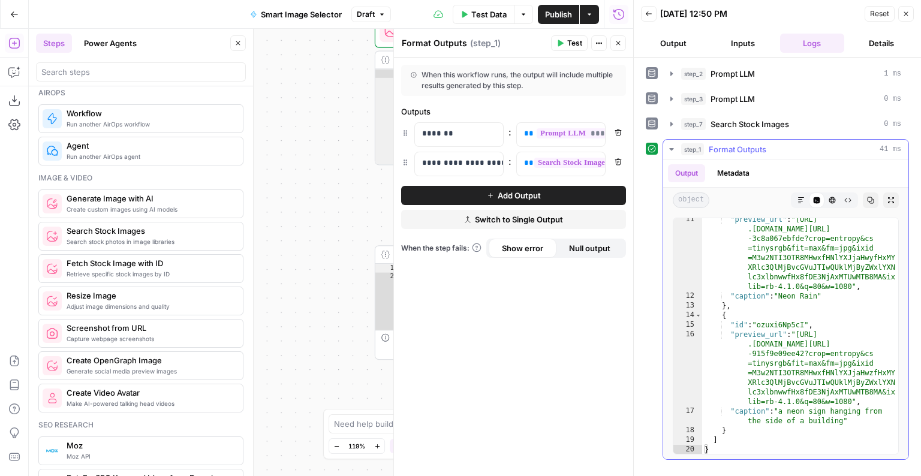
click at [802, 193] on button "Markdown" at bounding box center [802, 201] width 16 height 16
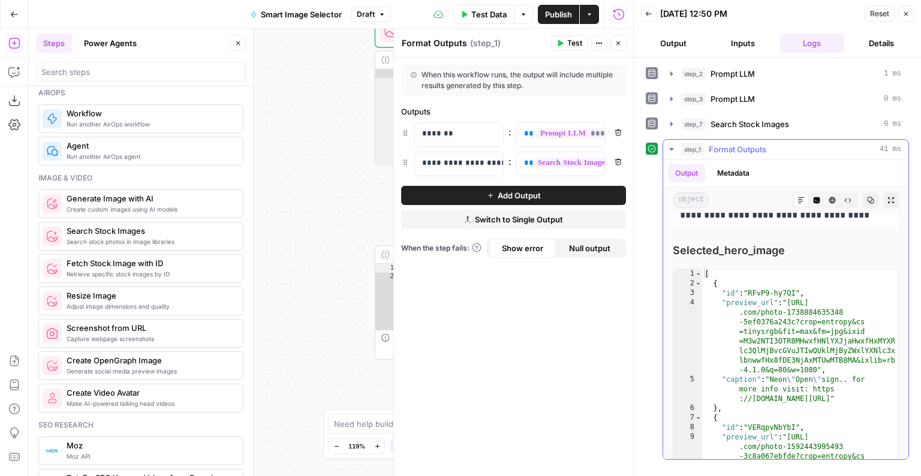
scroll to position [1033, 0]
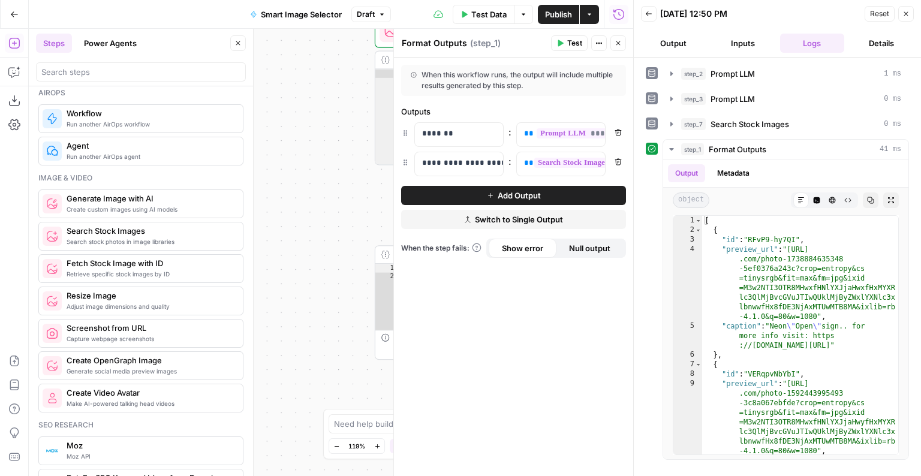
click at [904, 12] on icon "button" at bounding box center [906, 13] width 7 height 7
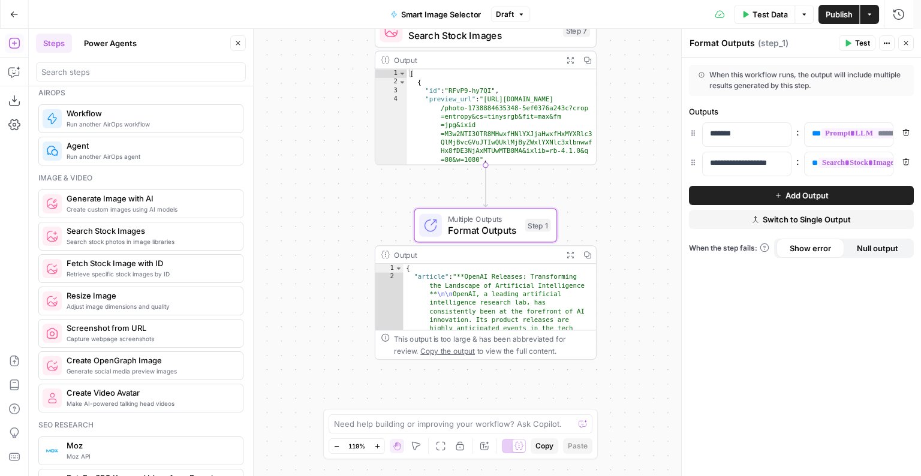
scroll to position [0, 0]
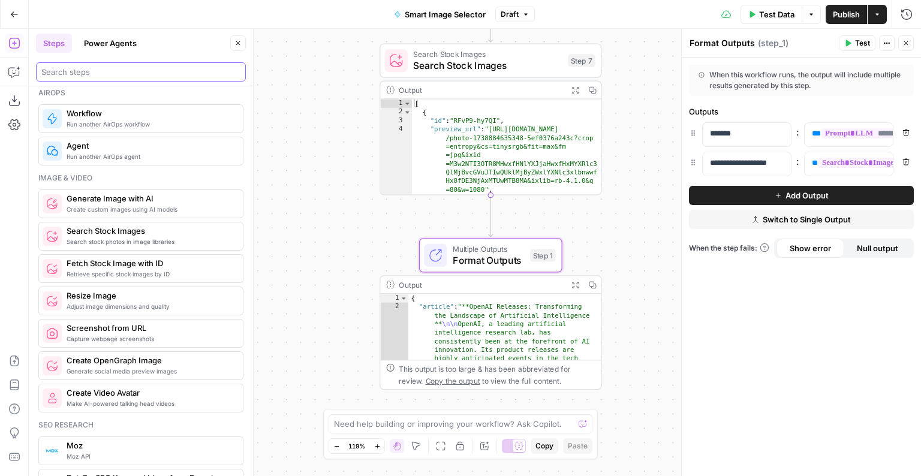
click at [172, 74] on input "search" at bounding box center [140, 72] width 199 height 12
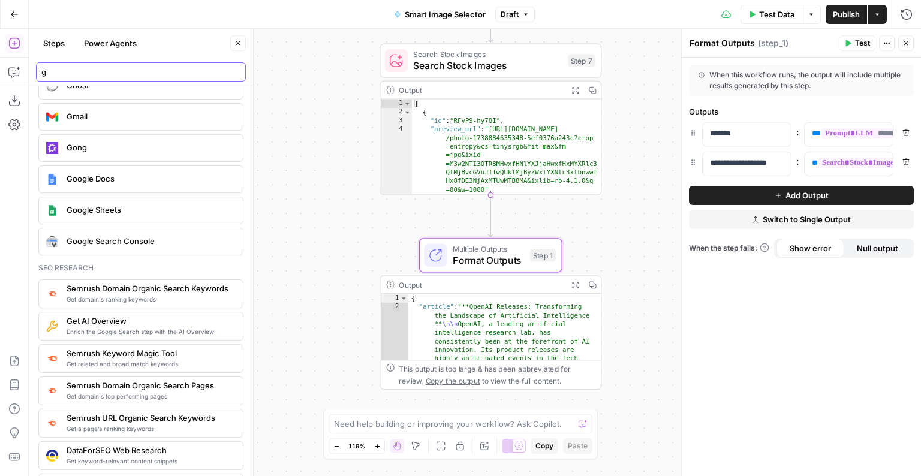
scroll to position [10, 0]
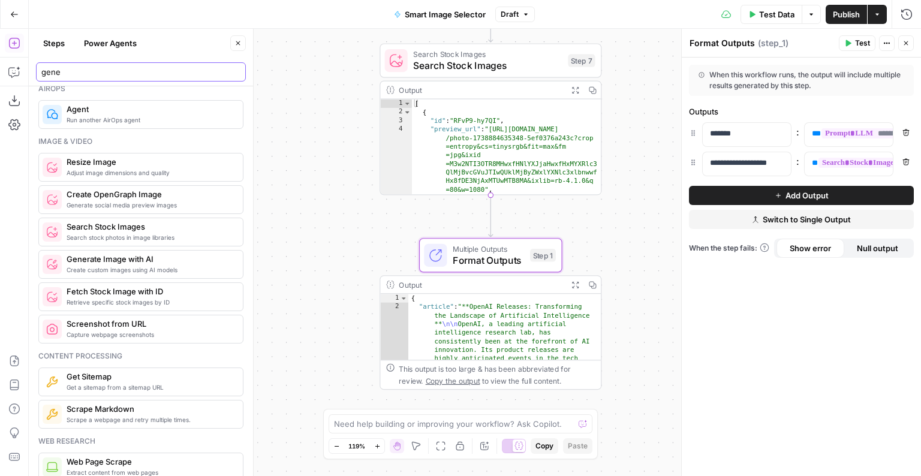
type input "gener"
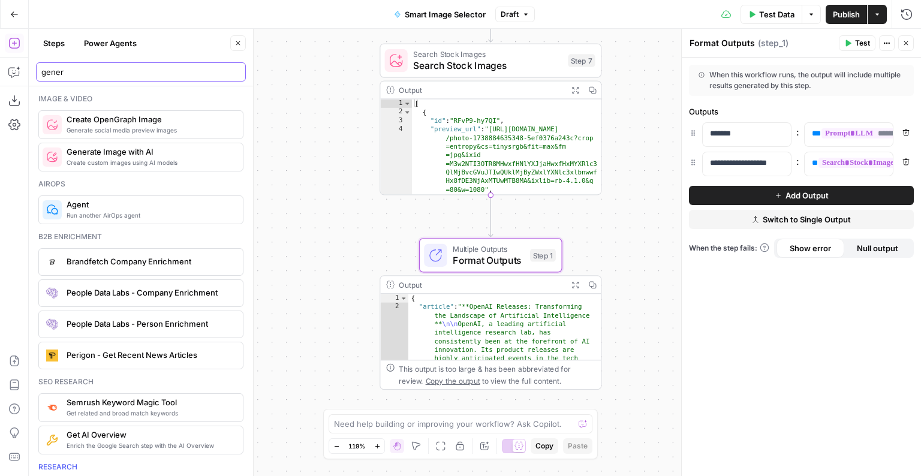
click at [233, 73] on input "gener" at bounding box center [140, 72] width 199 height 12
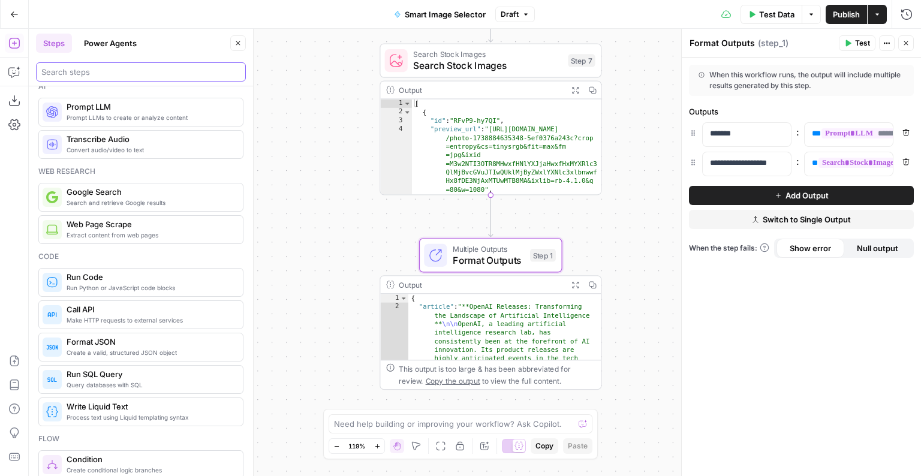
scroll to position [18, 0]
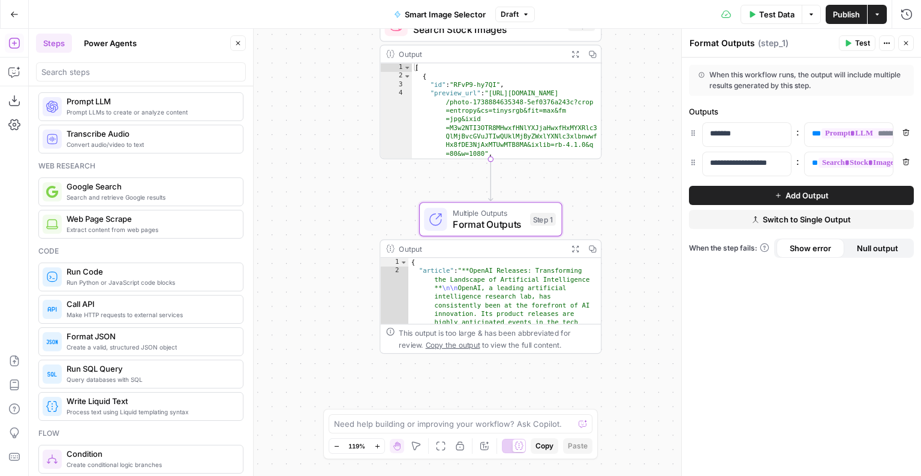
drag, startPoint x: 343, startPoint y: 185, endPoint x: 343, endPoint y: 148, distance: 36.6
click at [343, 148] on div "**********" at bounding box center [475, 253] width 893 height 448
click at [129, 70] on input "search" at bounding box center [140, 72] width 199 height 12
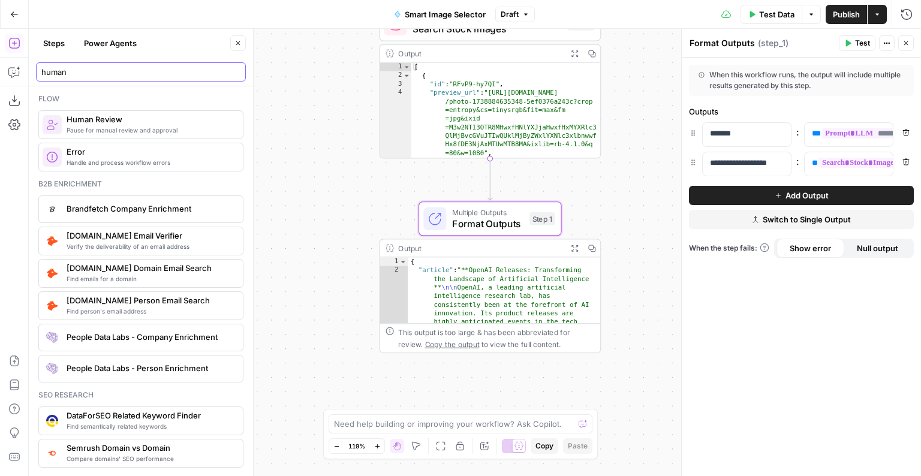
type input "human"
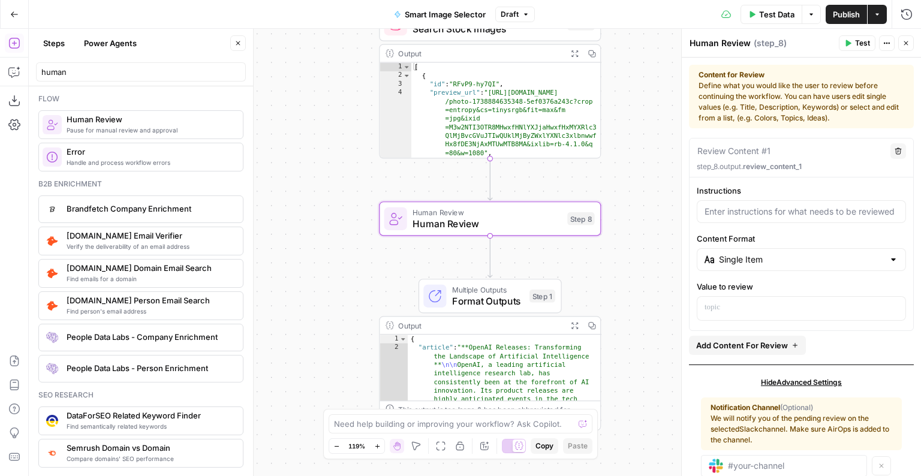
click at [736, 218] on div at bounding box center [801, 211] width 209 height 23
click at [745, 253] on div "Single Item" at bounding box center [801, 259] width 209 height 23
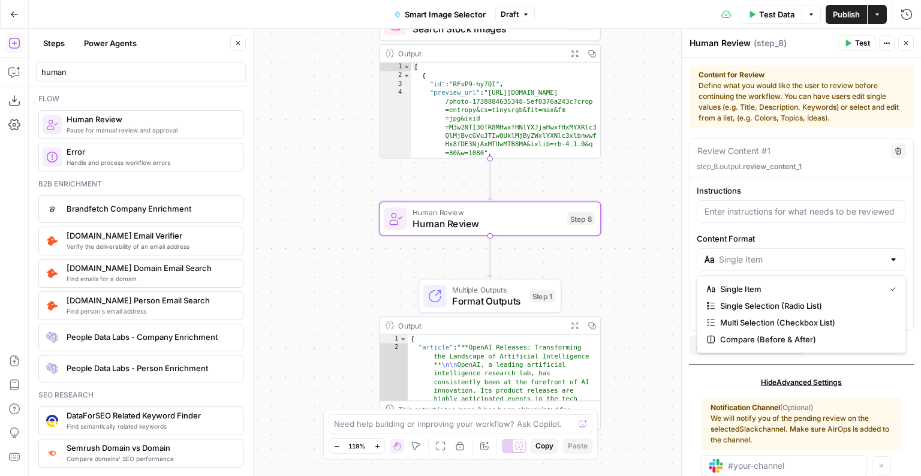
click at [745, 253] on div at bounding box center [801, 259] width 209 height 23
type input "Single Item"
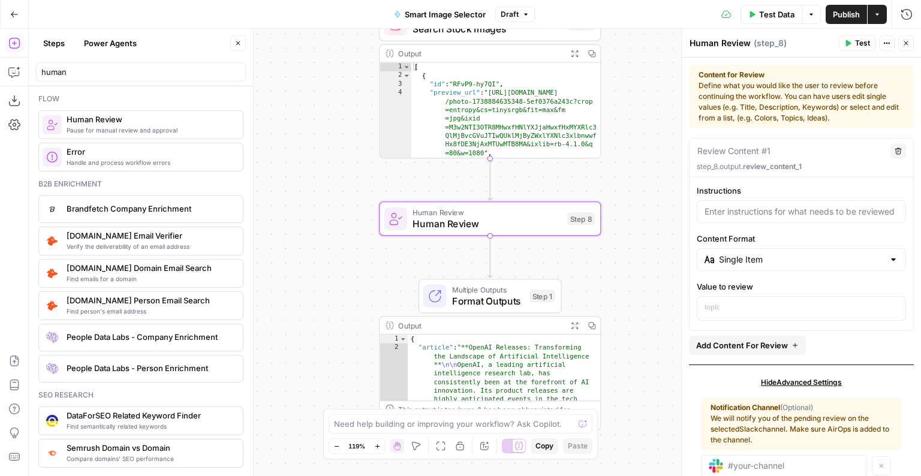
click at [755, 221] on div at bounding box center [801, 211] width 209 height 23
click at [136, 67] on input "human" at bounding box center [140, 72] width 199 height 12
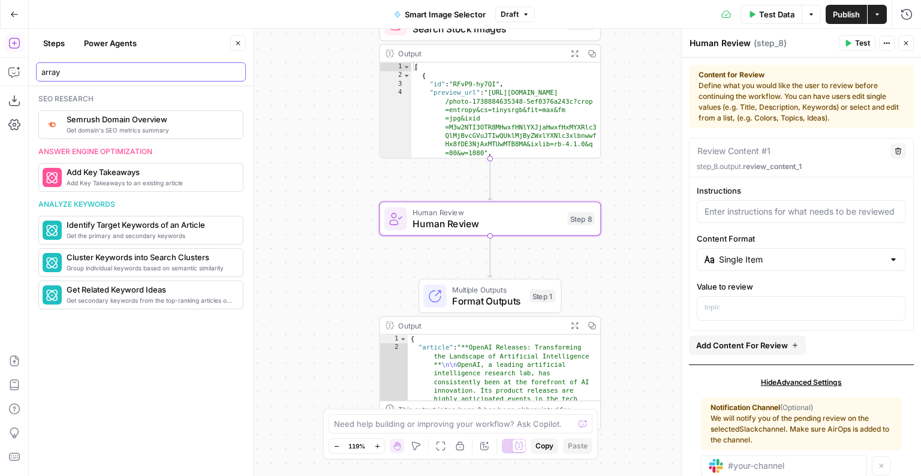
type input "array"
click at [905, 44] on icon "button" at bounding box center [906, 43] width 7 height 7
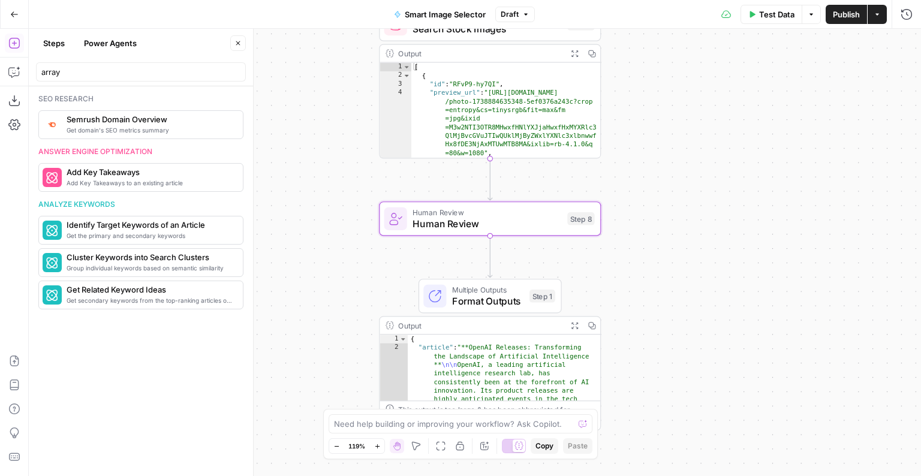
type textarea "**********"
click at [499, 121] on div "[ { "id" : "RFvP9-hy7QI" , "preview_url" : "[URL][DOMAIN_NAME] /photo-173888463…" at bounding box center [506, 128] width 189 height 130
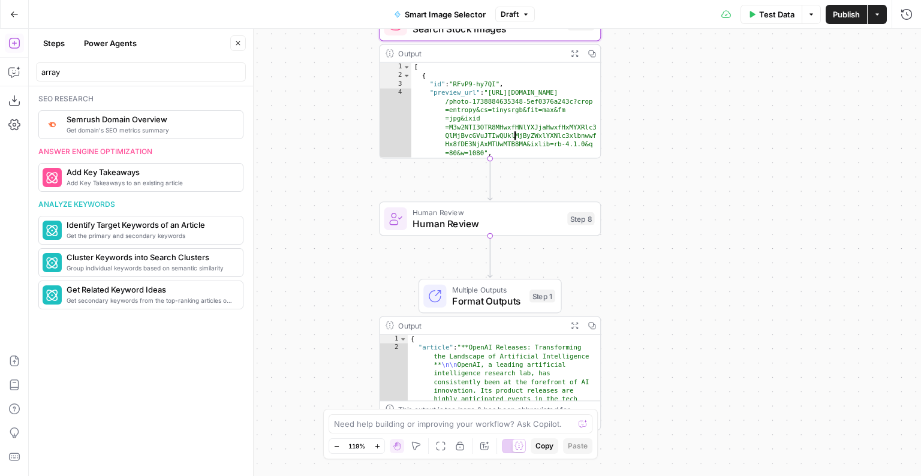
click at [241, 38] on button "Close" at bounding box center [238, 43] width 16 height 16
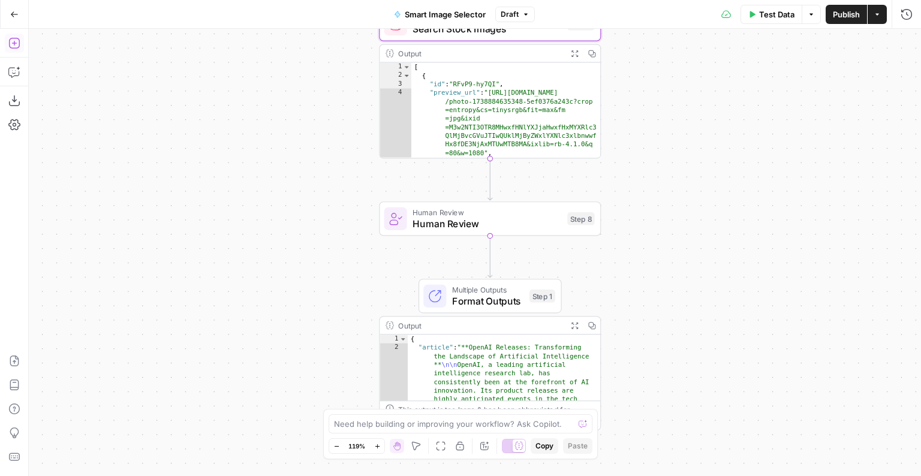
click at [17, 44] on icon "button" at bounding box center [14, 43] width 12 height 12
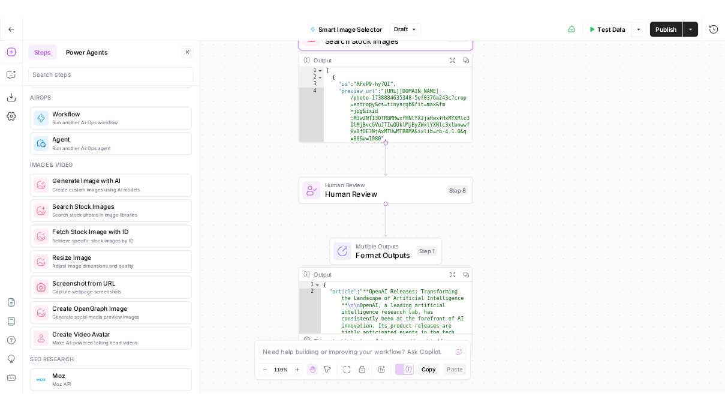
scroll to position [717, 0]
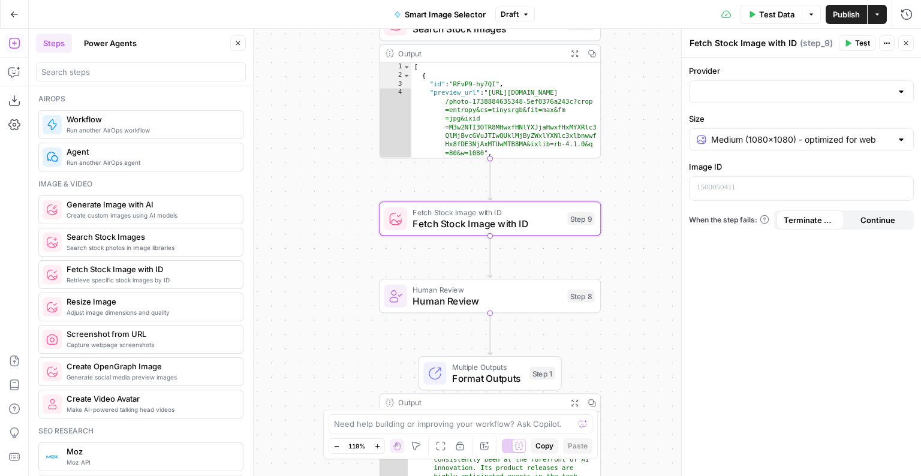
click at [745, 98] on div at bounding box center [801, 91] width 225 height 23
click at [735, 134] on span "Unsplash" at bounding box center [806, 139] width 187 height 12
type input "Unsplash"
click at [906, 43] on icon "button" at bounding box center [907, 43] width 4 height 4
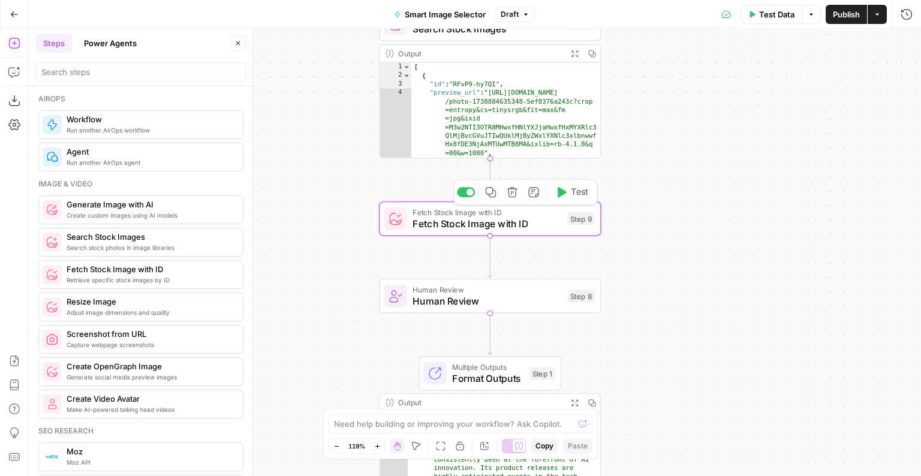
click at [512, 197] on icon "button" at bounding box center [513, 192] width 10 height 10
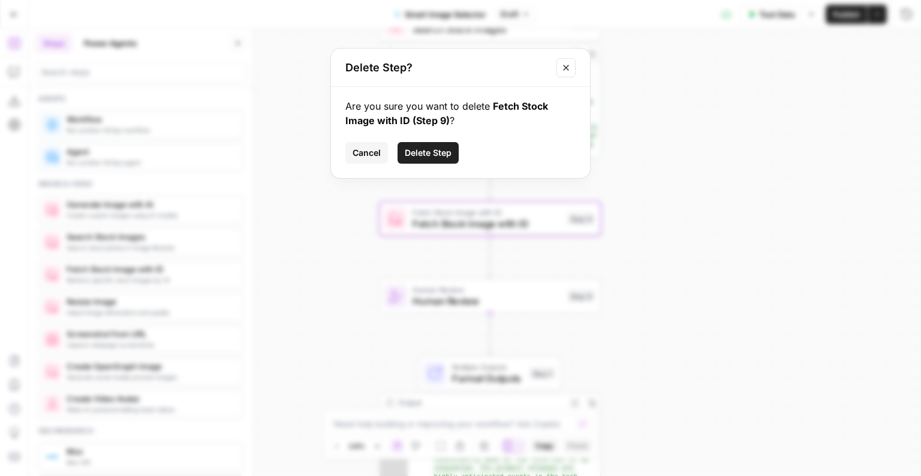
click at [418, 155] on span "Delete Step" at bounding box center [428, 153] width 47 height 12
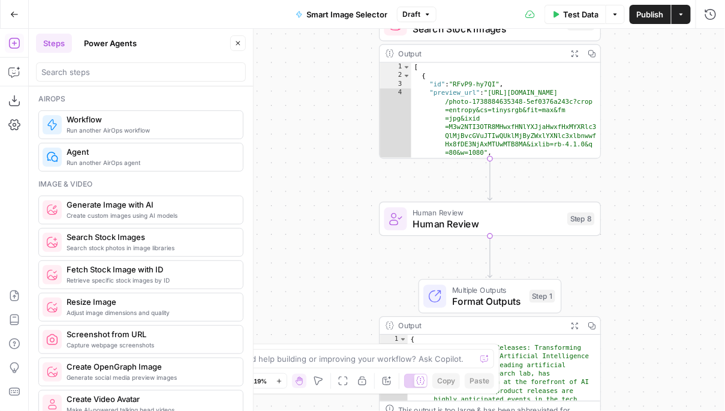
click at [10, 19] on button "Go Back" at bounding box center [15, 15] width 22 height 22
